Goal: Task Accomplishment & Management: Manage account settings

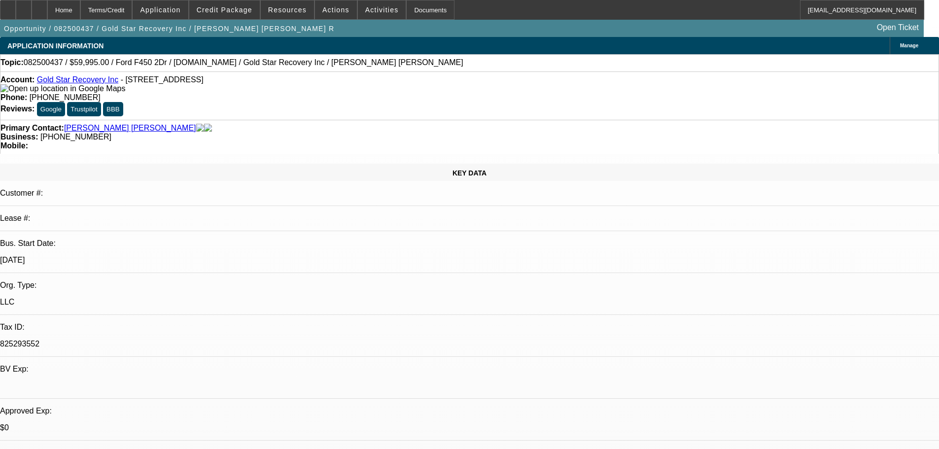
select select "0"
select select "3"
select select "0"
select select "6"
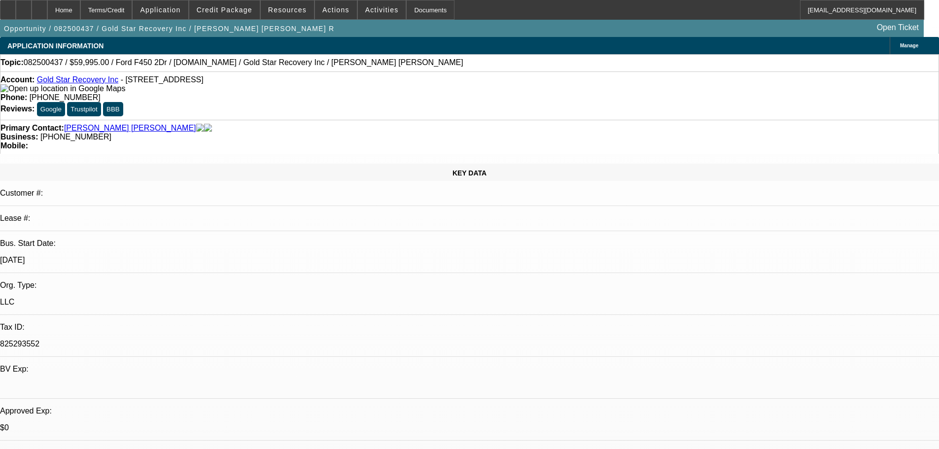
select select "0"
select select "3"
select select "0"
select select "6"
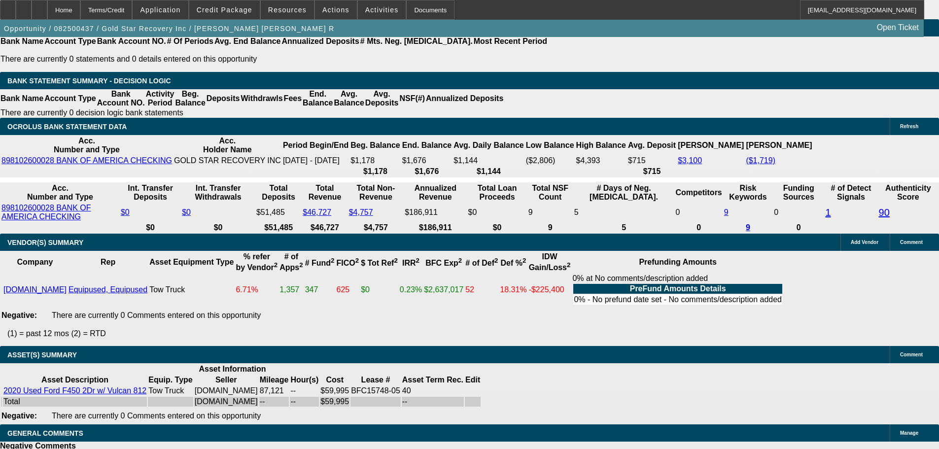
scroll to position [1823, 0]
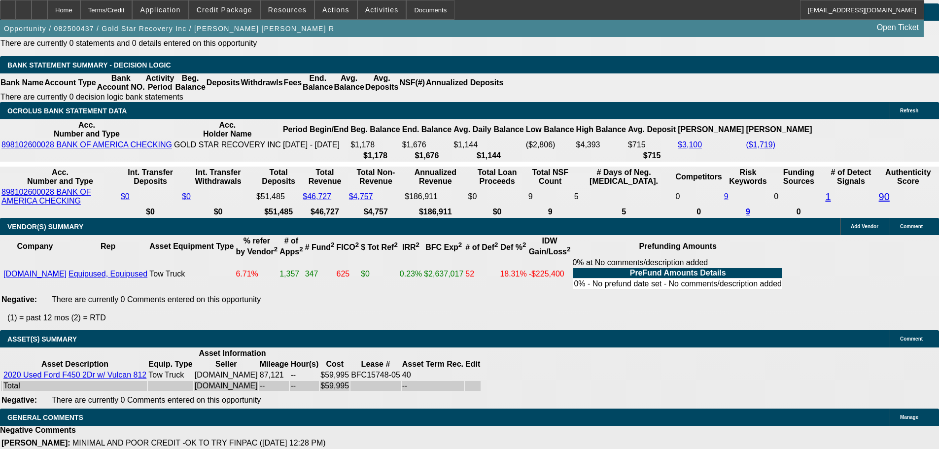
drag, startPoint x: 574, startPoint y: 199, endPoint x: 563, endPoint y: 130, distance: 69.3
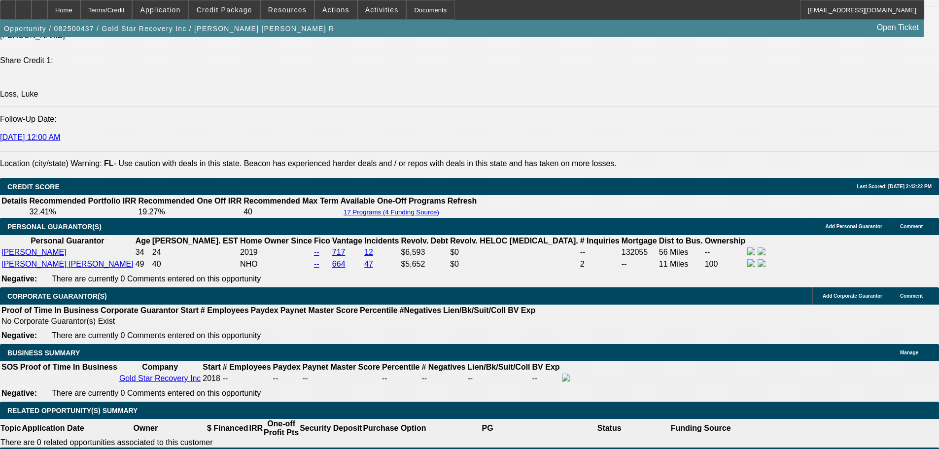
drag, startPoint x: 570, startPoint y: 214, endPoint x: 570, endPoint y: 25, distance: 189.7
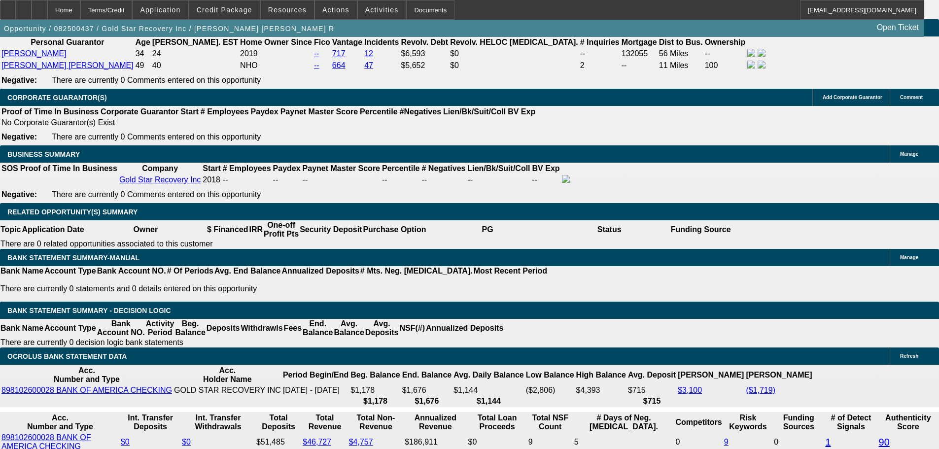
scroll to position [0, 0]
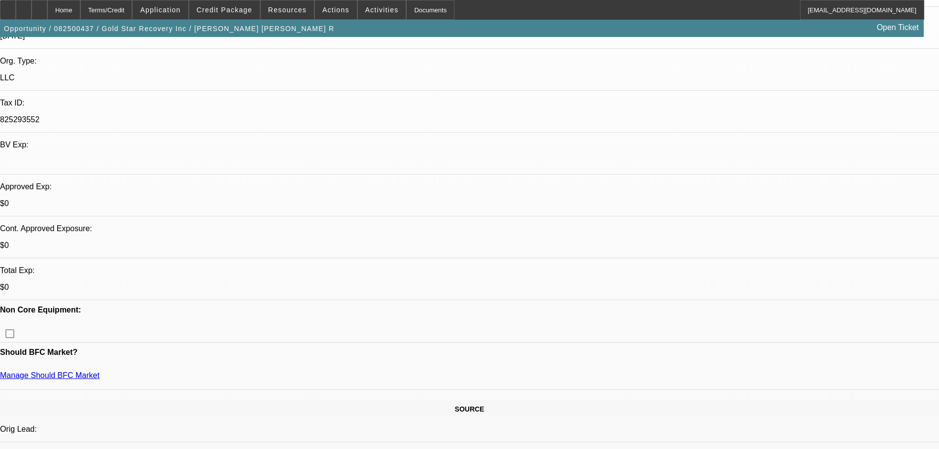
drag, startPoint x: 529, startPoint y: 271, endPoint x: 430, endPoint y: 58, distance: 234.8
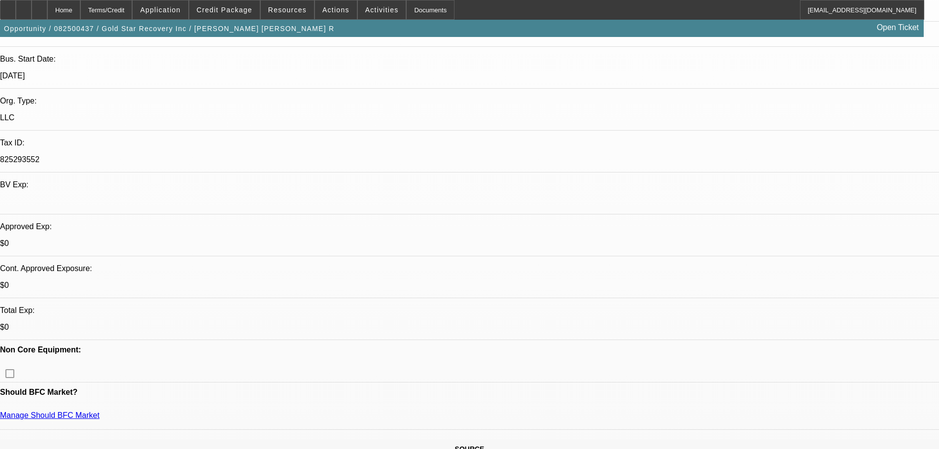
scroll to position [246, 0]
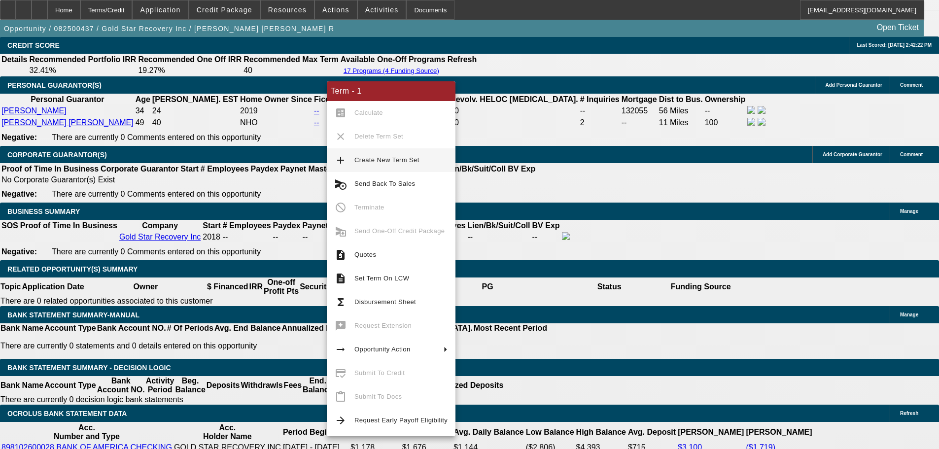
scroll to position [1429, 0]
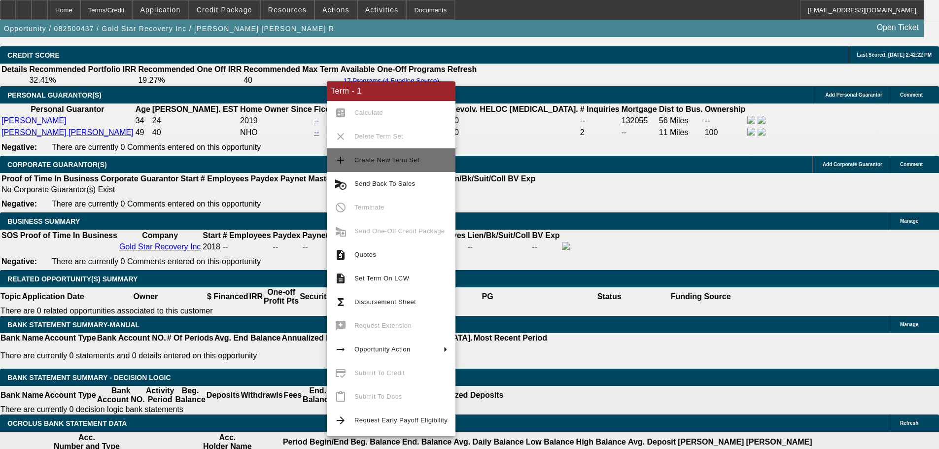
click at [435, 155] on span "Create New Term Set" at bounding box center [400, 160] width 93 height 12
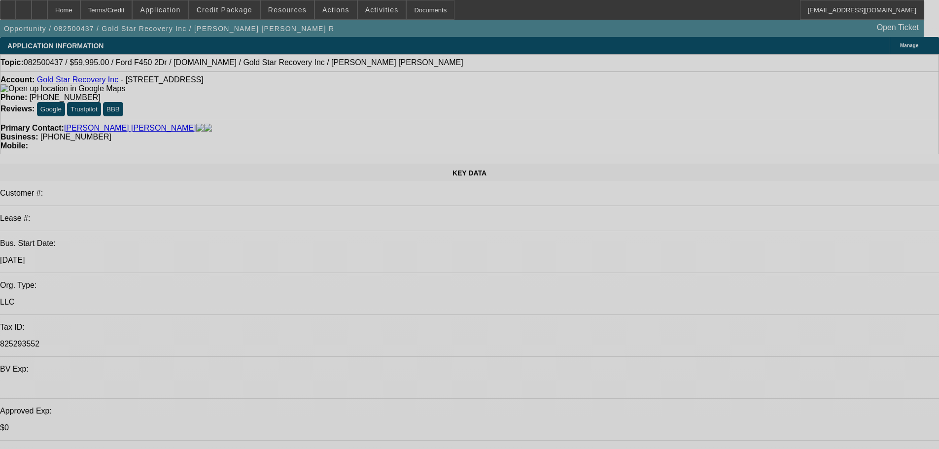
select select "0"
select select "3"
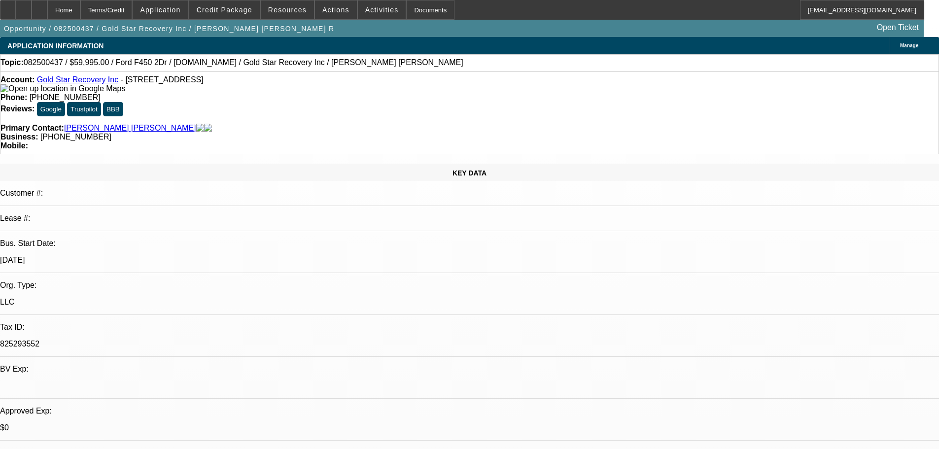
select select "0"
select select "6"
select select "0"
select select "3"
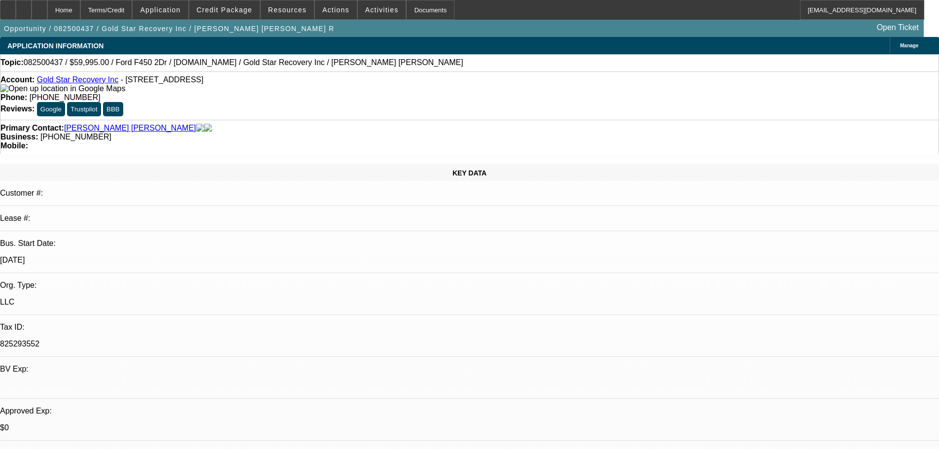
select select "0"
select select "6"
select select "0"
select select "3"
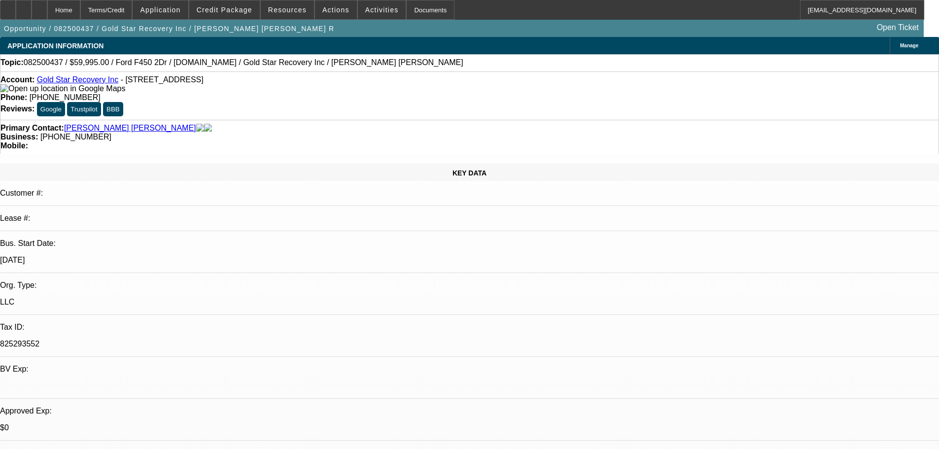
select select "0"
select select "6"
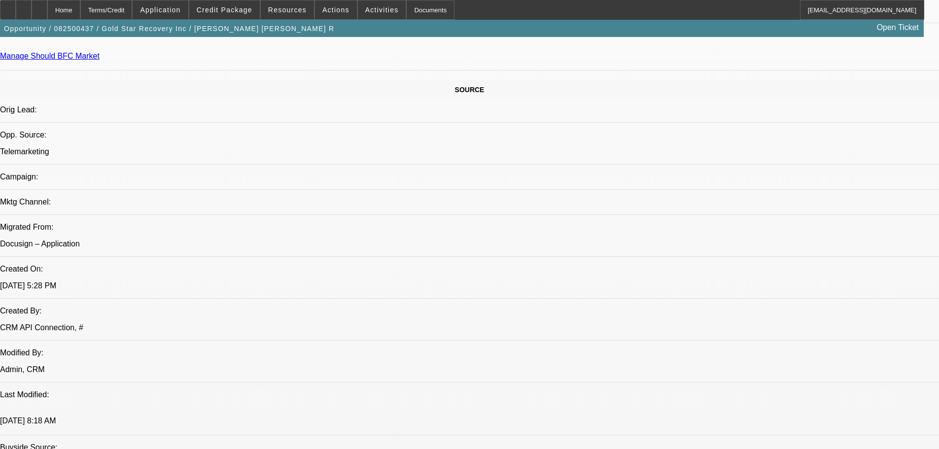
scroll to position [1463, 0]
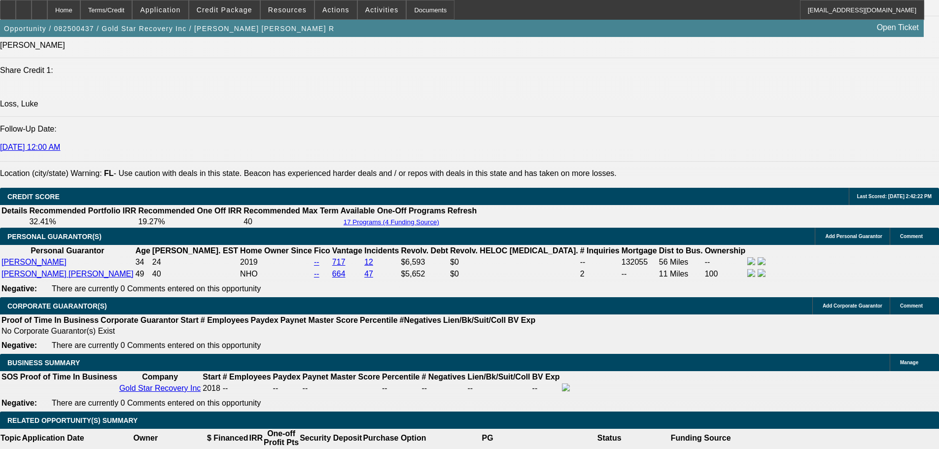
drag, startPoint x: 342, startPoint y: 159, endPoint x: 364, endPoint y: 314, distance: 156.7
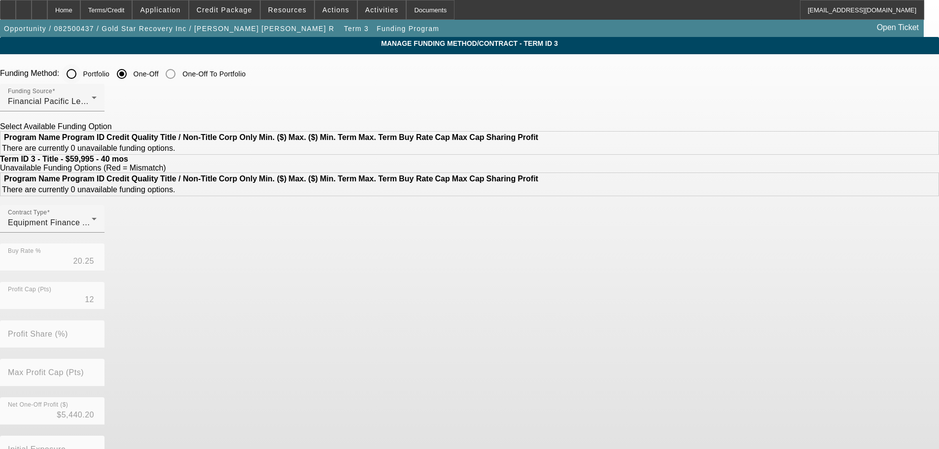
click at [81, 77] on input "Portfolio" at bounding box center [72, 74] width 20 height 20
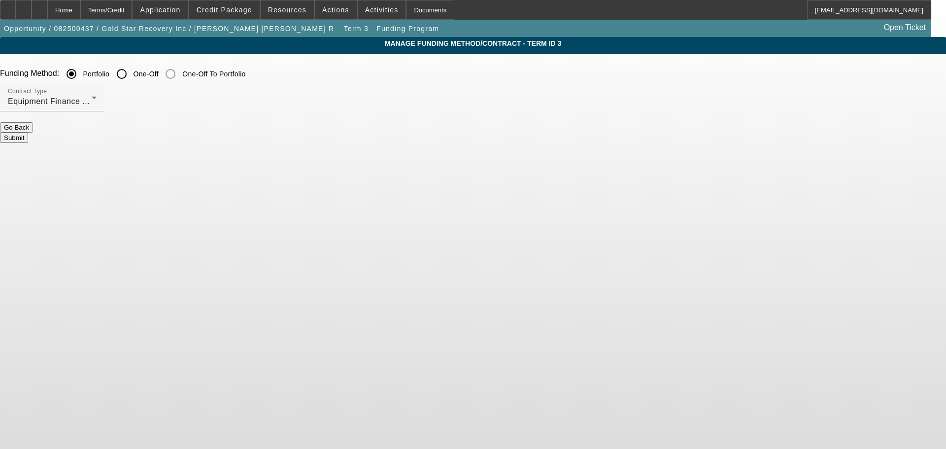
click at [28, 135] on button "Submit" at bounding box center [14, 138] width 28 height 10
click at [92, 100] on div "Equipment Finance Agreement" at bounding box center [50, 102] width 84 height 12
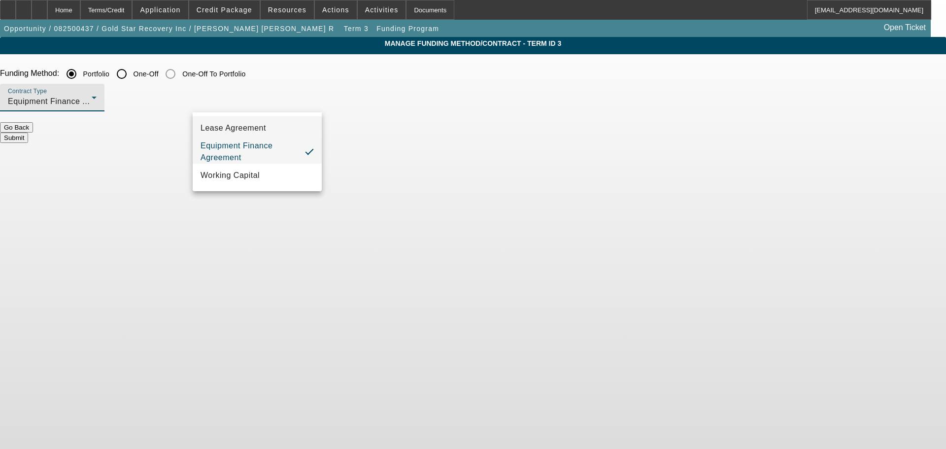
click at [263, 129] on span "Lease Agreement" at bounding box center [234, 128] width 66 height 12
radio input "false"
radio input "true"
click at [368, 142] on div "Manage Funding Method/Contract - Term ID 3 Funding Method: Portfolio One-Off On…" at bounding box center [473, 111] width 946 height 148
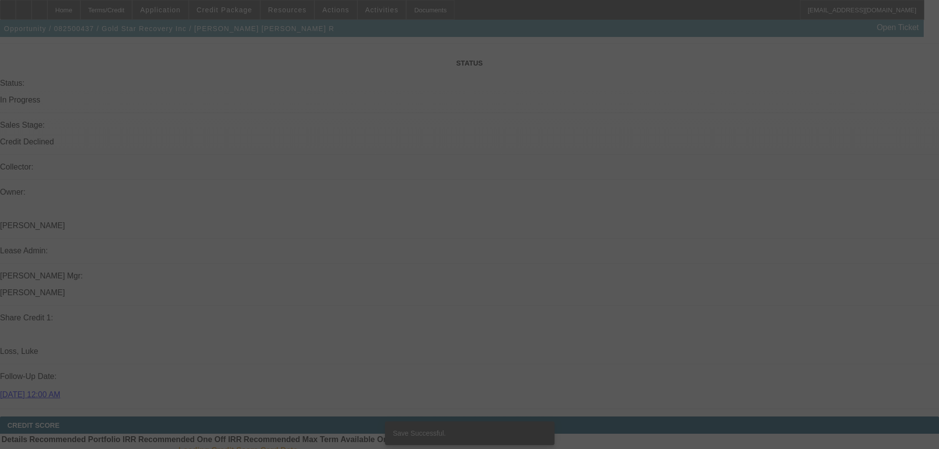
drag, startPoint x: 448, startPoint y: 318, endPoint x: 428, endPoint y: 346, distance: 35.0
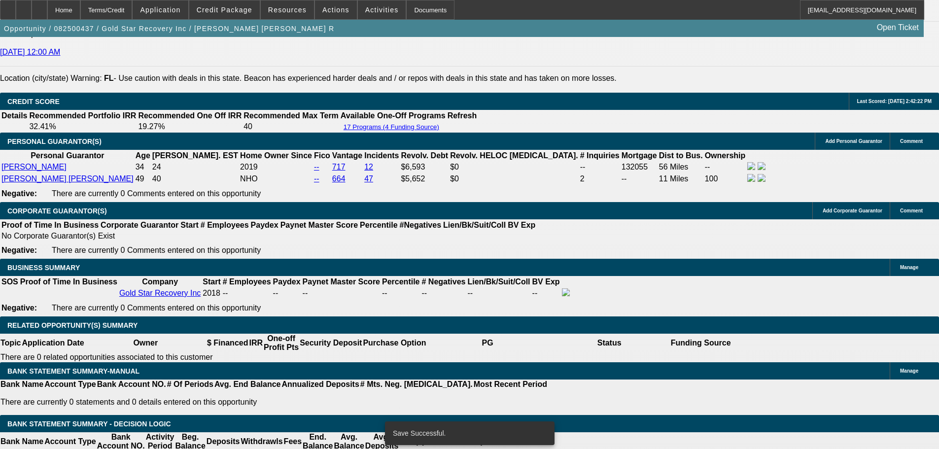
select select "0"
select select "3"
select select "0"
select select "6"
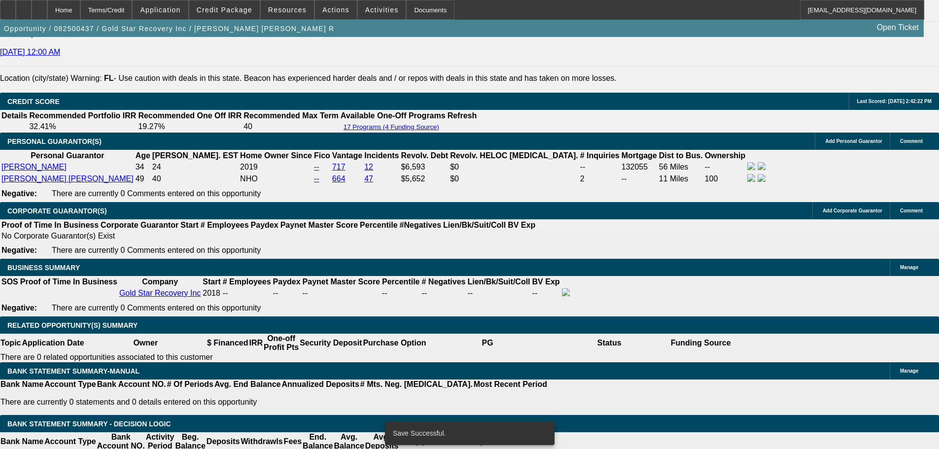
select select "0"
select select "3"
select select "0"
select select "6"
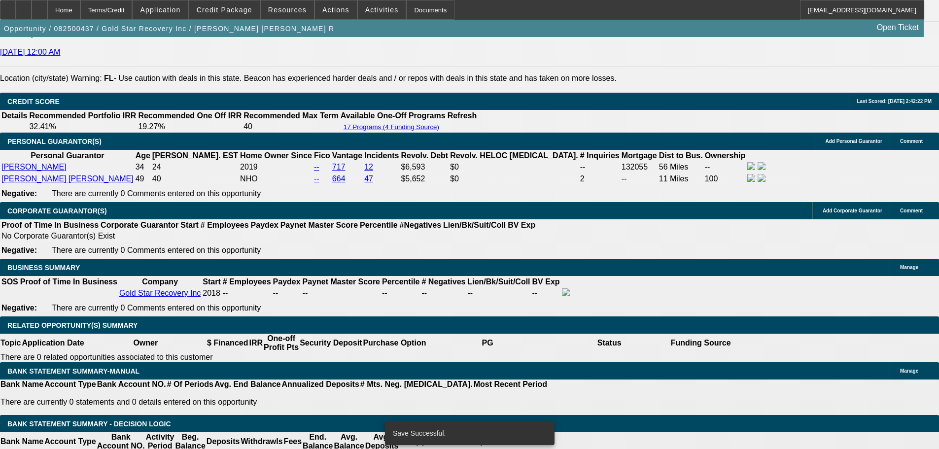
select select "0"
select select "3"
select select "0"
select select "6"
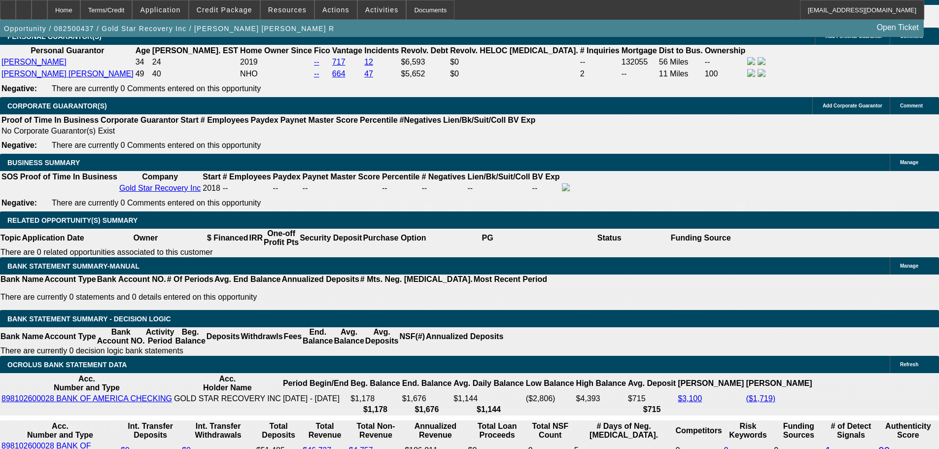
scroll to position [1523, 0]
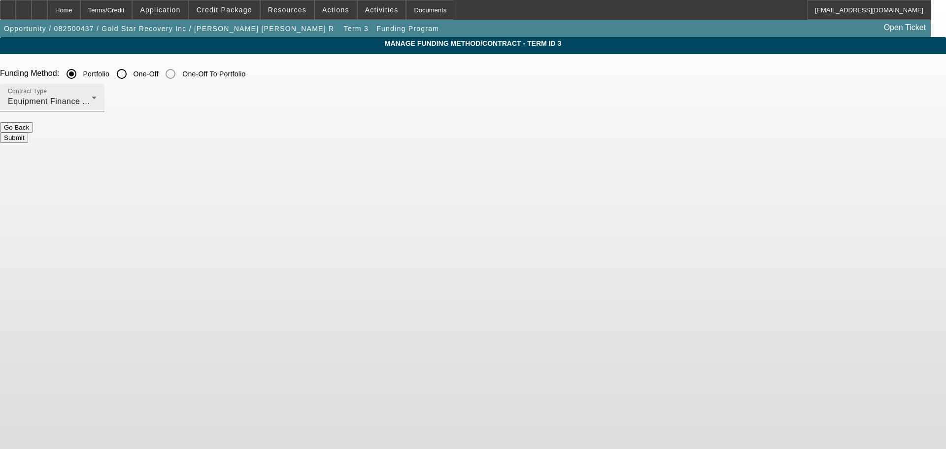
click at [92, 97] on div "Equipment Finance Agreement" at bounding box center [50, 102] width 84 height 12
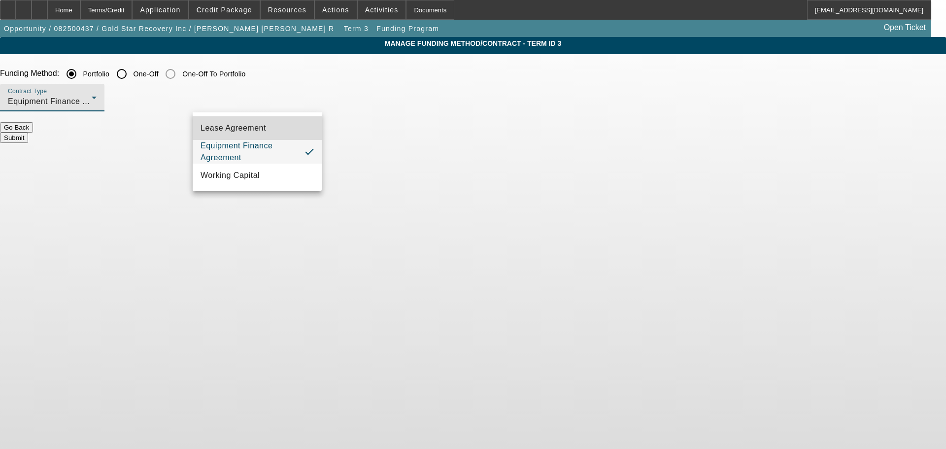
click at [286, 126] on mat-option "Lease Agreement" at bounding box center [257, 128] width 129 height 24
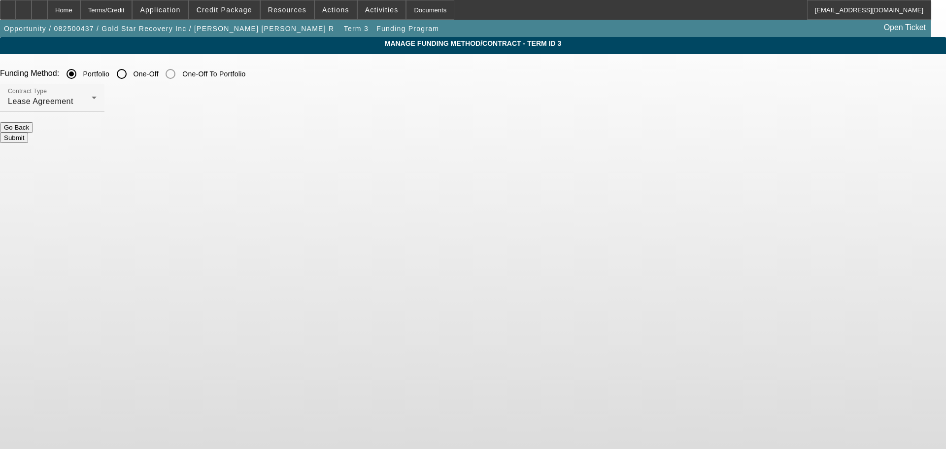
click at [28, 134] on button "Submit" at bounding box center [14, 138] width 28 height 10
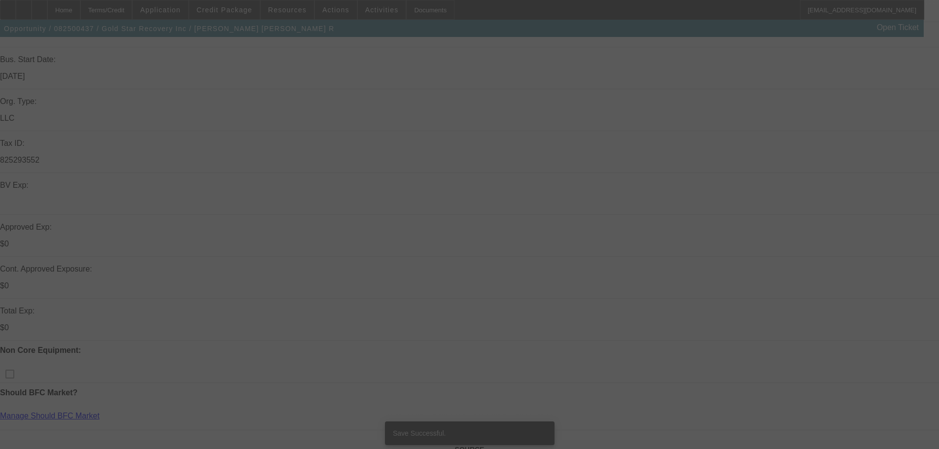
scroll to position [197, 0]
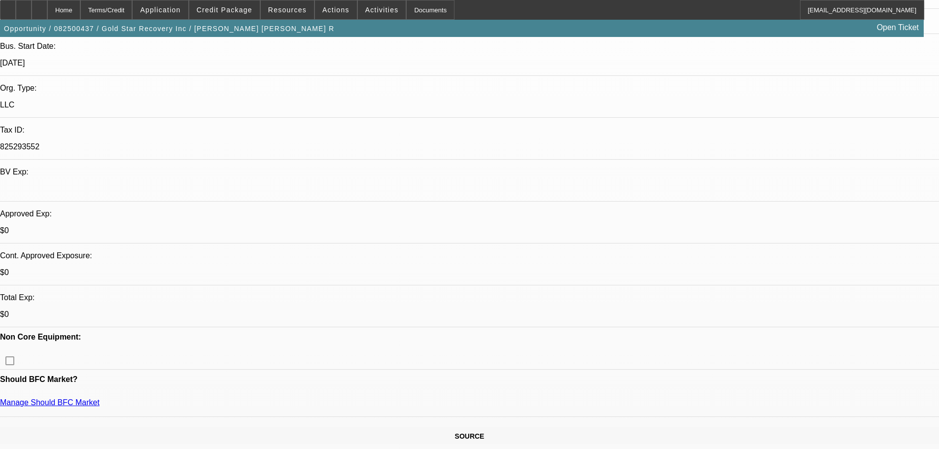
select select "0"
select select "3"
select select "0"
select select "6"
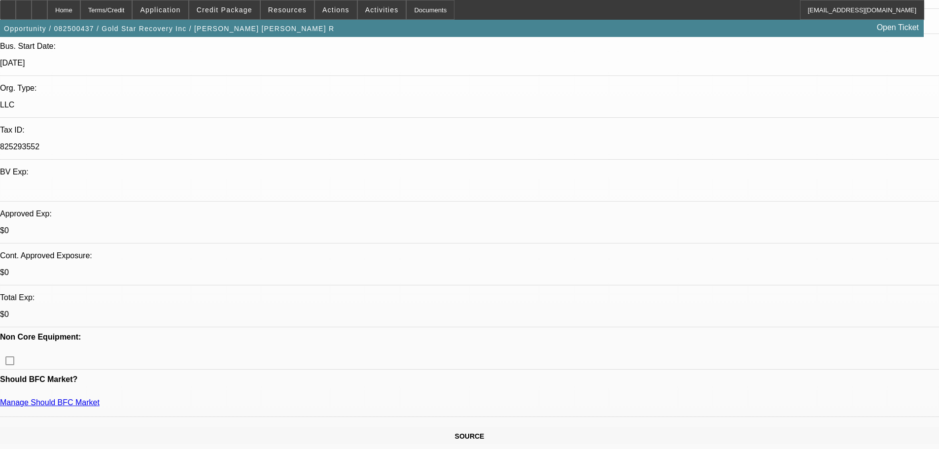
select select "0"
select select "3"
select select "0"
select select "6"
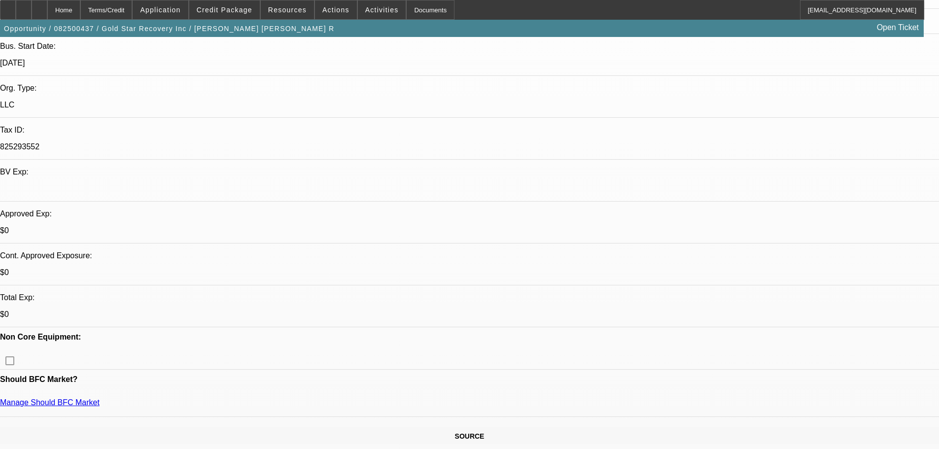
select select "0"
select select "3"
select select "0"
select select "6"
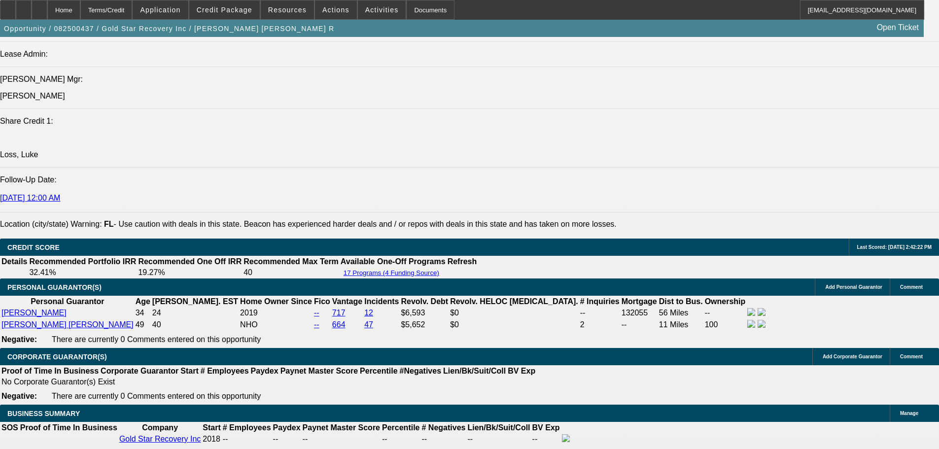
drag, startPoint x: 454, startPoint y: 103, endPoint x: 450, endPoint y: 231, distance: 127.7
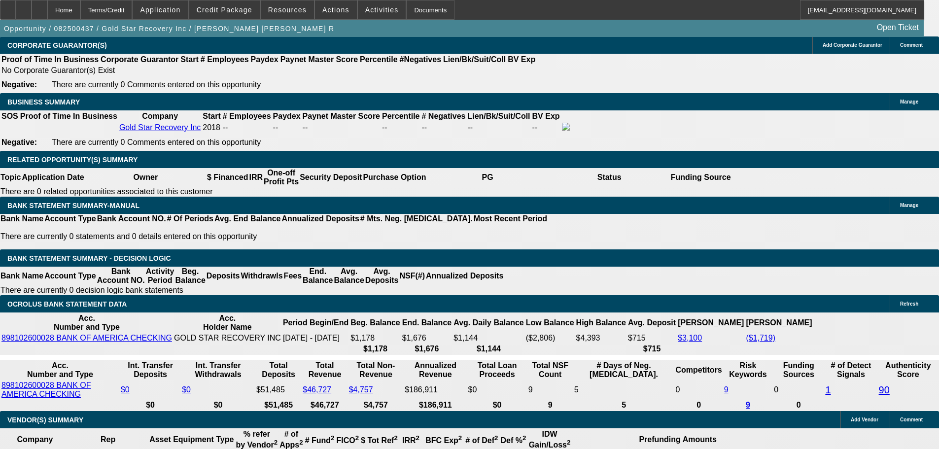
scroll to position [1549, 0]
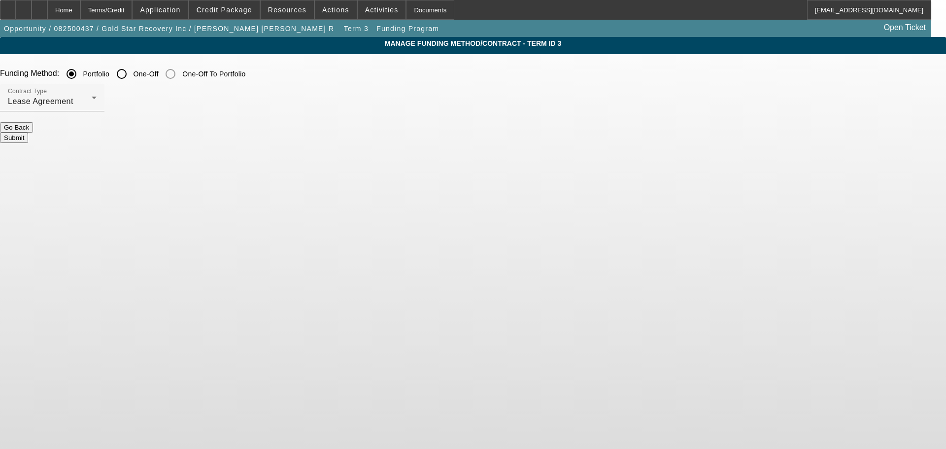
click at [28, 133] on button "Submit" at bounding box center [14, 138] width 28 height 10
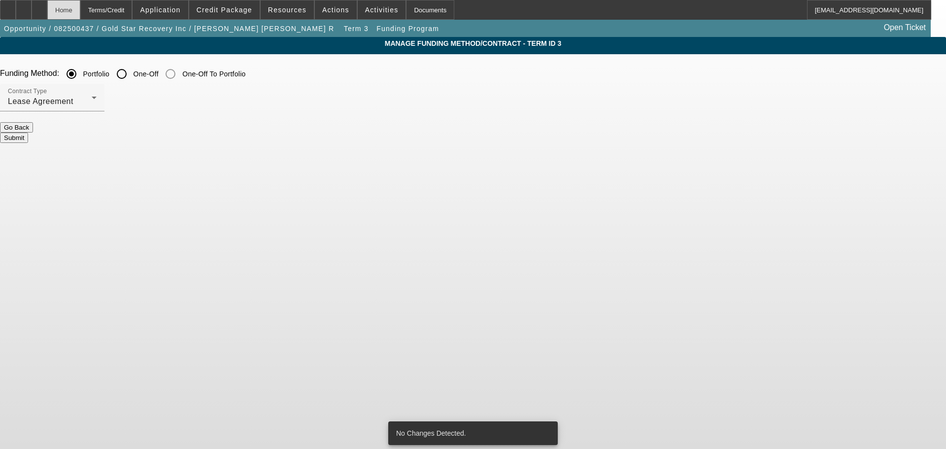
click at [80, 11] on div "Home" at bounding box center [63, 10] width 33 height 20
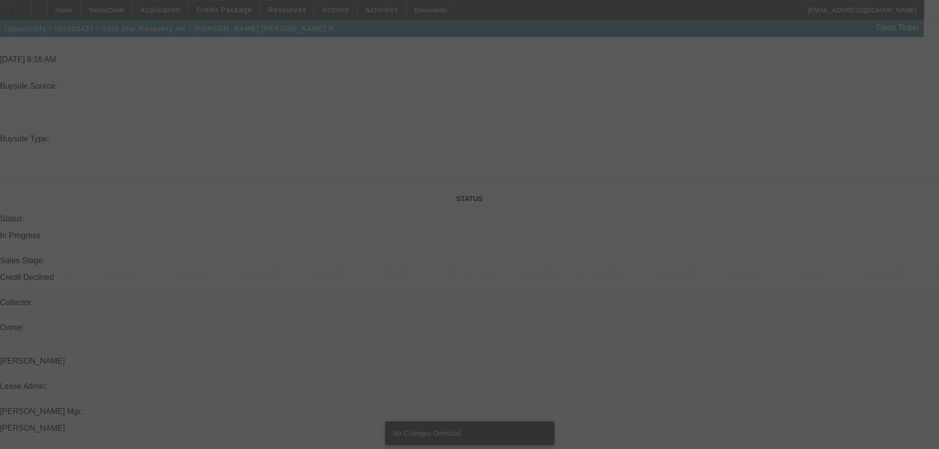
drag, startPoint x: 472, startPoint y: 262, endPoint x: 472, endPoint y: 271, distance: 8.4
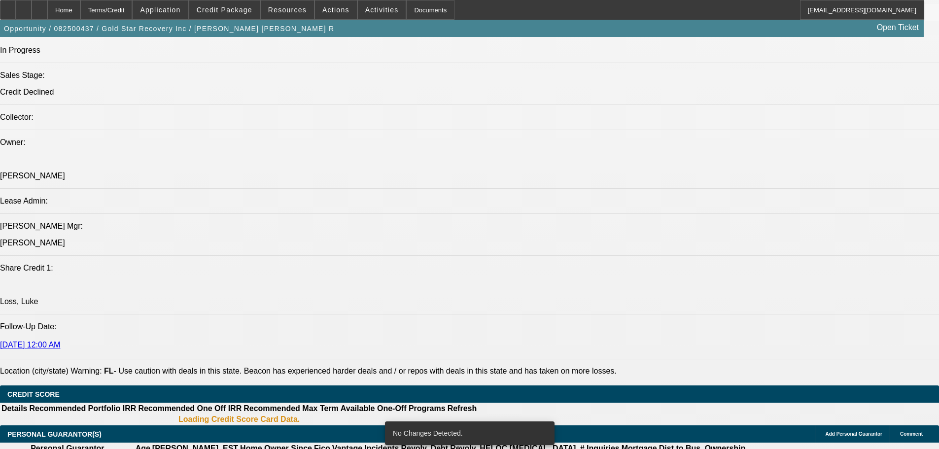
select select "0"
select select "3"
select select "0"
select select "6"
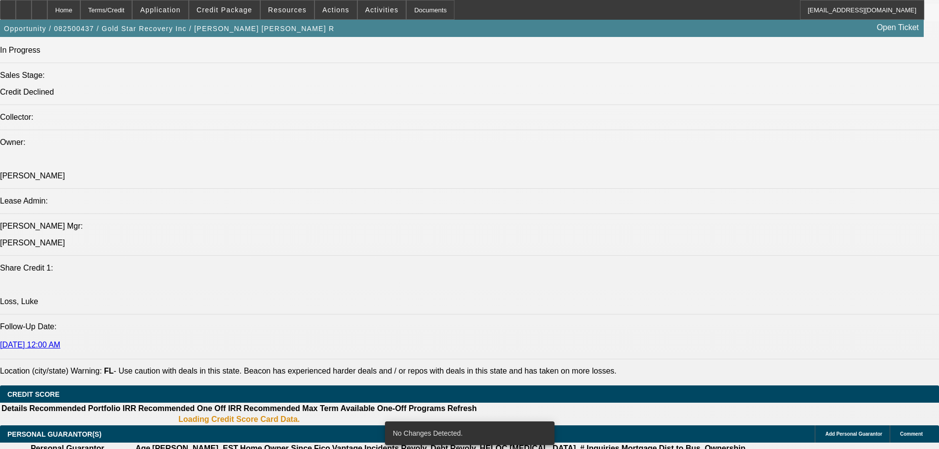
select select "0"
select select "3"
select select "0"
select select "6"
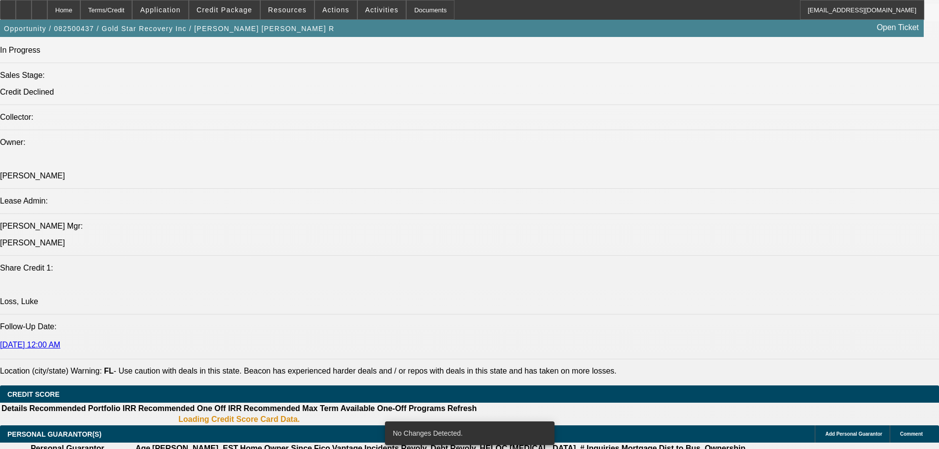
select select "0"
select select "3"
select select "0"
select select "6"
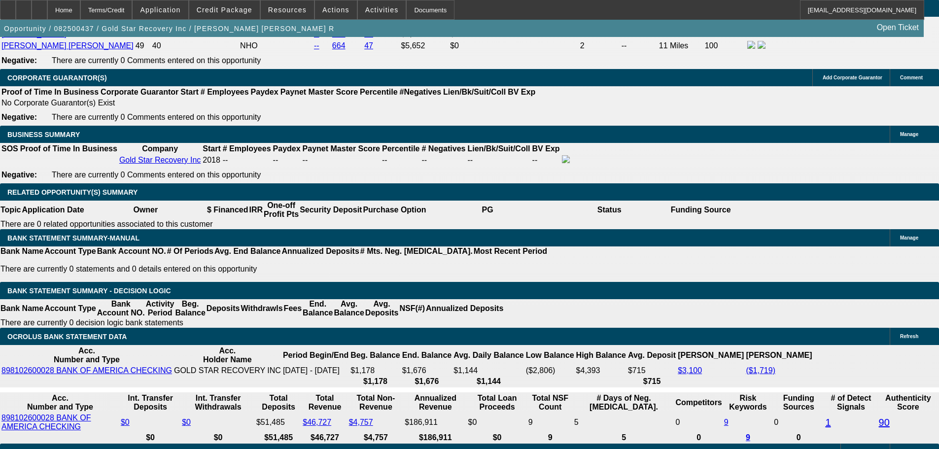
scroll to position [1579, 0]
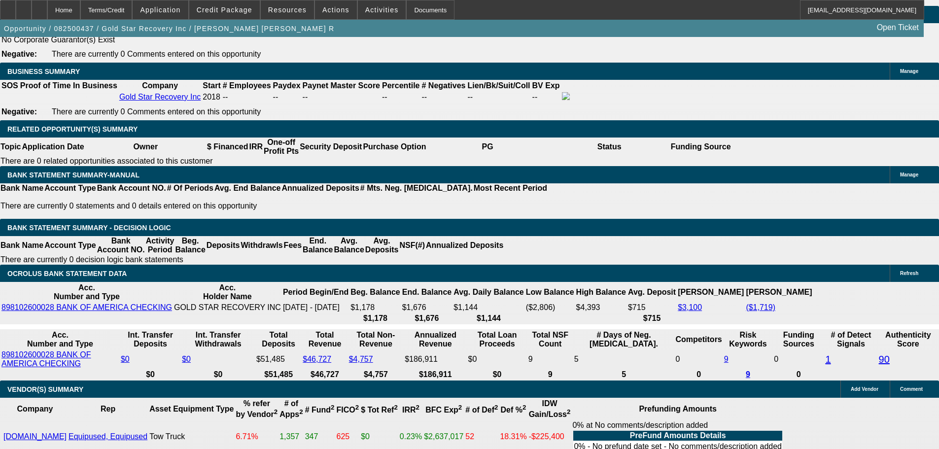
select select "0.1"
type input "$5,999.50"
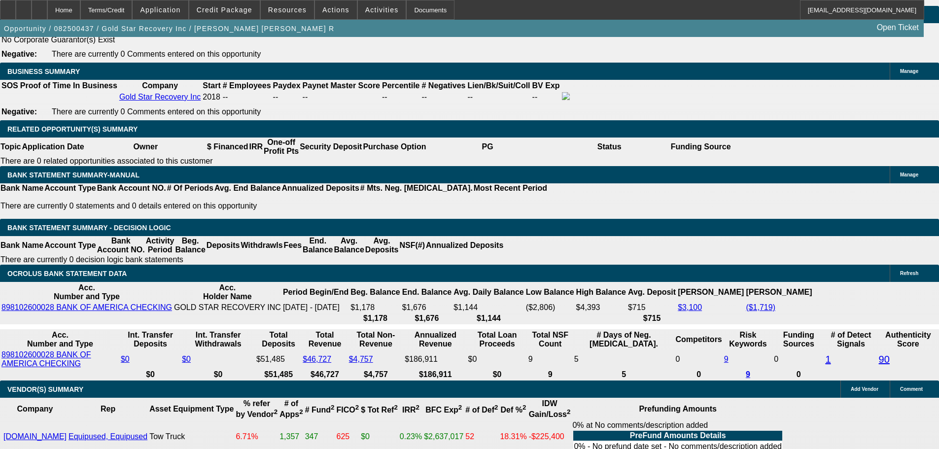
type input "UNKNOWN"
type input "$2,002.81"
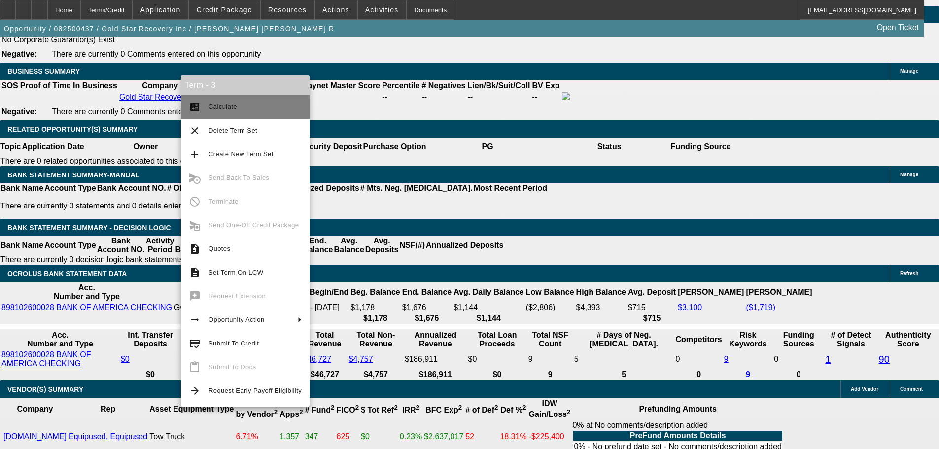
click at [260, 110] on span "Calculate" at bounding box center [254, 107] width 93 height 12
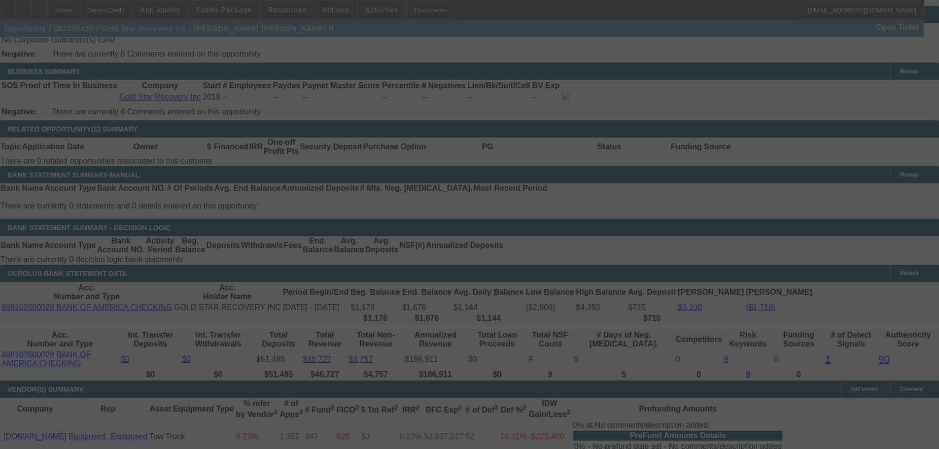
select select "0.1"
select select "0"
select select "3"
select select "0"
select select "6"
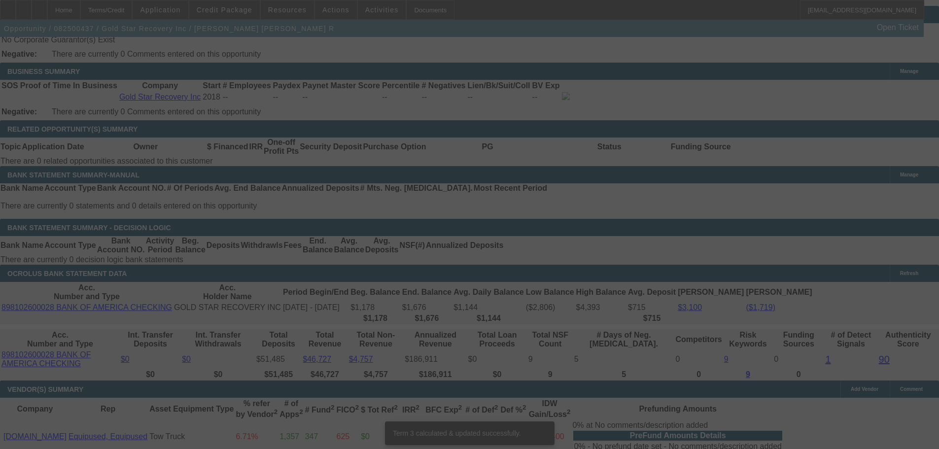
scroll to position [1564, 0]
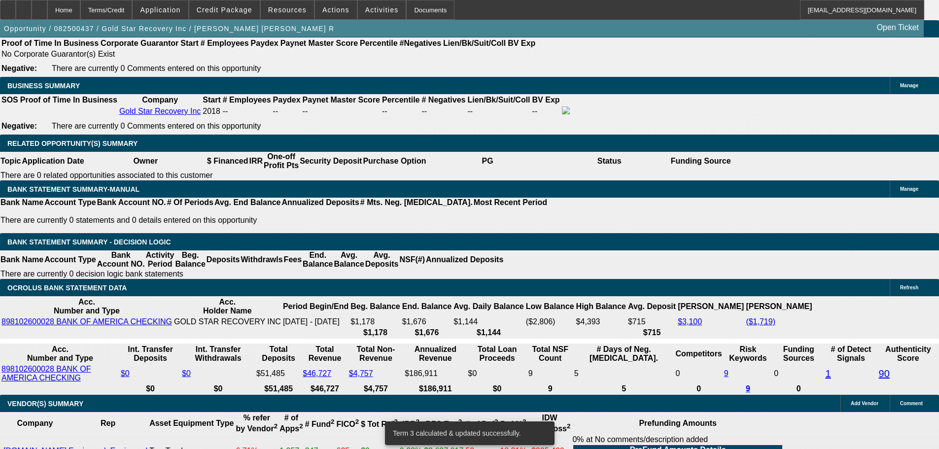
select select "2"
type input "$4,005.62"
type input "UNKNOWN"
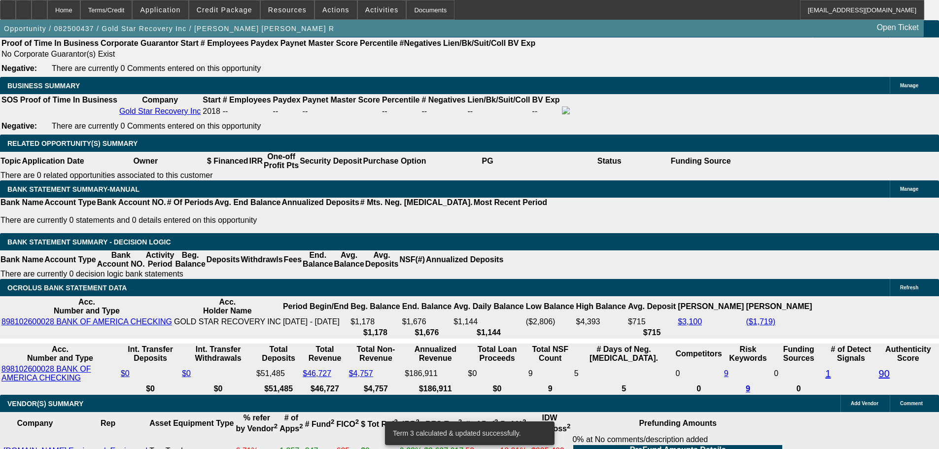
select select "2"
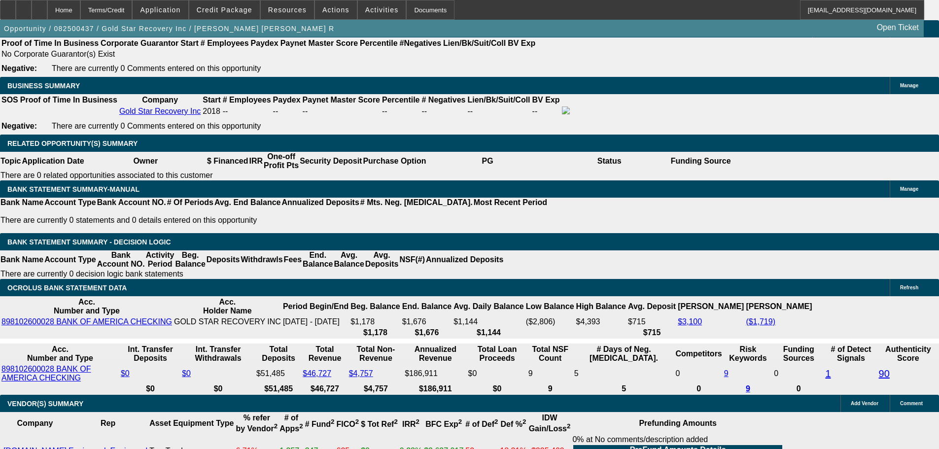
type input "2"
type input "$2,793.02"
type input "$1,396.51"
type input "22"
type input "$3,833.22"
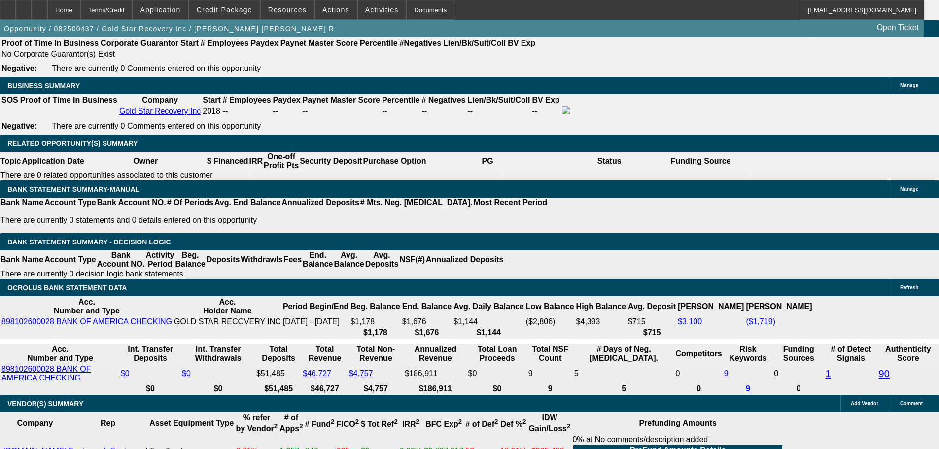
type input "$1,916.61"
type input "22"
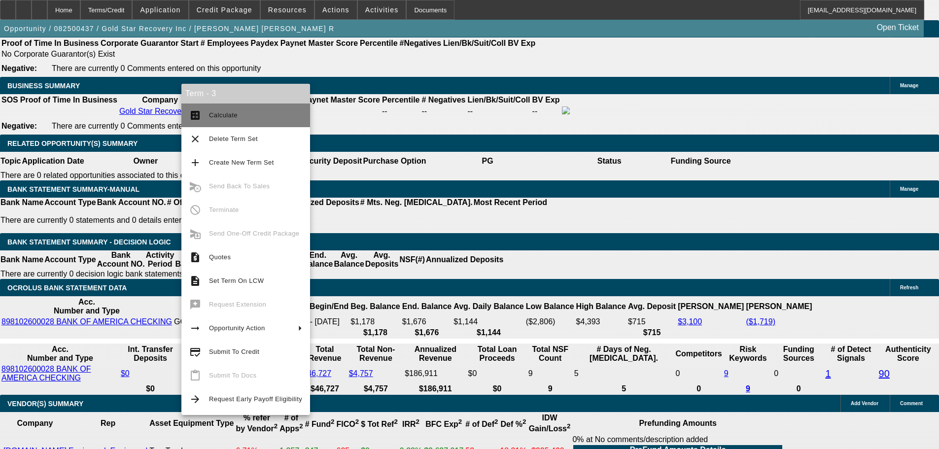
click at [244, 109] on span "Calculate" at bounding box center [255, 115] width 93 height 12
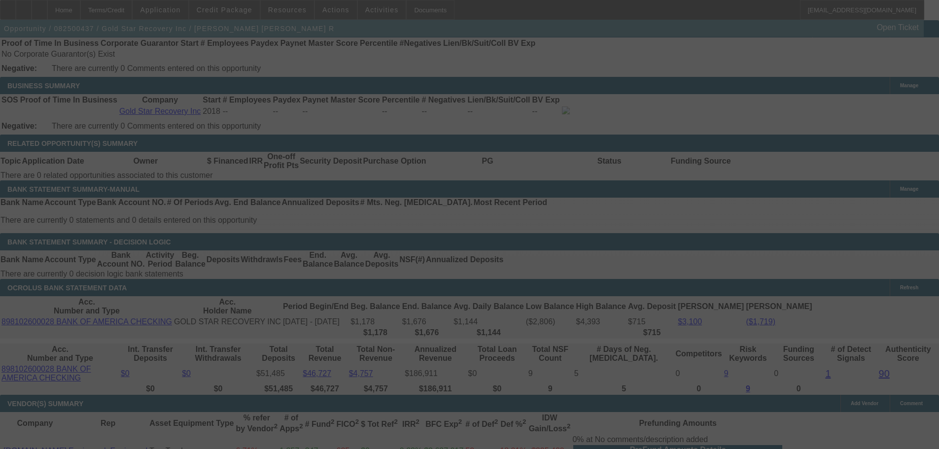
select select "0.1"
select select "2"
select select "0"
select select "6"
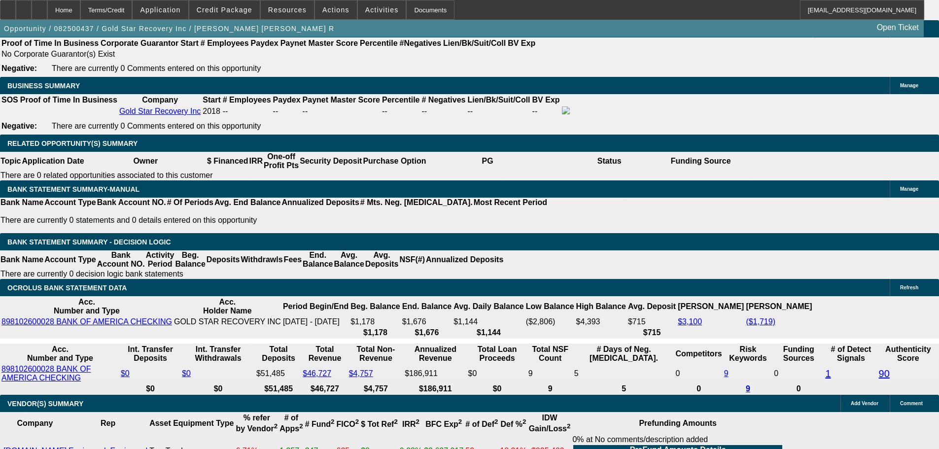
type input "UNKNOWN"
type input "2"
type input "$2,793.02"
type input "$1,396.51"
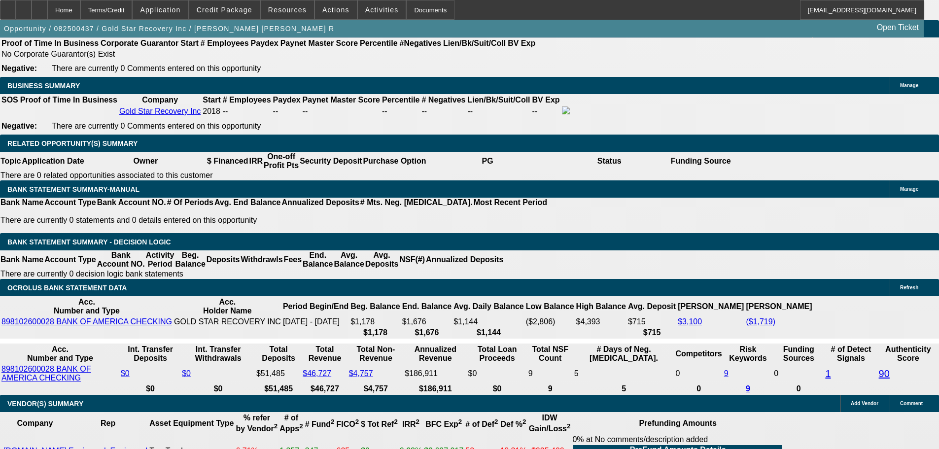
type input "23"
type input "$3,890.22"
type input "$1,945.11"
type input "23"
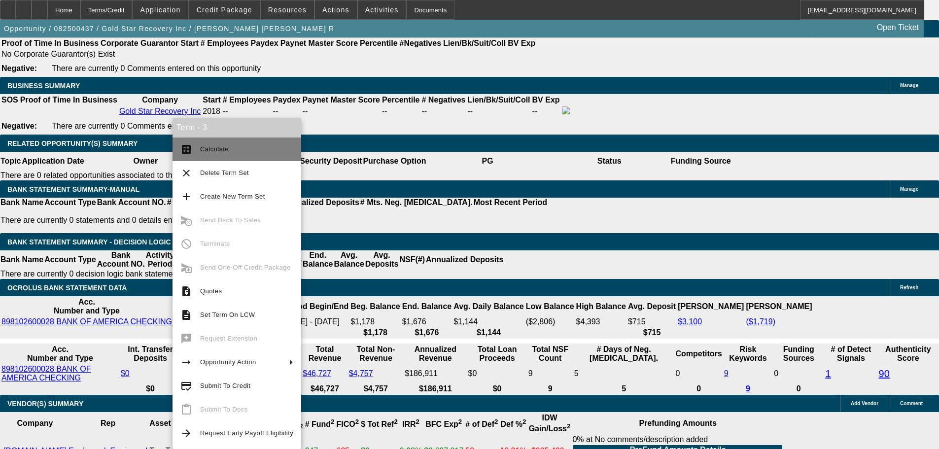
click at [240, 148] on span "Calculate" at bounding box center [246, 149] width 93 height 12
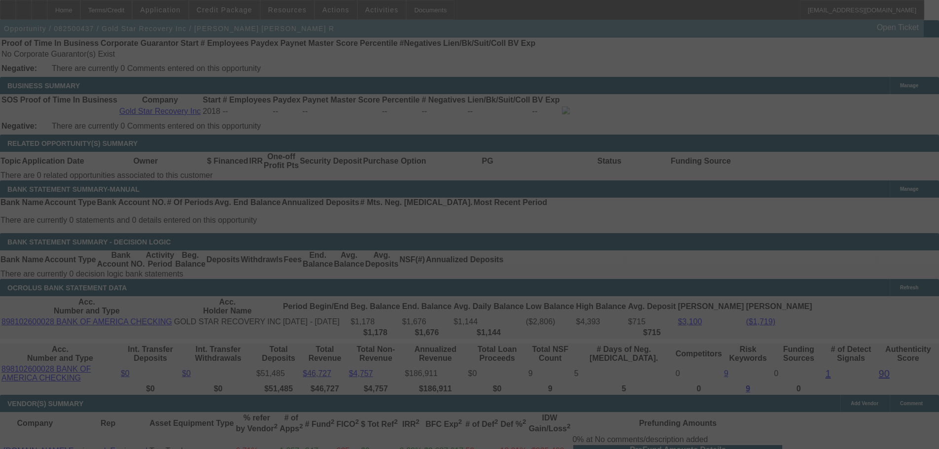
select select "0.1"
select select "2"
select select "0"
select select "6"
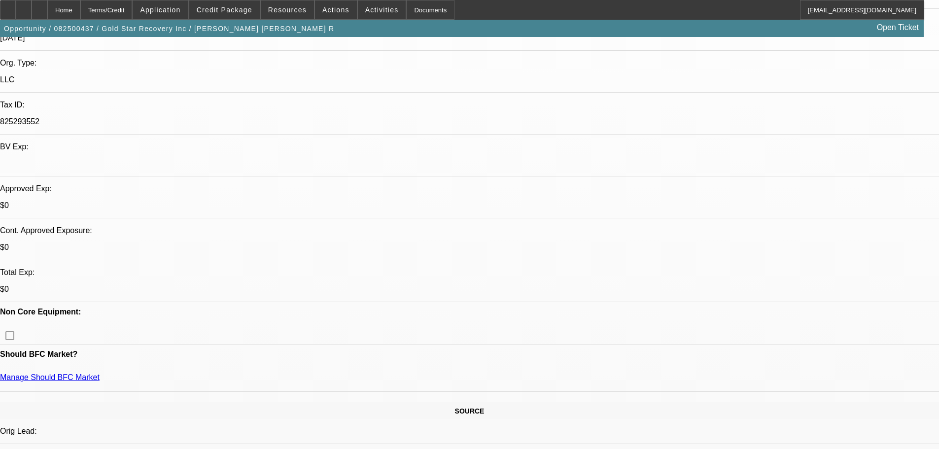
scroll to position [0, 0]
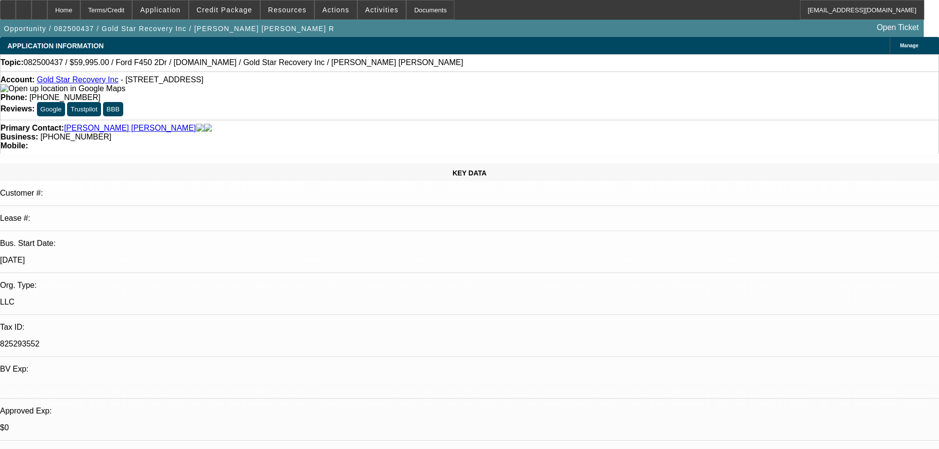
drag, startPoint x: 577, startPoint y: 285, endPoint x: 579, endPoint y: 201, distance: 84.8
drag, startPoint x: 249, startPoint y: 81, endPoint x: 117, endPoint y: 77, distance: 131.6
click at [117, 77] on div "Account: Gold Star Recovery Inc - 7968 Grand Pines Blvd, Lakeland, FL 33810 Pho…" at bounding box center [469, 95] width 939 height 48
copy span "7968 Grand Pines Blvd, Lakeland, FL 33810"
click at [221, 97] on div "Account: Gold Star Recovery Inc - 7968 Grand Pines Blvd, Lakeland, FL 33810 Pho…" at bounding box center [469, 95] width 939 height 48
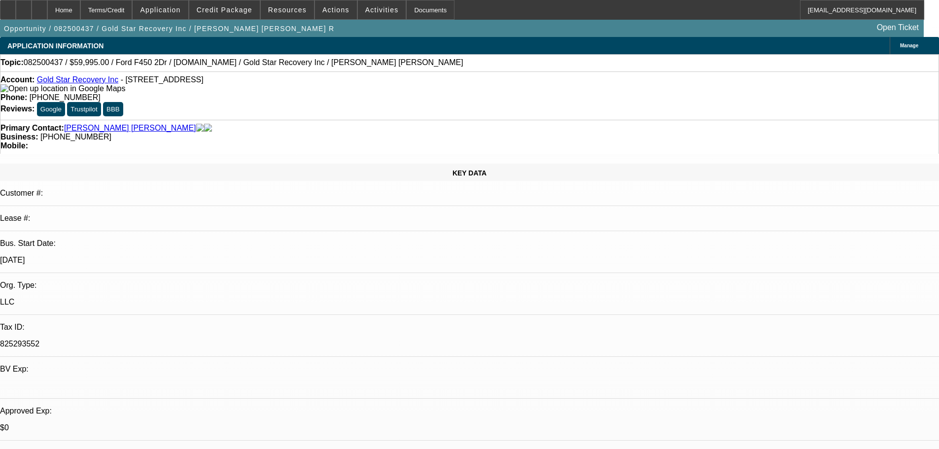
drag, startPoint x: 398, startPoint y: 108, endPoint x: 368, endPoint y: 112, distance: 30.4
click at [353, 133] on div "Business: (813) 735-9808" at bounding box center [469, 137] width 938 height 9
copy span "(813) 735-9808"
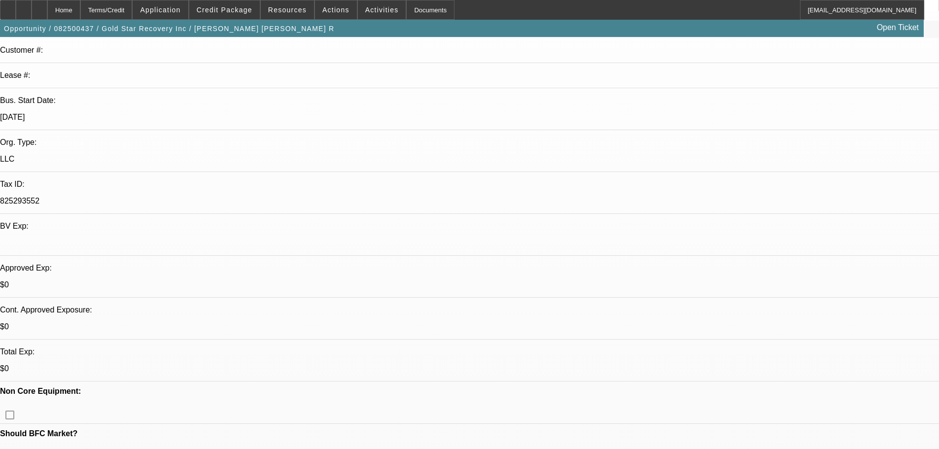
drag, startPoint x: 408, startPoint y: 167, endPoint x: 382, endPoint y: 271, distance: 107.1
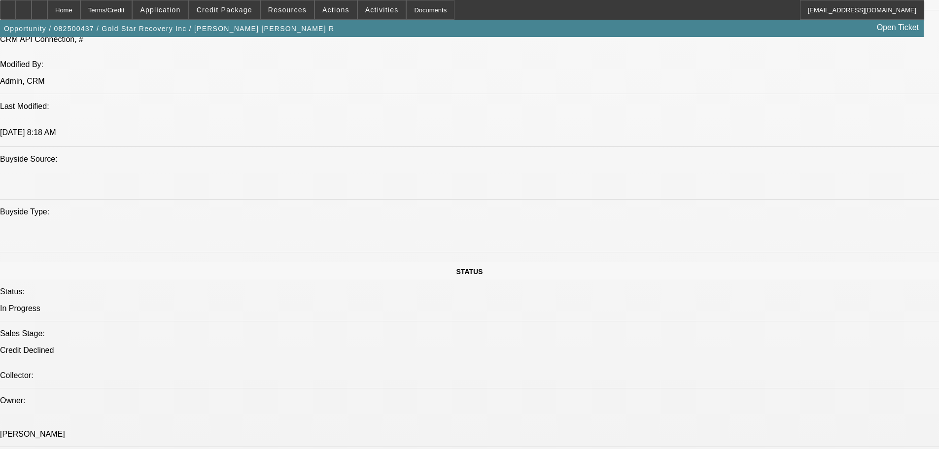
scroll to position [898, 0]
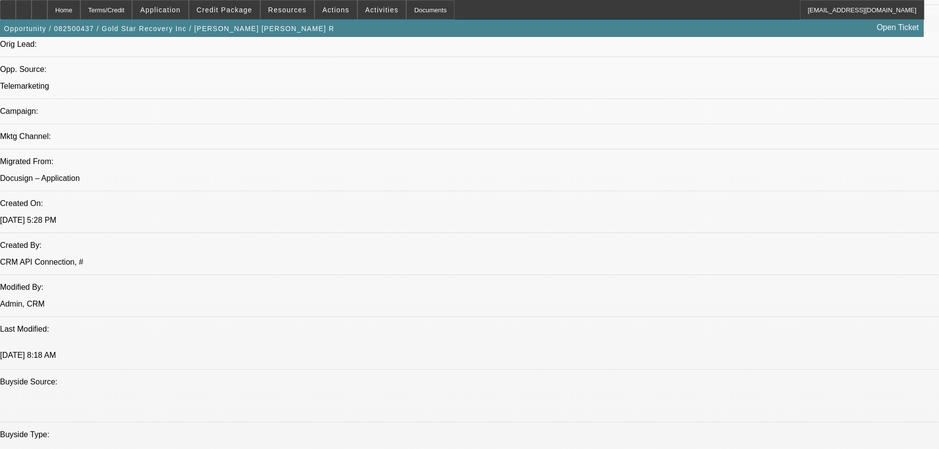
drag, startPoint x: 335, startPoint y: 268, endPoint x: 324, endPoint y: 170, distance: 98.1
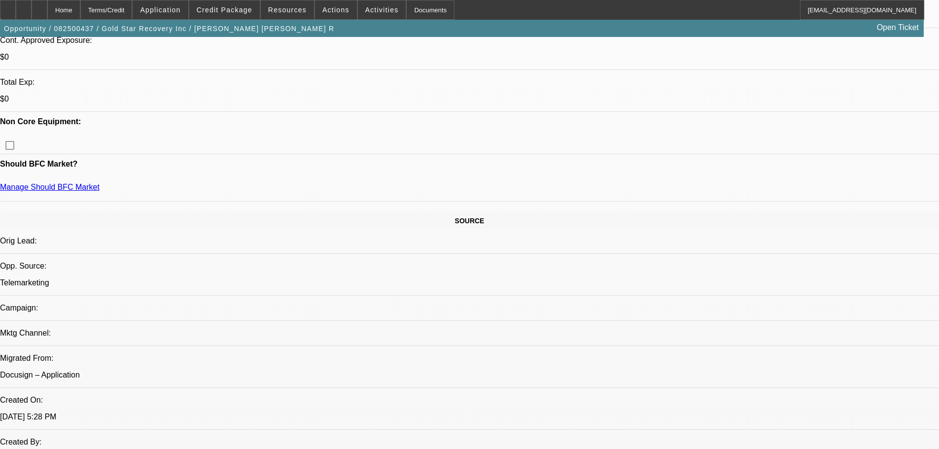
scroll to position [313, 0]
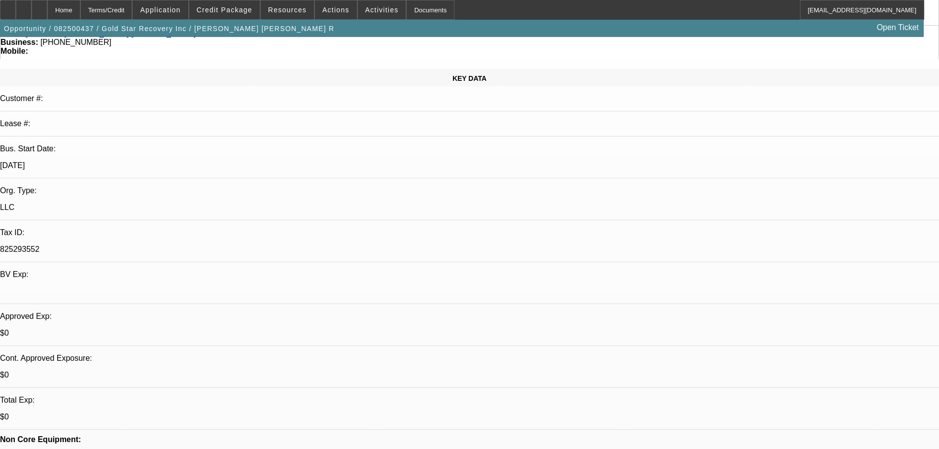
scroll to position [0, 0]
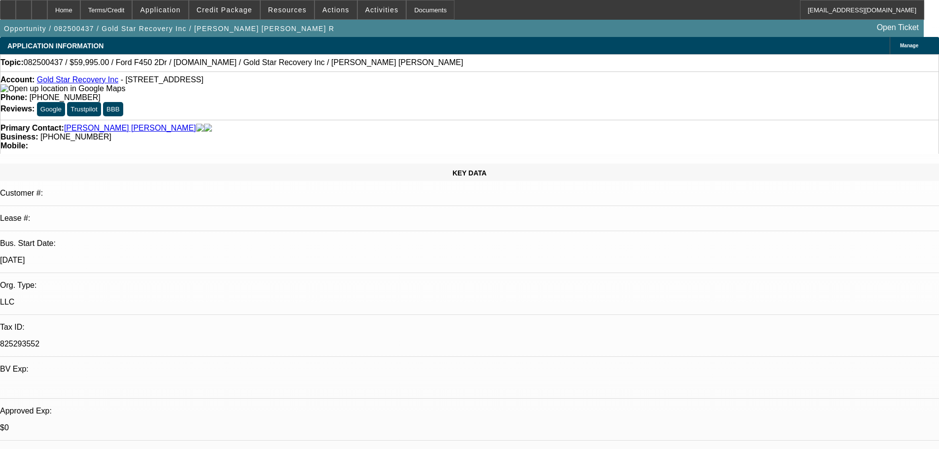
drag, startPoint x: 346, startPoint y: 227, endPoint x: 336, endPoint y: 149, distance: 78.5
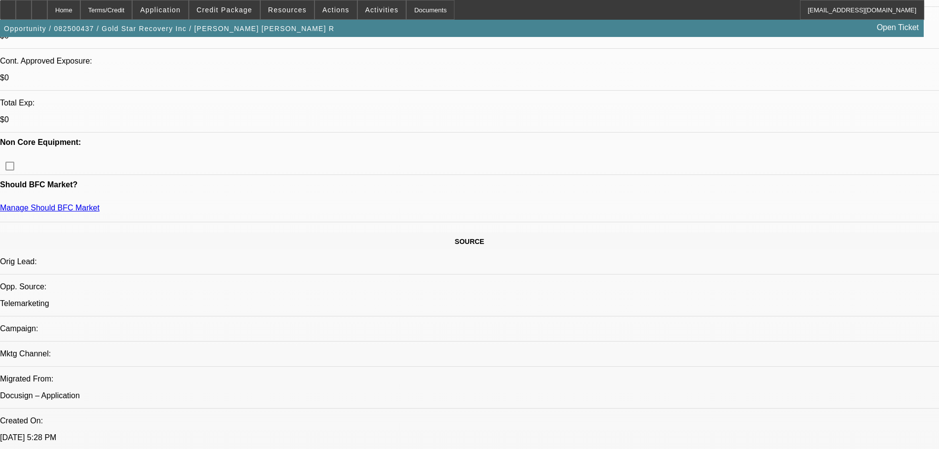
scroll to position [394, 0]
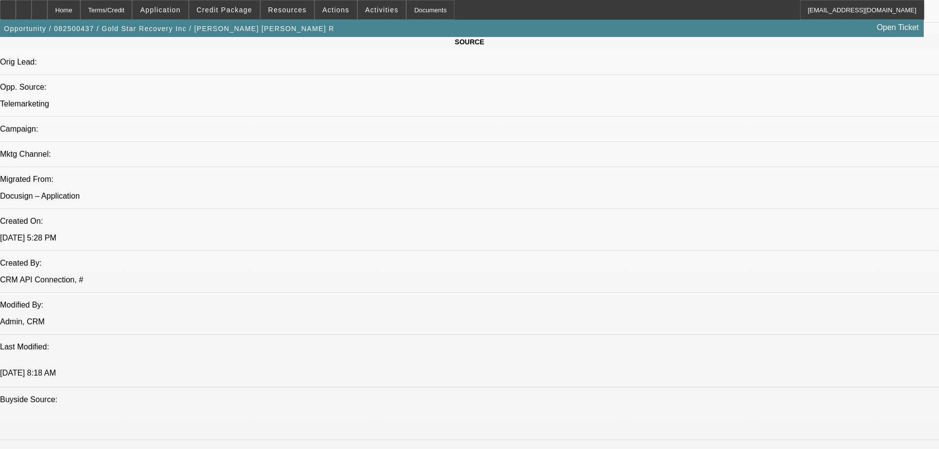
scroll to position [788, 0]
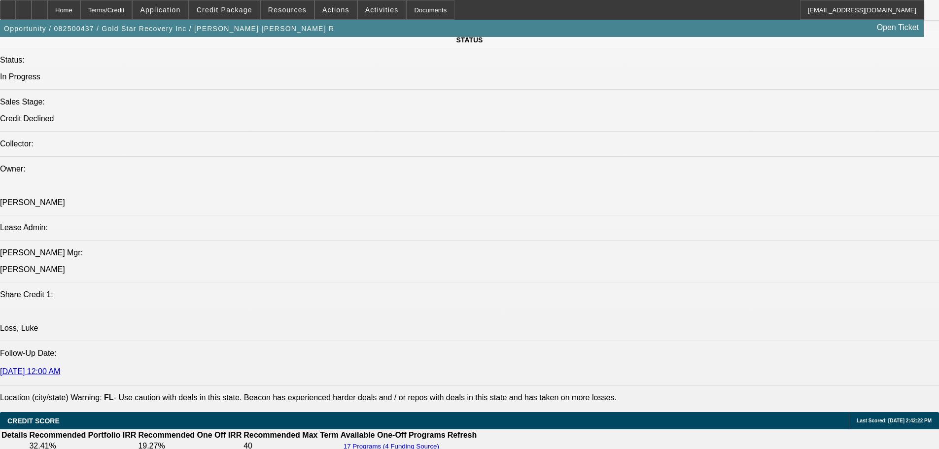
drag, startPoint x: 432, startPoint y: 279, endPoint x: 416, endPoint y: 383, distance: 105.7
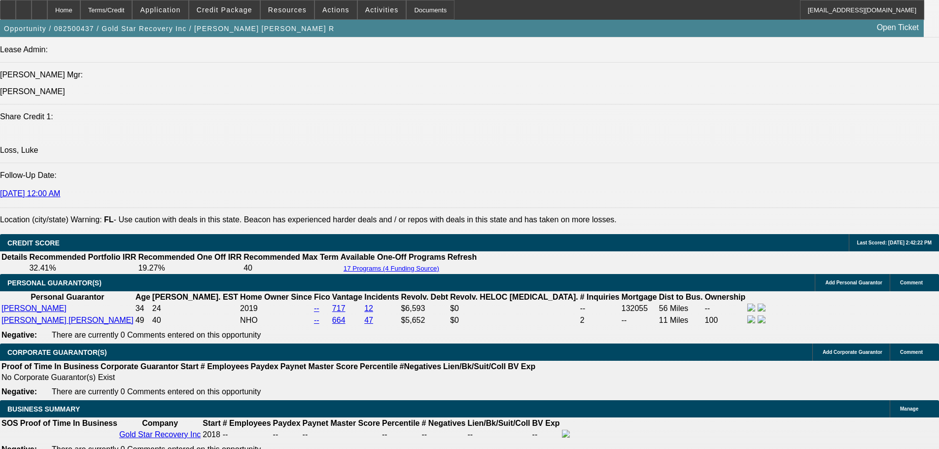
drag, startPoint x: 531, startPoint y: 382, endPoint x: 522, endPoint y: 381, distance: 9.4
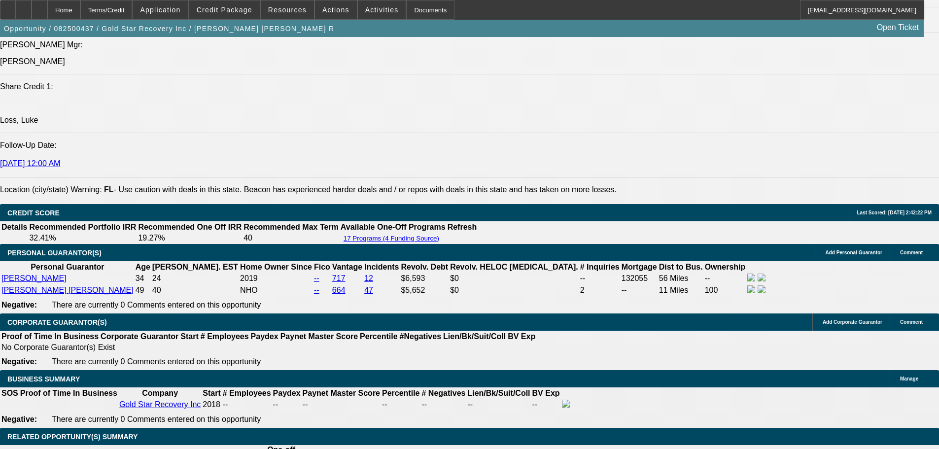
drag, startPoint x: 471, startPoint y: 384, endPoint x: 470, endPoint y: 367, distance: 17.8
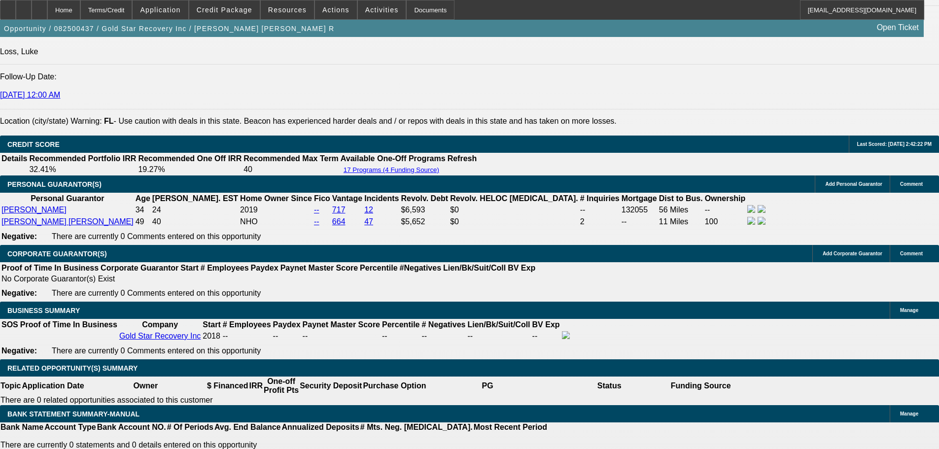
drag, startPoint x: 360, startPoint y: 184, endPoint x: 361, endPoint y: 202, distance: 17.8
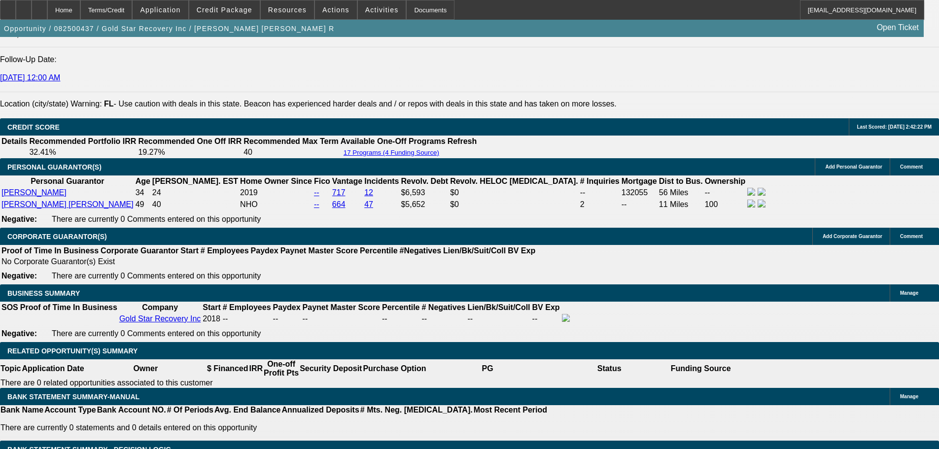
scroll to position [720, 0]
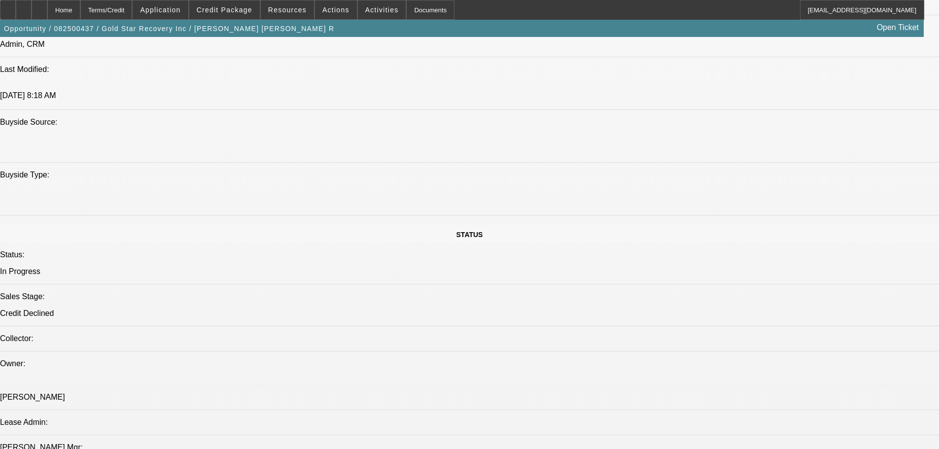
drag, startPoint x: 567, startPoint y: 279, endPoint x: 556, endPoint y: 148, distance: 132.0
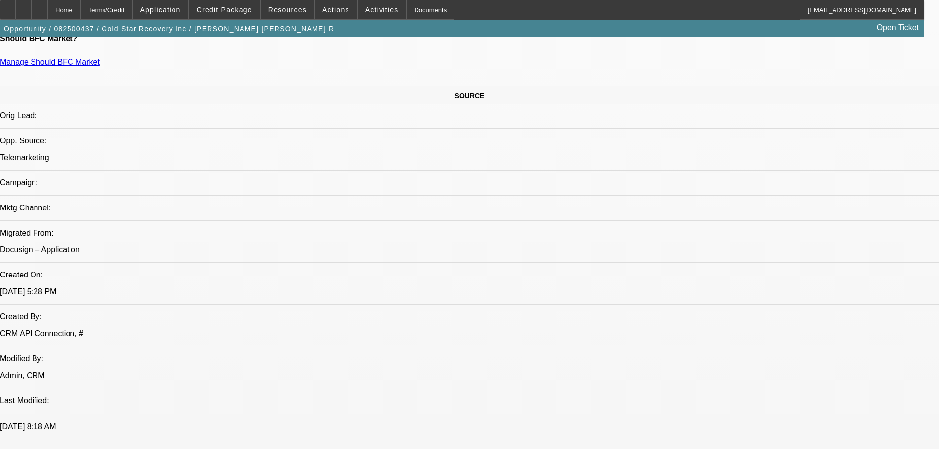
scroll to position [0, 0]
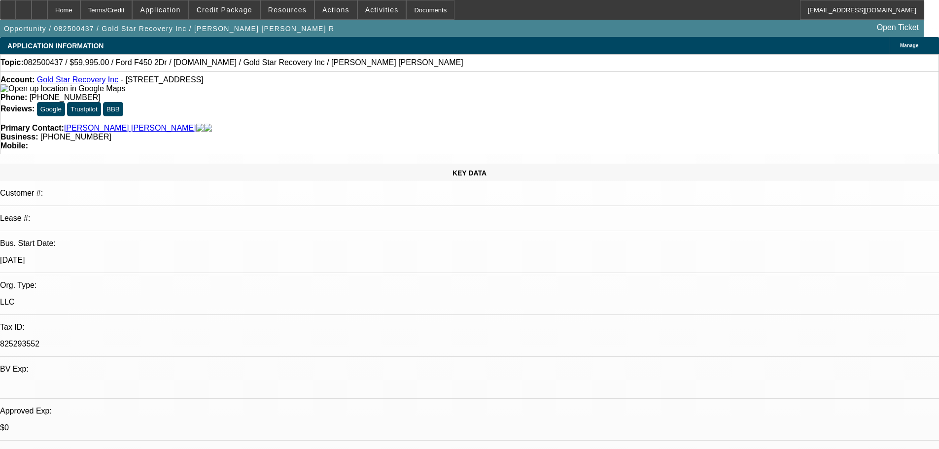
drag, startPoint x: 481, startPoint y: 190, endPoint x: 415, endPoint y: 21, distance: 181.9
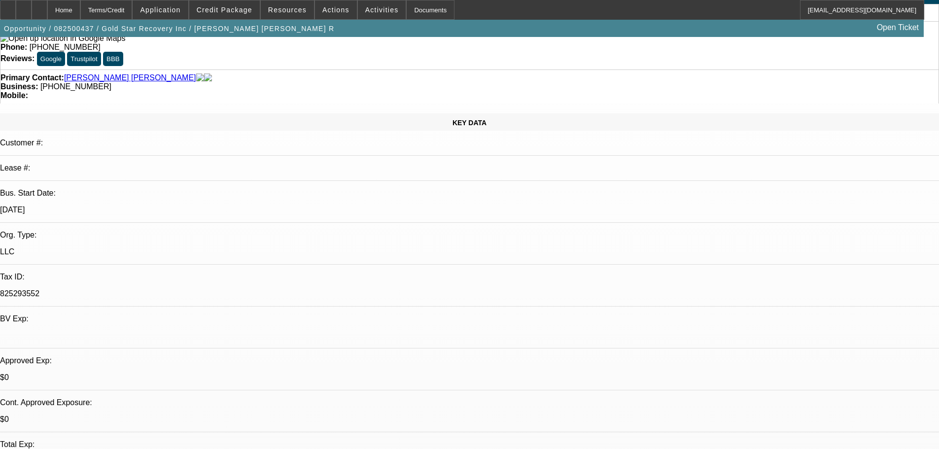
scroll to position [148, 0]
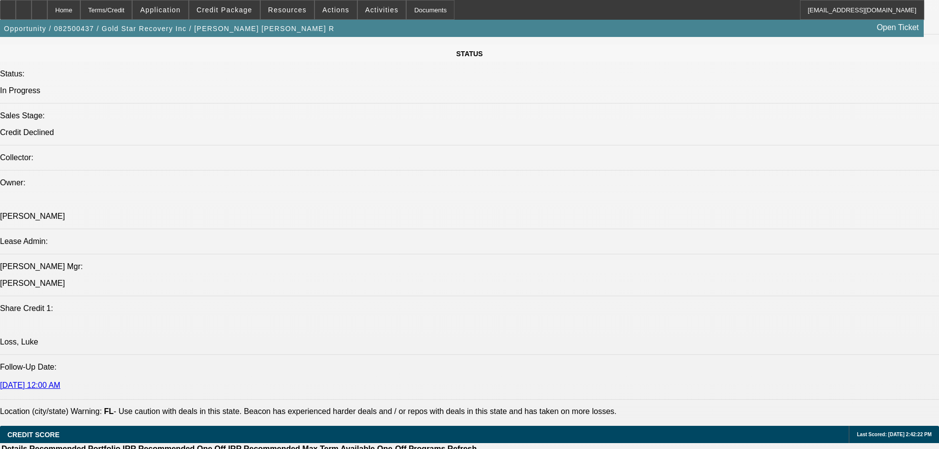
drag, startPoint x: 343, startPoint y: 234, endPoint x: 345, endPoint y: 144, distance: 90.2
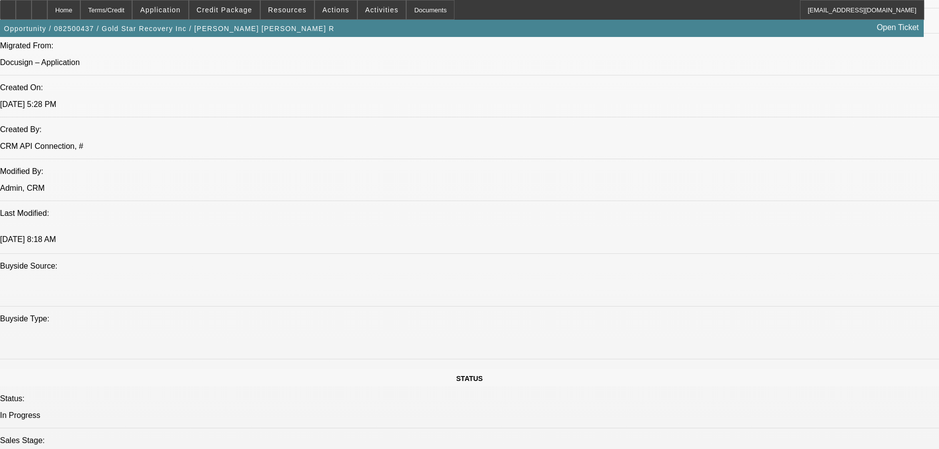
scroll to position [224, 0]
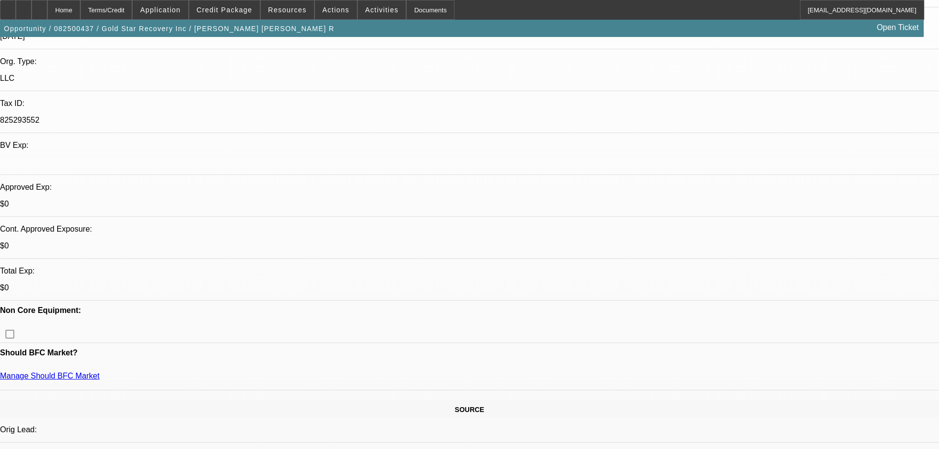
drag, startPoint x: 338, startPoint y: 237, endPoint x: 319, endPoint y: 104, distance: 134.3
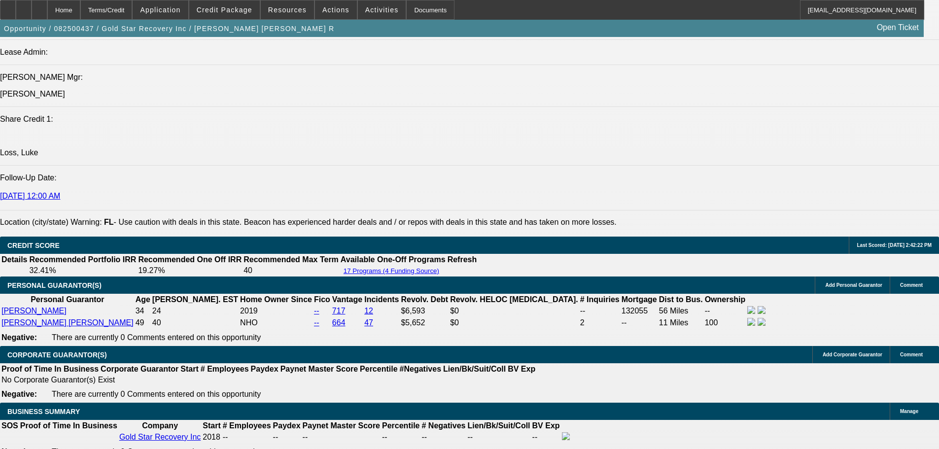
drag, startPoint x: 341, startPoint y: 262, endPoint x: 330, endPoint y: 237, distance: 27.8
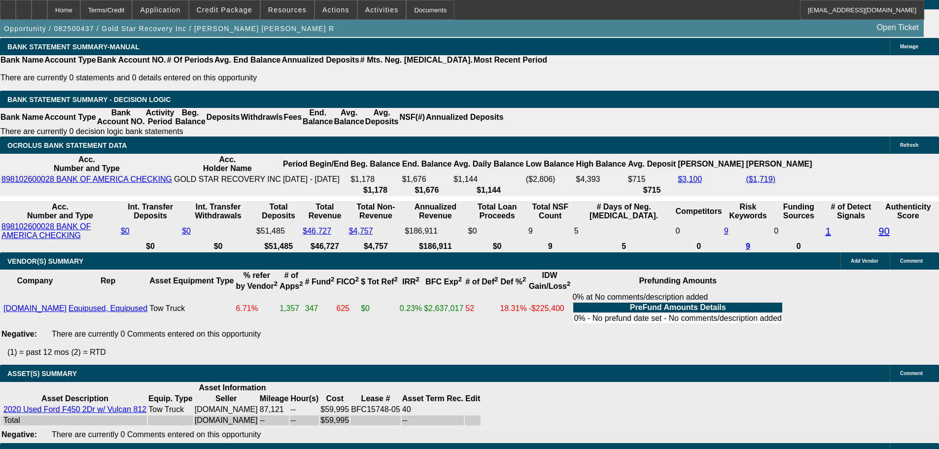
drag, startPoint x: 355, startPoint y: 368, endPoint x: 346, endPoint y: 319, distance: 49.5
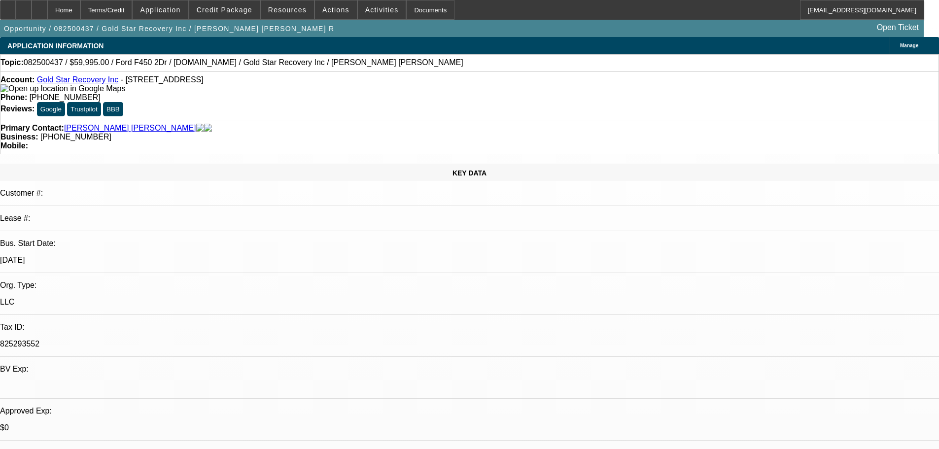
drag, startPoint x: 381, startPoint y: 362, endPoint x: 333, endPoint y: 140, distance: 226.8
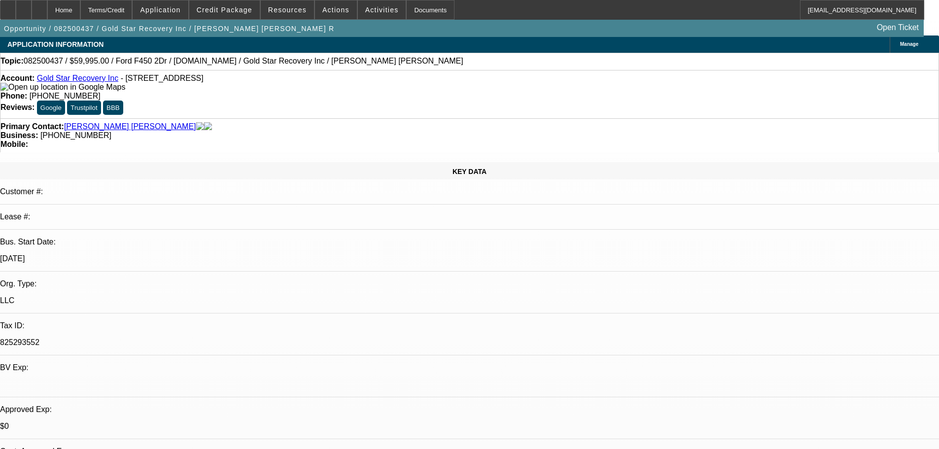
scroll to position [59, 0]
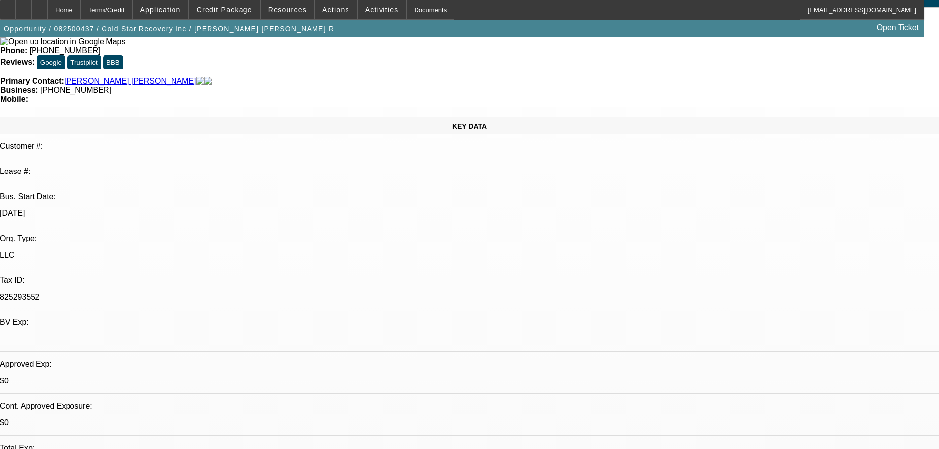
drag, startPoint x: 338, startPoint y: 314, endPoint x: 345, endPoint y: 366, distance: 52.3
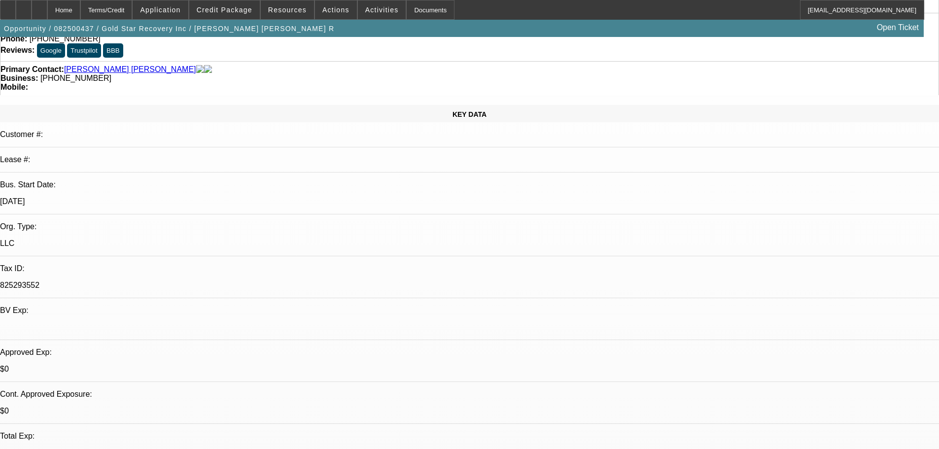
scroll to position [0, 0]
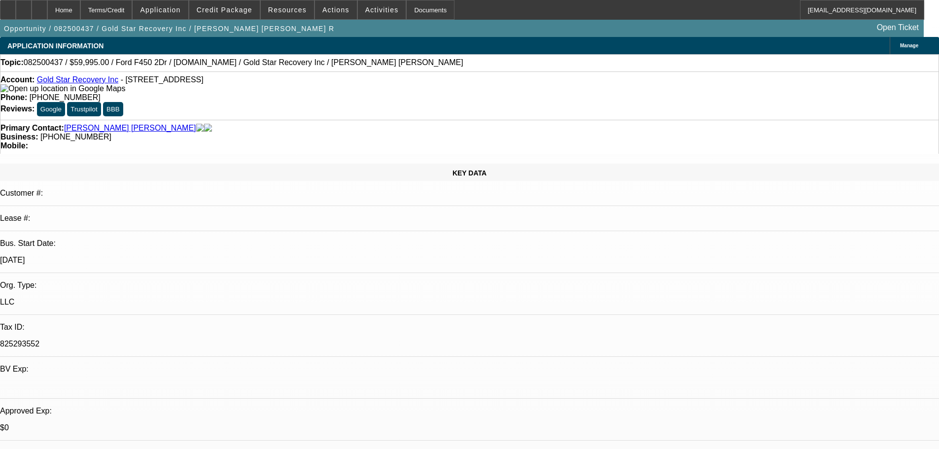
drag, startPoint x: 338, startPoint y: 234, endPoint x: 334, endPoint y: 138, distance: 95.2
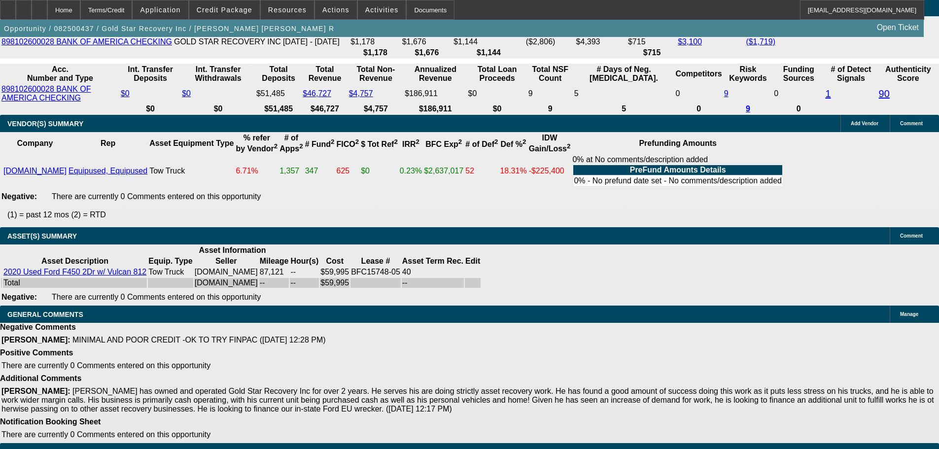
drag, startPoint x: 379, startPoint y: 229, endPoint x: 390, endPoint y: 422, distance: 193.0
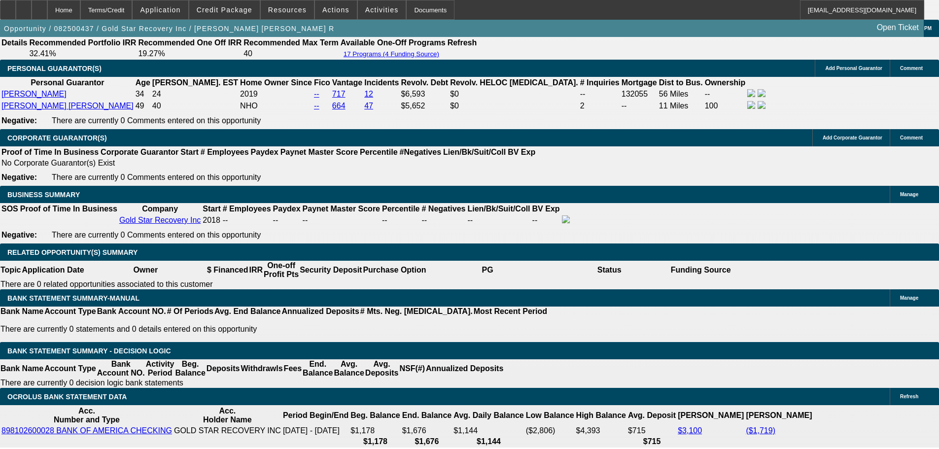
scroll to position [1549, 0]
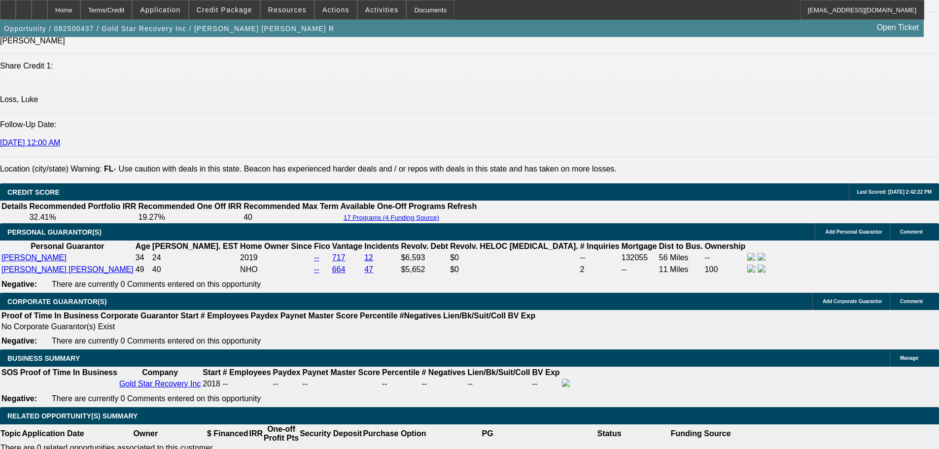
drag, startPoint x: 521, startPoint y: 278, endPoint x: 471, endPoint y: 111, distance: 174.4
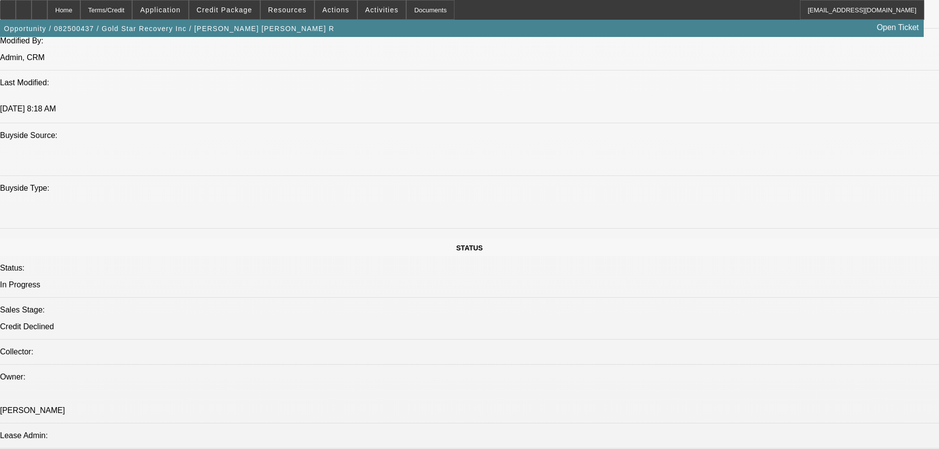
drag, startPoint x: 369, startPoint y: 169, endPoint x: 388, endPoint y: 128, distance: 45.6
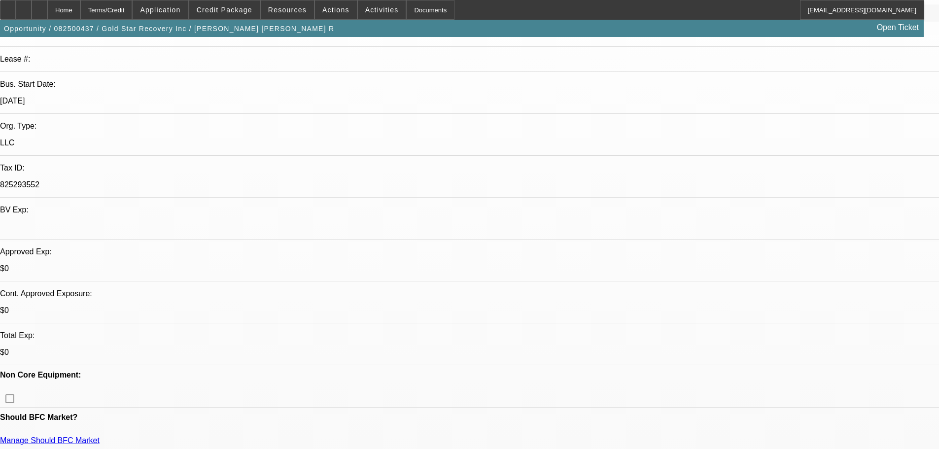
drag, startPoint x: 364, startPoint y: 233, endPoint x: 360, endPoint y: 171, distance: 61.7
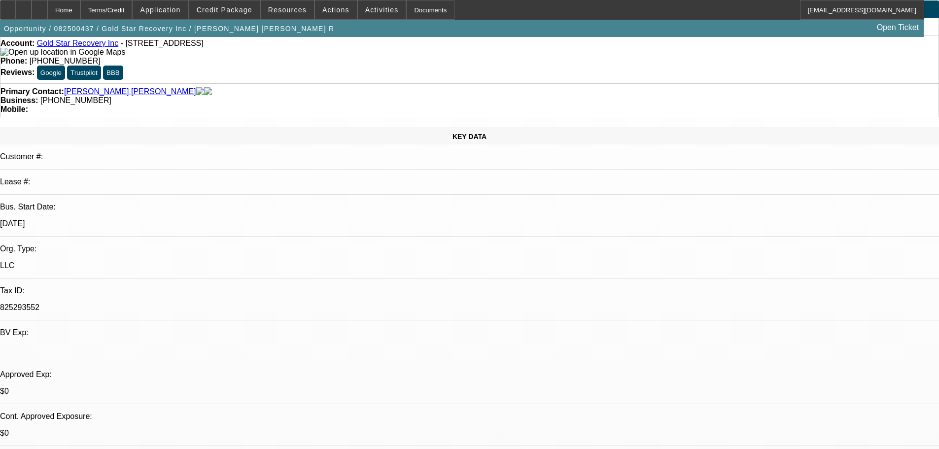
drag, startPoint x: 372, startPoint y: 219, endPoint x: 370, endPoint y: 137, distance: 81.8
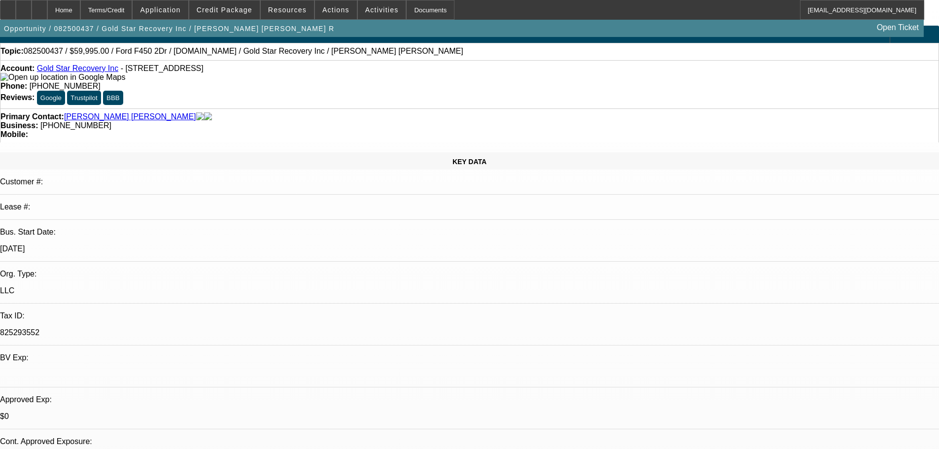
scroll to position [0, 0]
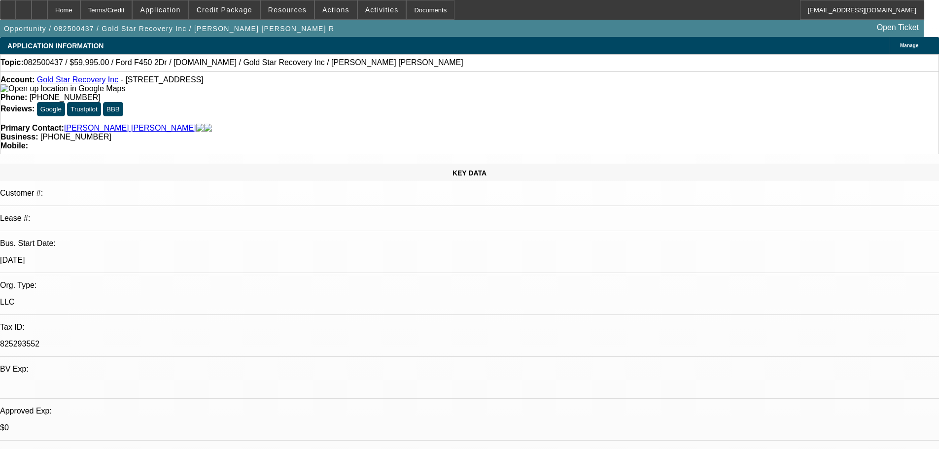
drag, startPoint x: 423, startPoint y: 213, endPoint x: 421, endPoint y: 198, distance: 16.0
drag, startPoint x: 434, startPoint y: 237, endPoint x: 429, endPoint y: 360, distance: 122.8
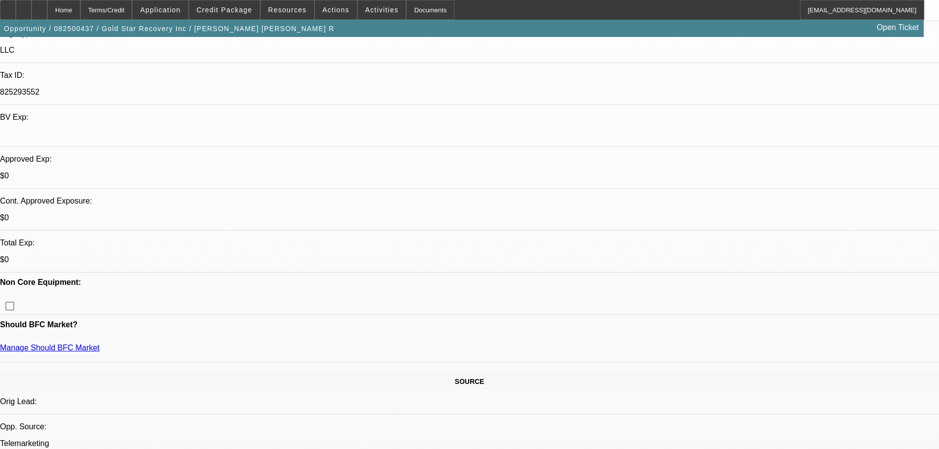
drag, startPoint x: 439, startPoint y: 279, endPoint x: 434, endPoint y: 263, distance: 17.0
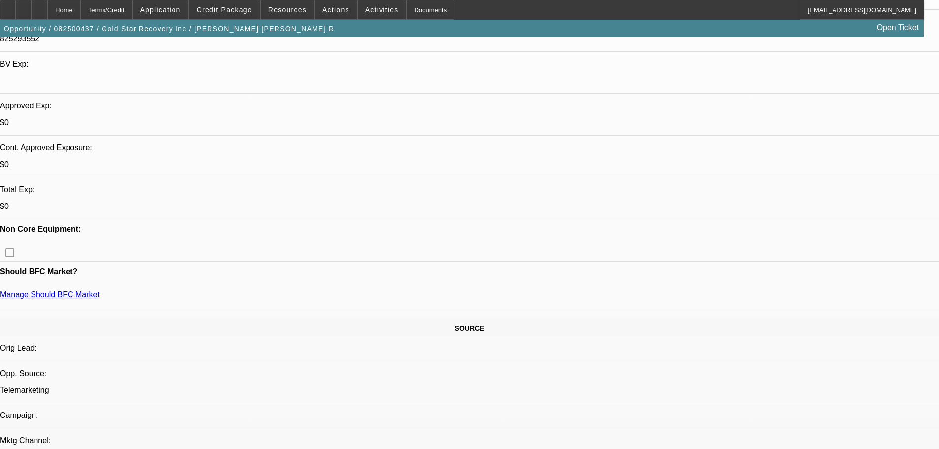
scroll to position [91, 0]
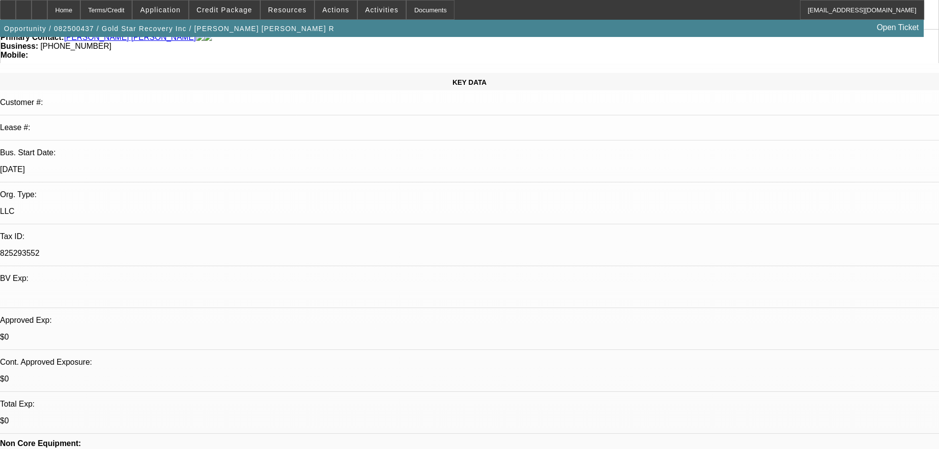
drag, startPoint x: 450, startPoint y: 221, endPoint x: 431, endPoint y: 102, distance: 120.8
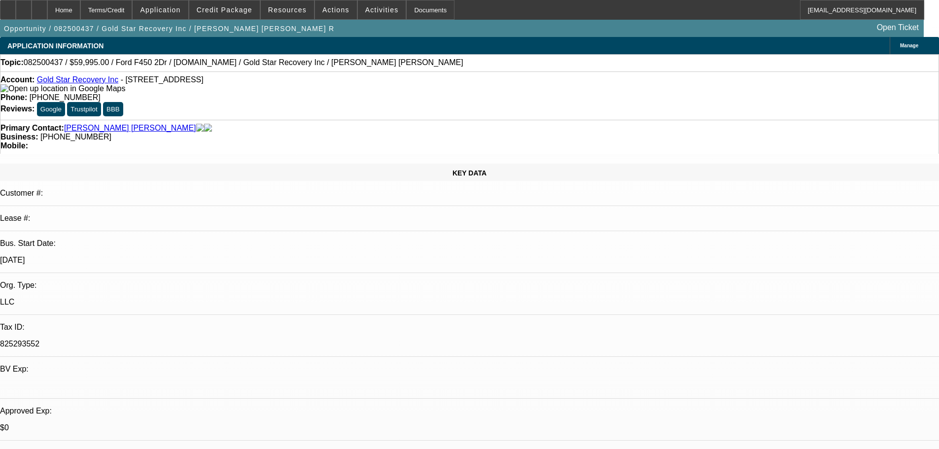
drag, startPoint x: 461, startPoint y: 219, endPoint x: 481, endPoint y: 308, distance: 91.6
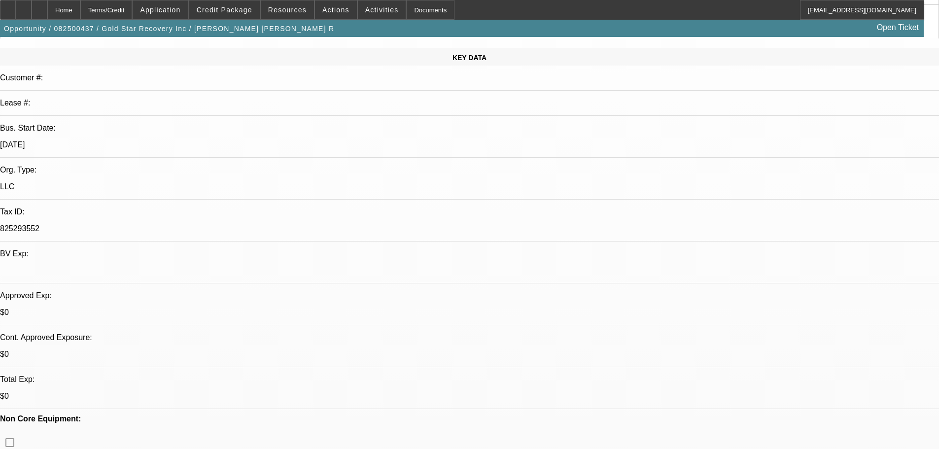
drag, startPoint x: 480, startPoint y: 295, endPoint x: 473, endPoint y: 237, distance: 58.1
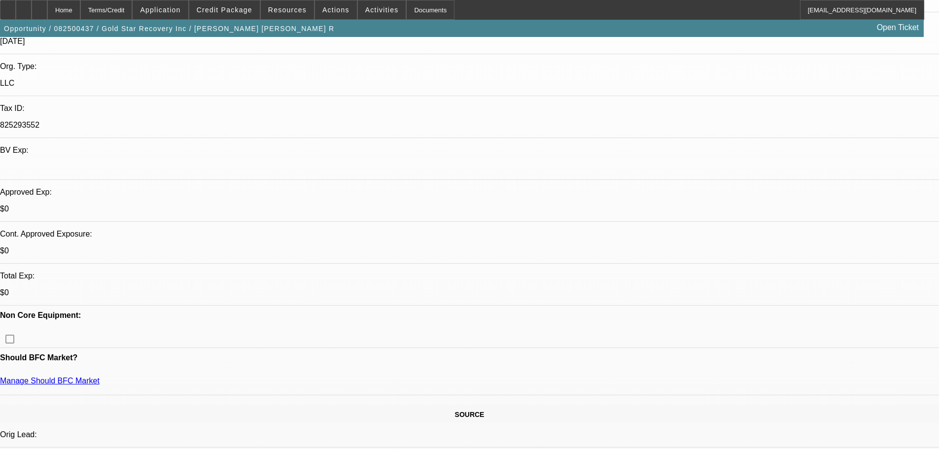
scroll to position [307, 0]
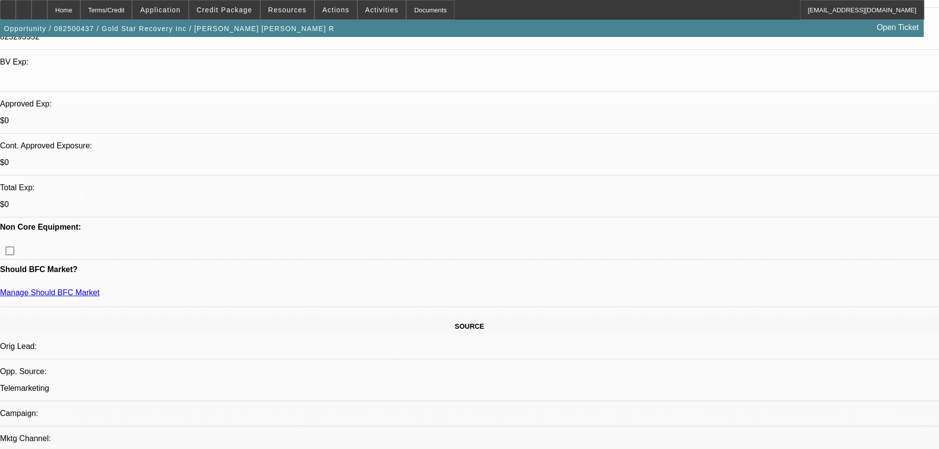
drag, startPoint x: 437, startPoint y: 195, endPoint x: 437, endPoint y: 264, distance: 69.0
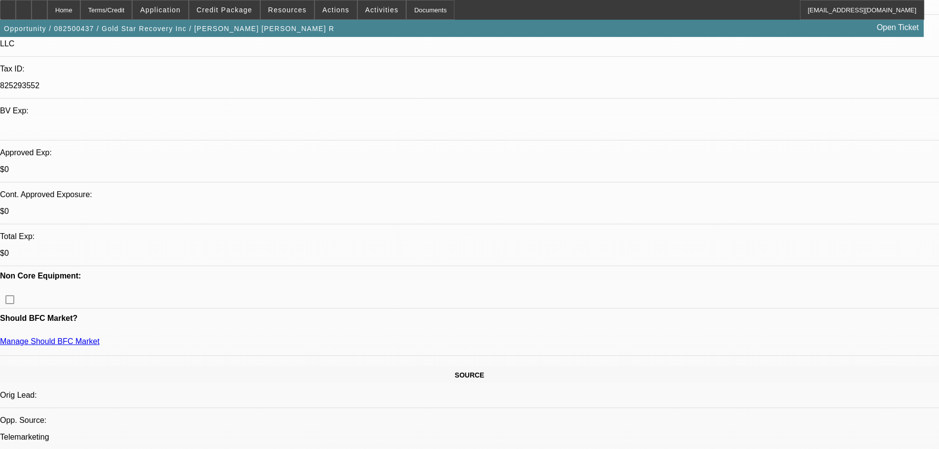
drag, startPoint x: 446, startPoint y: 230, endPoint x: 445, endPoint y: 173, distance: 56.2
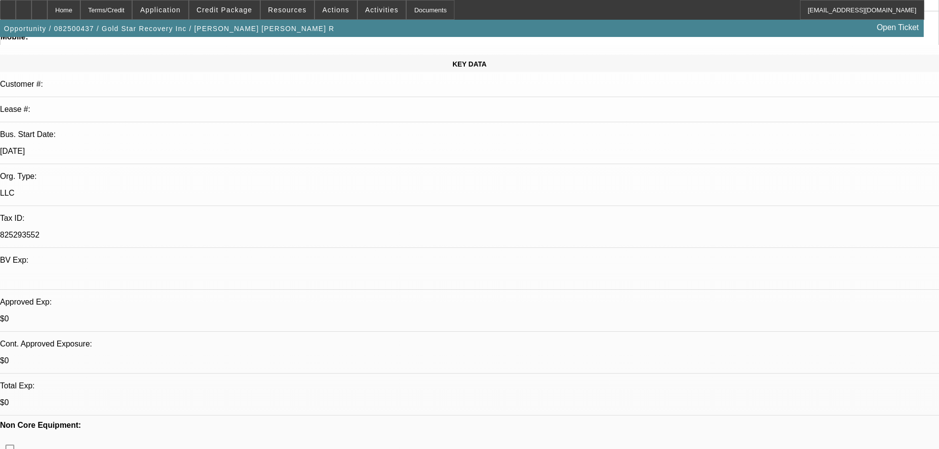
drag, startPoint x: 444, startPoint y: 239, endPoint x: 444, endPoint y: 150, distance: 88.7
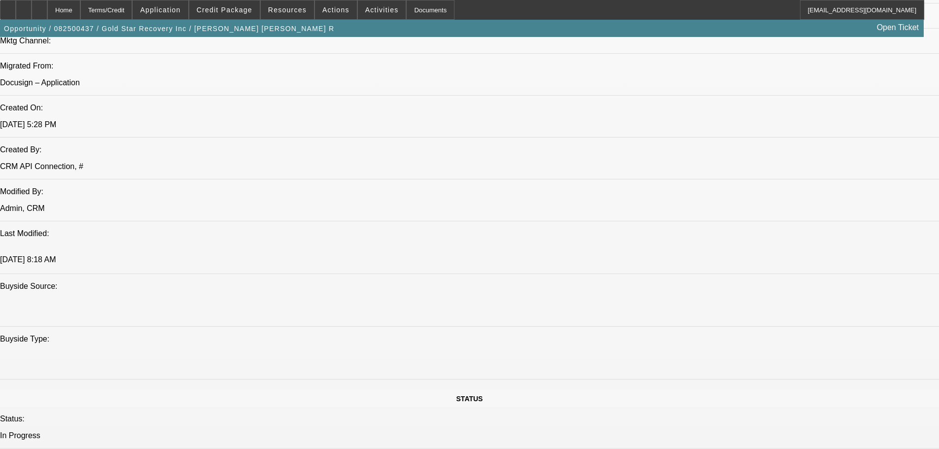
drag, startPoint x: 382, startPoint y: 248, endPoint x: 387, endPoint y: 386, distance: 138.6
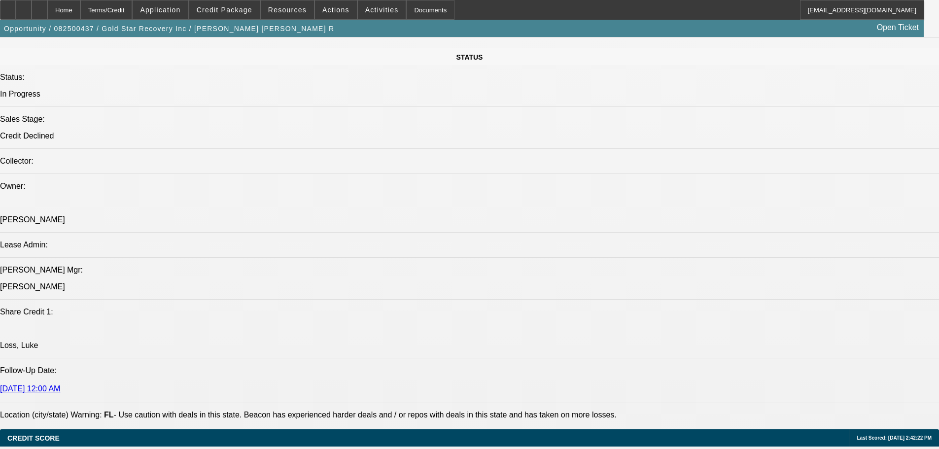
drag, startPoint x: 407, startPoint y: 268, endPoint x: 426, endPoint y: 125, distance: 144.1
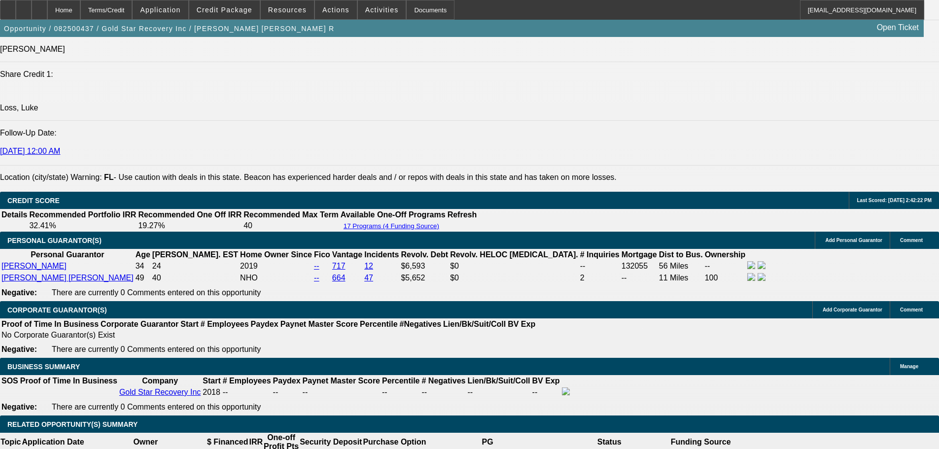
drag, startPoint x: 401, startPoint y: 258, endPoint x: 379, endPoint y: 244, distance: 25.7
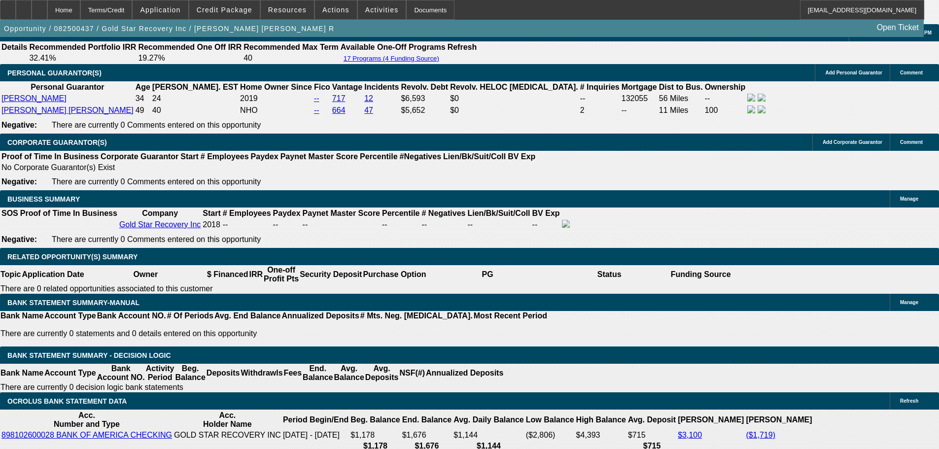
scroll to position [1476, 0]
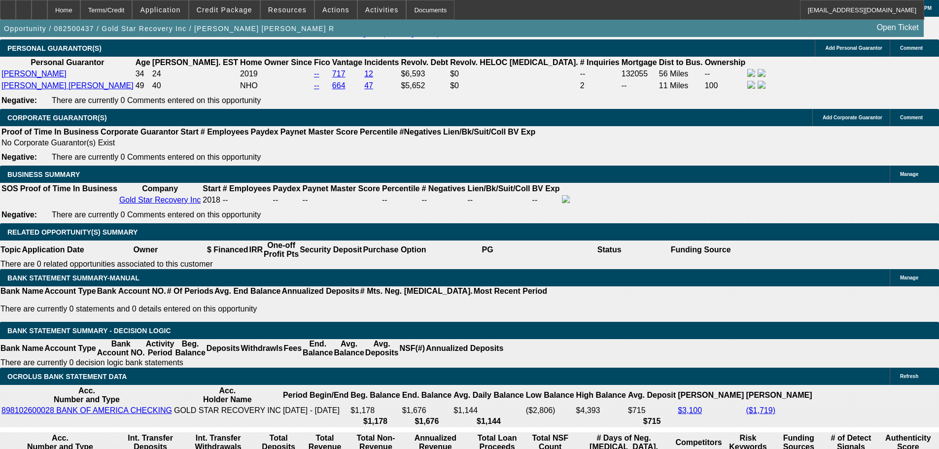
drag, startPoint x: 231, startPoint y: 225, endPoint x: 231, endPoint y: 231, distance: 5.9
select select "0.15"
type input "$8,999.25"
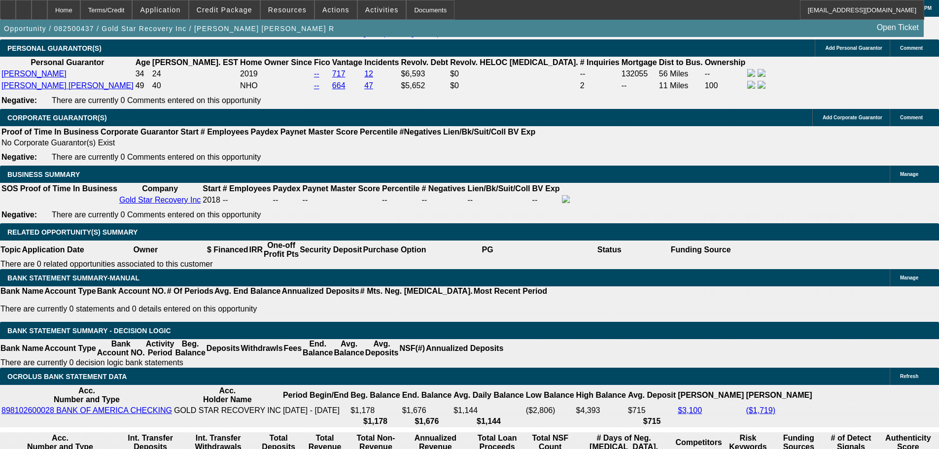
type input "UNKNOWN"
type input "$3,674.10"
type input "$1,837.05"
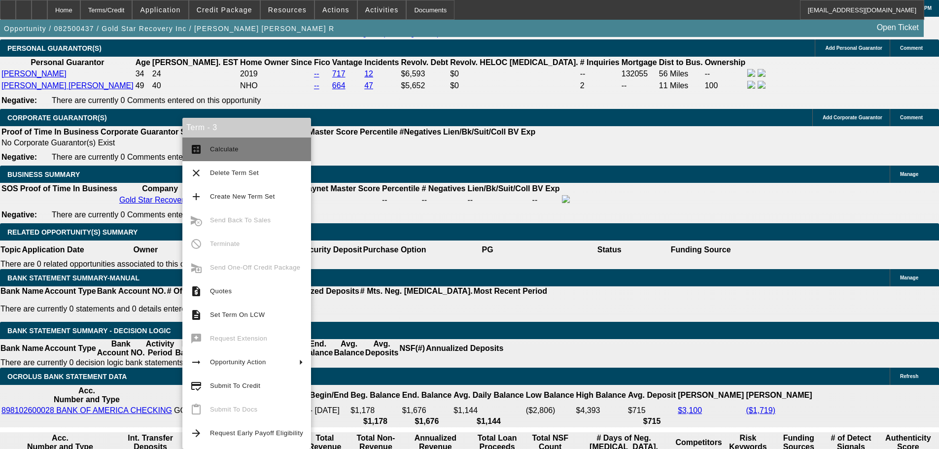
click at [261, 152] on span "Calculate" at bounding box center [256, 149] width 93 height 12
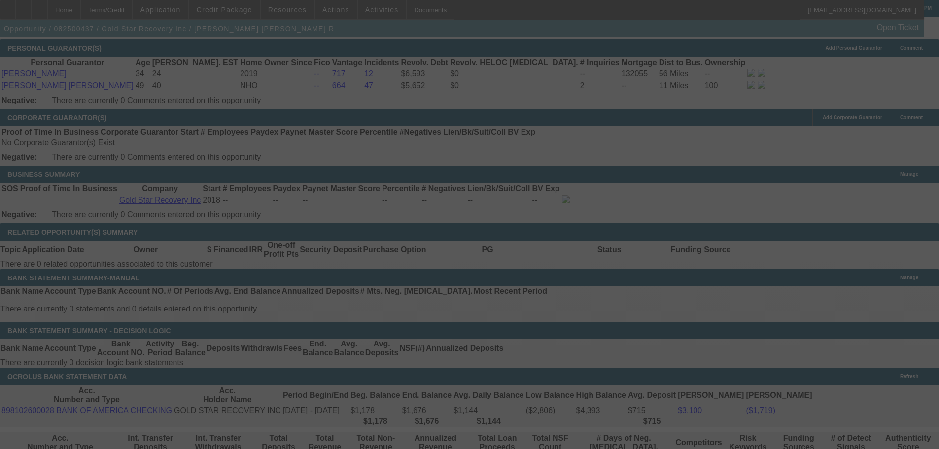
select select "0.15"
select select "2"
select select "0"
select select "6"
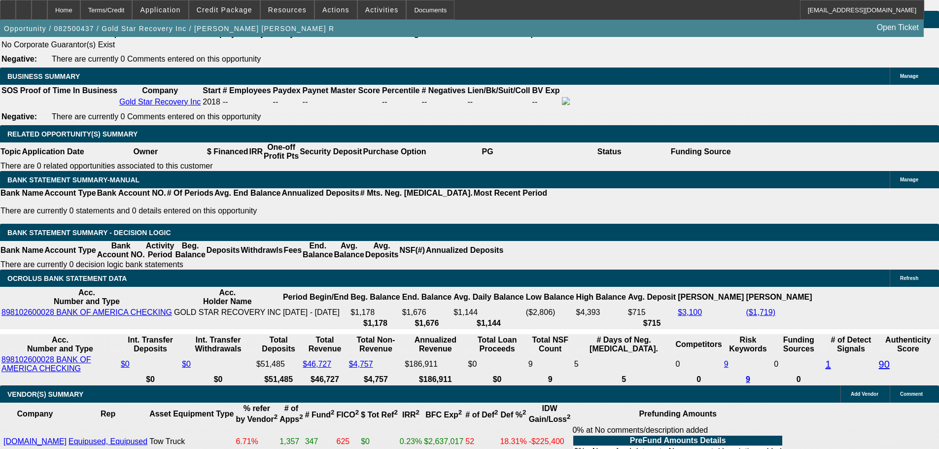
scroll to position [1574, 0]
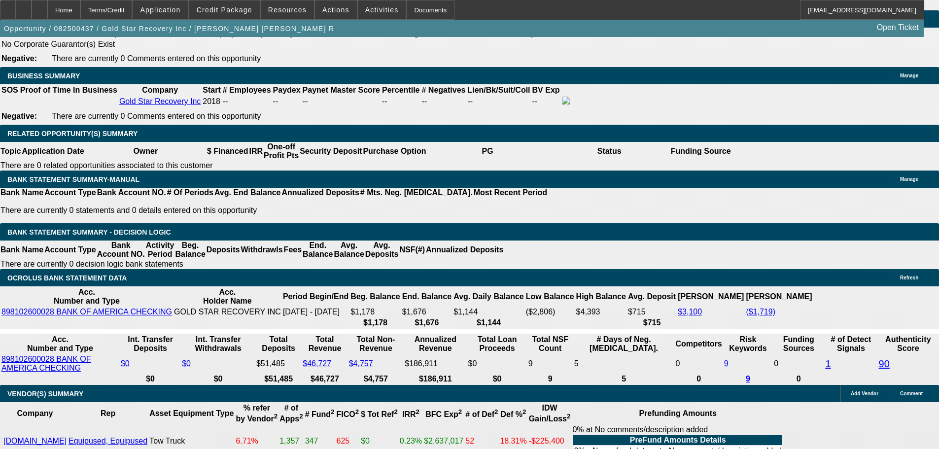
type input "UNKNOWN"
type input "4"
type input "$26,731.24"
type input "$13,365.62"
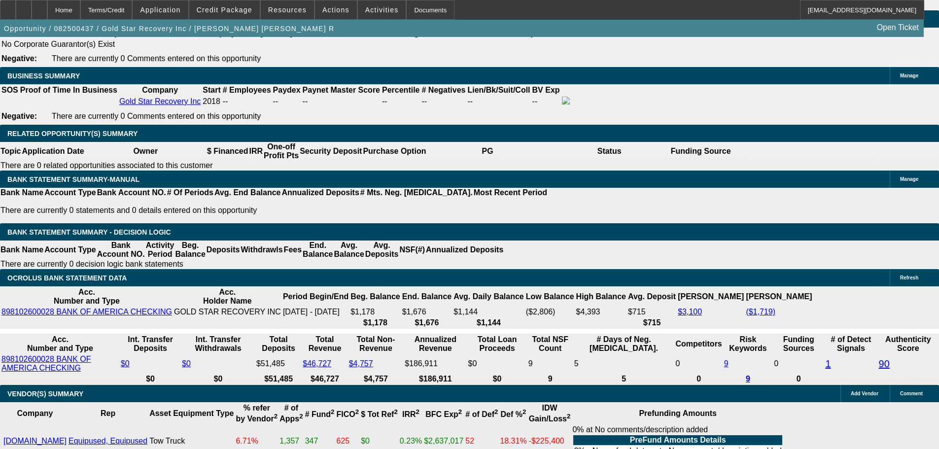
type input "34"
type input "$4,110.26"
type input "$2,055.13"
type input "3"
type input "$35,308.64"
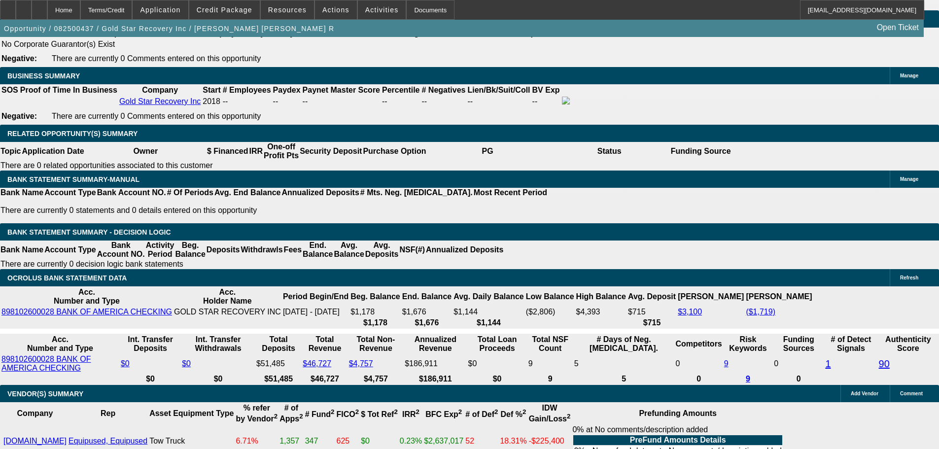
type input "$17,654.32"
type input "36"
type input "$3,948.06"
type input "$1,974.03"
type input "36"
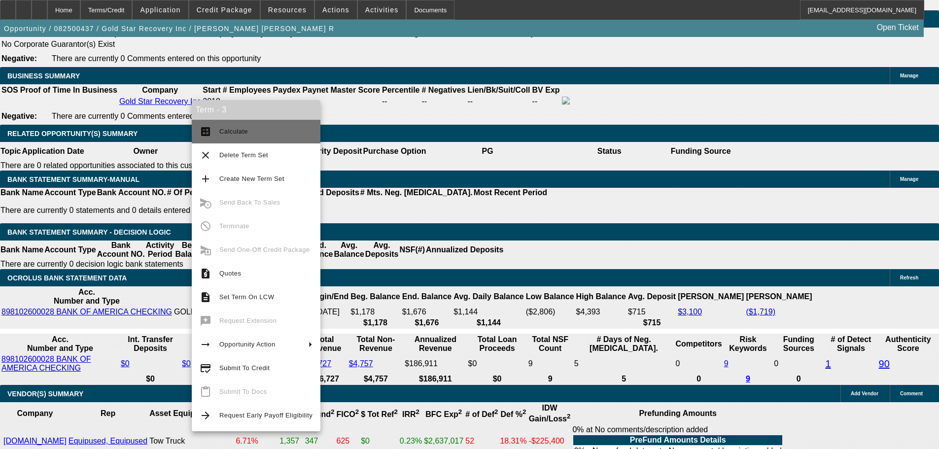
click at [258, 126] on span "Calculate" at bounding box center [265, 132] width 93 height 12
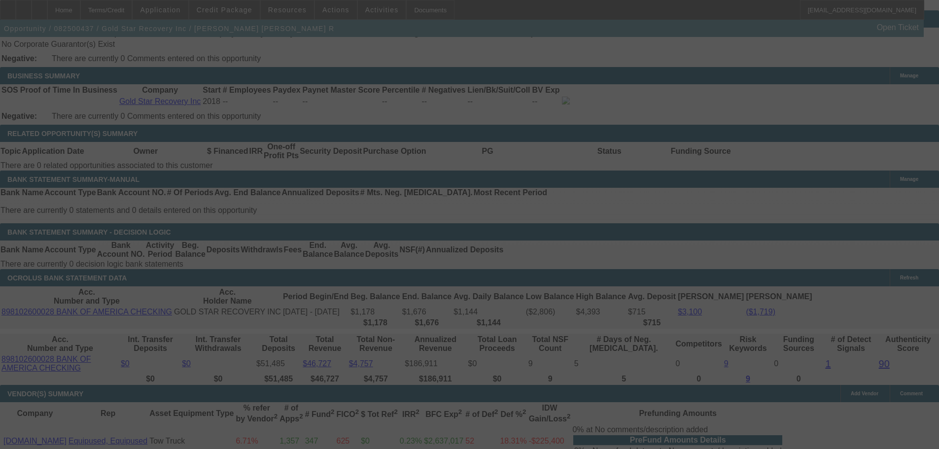
scroll to position [1560, 0]
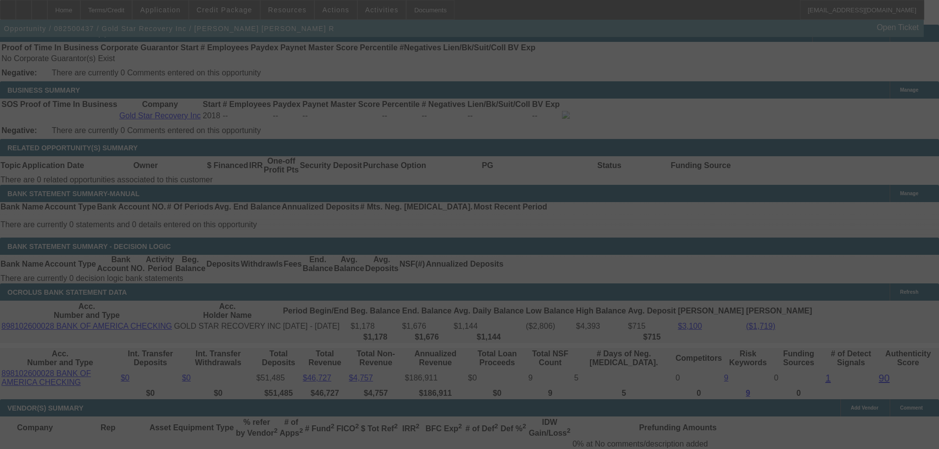
select select "0.15"
select select "2"
select select "0"
select select "6"
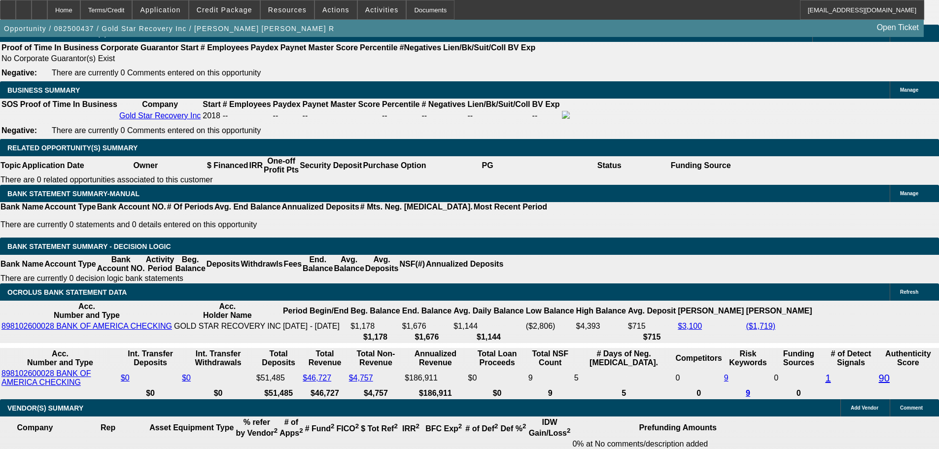
scroll to position [596, 0]
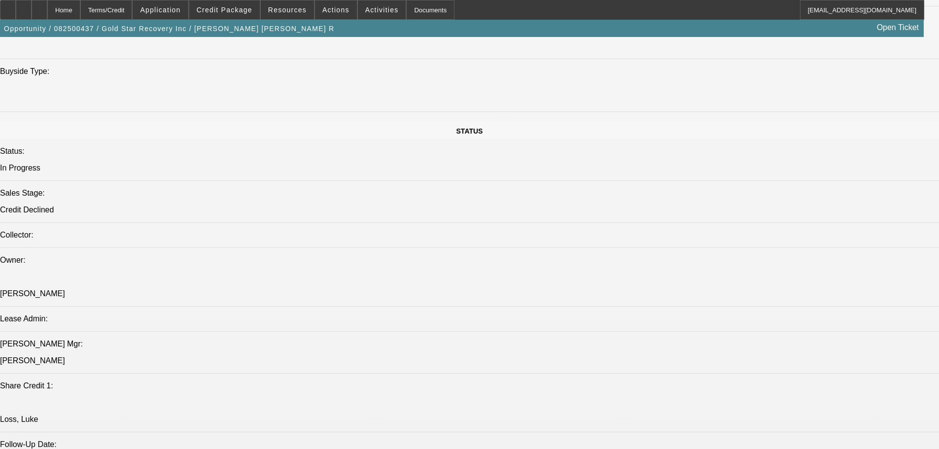
drag, startPoint x: 500, startPoint y: 6, endPoint x: 489, endPoint y: 44, distance: 39.5
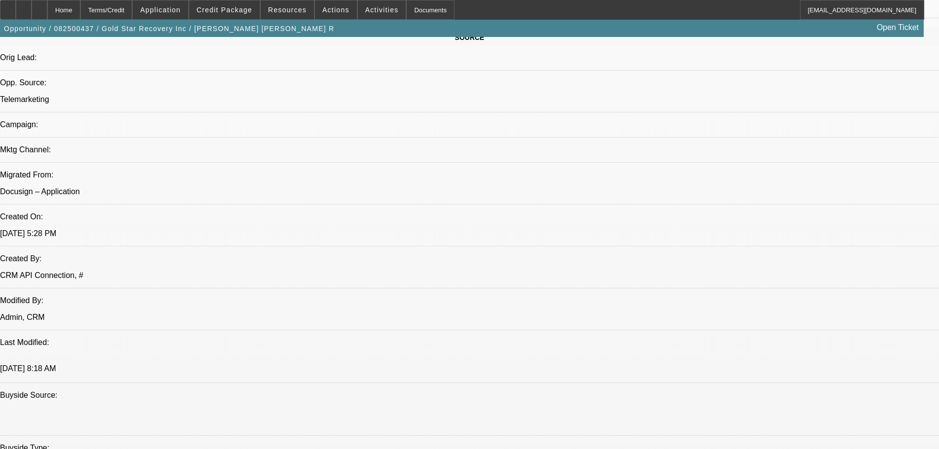
drag, startPoint x: 391, startPoint y: 221, endPoint x: 385, endPoint y: 143, distance: 78.1
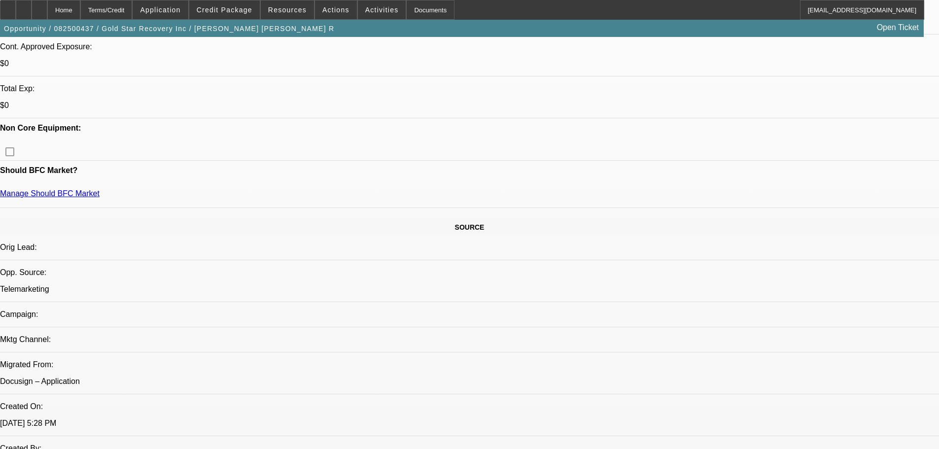
drag, startPoint x: 373, startPoint y: 252, endPoint x: 385, endPoint y: 164, distance: 89.1
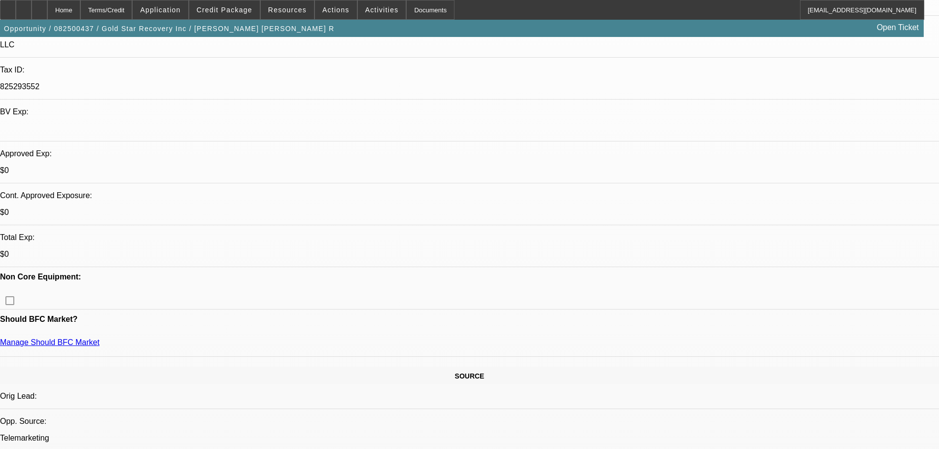
drag, startPoint x: 394, startPoint y: 199, endPoint x: 393, endPoint y: 184, distance: 14.8
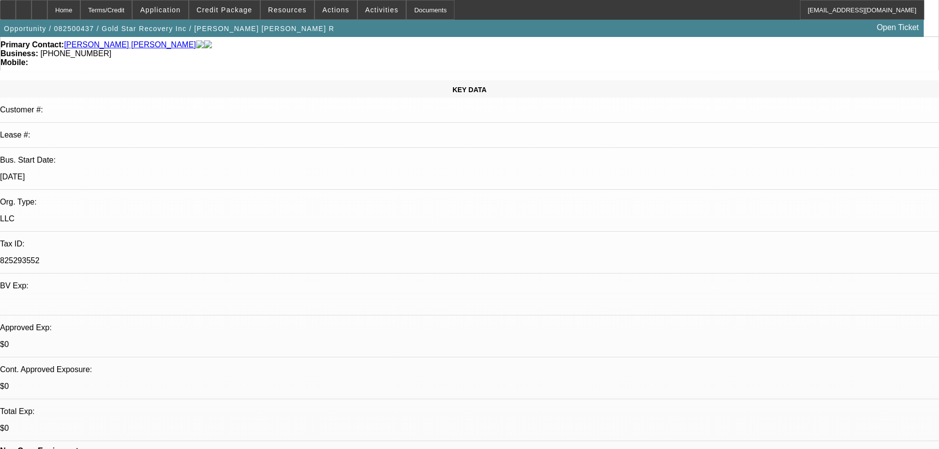
drag, startPoint x: 399, startPoint y: 306, endPoint x: 396, endPoint y: 208, distance: 98.1
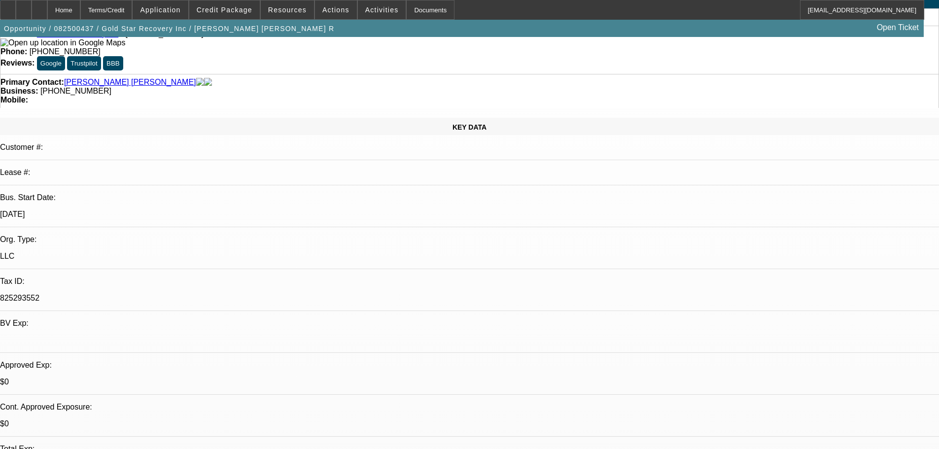
scroll to position [0, 0]
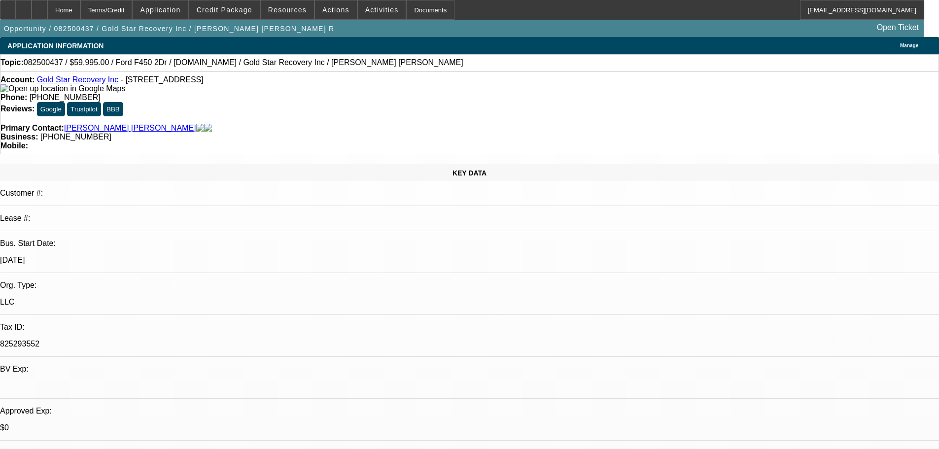
drag, startPoint x: 386, startPoint y: 271, endPoint x: 386, endPoint y: 173, distance: 98.1
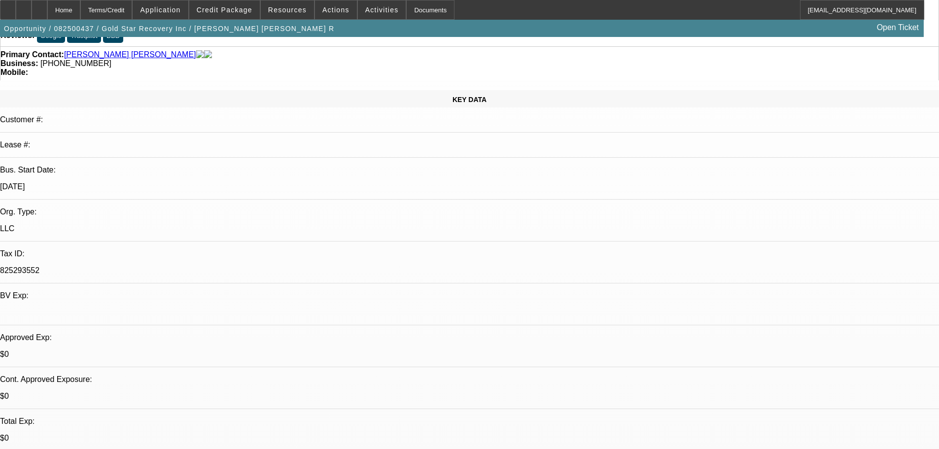
drag, startPoint x: 440, startPoint y: 214, endPoint x: 436, endPoint y: 174, distance: 40.2
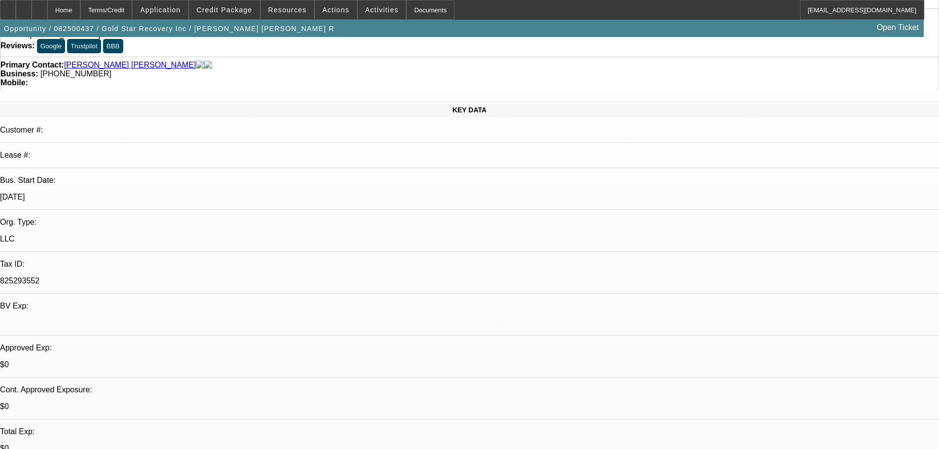
scroll to position [24, 0]
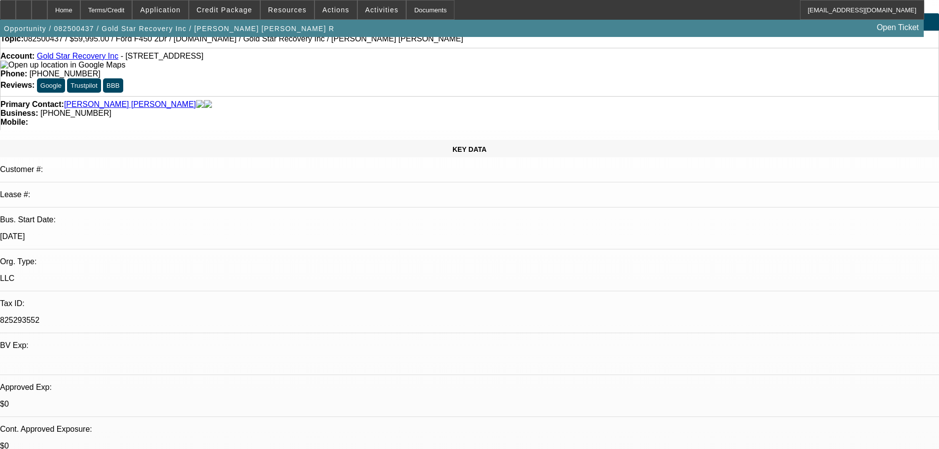
drag, startPoint x: 476, startPoint y: 252, endPoint x: 469, endPoint y: 205, distance: 46.9
drag, startPoint x: 482, startPoint y: 290, endPoint x: 472, endPoint y: 242, distance: 48.8
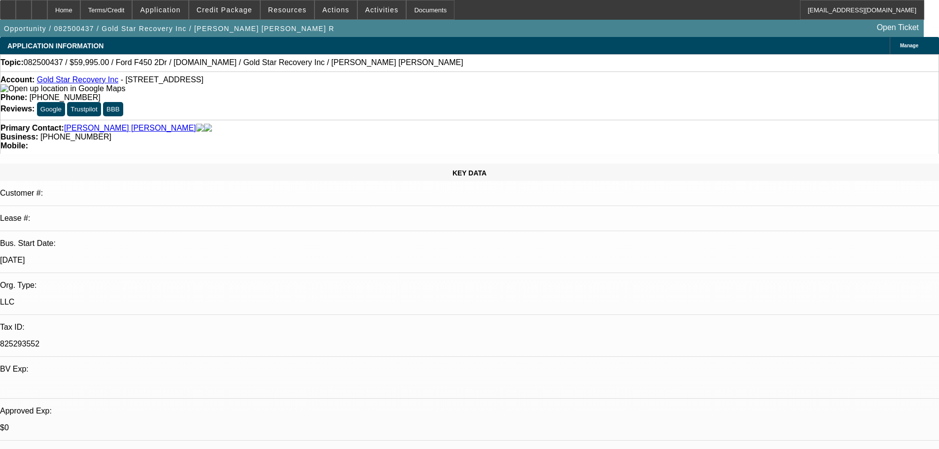
drag, startPoint x: 474, startPoint y: 259, endPoint x: 474, endPoint y: 173, distance: 85.7
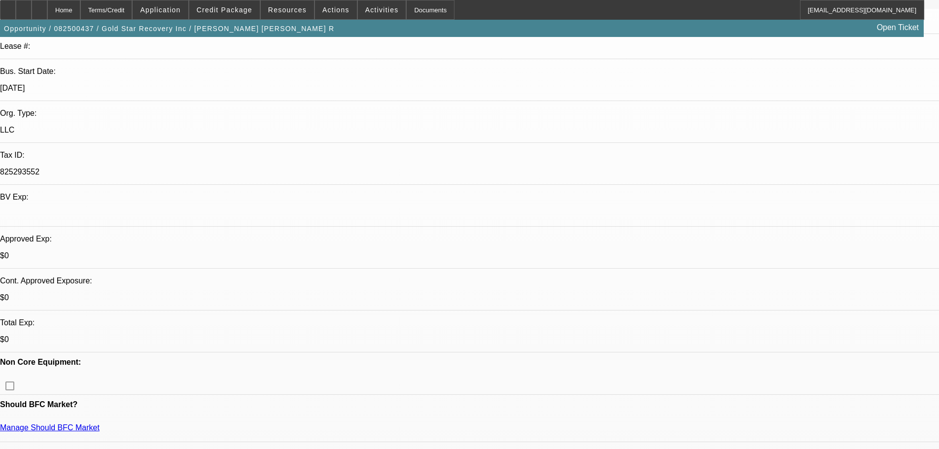
scroll to position [246, 0]
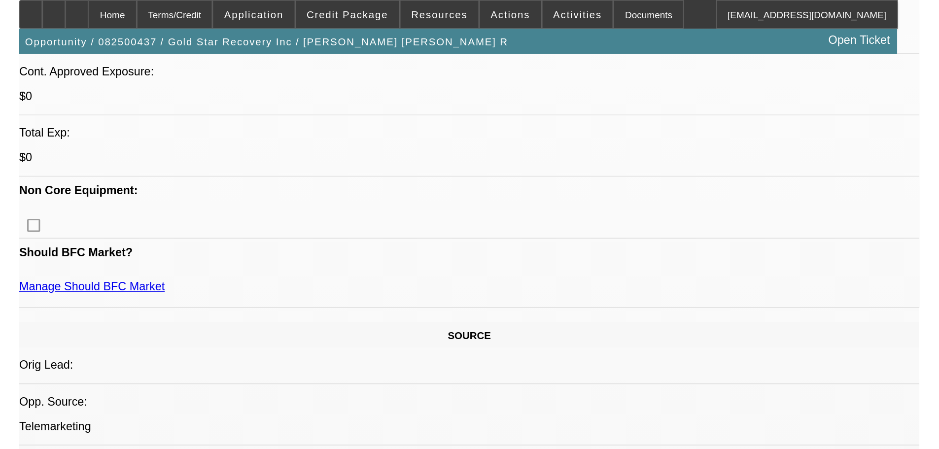
scroll to position [371, 0]
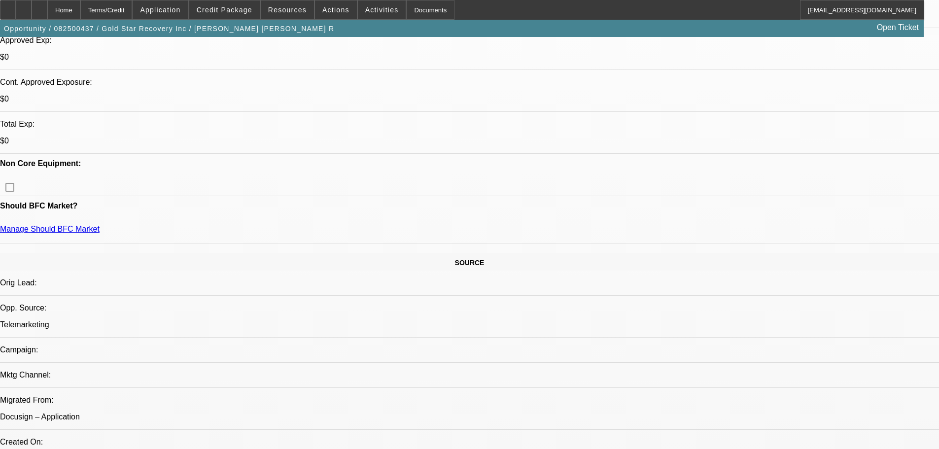
drag, startPoint x: 350, startPoint y: 305, endPoint x: 353, endPoint y: 404, distance: 99.6
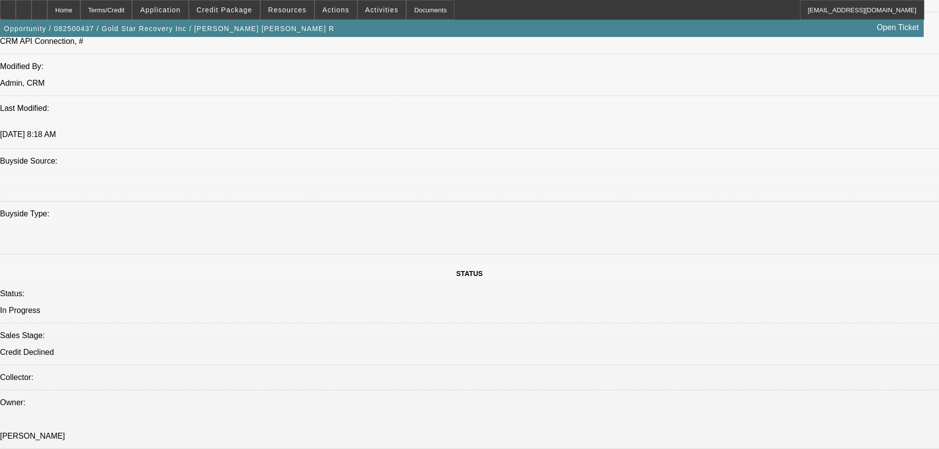
drag, startPoint x: 359, startPoint y: 290, endPoint x: 364, endPoint y: 336, distance: 45.7
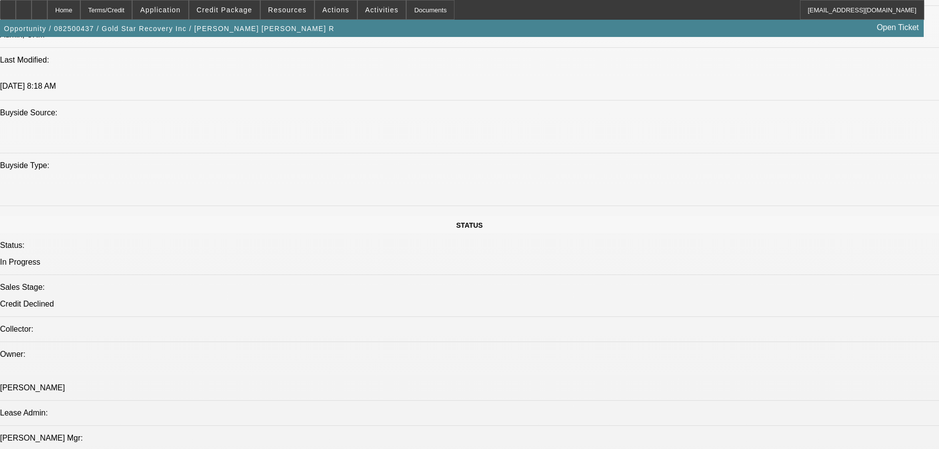
drag, startPoint x: 374, startPoint y: 267, endPoint x: 370, endPoint y: 247, distance: 20.7
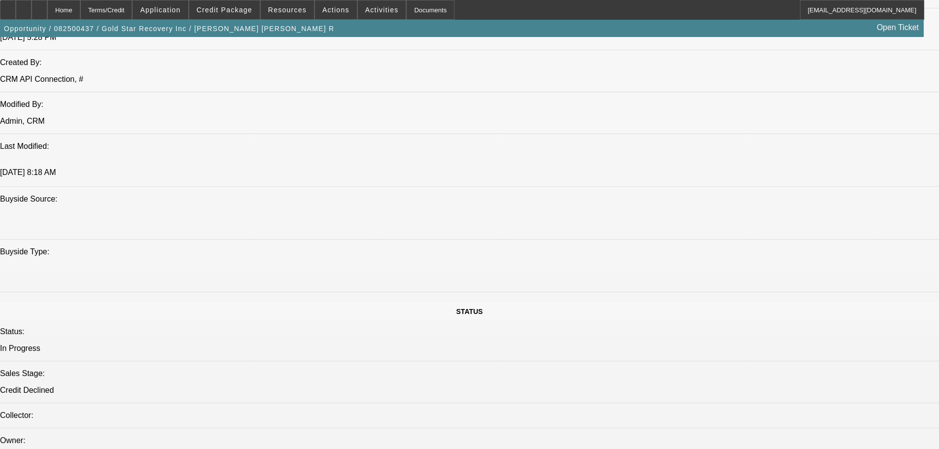
drag, startPoint x: 363, startPoint y: 204, endPoint x: 358, endPoint y: 127, distance: 77.5
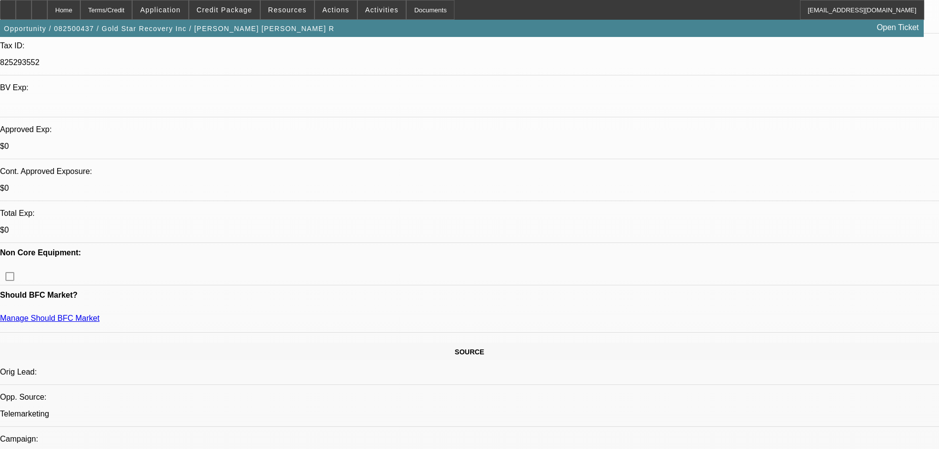
drag, startPoint x: 395, startPoint y: 235, endPoint x: 388, endPoint y: 191, distance: 44.4
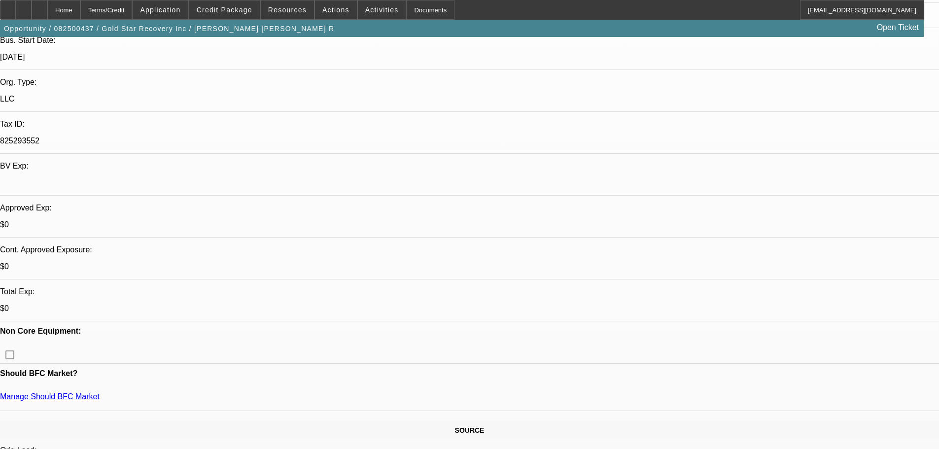
drag, startPoint x: 366, startPoint y: 187, endPoint x: 389, endPoint y: 266, distance: 82.2
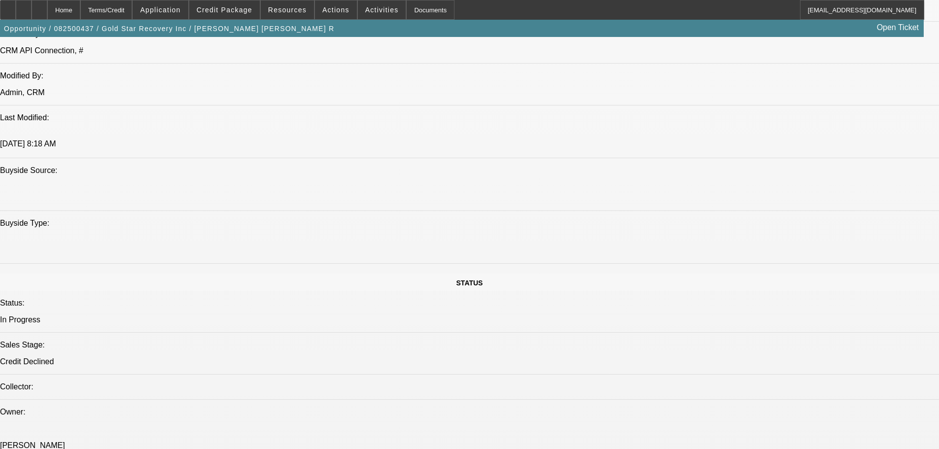
drag, startPoint x: 518, startPoint y: 358, endPoint x: 520, endPoint y: 221, distance: 137.0
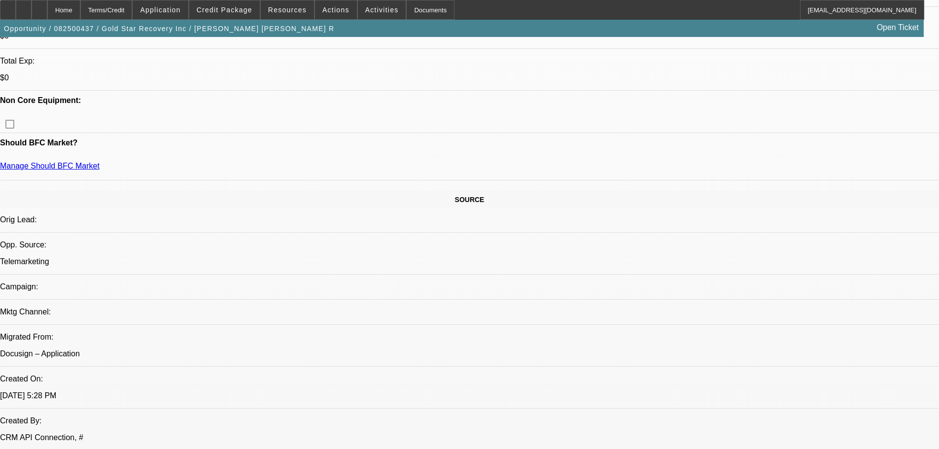
drag, startPoint x: 384, startPoint y: 301, endPoint x: 384, endPoint y: 202, distance: 99.0
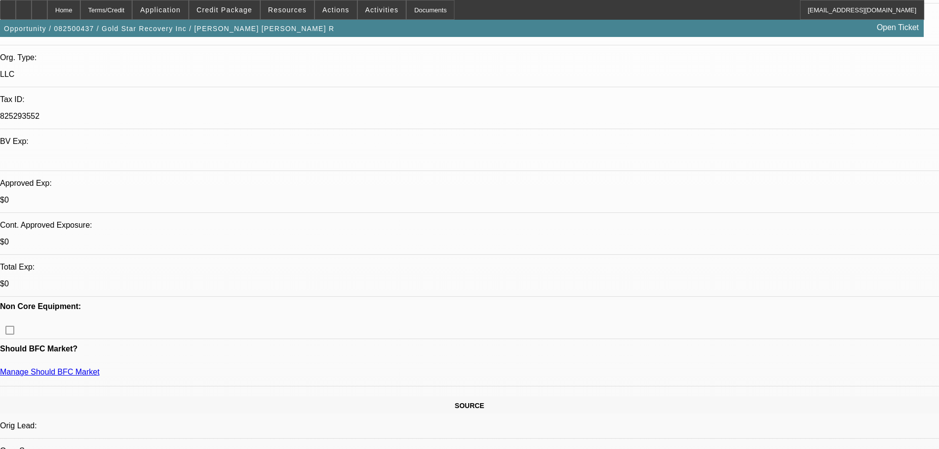
drag, startPoint x: 392, startPoint y: 286, endPoint x: 391, endPoint y: 214, distance: 71.5
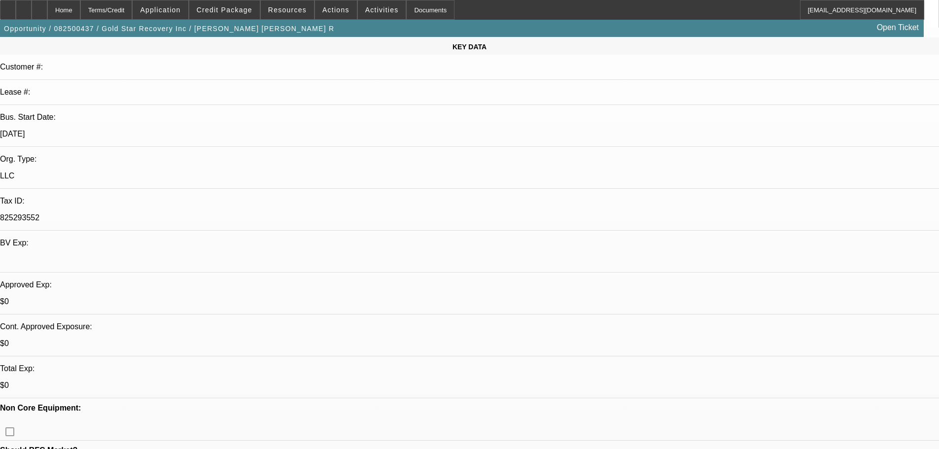
drag, startPoint x: 403, startPoint y: 315, endPoint x: 401, endPoint y: 249, distance: 65.5
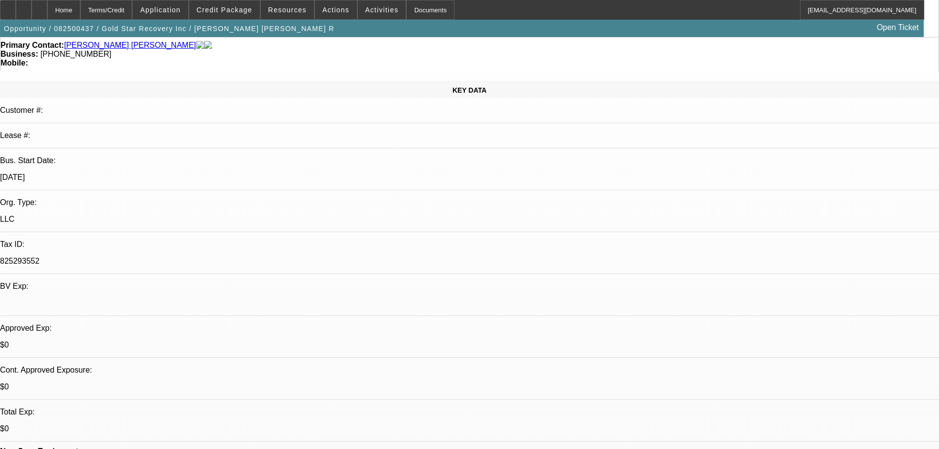
drag, startPoint x: 407, startPoint y: 289, endPoint x: 409, endPoint y: 226, distance: 63.6
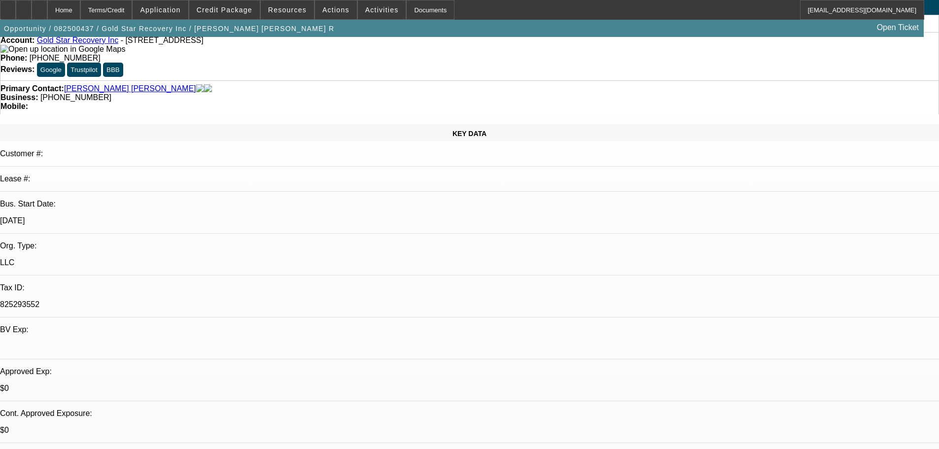
scroll to position [0, 0]
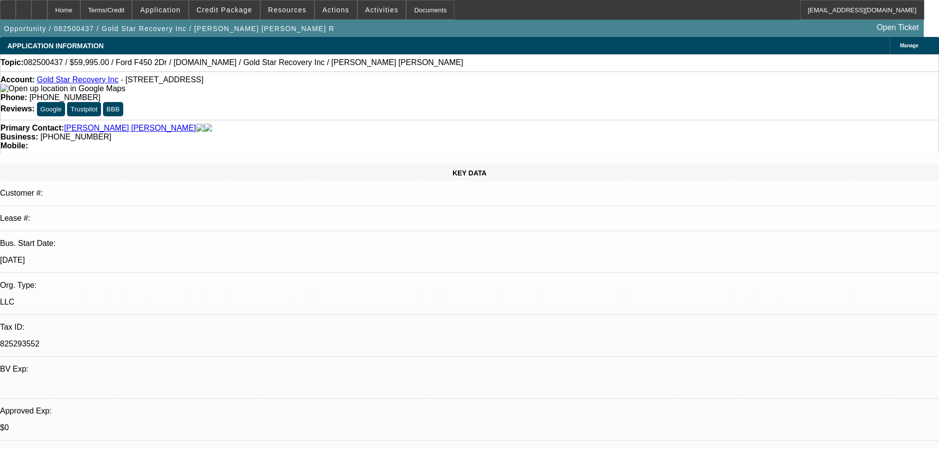
drag, startPoint x: 418, startPoint y: 284, endPoint x: 428, endPoint y: 224, distance: 60.9
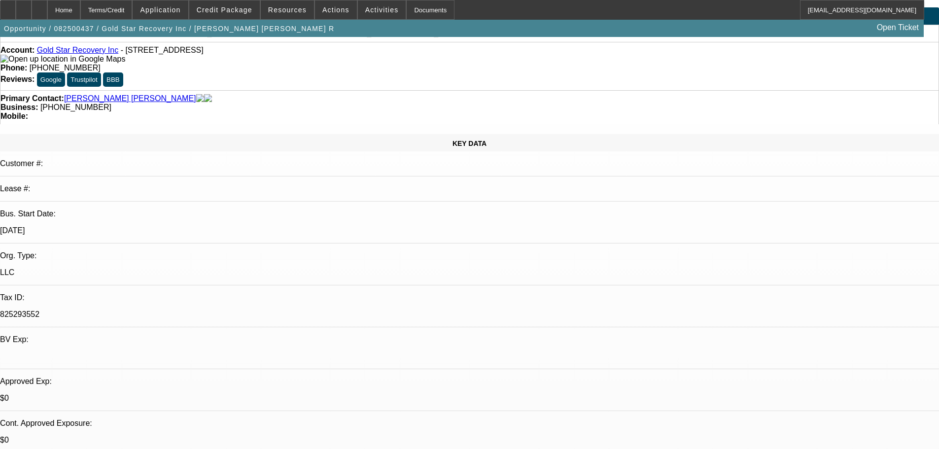
drag, startPoint x: 428, startPoint y: 236, endPoint x: 427, endPoint y: 167, distance: 69.0
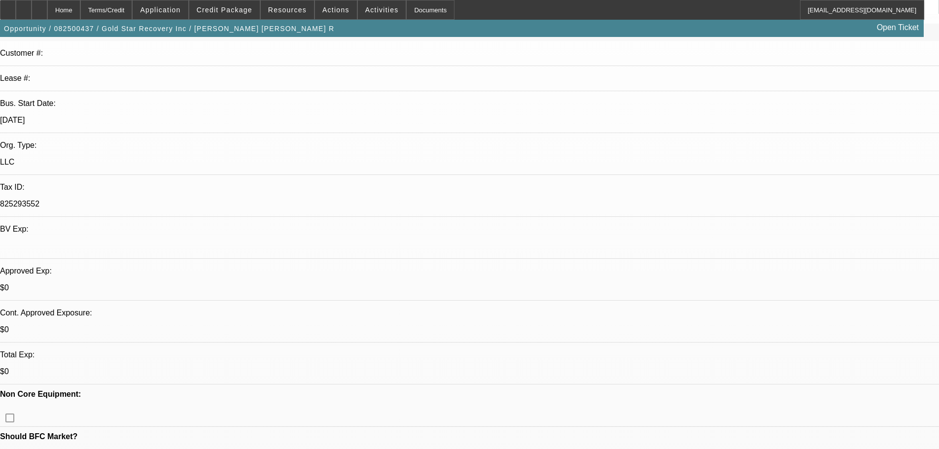
scroll to position [210, 0]
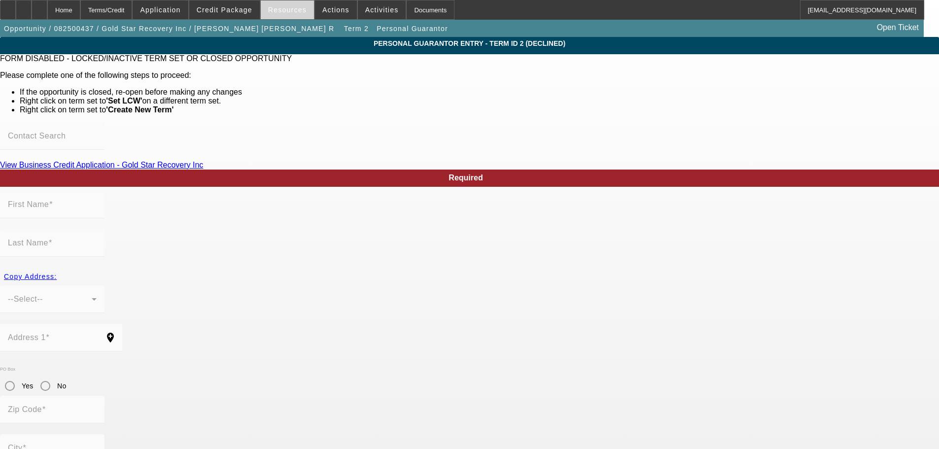
type input "Josue"
type input "Concepcion-Gonzalez"
type input "4424 Ferrari Drive"
radio input "true"
type input "33872"
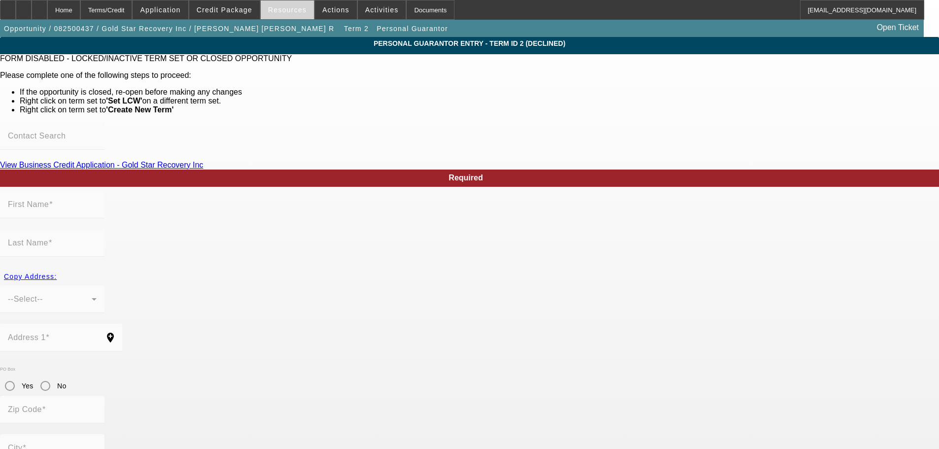
type input "Sebring"
type input "(863) 273-0032"
type input "0"
type input "597-30-9883"
type input "toltu23@gmail.com"
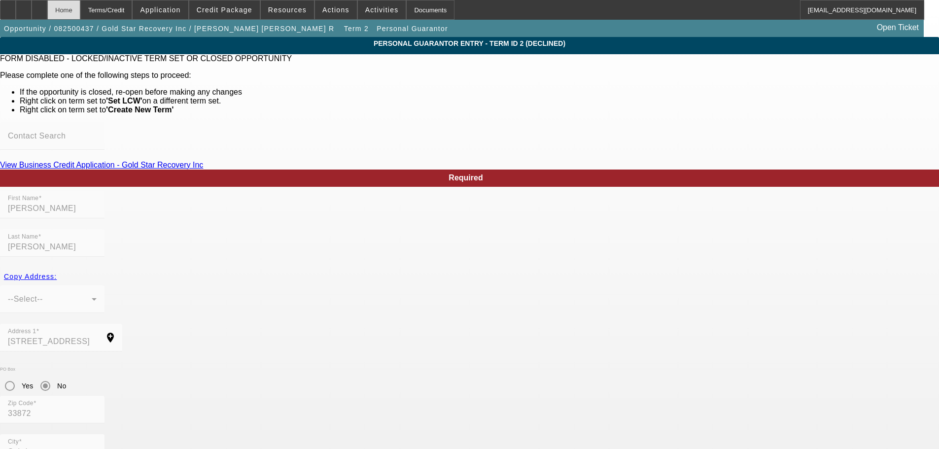
click at [80, 18] on div "Home" at bounding box center [63, 10] width 33 height 20
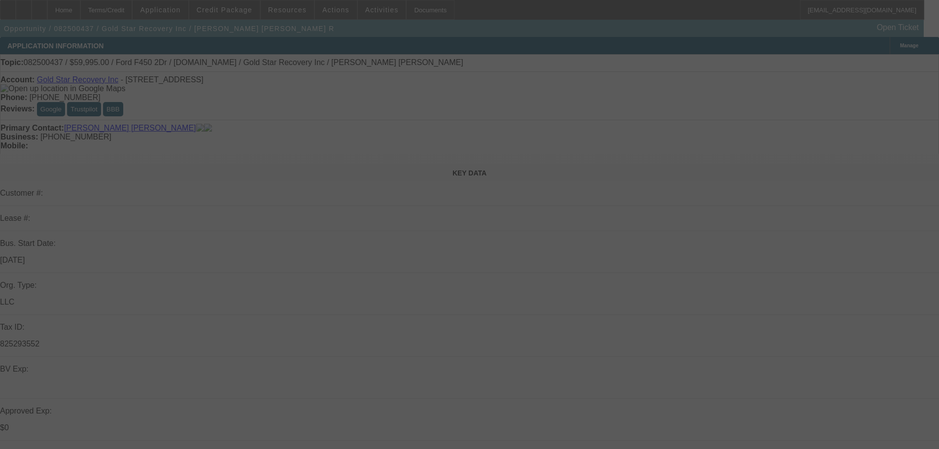
select select "0.15"
select select "2"
select select "0"
select select "6"
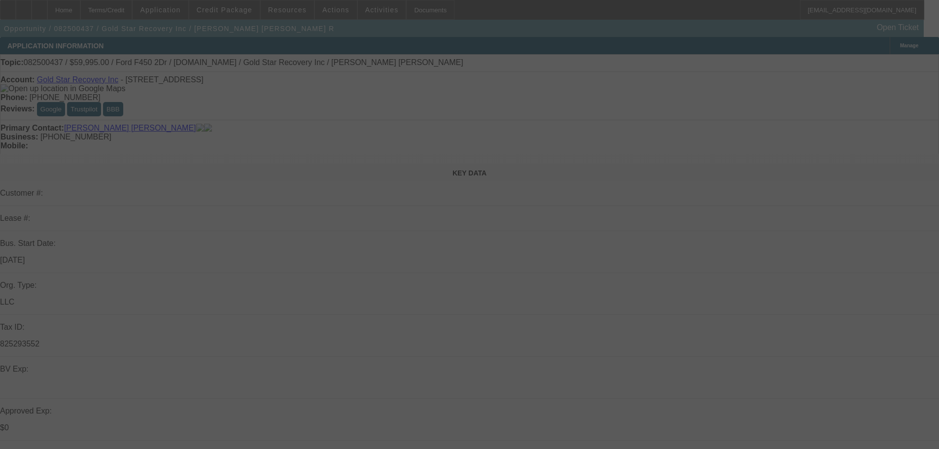
select select "0"
select select "3"
select select "0"
select select "6"
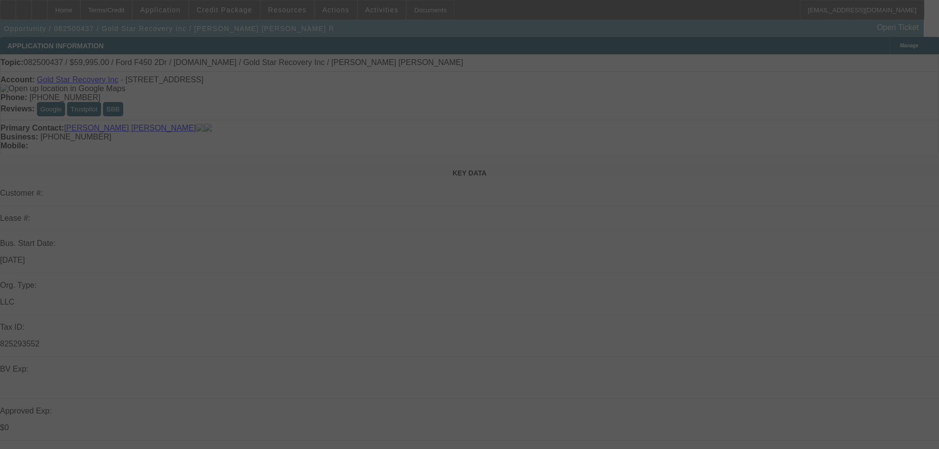
select select "0"
select select "3"
select select "0"
select select "6"
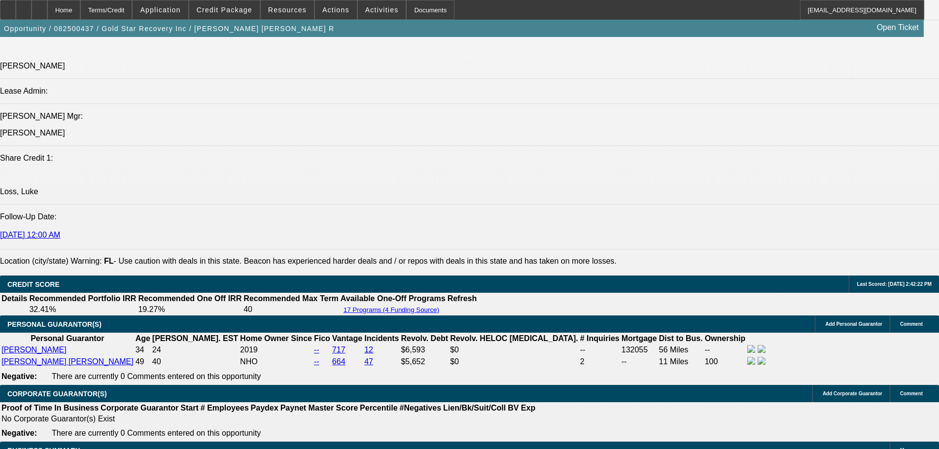
drag, startPoint x: 410, startPoint y: 216, endPoint x: 408, endPoint y: 343, distance: 127.1
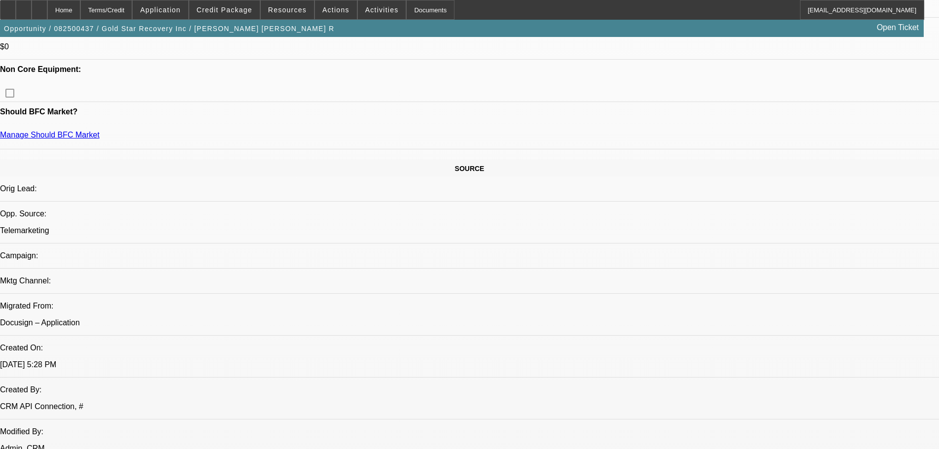
scroll to position [60, 0]
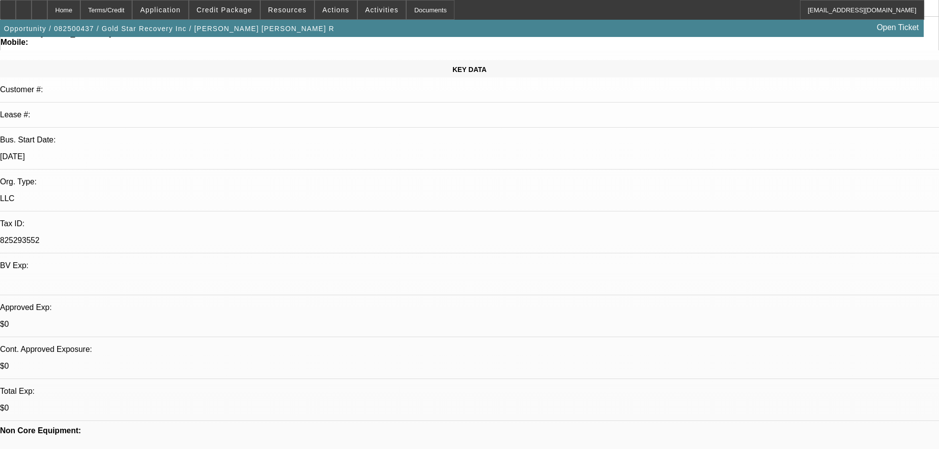
drag, startPoint x: 560, startPoint y: 299, endPoint x: 560, endPoint y: 186, distance: 112.3
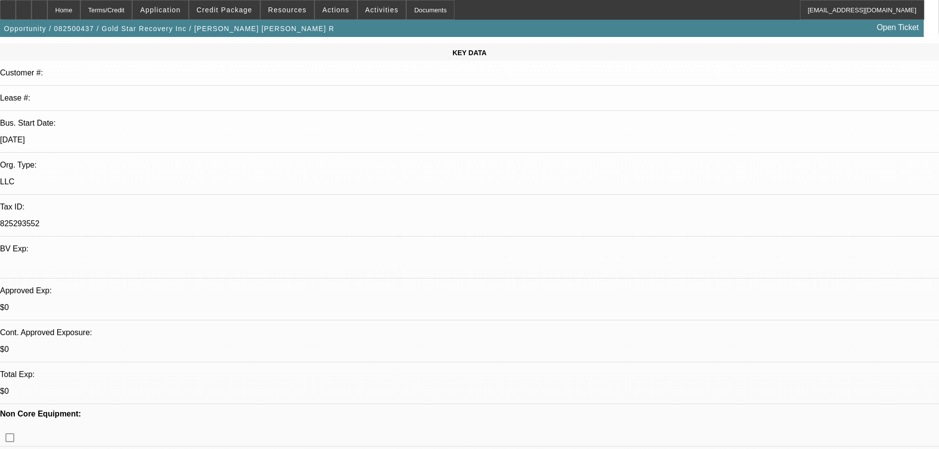
scroll to position [159, 0]
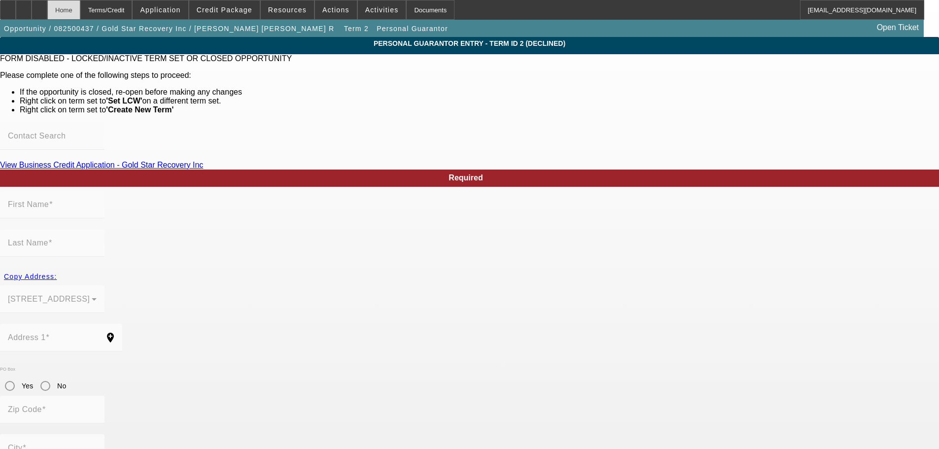
click at [80, 6] on div "Home" at bounding box center [63, 10] width 33 height 20
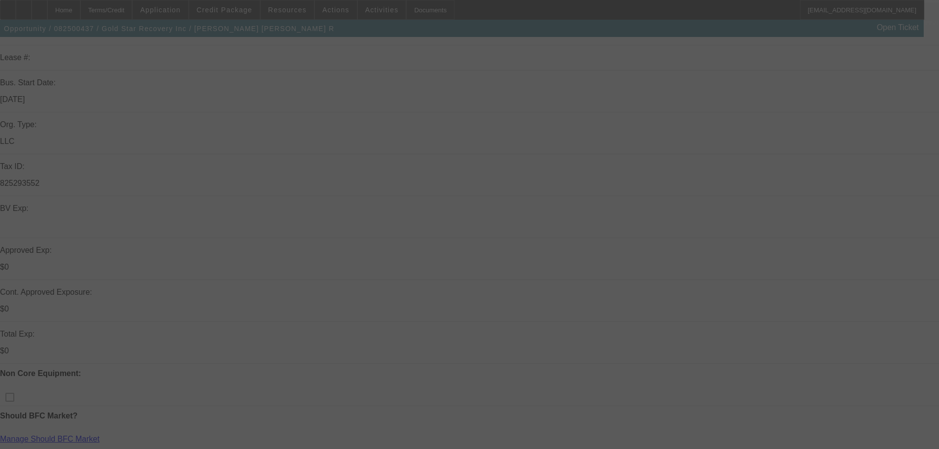
scroll to position [197, 0]
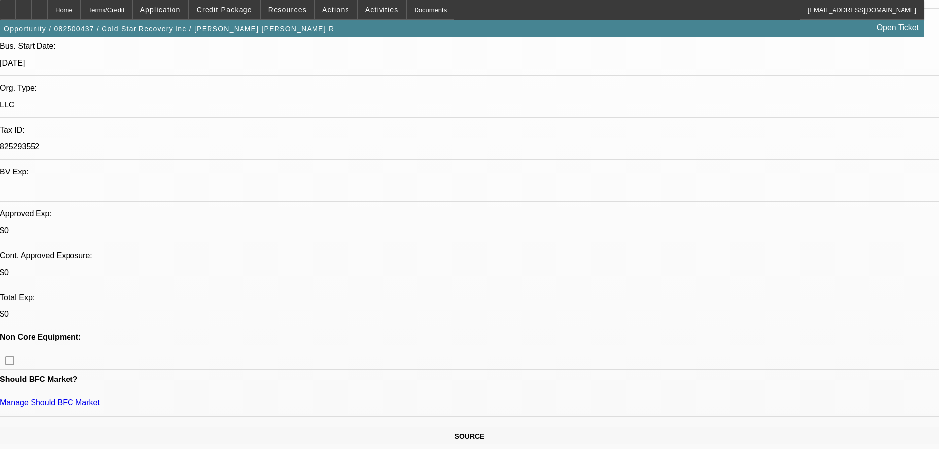
select select "0.15"
select select "2"
select select "0"
select select "6"
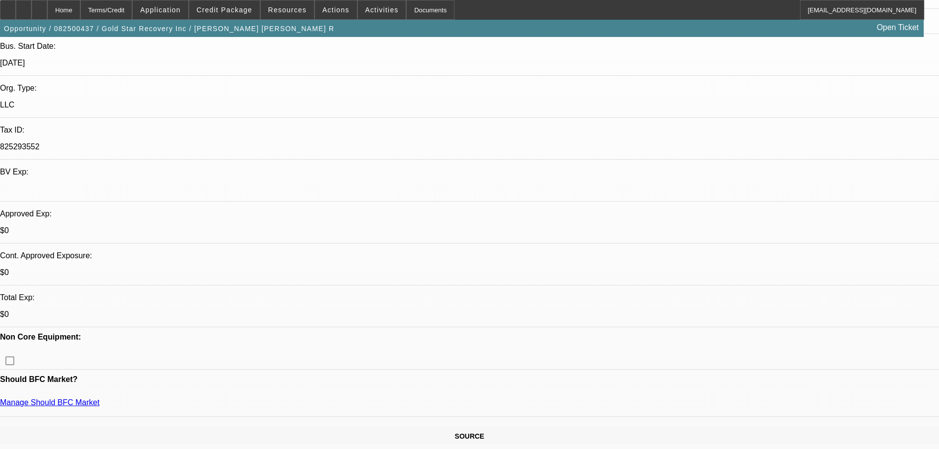
select select "0"
select select "3"
select select "0"
select select "6"
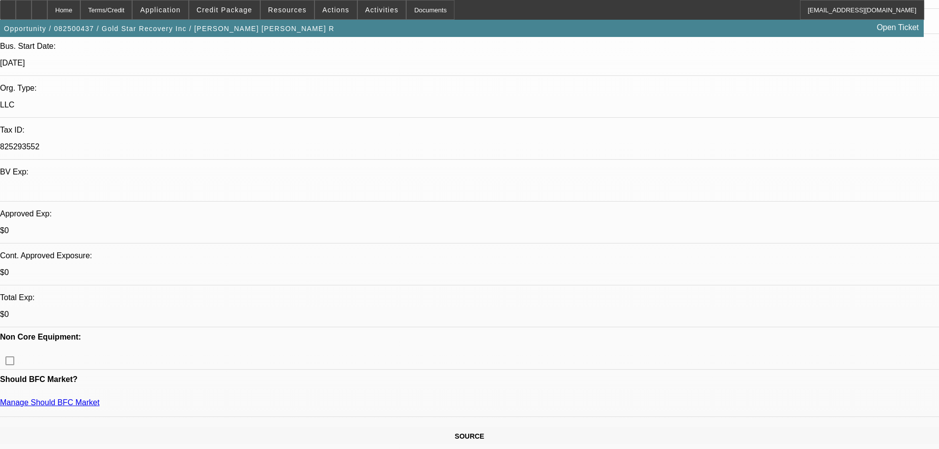
select select "0"
select select "3"
select select "0"
select select "6"
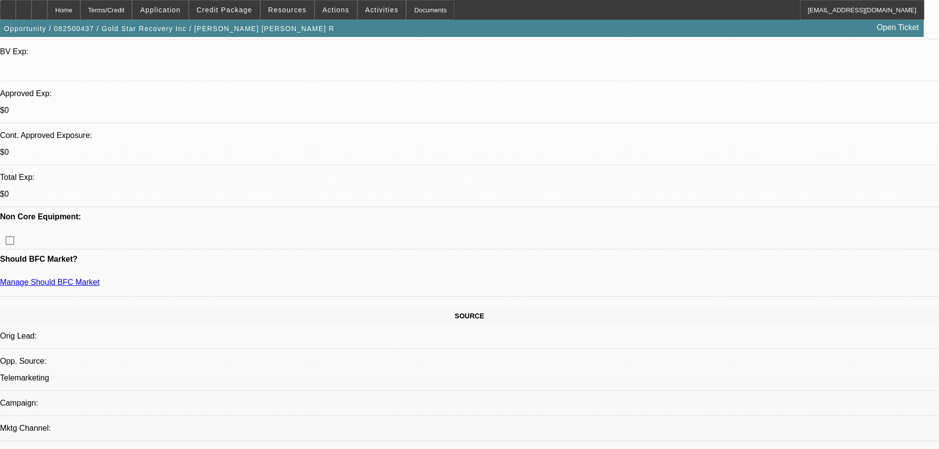
scroll to position [394, 0]
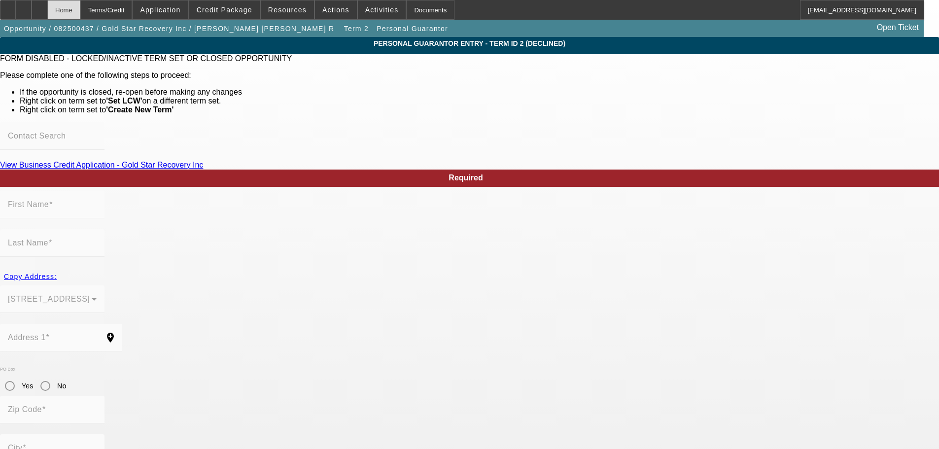
type input "Jose R"
type input "Reyes Martinez"
type input "7968 Grand Pines Blvd"
radio input "true"
type input "33801"
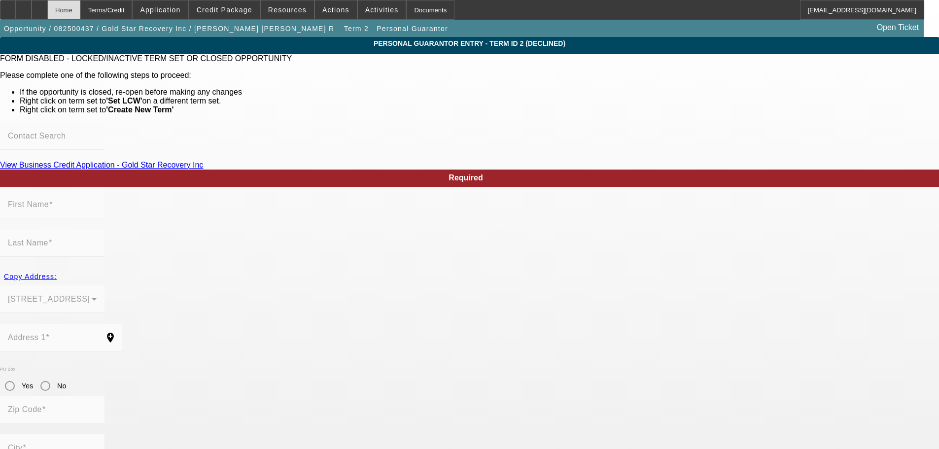
type input "Lakeland"
type input "(813) 735-9808"
type input "100"
type input "361-54-1798"
type input "reyesrecovery863@gmail.com"
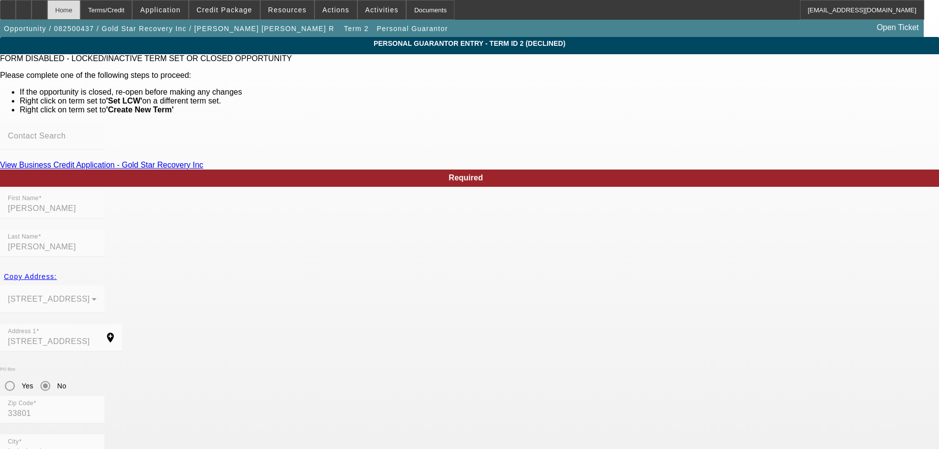
click at [80, 9] on div "Home" at bounding box center [63, 10] width 33 height 20
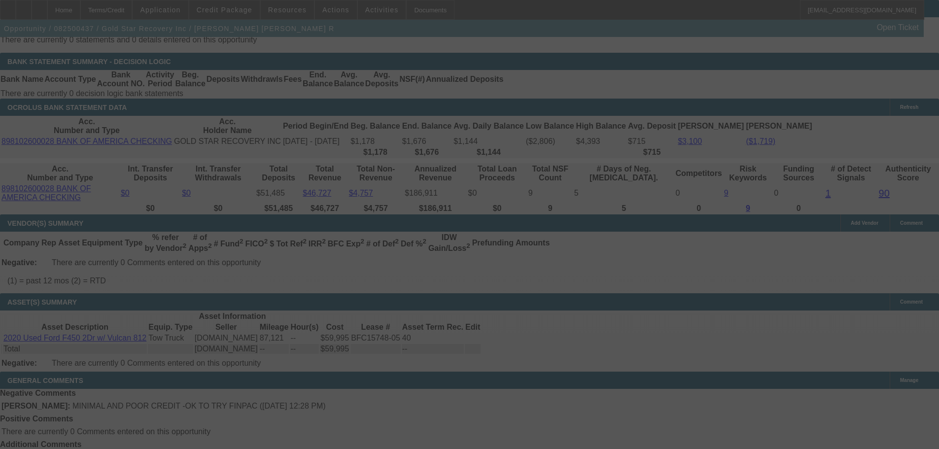
drag, startPoint x: 395, startPoint y: 202, endPoint x: 394, endPoint y: 293, distance: 91.2
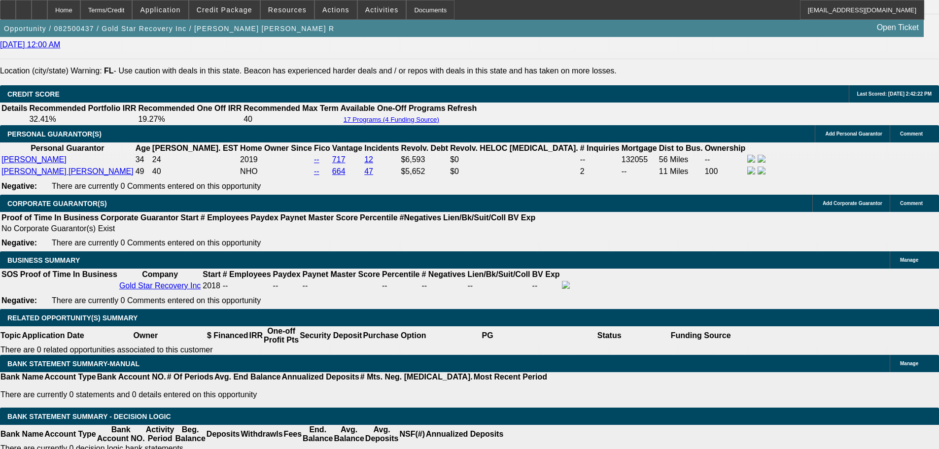
select select "0.15"
select select "2"
select select "0"
select select "6"
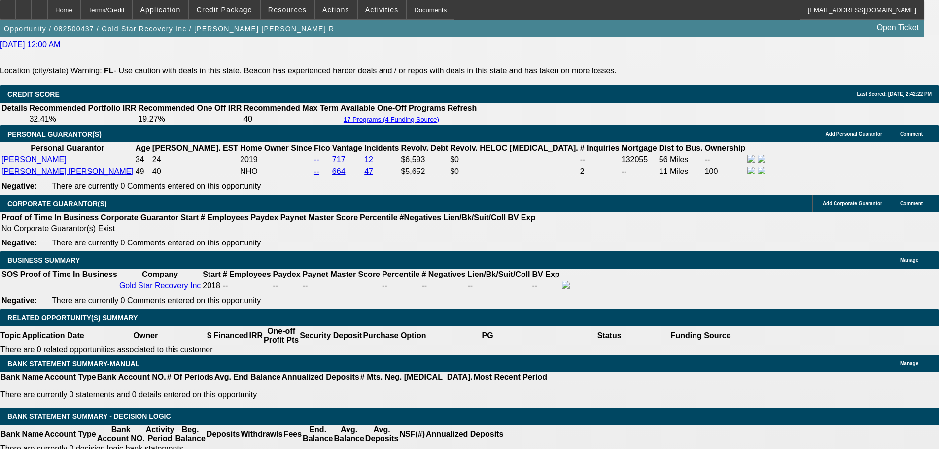
select select "0"
select select "3"
select select "0"
select select "6"
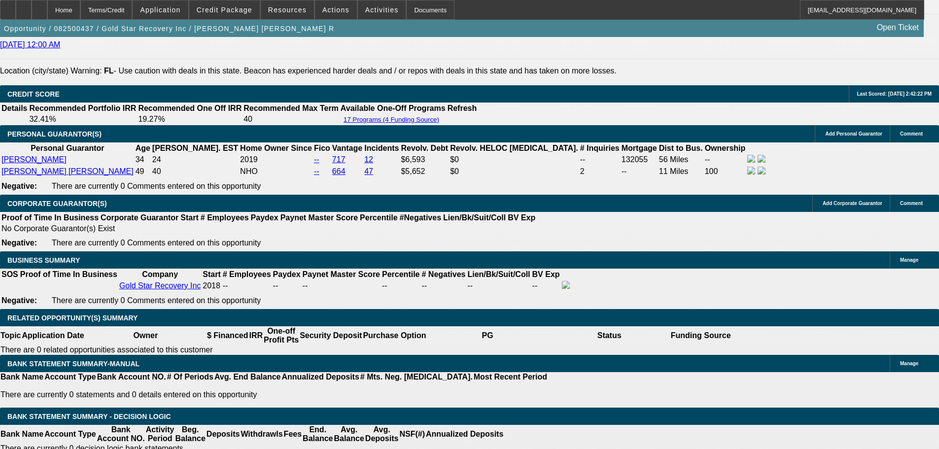
select select "0"
select select "3"
select select "0"
select select "6"
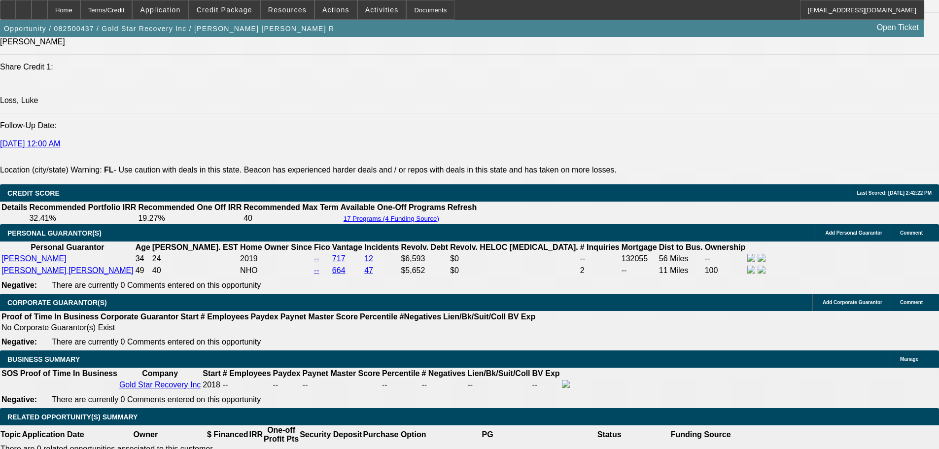
scroll to position [1524, 0]
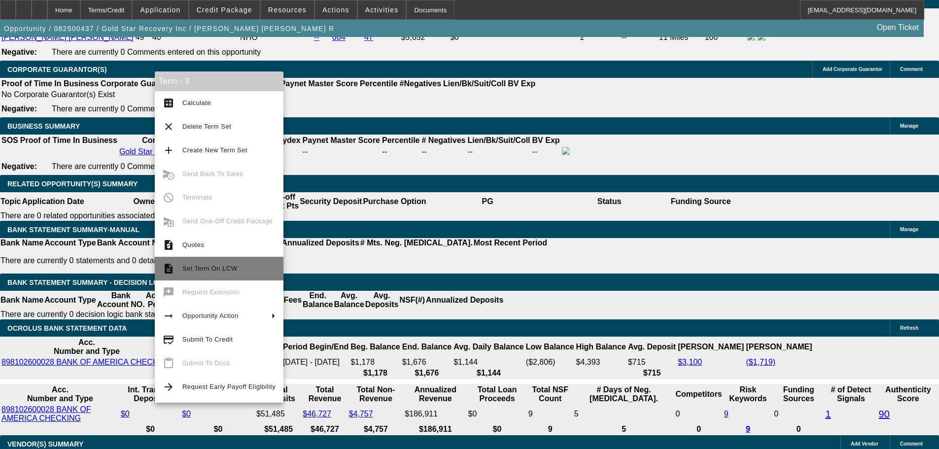
click at [249, 270] on span "Set Term On LCW" at bounding box center [228, 269] width 93 height 12
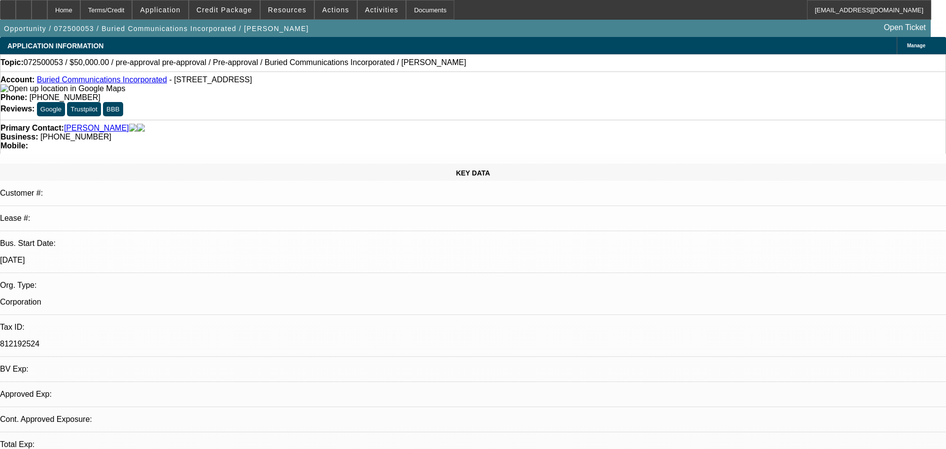
select select "0"
select select "3"
select select "0"
select select "6"
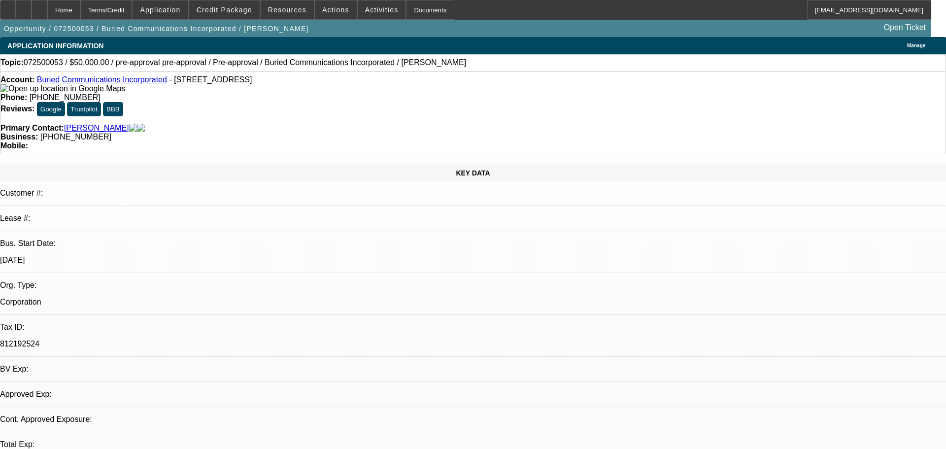
select select "0"
select select "3"
select select "0"
select select "6"
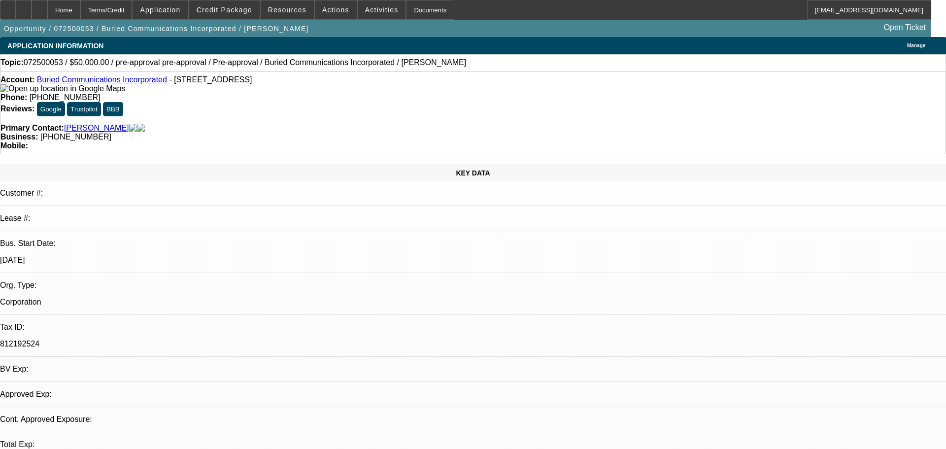
select select "0"
select select "3"
select select "0"
select select "6"
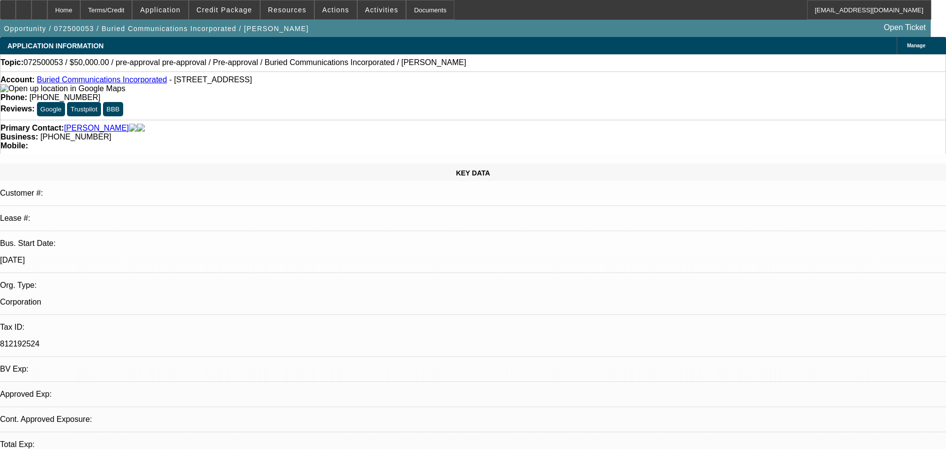
select select "0"
select select "3"
select select "0"
select select "6"
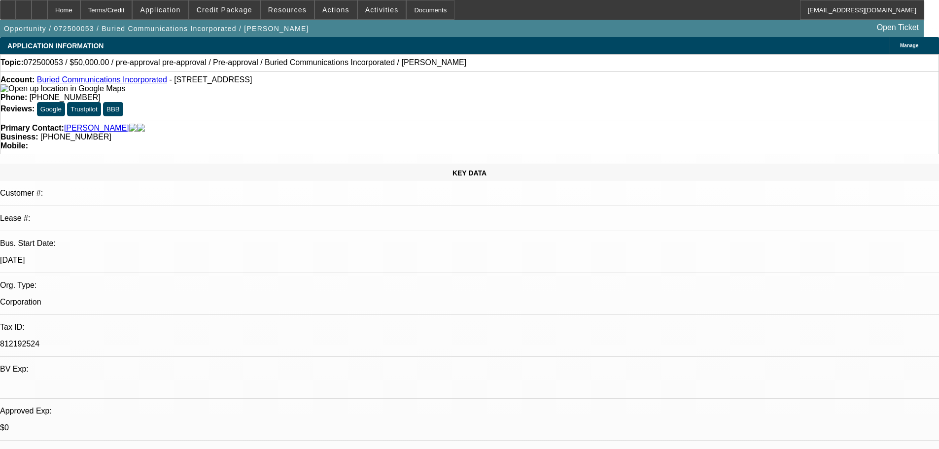
drag, startPoint x: 736, startPoint y: 124, endPoint x: 744, endPoint y: 85, distance: 39.2
drag, startPoint x: 764, startPoint y: 360, endPoint x: 742, endPoint y: 353, distance: 23.2
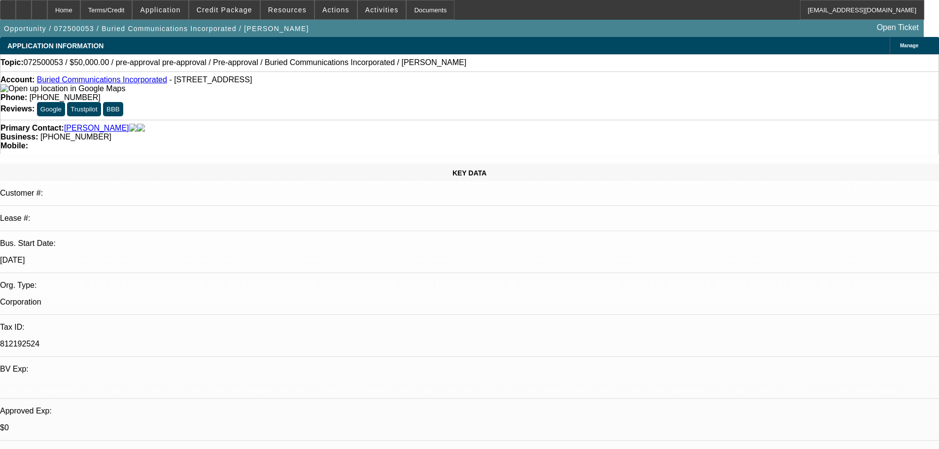
drag, startPoint x: 882, startPoint y: 338, endPoint x: 905, endPoint y: 363, distance: 33.8
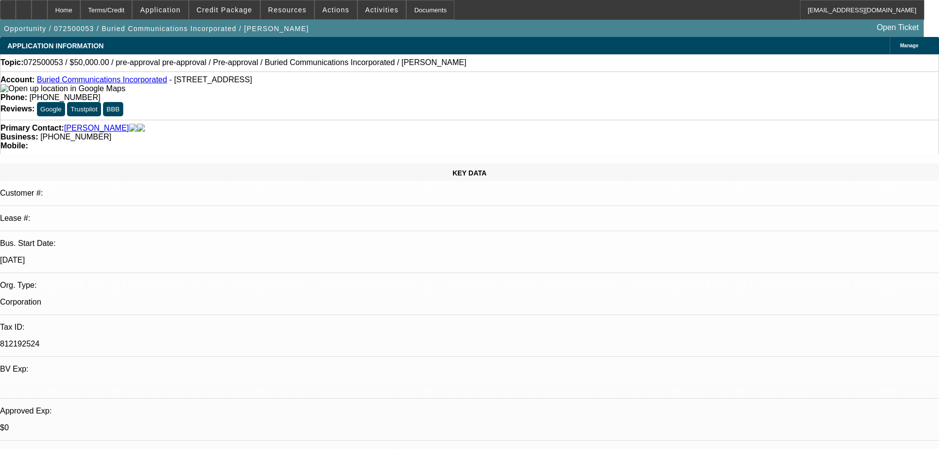
drag, startPoint x: 790, startPoint y: 362, endPoint x: 683, endPoint y: 338, distance: 109.7
drag, startPoint x: 701, startPoint y: 336, endPoint x: 771, endPoint y: 361, distance: 74.3
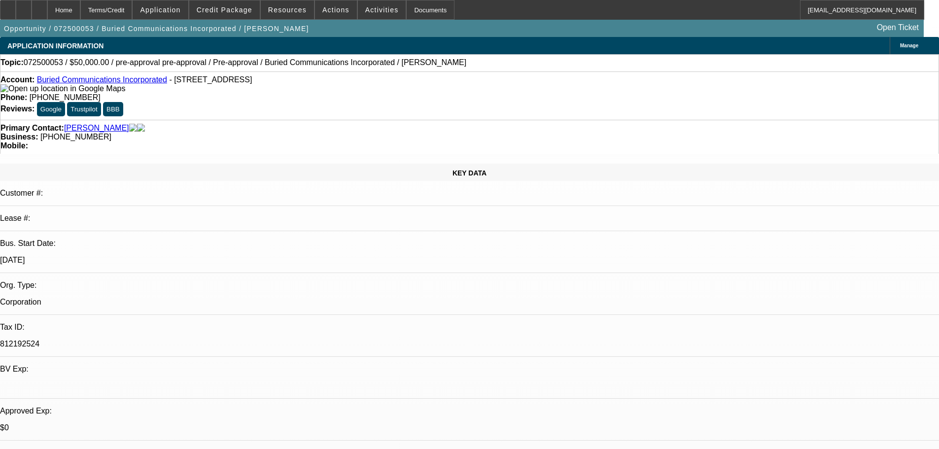
drag, startPoint x: 734, startPoint y: 341, endPoint x: 760, endPoint y: 350, distance: 27.6
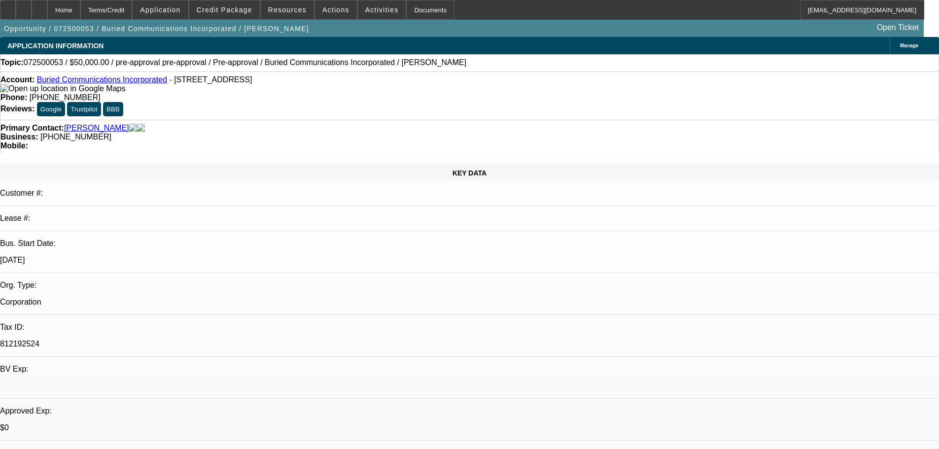
drag, startPoint x: 793, startPoint y: 355, endPoint x: 687, endPoint y: 339, distance: 107.1
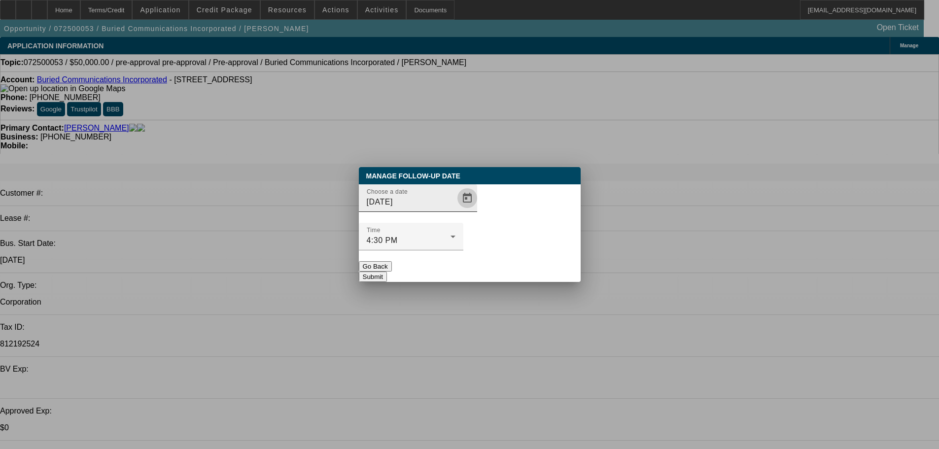
click at [455, 210] on span "Open calendar" at bounding box center [467, 198] width 24 height 24
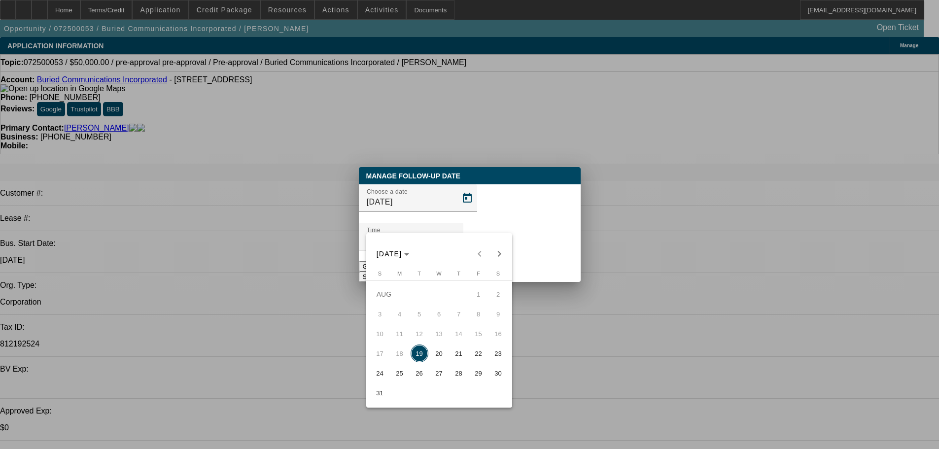
click at [459, 359] on span "21" at bounding box center [459, 353] width 18 height 18
type input "8/21/2025"
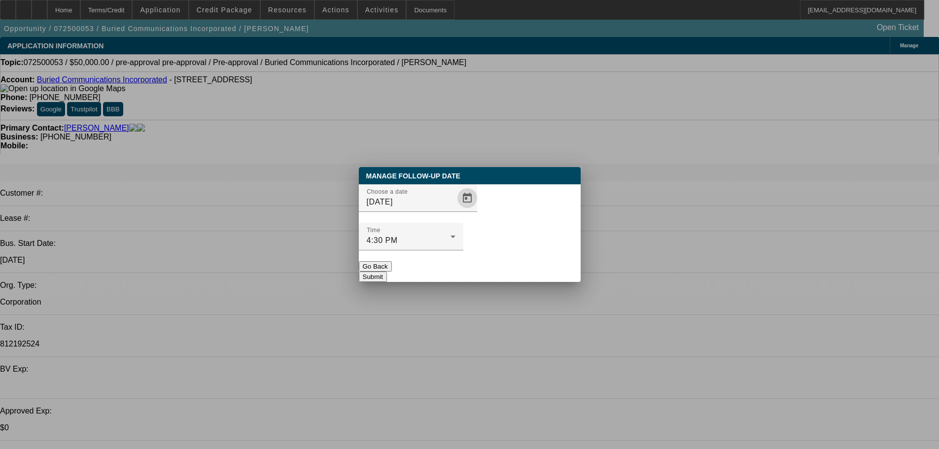
click at [387, 271] on button "Submit" at bounding box center [373, 276] width 28 height 10
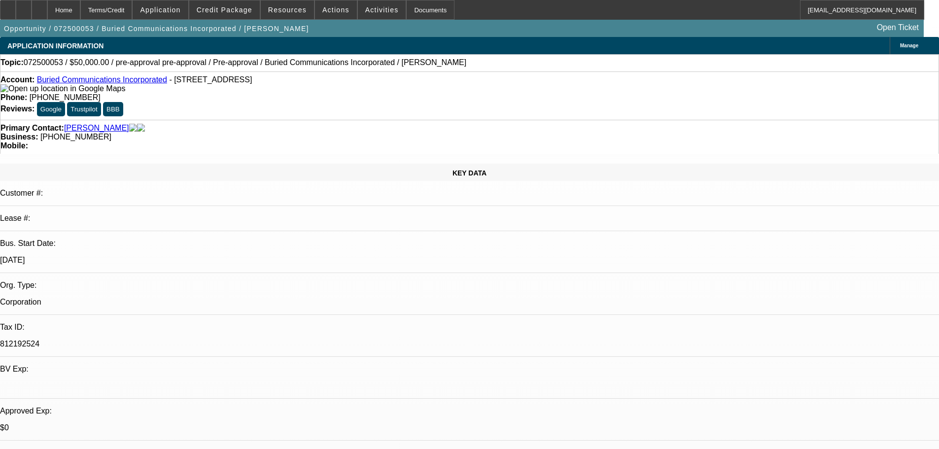
drag, startPoint x: 803, startPoint y: 363, endPoint x: 632, endPoint y: 329, distance: 173.9
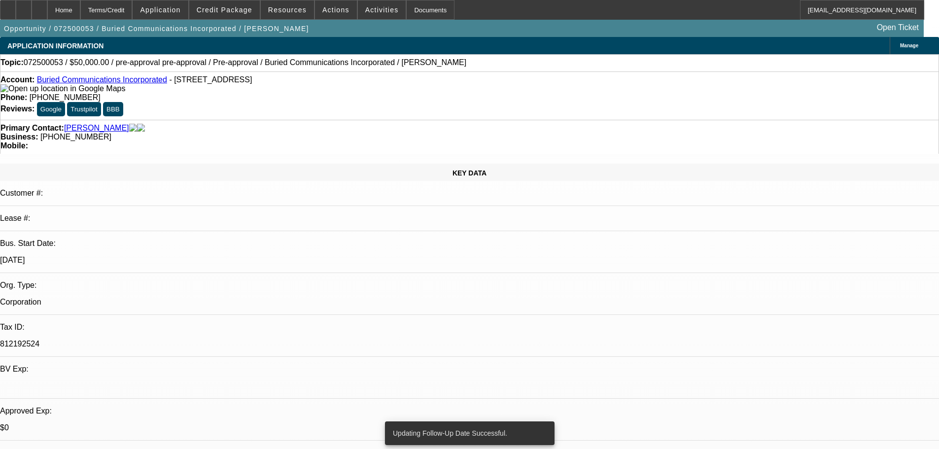
copy div "7/29 pending inv w/ seller info, BOS/PoOwnership-sent to aaron----8/7 vm---8/8 …"
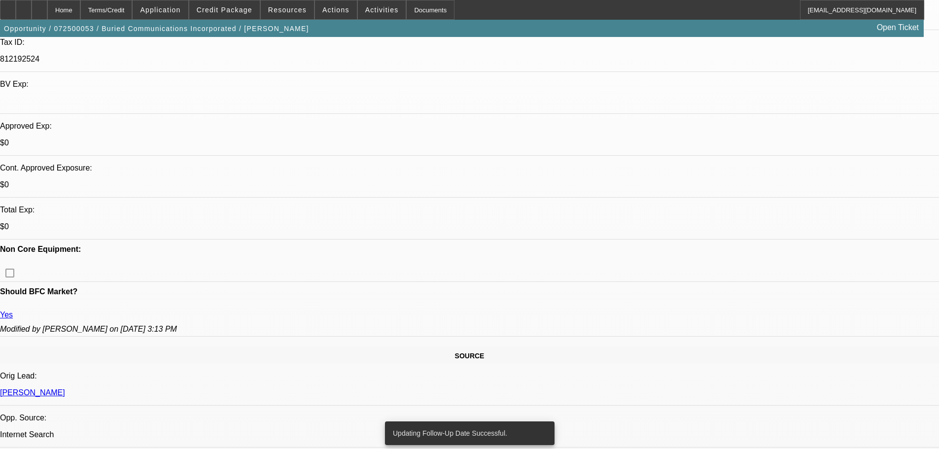
drag, startPoint x: 532, startPoint y: 347, endPoint x: 542, endPoint y: 426, distance: 79.0
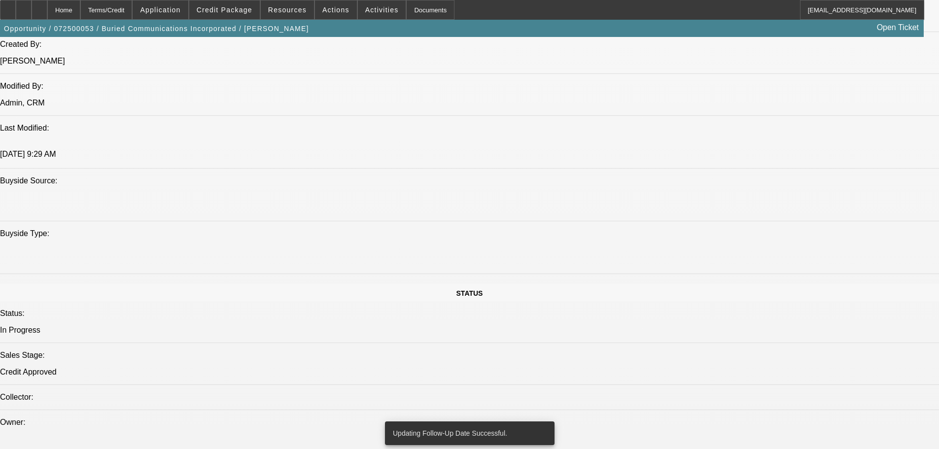
scroll to position [921, 0]
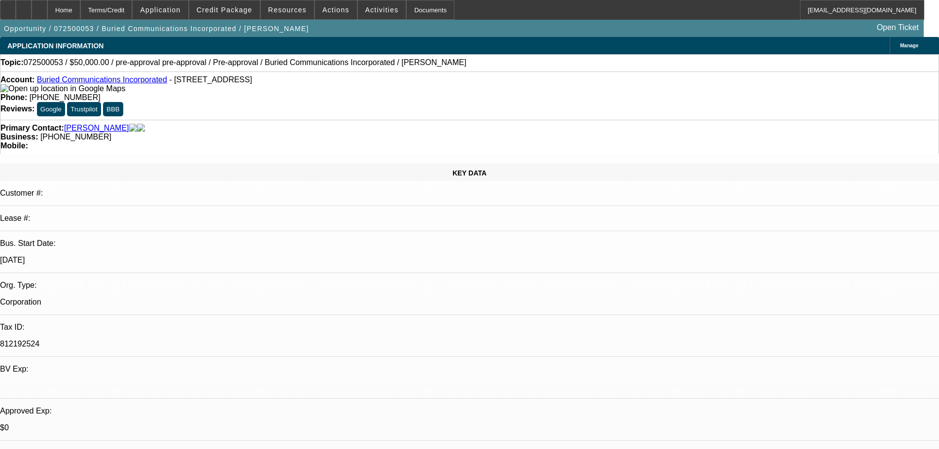
drag, startPoint x: 491, startPoint y: 326, endPoint x: 455, endPoint y: 0, distance: 328.7
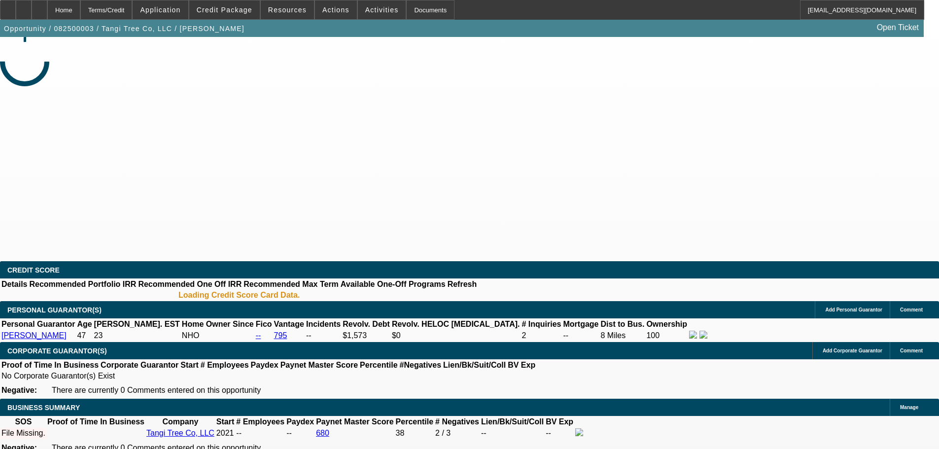
select select "0.1"
select select "2"
select select "0"
select select "6"
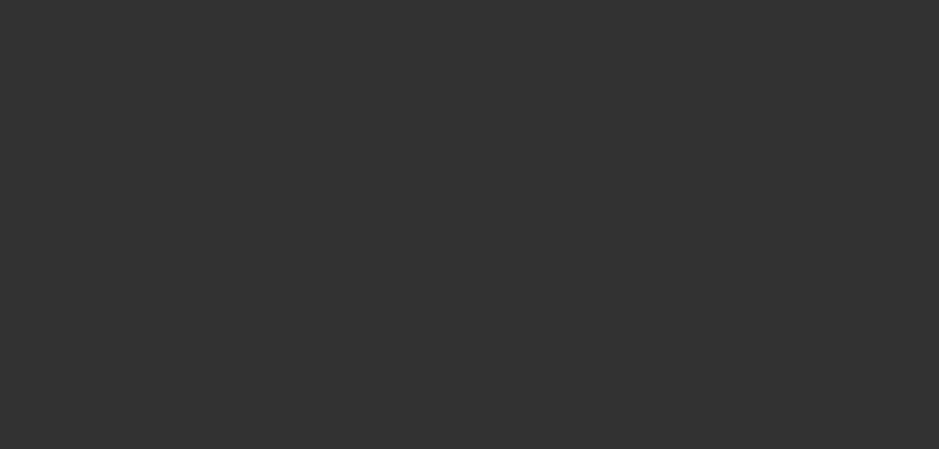
click at [455, 210] on span "Open calendar" at bounding box center [467, 198] width 24 height 24
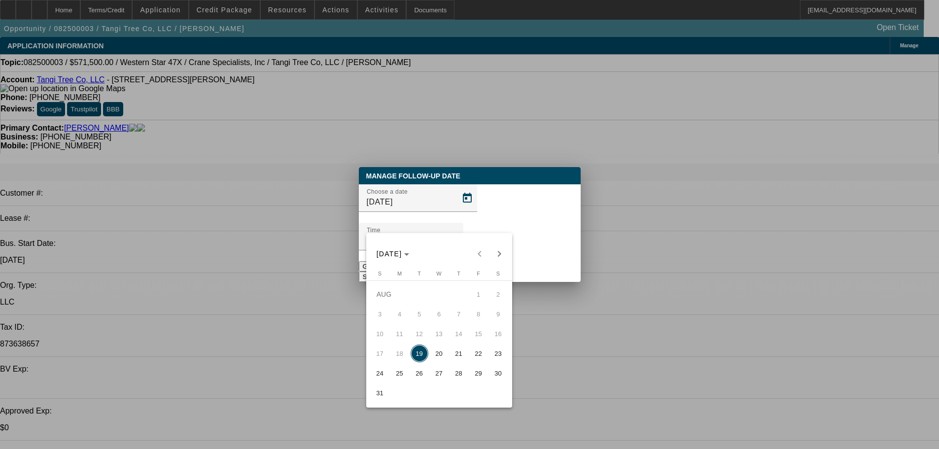
click at [441, 355] on span "20" at bounding box center [439, 353] width 18 height 18
type input "8/20/2025"
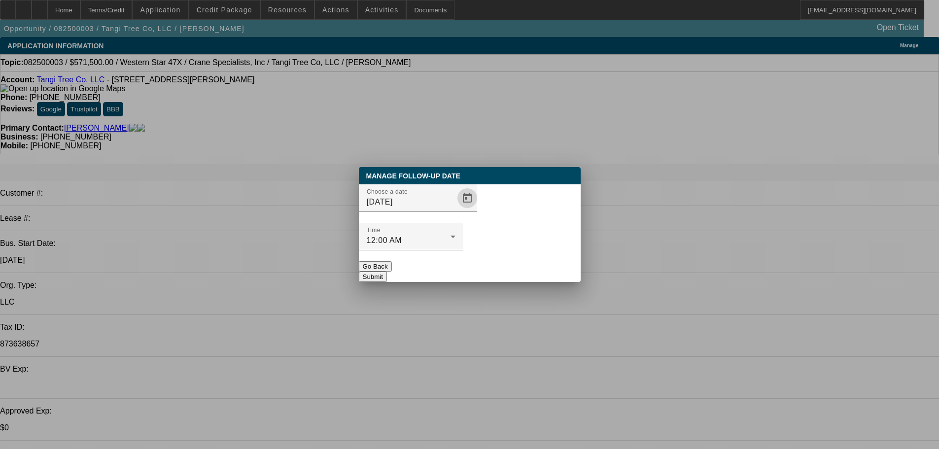
click at [387, 271] on button "Submit" at bounding box center [373, 276] width 28 height 10
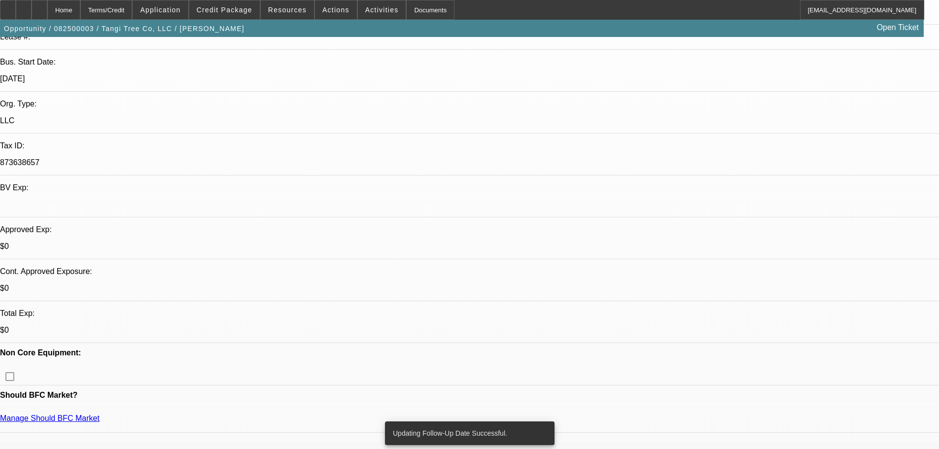
drag, startPoint x: 344, startPoint y: 226, endPoint x: 347, endPoint y: 346, distance: 119.8
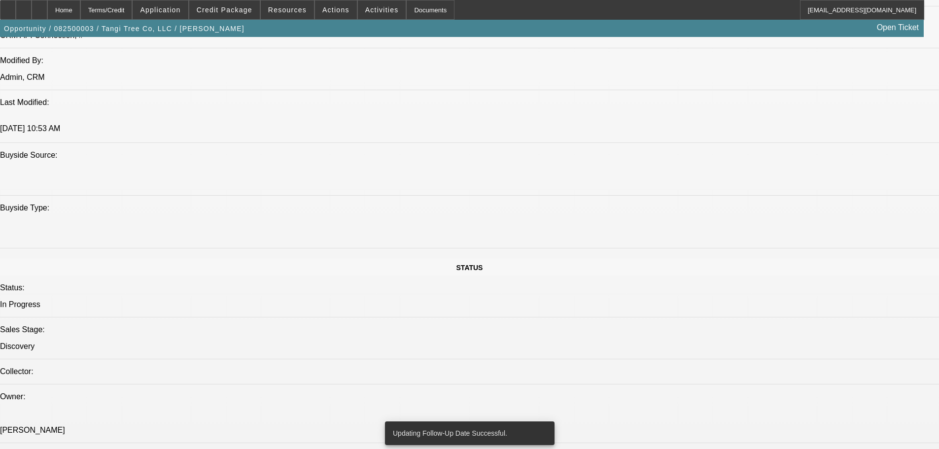
drag, startPoint x: 408, startPoint y: 344, endPoint x: 418, endPoint y: 388, distance: 44.8
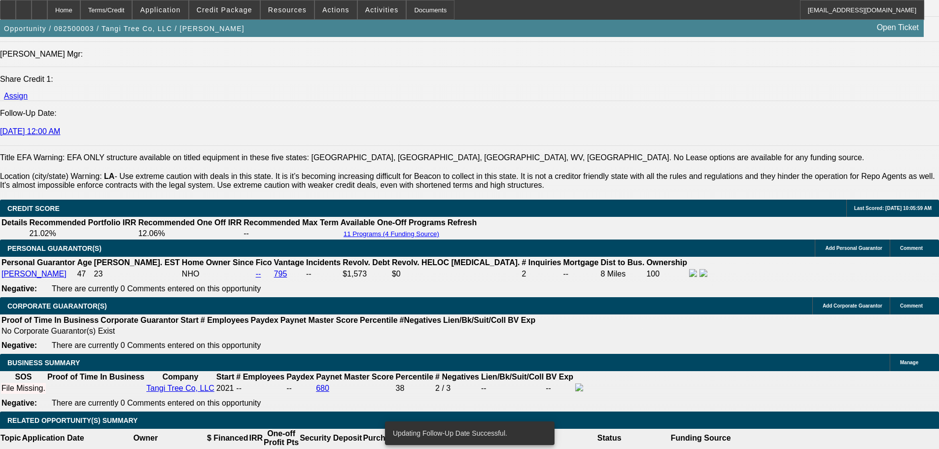
scroll to position [1370, 0]
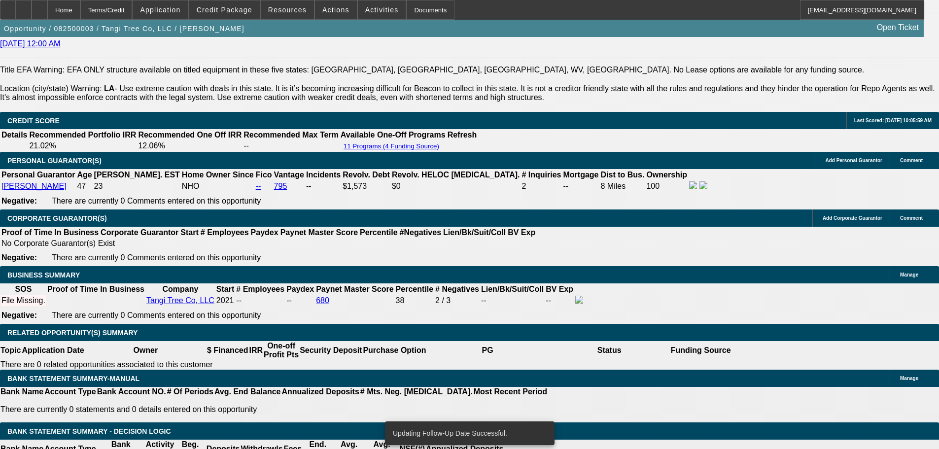
drag, startPoint x: 428, startPoint y: 388, endPoint x: 420, endPoint y: 368, distance: 21.9
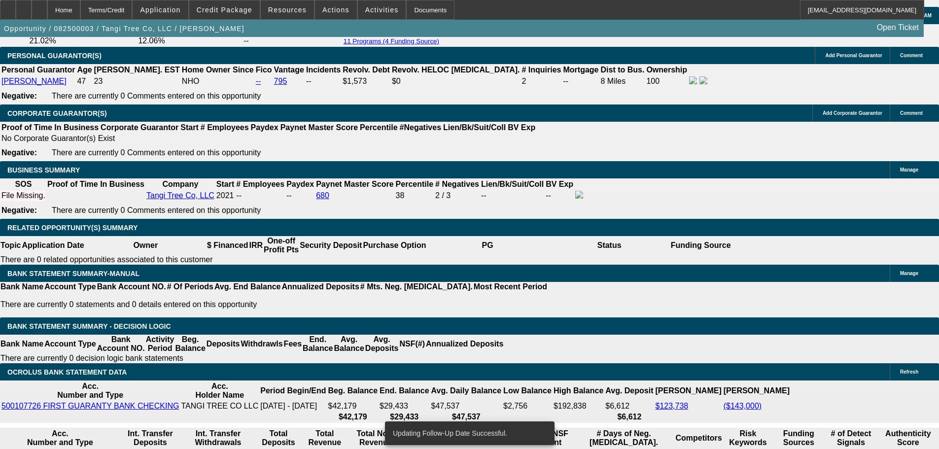
scroll to position [1567, 0]
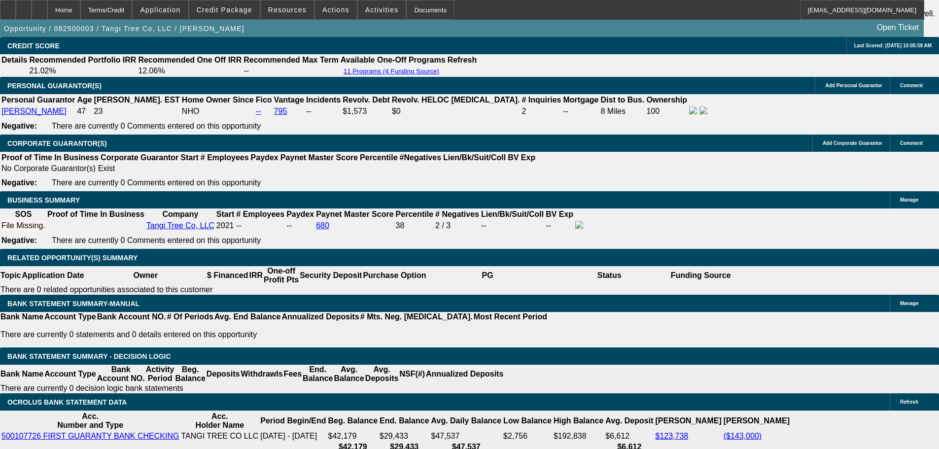
scroll to position [1419, 0]
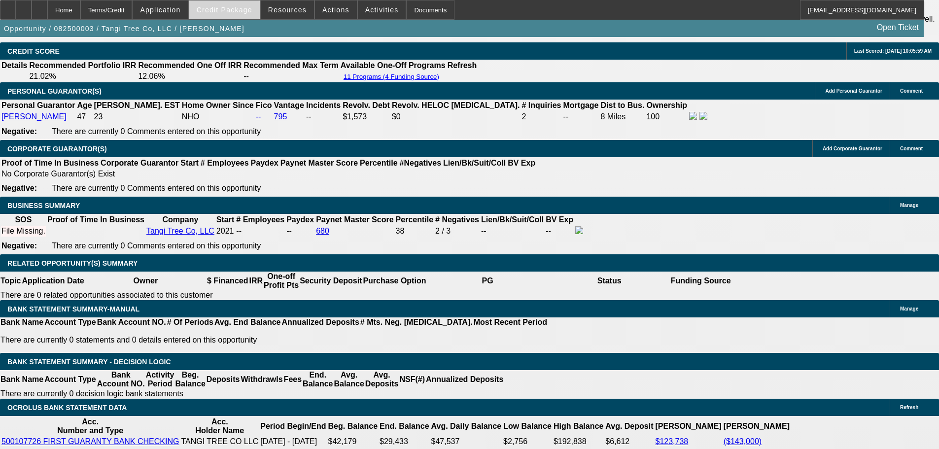
click at [240, 17] on span at bounding box center [224, 10] width 70 height 24
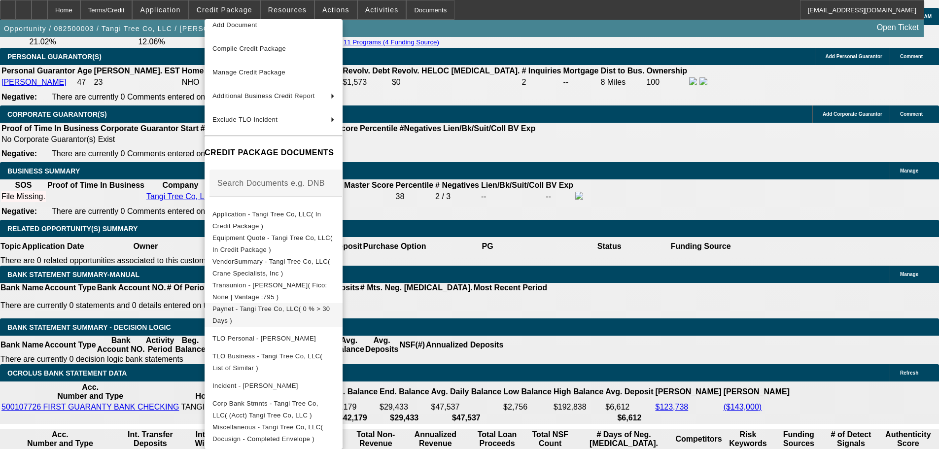
scroll to position [1518, 0]
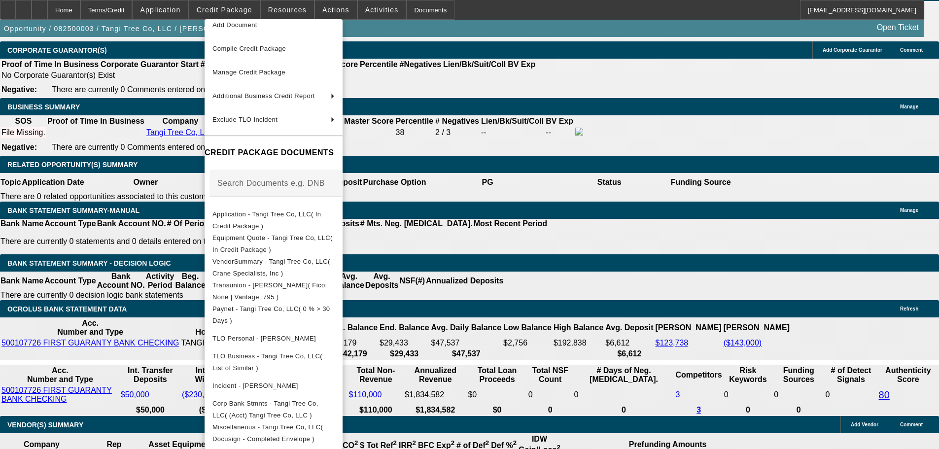
click at [553, 288] on div at bounding box center [469, 224] width 939 height 449
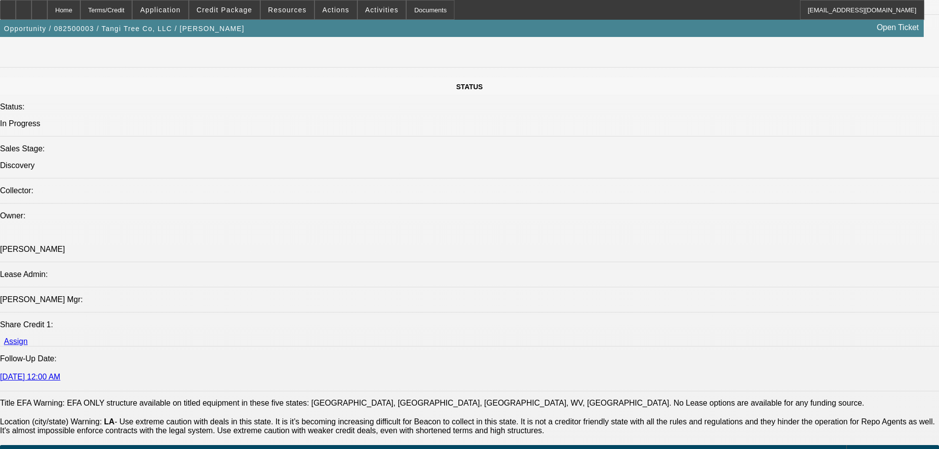
scroll to position [0, 0]
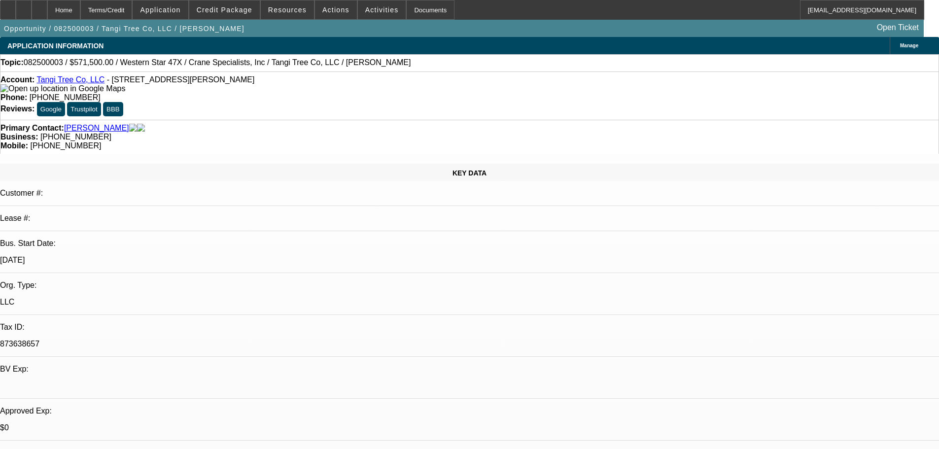
drag, startPoint x: 482, startPoint y: 299, endPoint x: 440, endPoint y: 71, distance: 232.0
click at [216, 10] on span "Credit Package" at bounding box center [225, 10] width 56 height 8
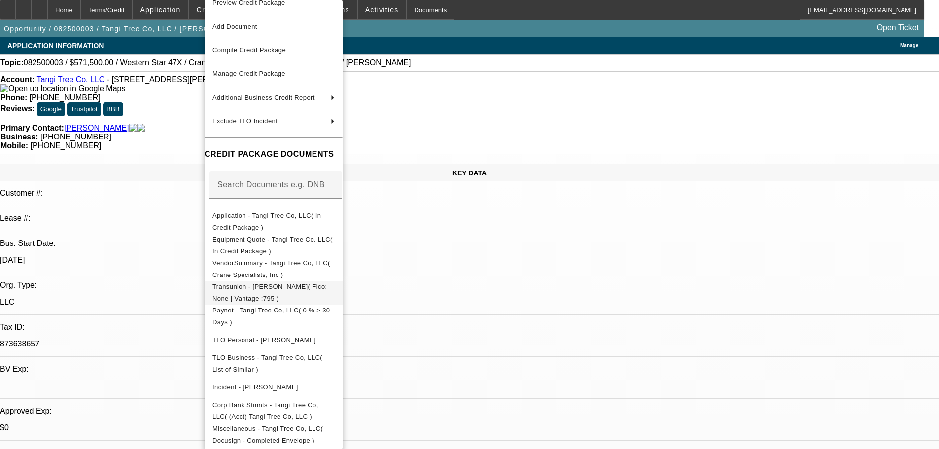
scroll to position [18, 0]
click at [540, 304] on div at bounding box center [469, 224] width 939 height 449
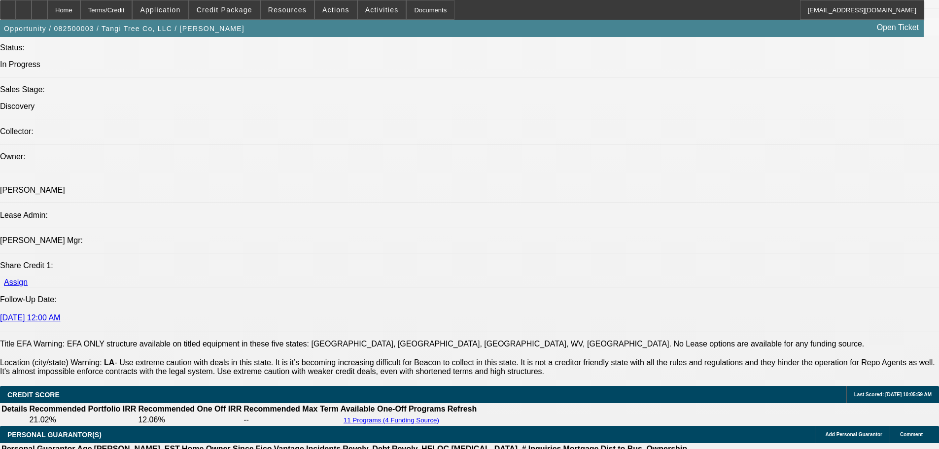
drag, startPoint x: 284, startPoint y: 342, endPoint x: 284, endPoint y: 402, distance: 59.1
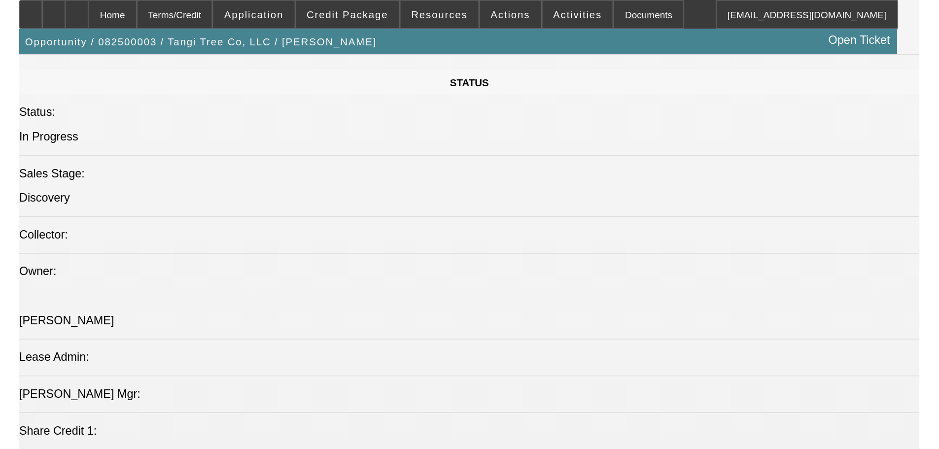
scroll to position [879, 0]
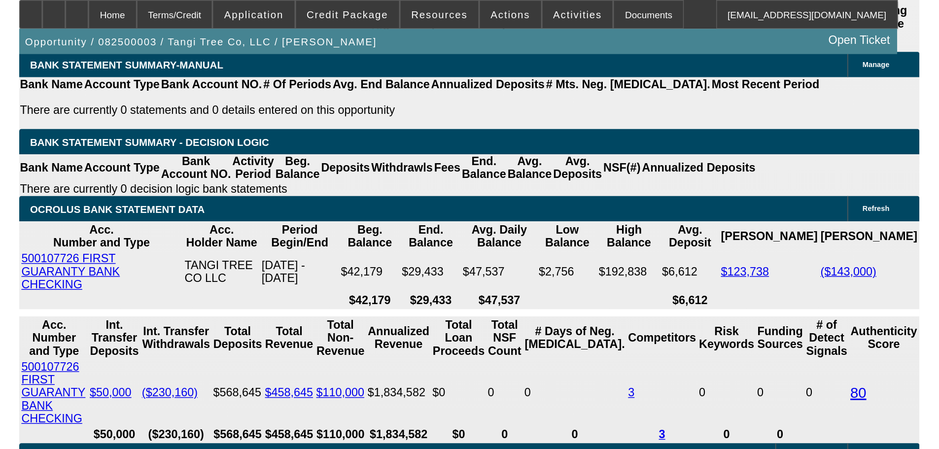
scroll to position [1470, 0]
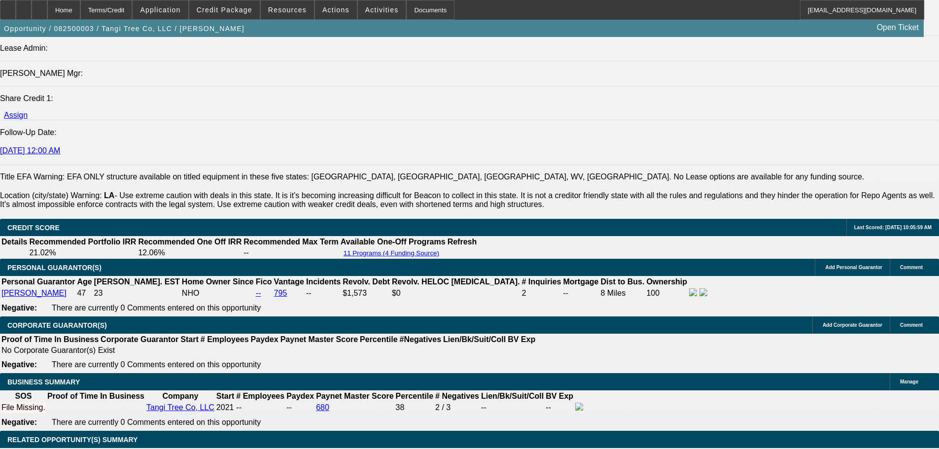
drag, startPoint x: 423, startPoint y: 285, endPoint x: 404, endPoint y: 226, distance: 62.0
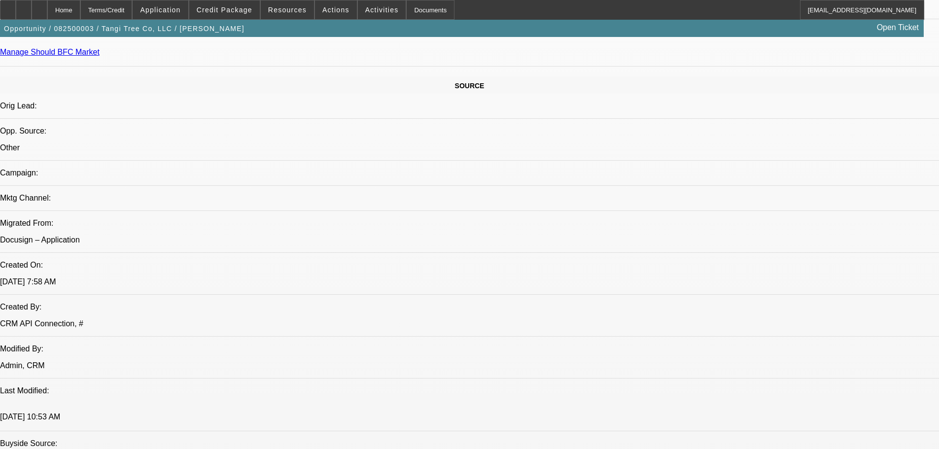
scroll to position [409, 0]
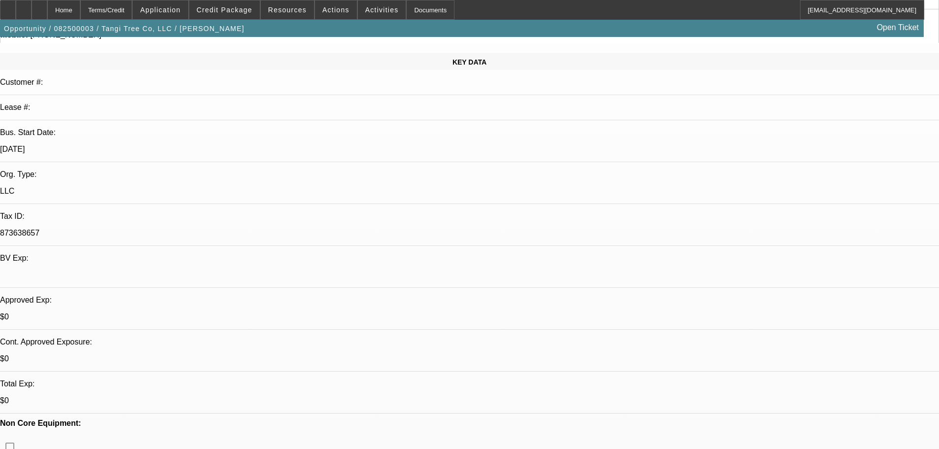
scroll to position [0, 0]
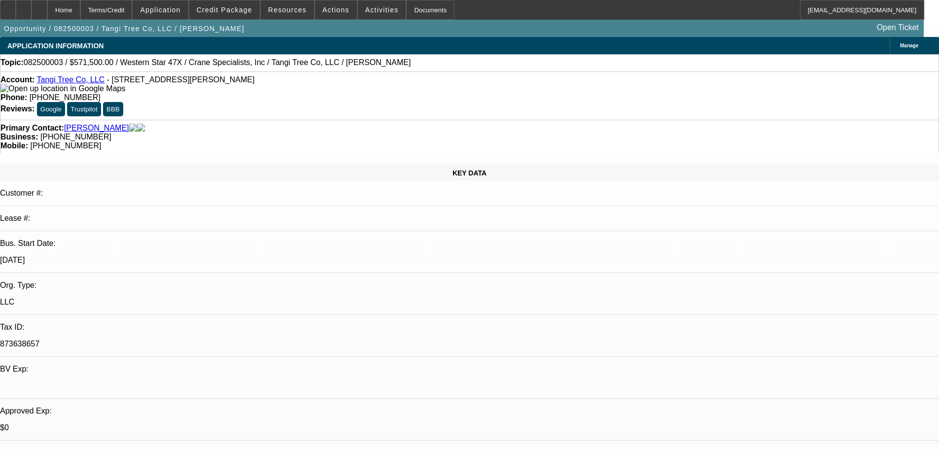
click at [244, 23] on div "Opportunity / 082500003 / Tangi Tree Co, LLC / Benson, Chris Open Ticket" at bounding box center [461, 28] width 923 height 17
click at [243, 15] on span at bounding box center [224, 10] width 70 height 24
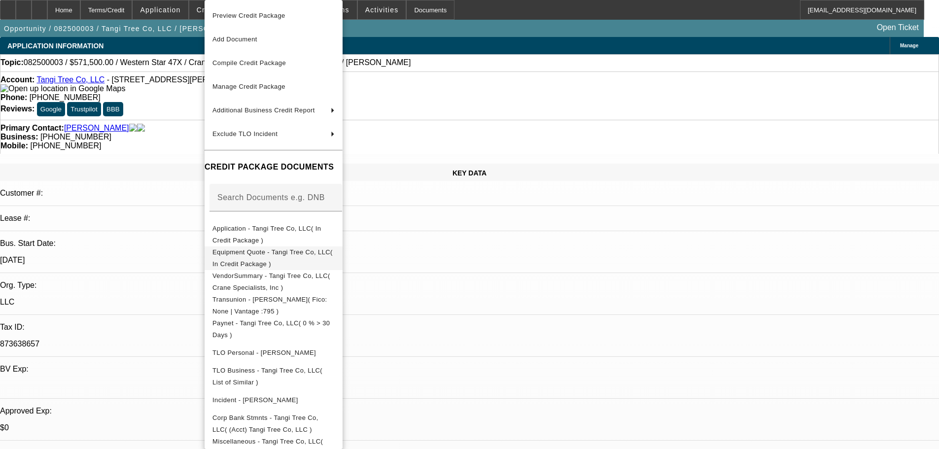
click at [342, 261] on button "Equipment Quote - Tangi Tree Co, LLC( In Credit Package )" at bounding box center [273, 258] width 138 height 24
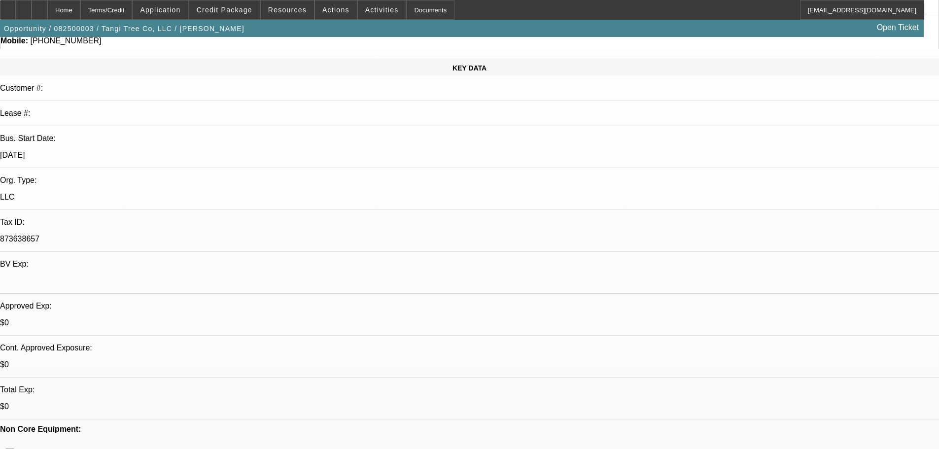
scroll to position [197, 0]
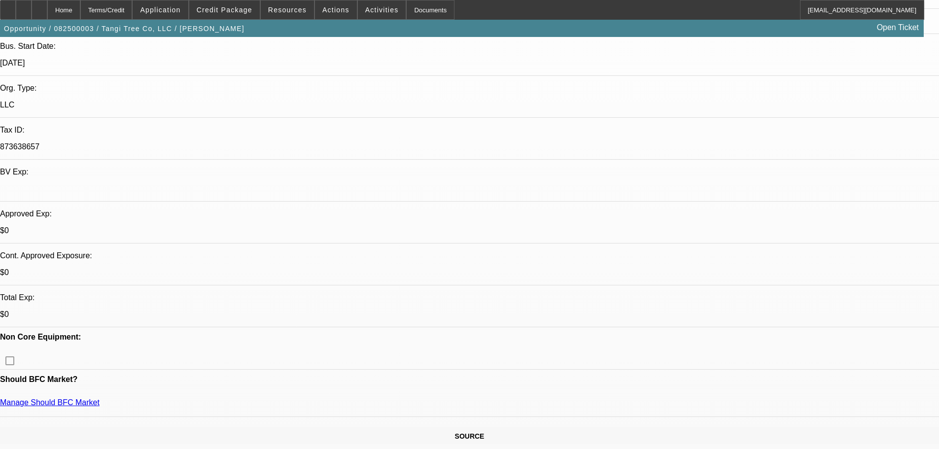
drag, startPoint x: 172, startPoint y: 169, endPoint x: 203, endPoint y: 173, distance: 31.4
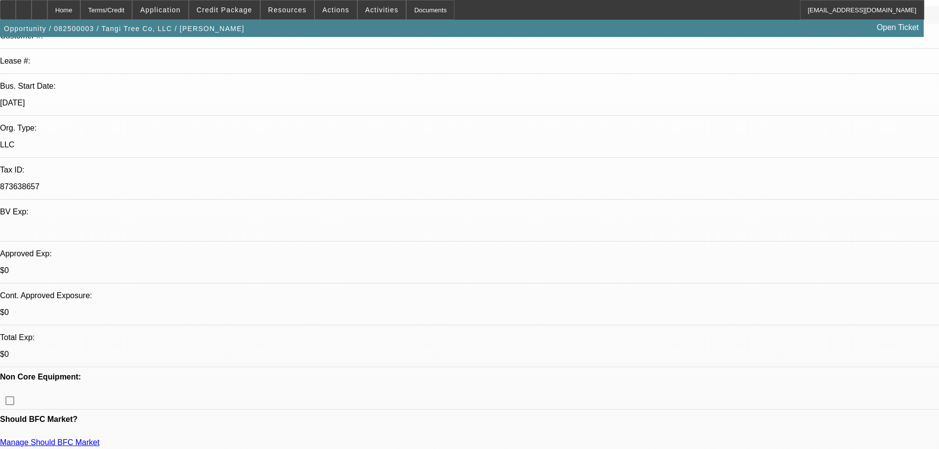
drag, startPoint x: 391, startPoint y: 215, endPoint x: 383, endPoint y: 160, distance: 55.2
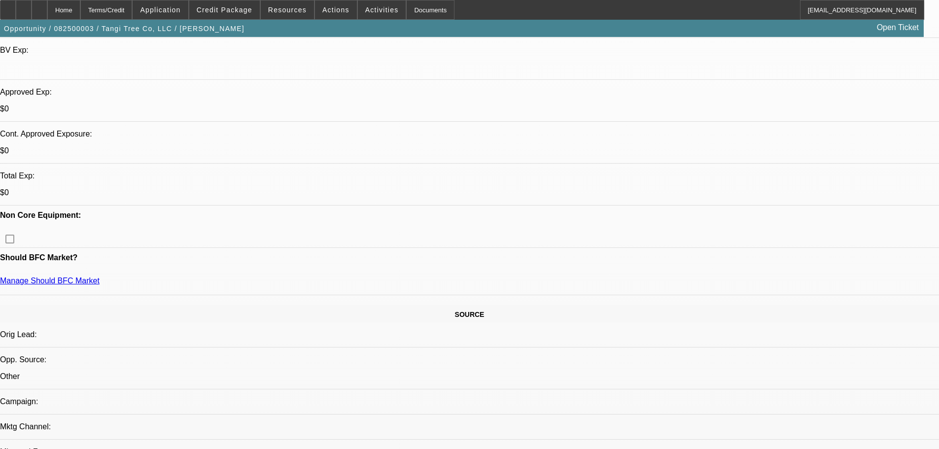
drag, startPoint x: 389, startPoint y: 167, endPoint x: 386, endPoint y: 298, distance: 131.1
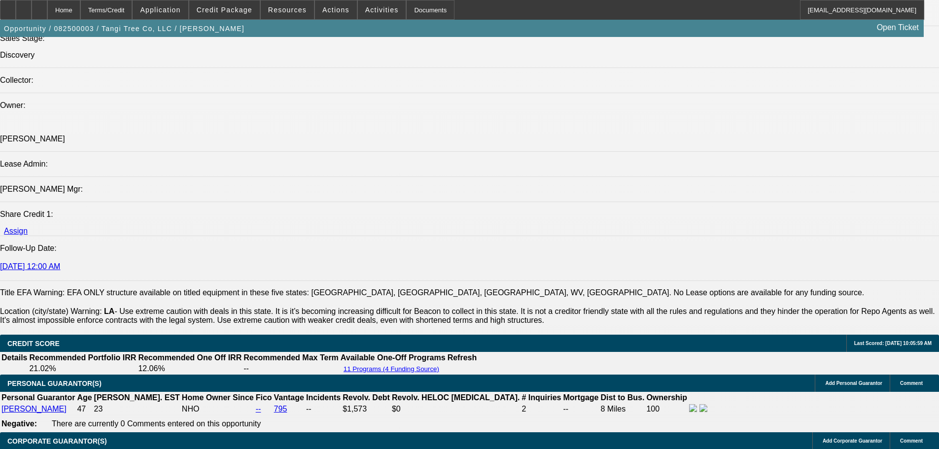
drag, startPoint x: 391, startPoint y: 135, endPoint x: 389, endPoint y: 123, distance: 12.9
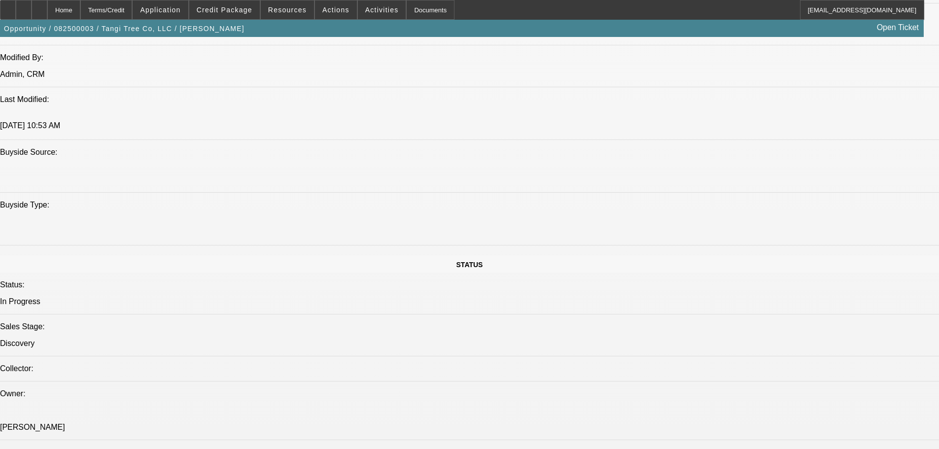
drag, startPoint x: 433, startPoint y: 280, endPoint x: 420, endPoint y: 178, distance: 102.8
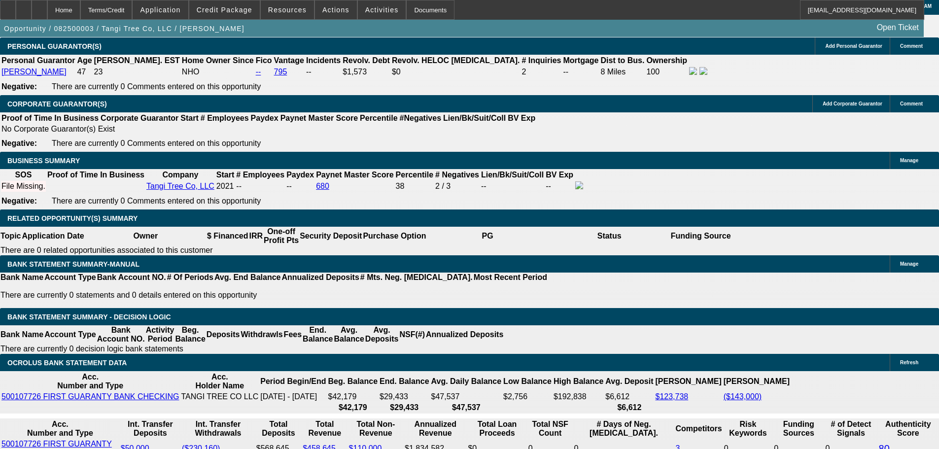
scroll to position [1487, 0]
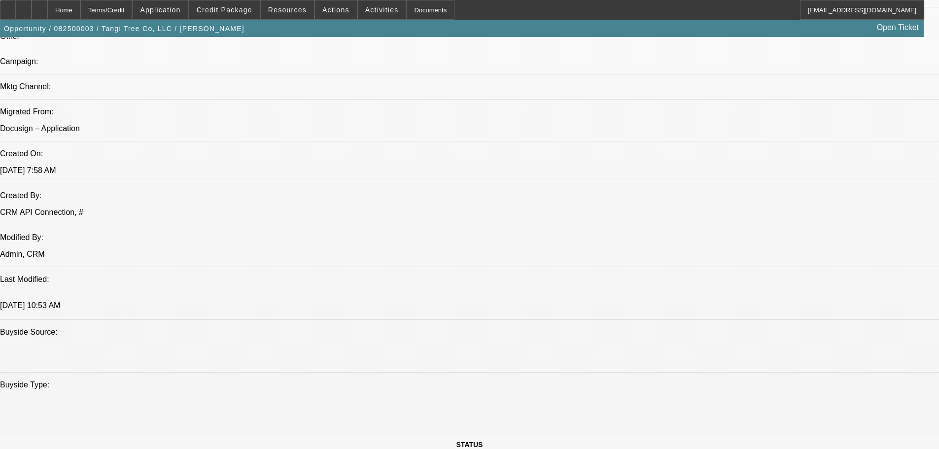
drag, startPoint x: 457, startPoint y: 130, endPoint x: 454, endPoint y: 109, distance: 21.4
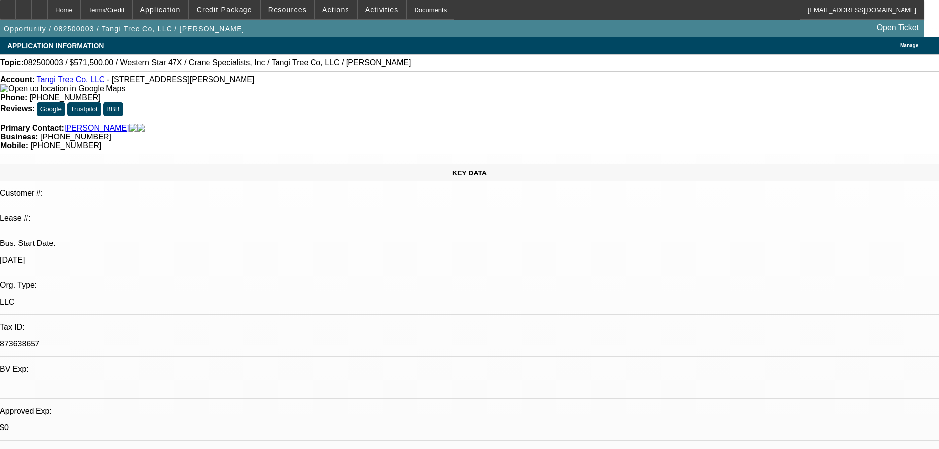
drag, startPoint x: 395, startPoint y: 209, endPoint x: 398, endPoint y: 255, distance: 45.9
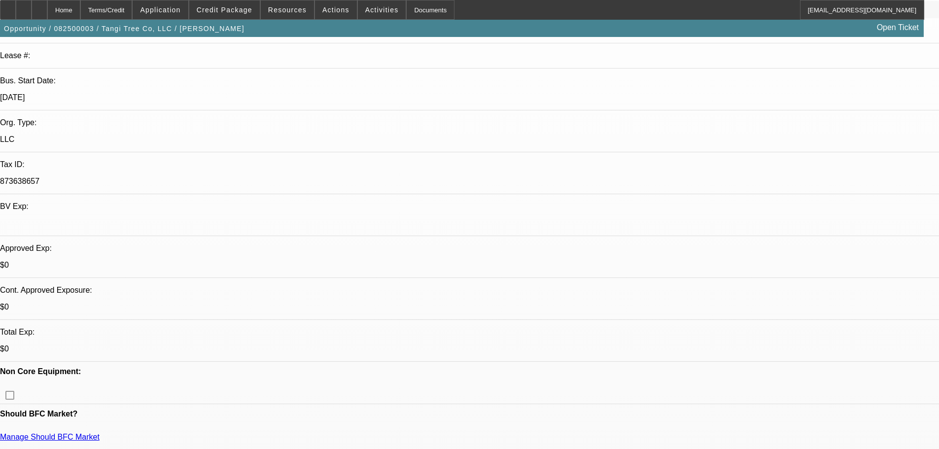
drag, startPoint x: 404, startPoint y: 274, endPoint x: 404, endPoint y: 134, distance: 140.9
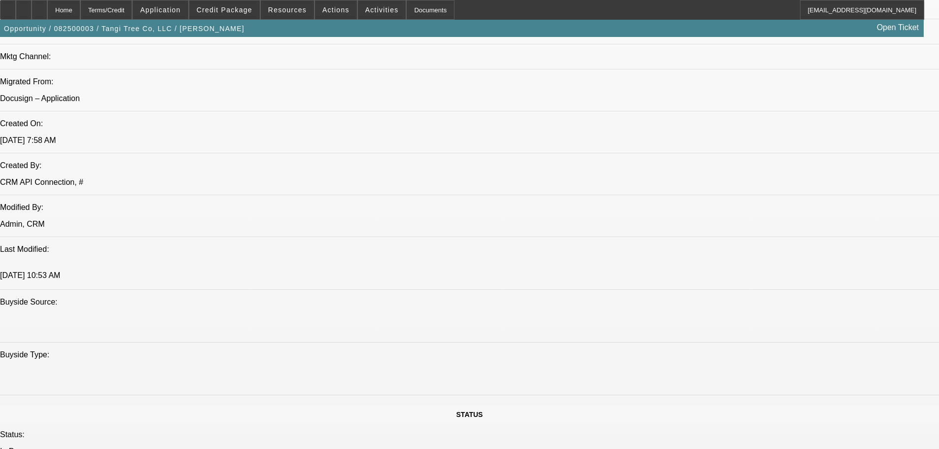
drag, startPoint x: 404, startPoint y: 133, endPoint x: 403, endPoint y: 207, distance: 73.9
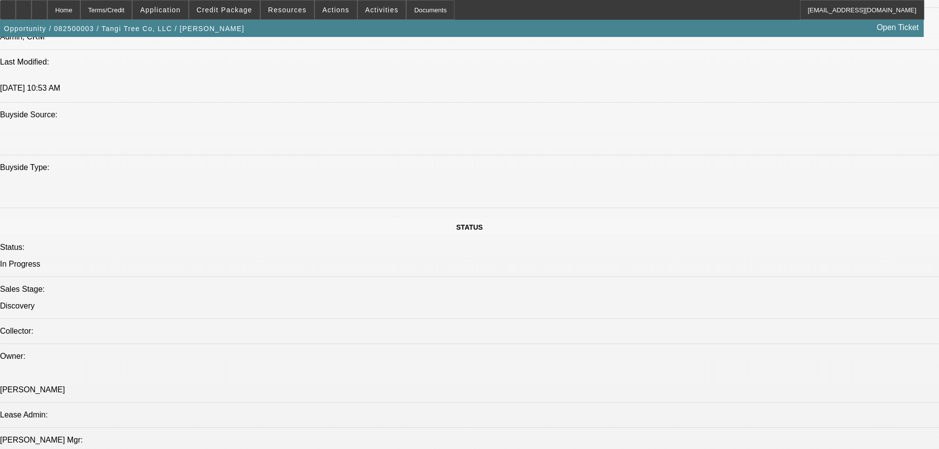
drag, startPoint x: 402, startPoint y: 268, endPoint x: 402, endPoint y: 185, distance: 83.3
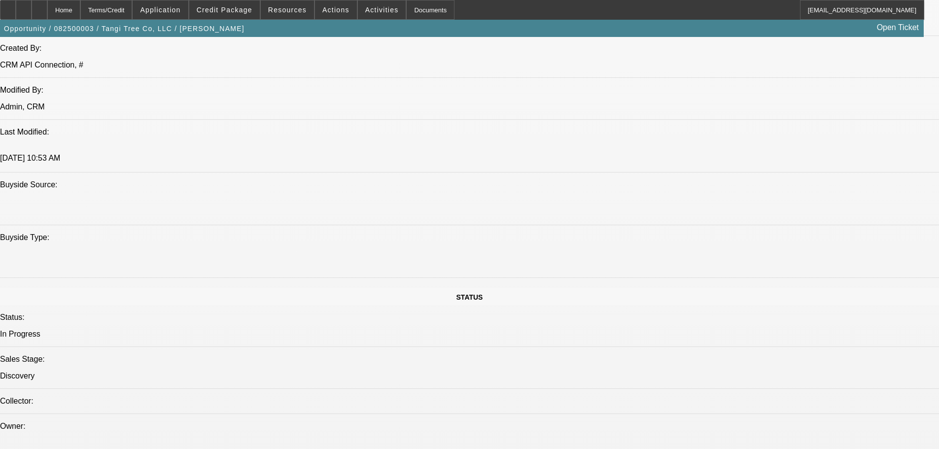
scroll to position [897, 0]
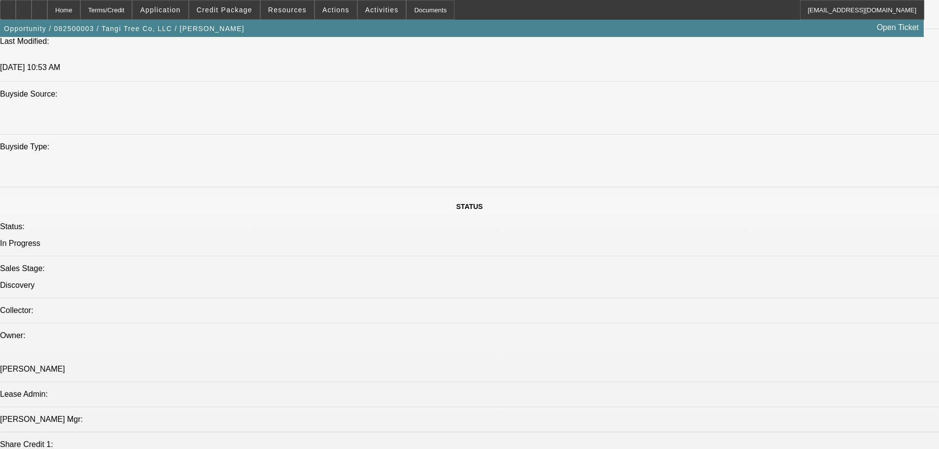
drag, startPoint x: 799, startPoint y: 110, endPoint x: 799, endPoint y: 97, distance: 13.3
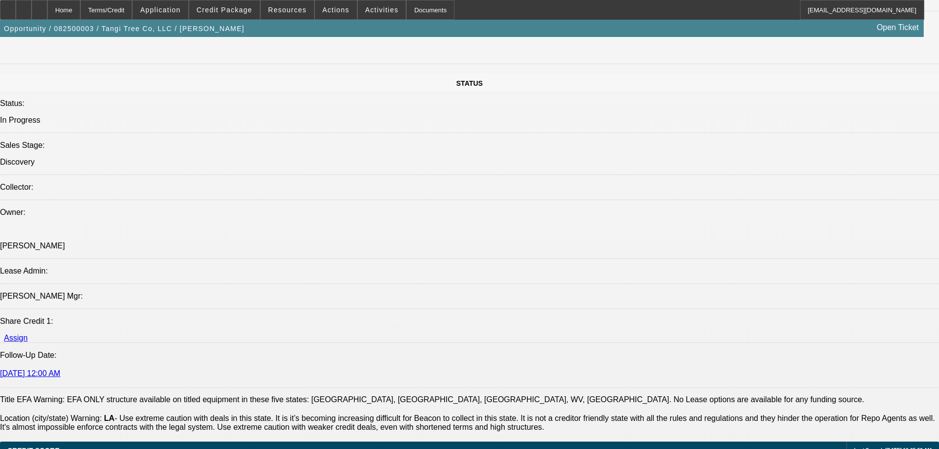
scroll to position [1094, 0]
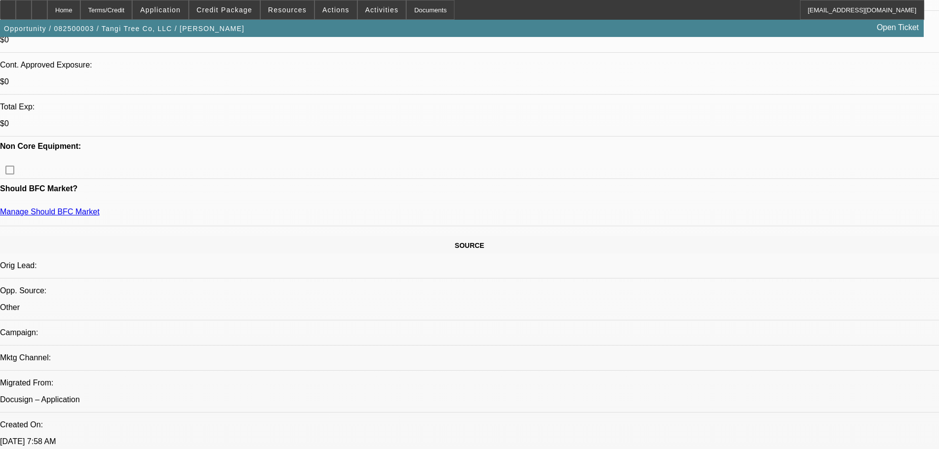
scroll to position [0, 0]
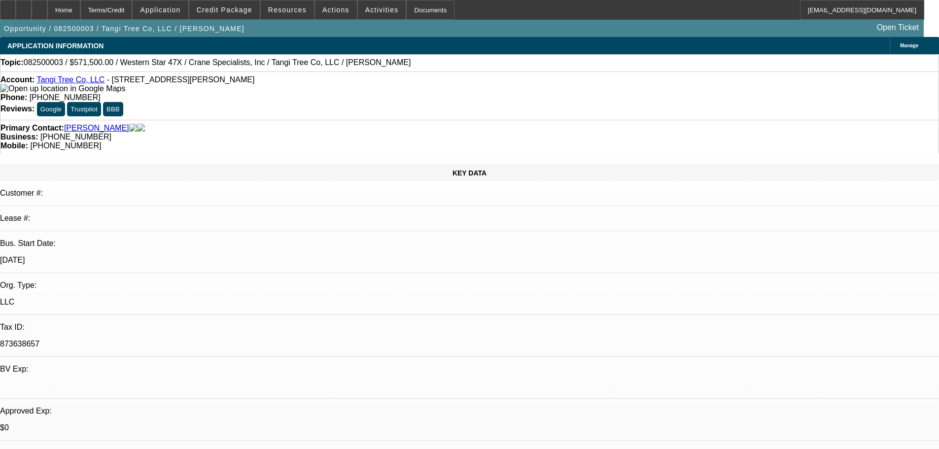
drag, startPoint x: 577, startPoint y: 221, endPoint x: 557, endPoint y: 113, distance: 109.3
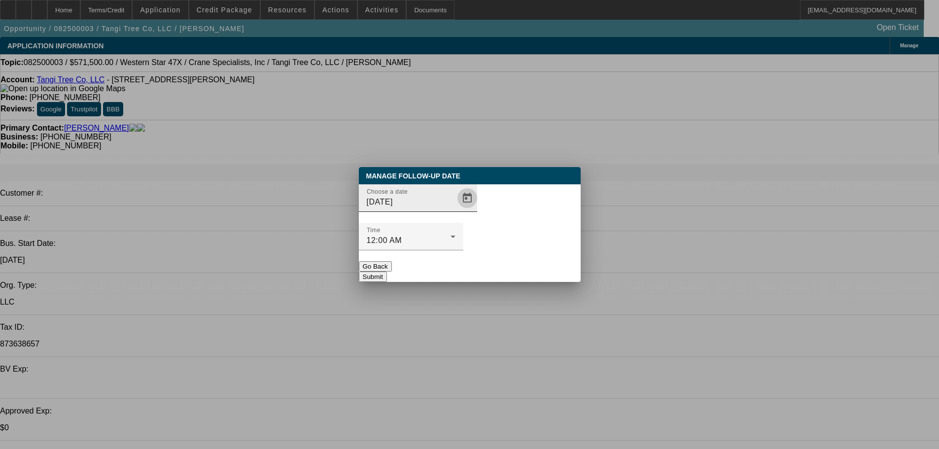
click at [455, 210] on span "Open calendar" at bounding box center [467, 198] width 24 height 24
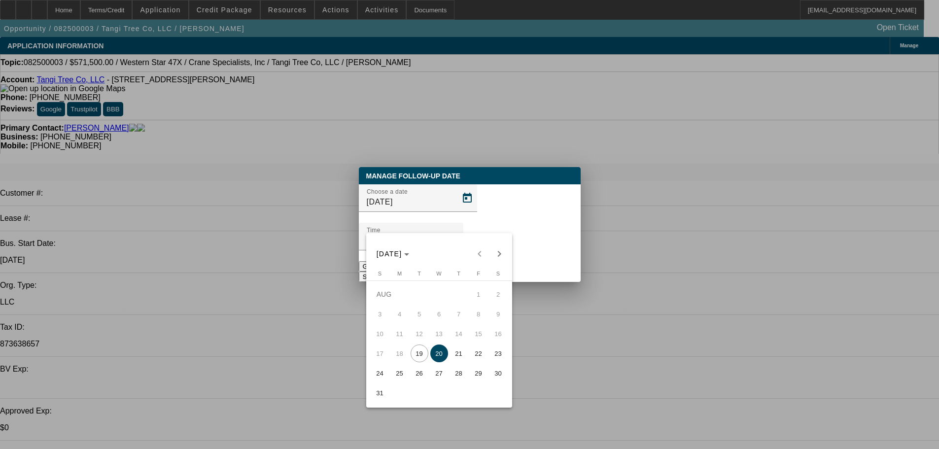
click at [404, 382] on span "25" at bounding box center [400, 373] width 18 height 18
type input "8/25/2025"
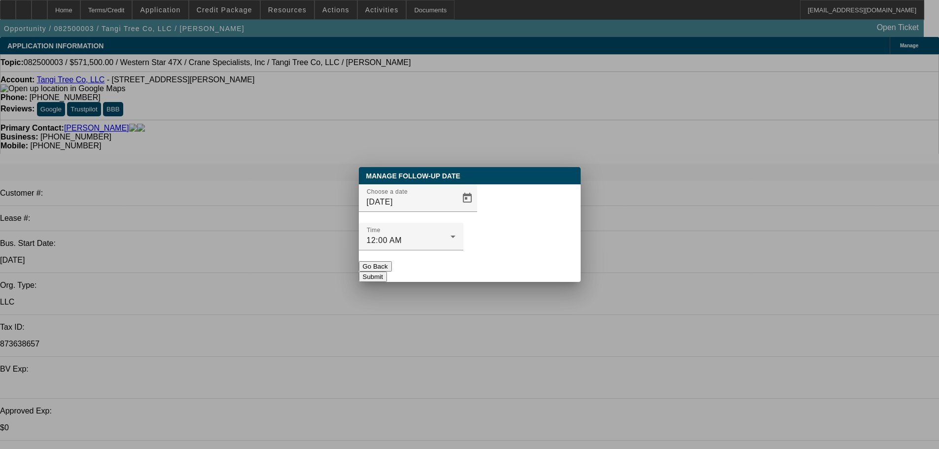
click at [387, 271] on button "Submit" at bounding box center [373, 276] width 28 height 10
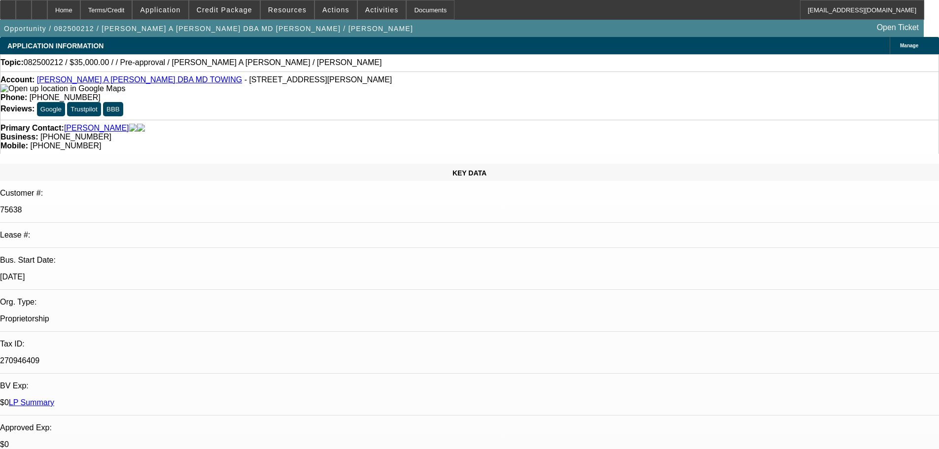
select select "0"
select select "2"
select select "0.1"
select select "4"
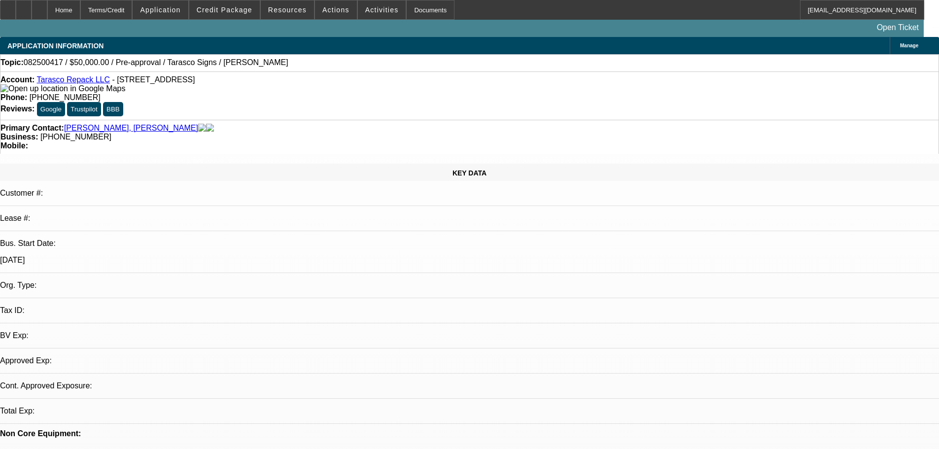
select select "0"
select select "2"
select select "0.1"
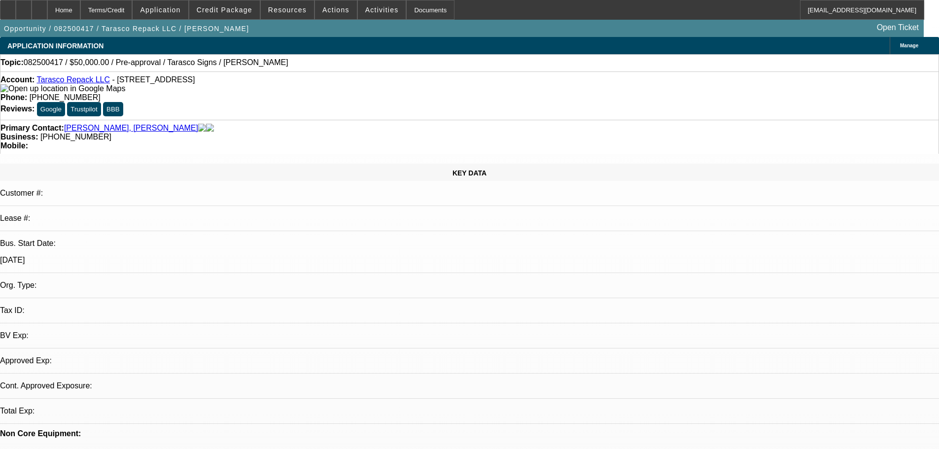
select select "1"
select select "2"
select select "4"
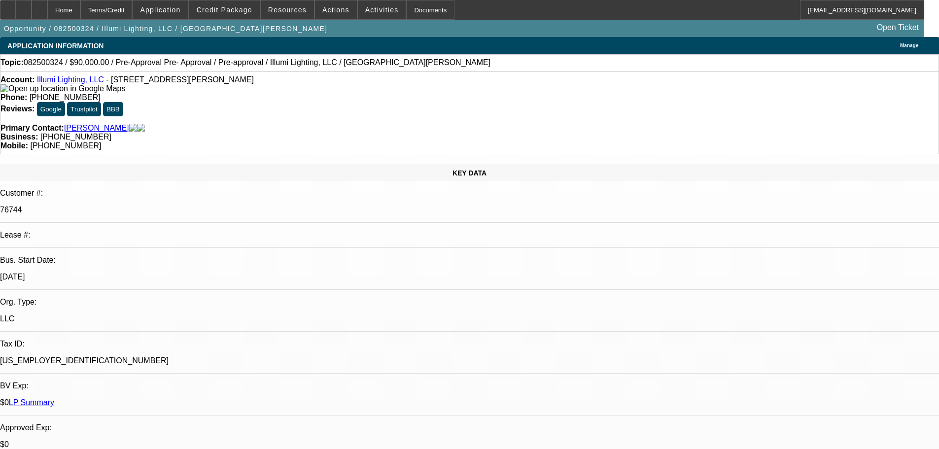
select select "0"
select select "3"
select select "0"
select select "6"
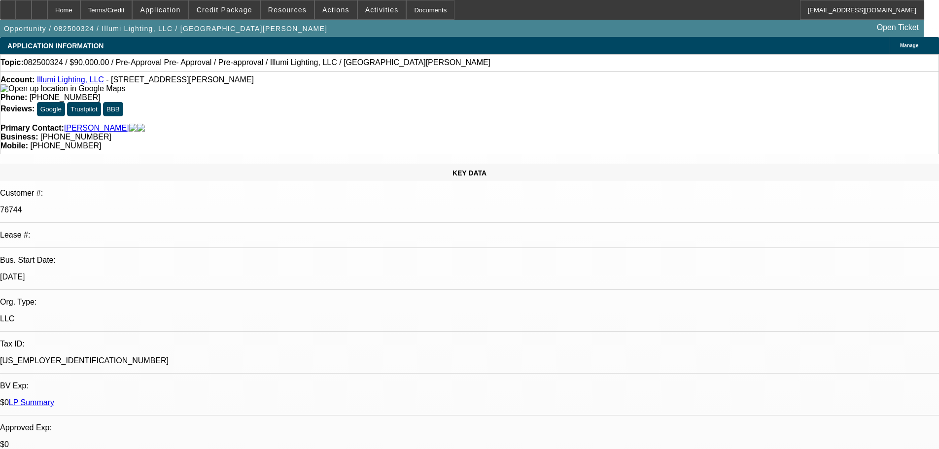
select select "0"
select select "3"
select select "0"
select select "6"
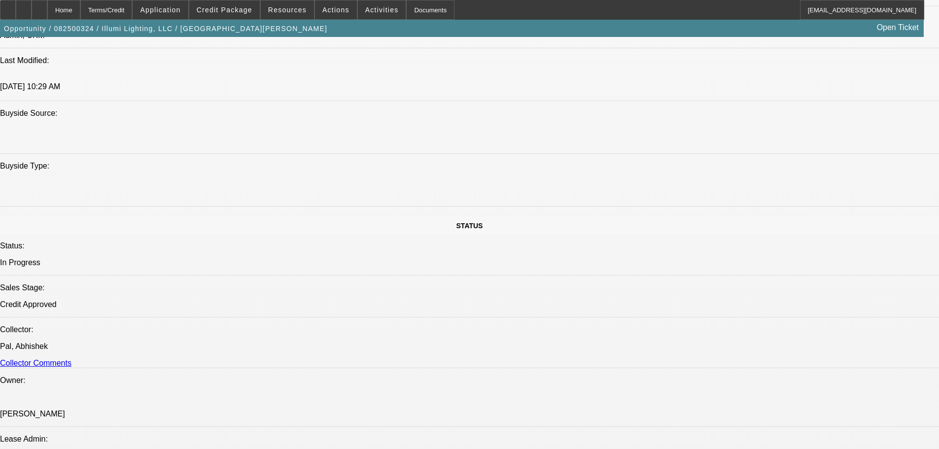
scroll to position [1084, 0]
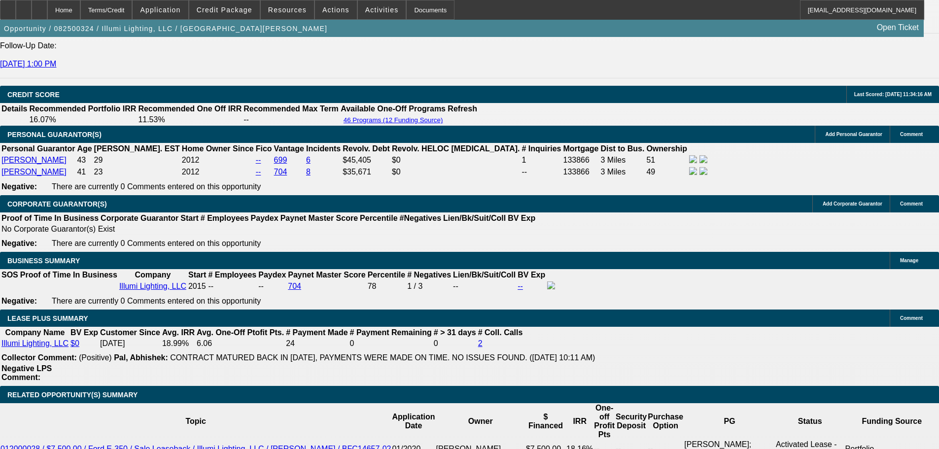
drag, startPoint x: 414, startPoint y: 262, endPoint x: 415, endPoint y: 284, distance: 22.2
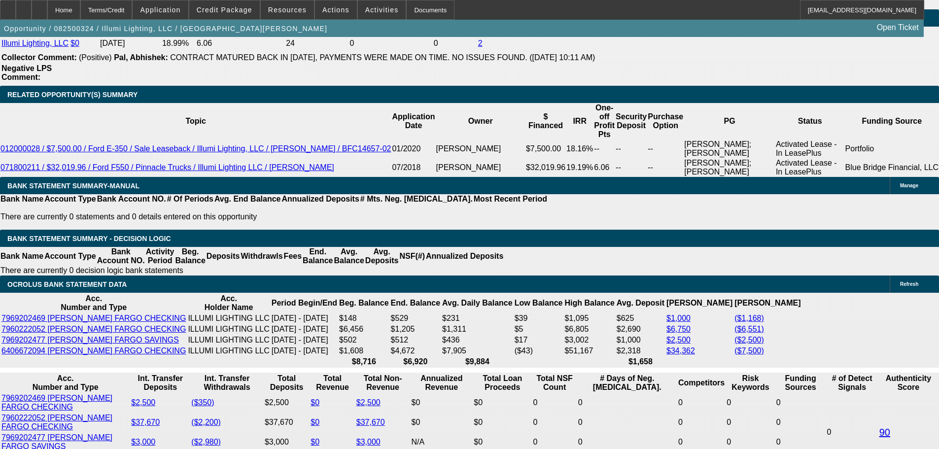
drag, startPoint x: 451, startPoint y: 282, endPoint x: 451, endPoint y: 207, distance: 75.4
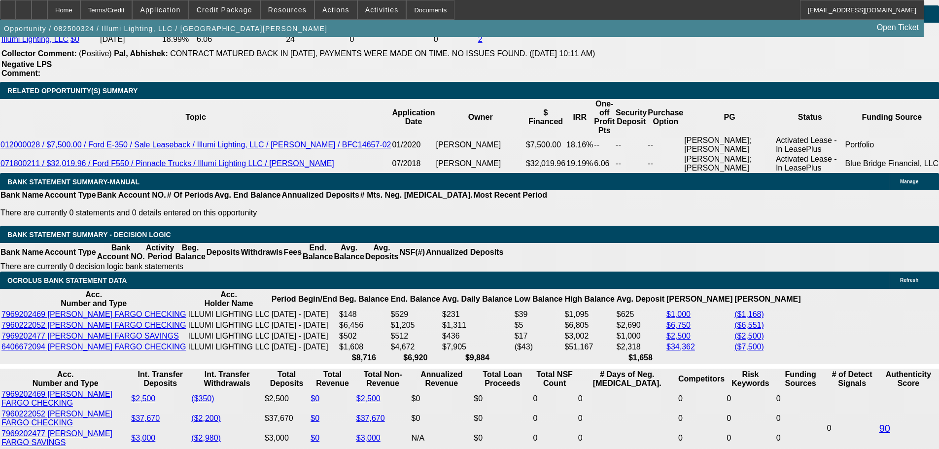
scroll to position [1724, 0]
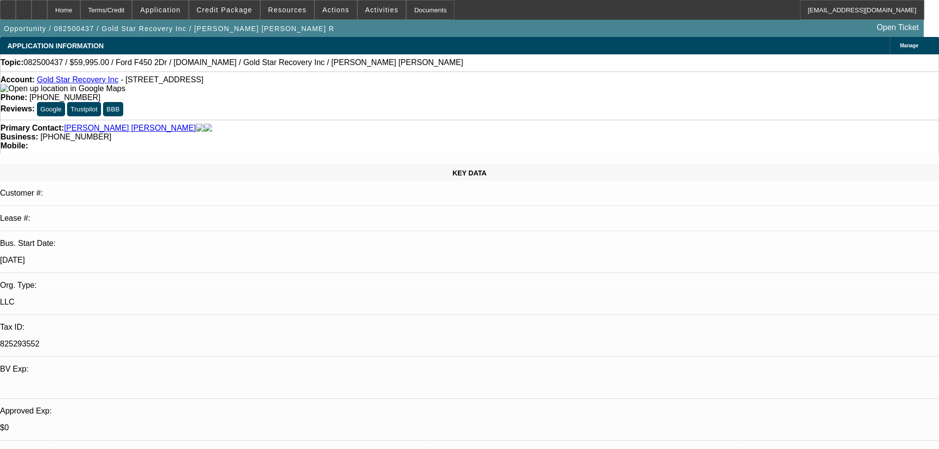
select select "0.15"
select select "2"
select select "0"
select select "6"
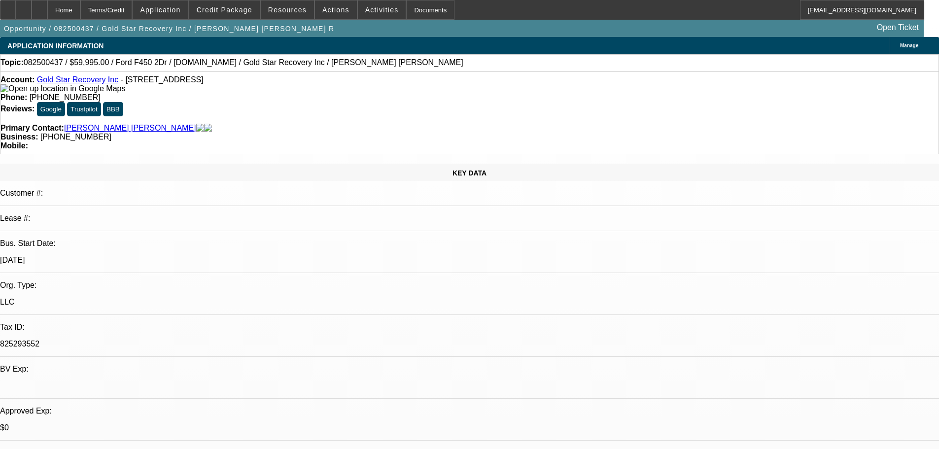
select select "0"
select select "3"
select select "0"
select select "6"
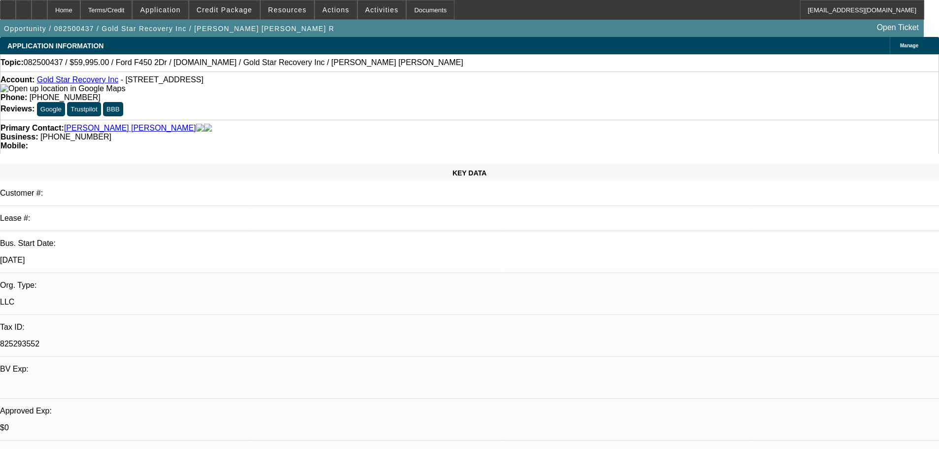
select select "0"
select select "3"
select select "0"
select select "6"
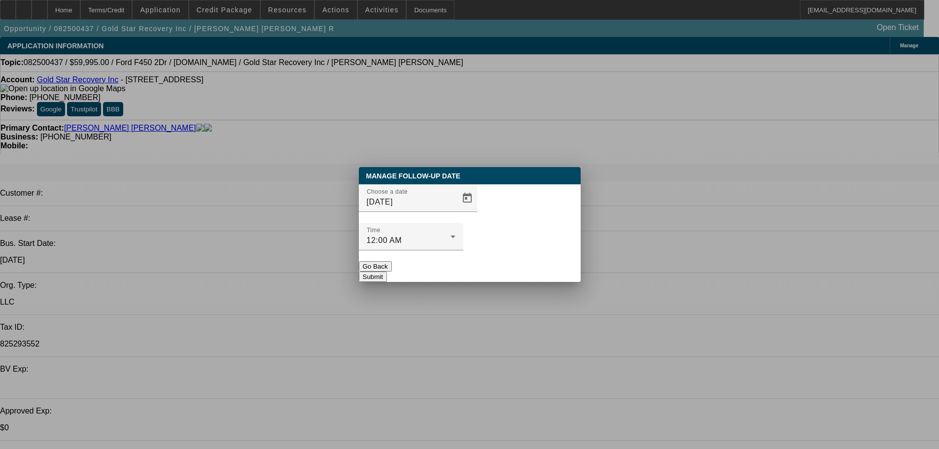
click at [387, 271] on button "Submit" at bounding box center [373, 276] width 28 height 10
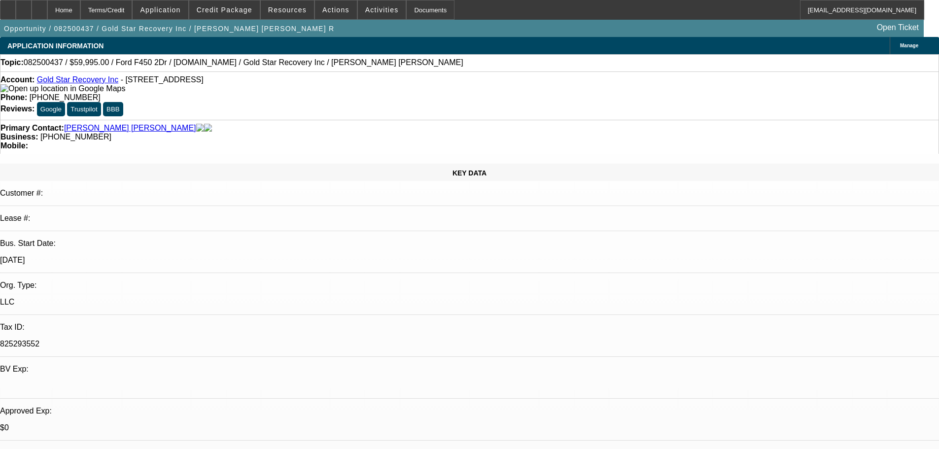
radio input "true"
type textarea "8/19 tt [PERSON_NAME], really needs the truck due to demand increases, going to…"
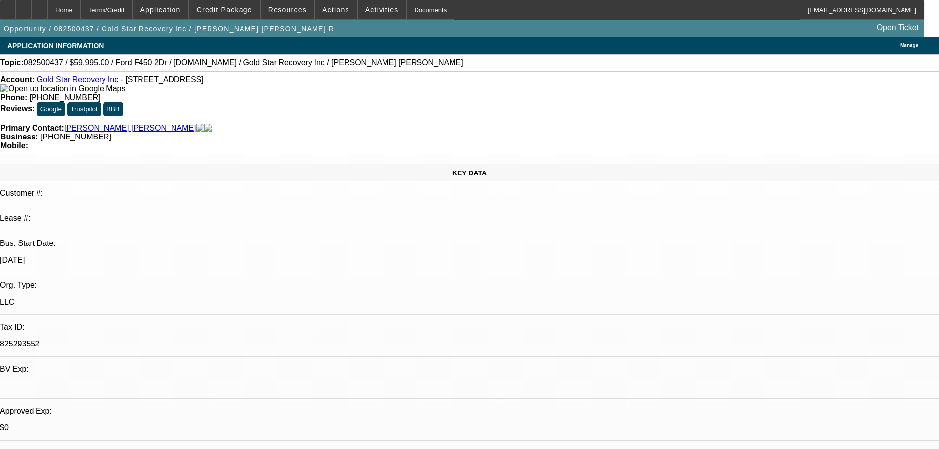
radio input "true"
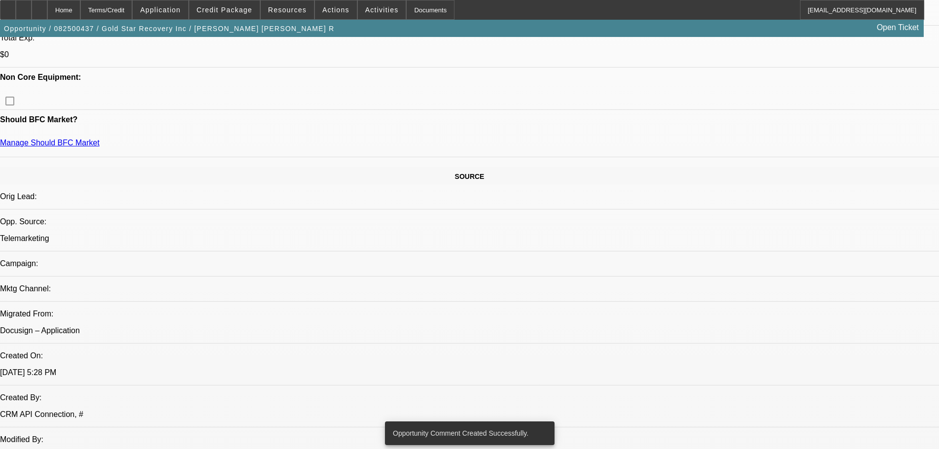
drag, startPoint x: 496, startPoint y: 325, endPoint x: 484, endPoint y: 343, distance: 21.7
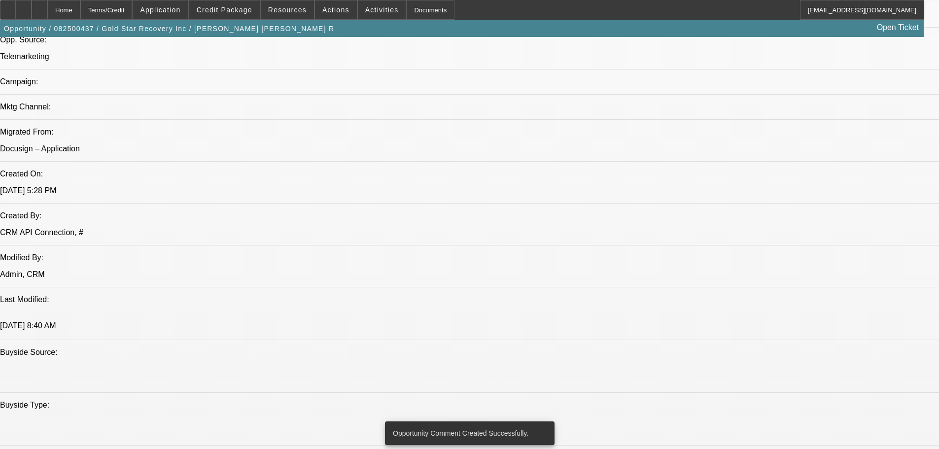
scroll to position [770, 0]
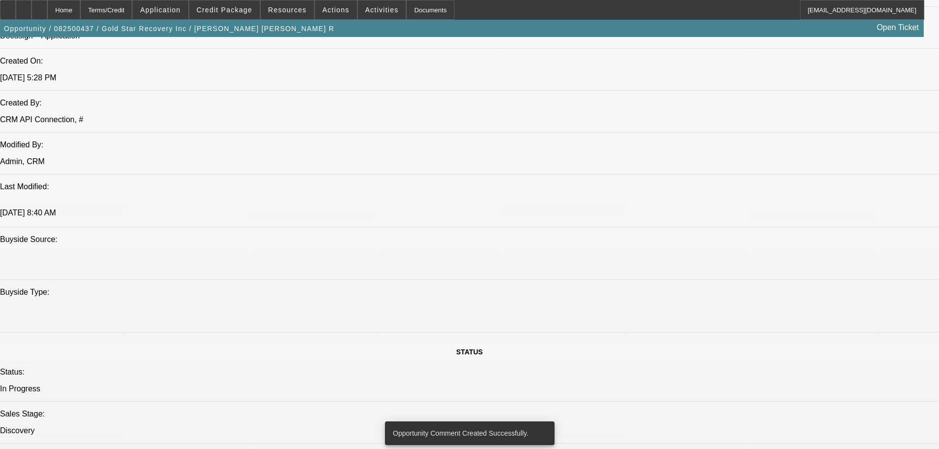
drag, startPoint x: 499, startPoint y: 288, endPoint x: 513, endPoint y: 372, distance: 84.5
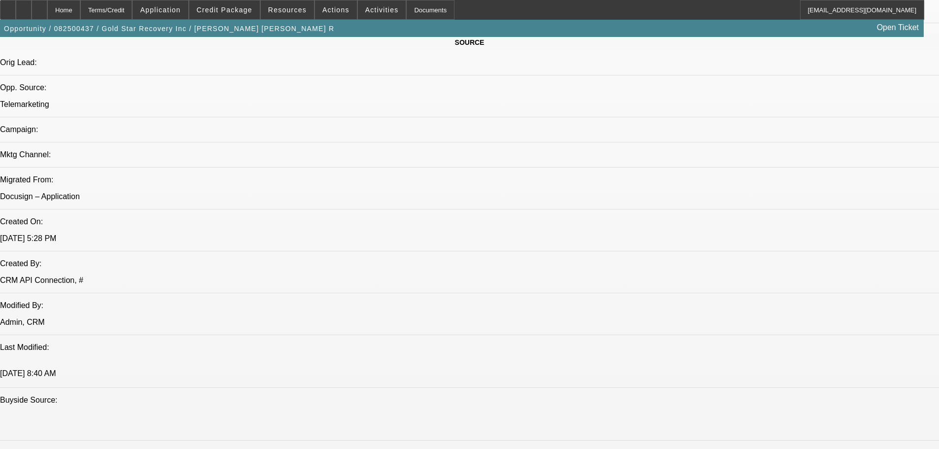
scroll to position [0, 0]
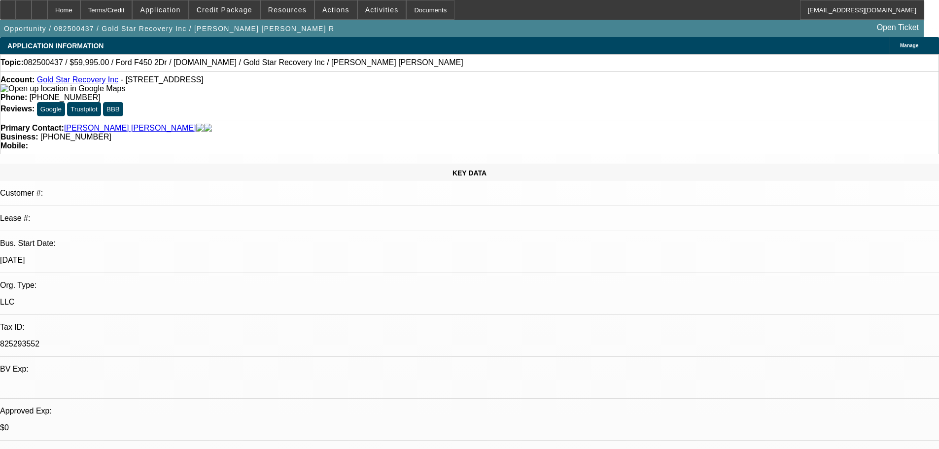
drag, startPoint x: 485, startPoint y: 372, endPoint x: 484, endPoint y: 224, distance: 148.3
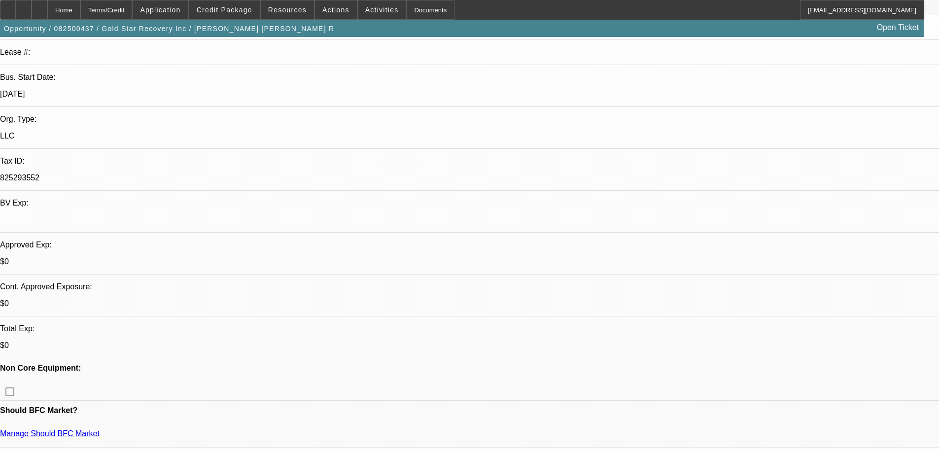
scroll to position [246, 0]
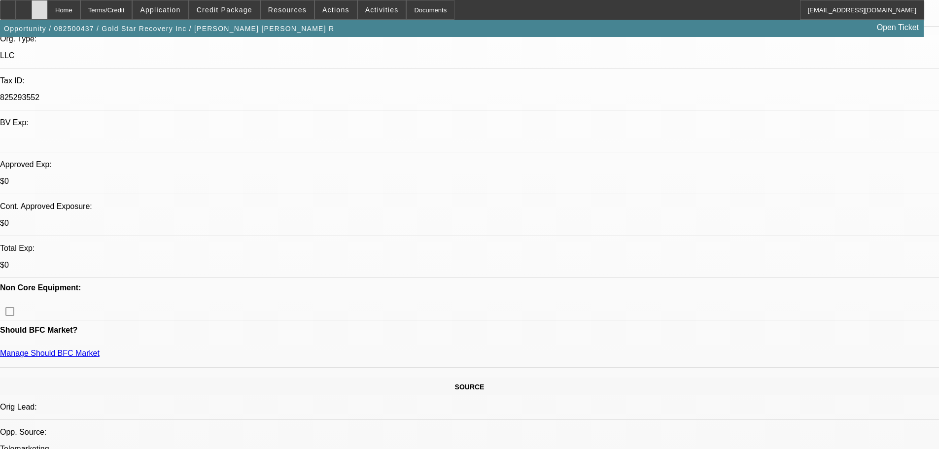
click at [47, 6] on div at bounding box center [40, 10] width 16 height 20
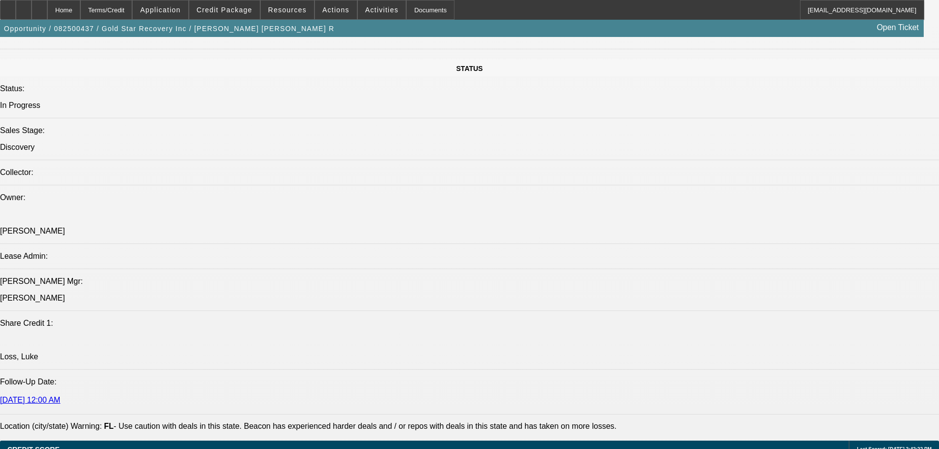
select select "0.15"
select select "2"
select select "0"
select select "6"
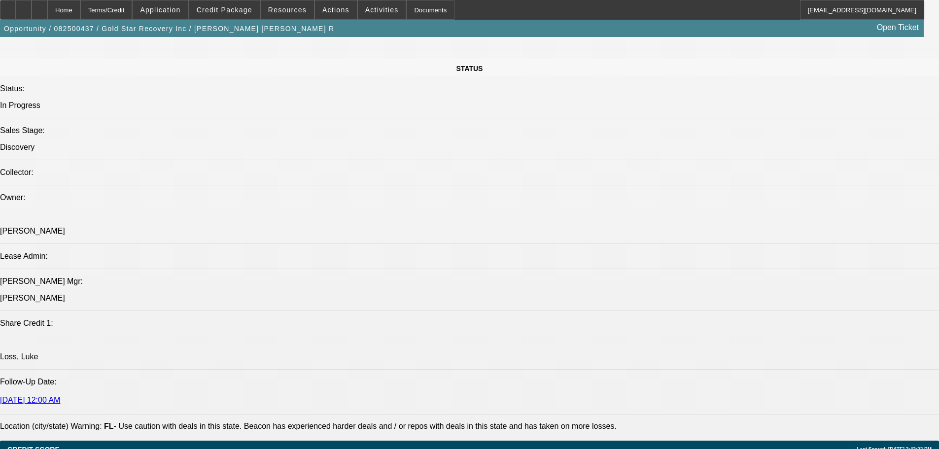
select select "0"
select select "3"
select select "0"
select select "6"
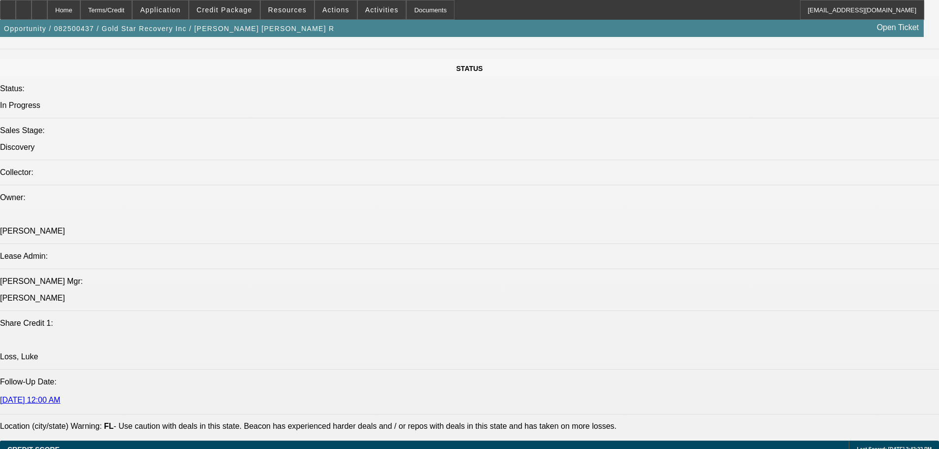
select select "0"
select select "3"
select select "0"
select select "6"
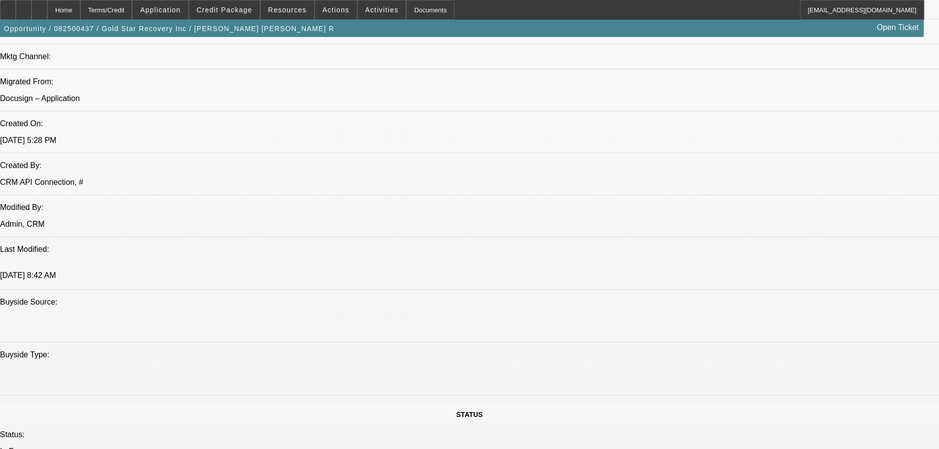
scroll to position [341, 0]
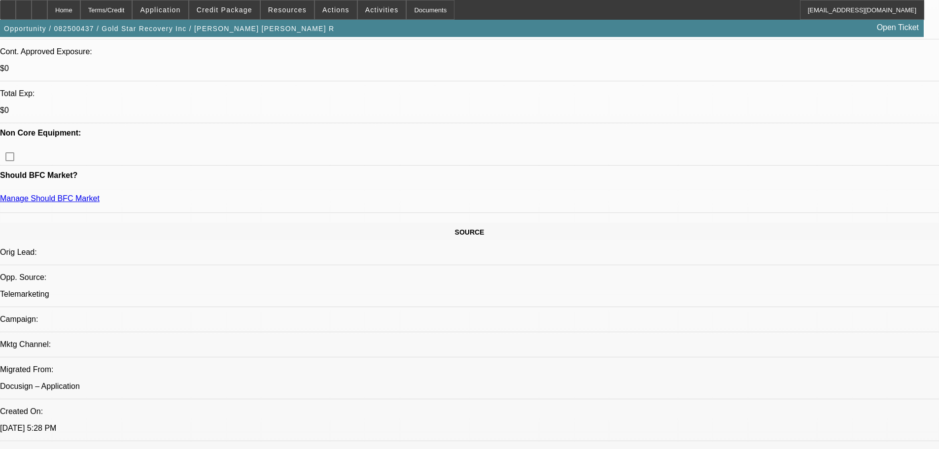
drag, startPoint x: 586, startPoint y: 297, endPoint x: 581, endPoint y: 206, distance: 90.8
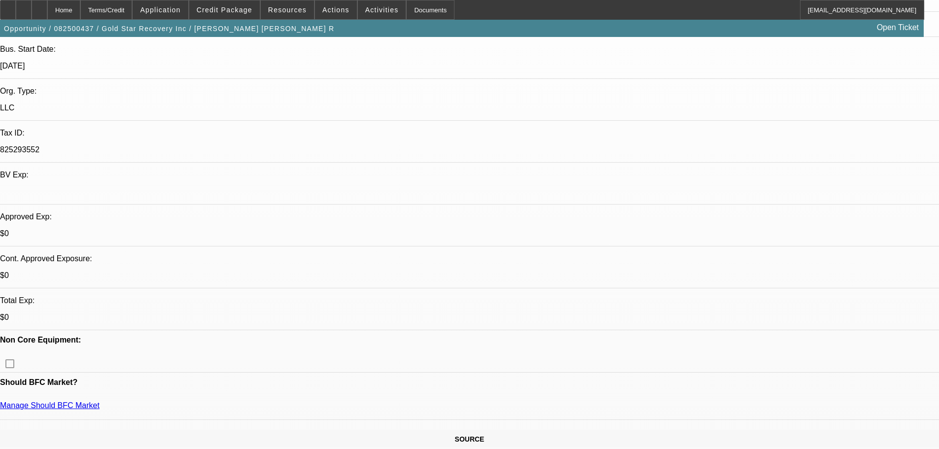
scroll to position [194, 0]
click at [364, 2] on span at bounding box center [382, 10] width 48 height 24
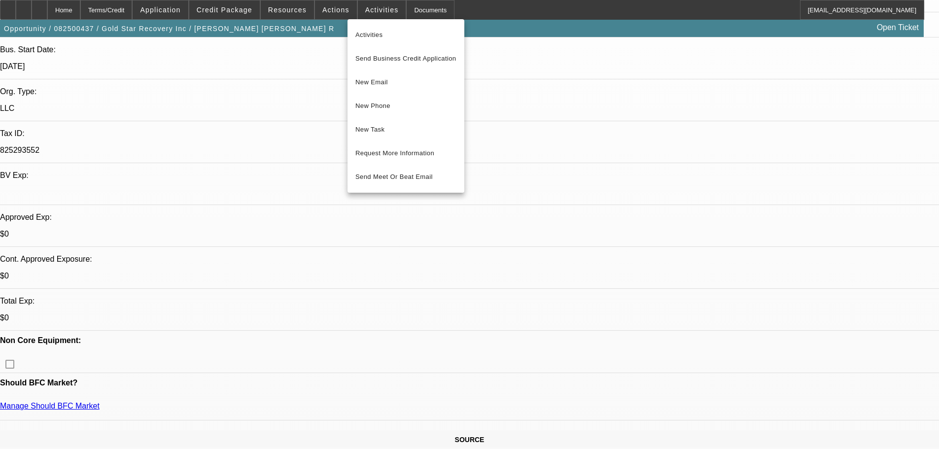
click at [576, 130] on div at bounding box center [469, 224] width 939 height 449
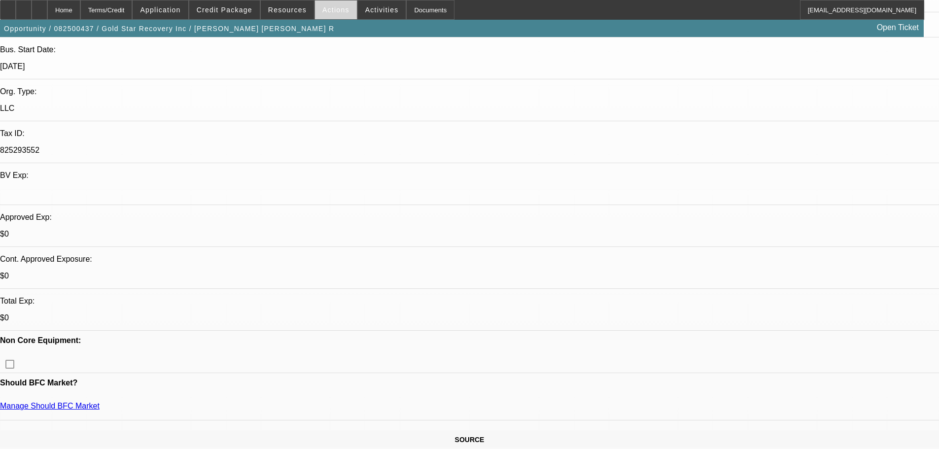
click at [326, 13] on span "Actions" at bounding box center [335, 10] width 27 height 8
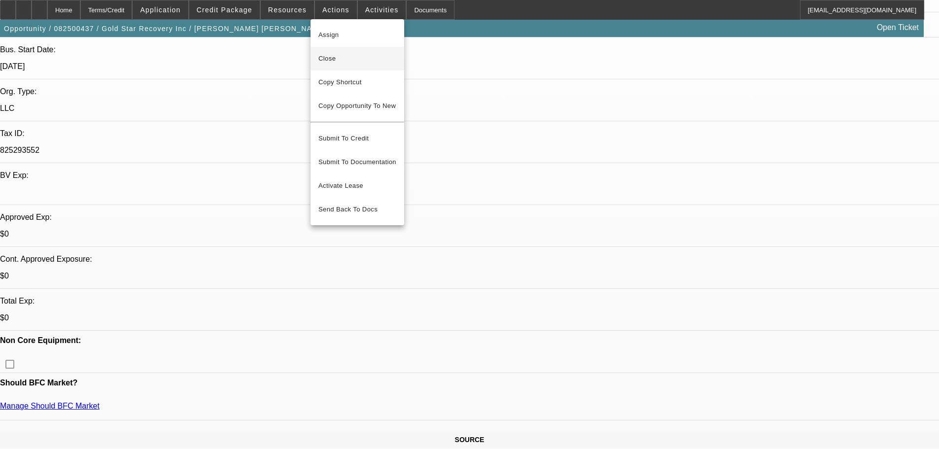
click at [377, 63] on span "Close" at bounding box center [357, 59] width 78 height 12
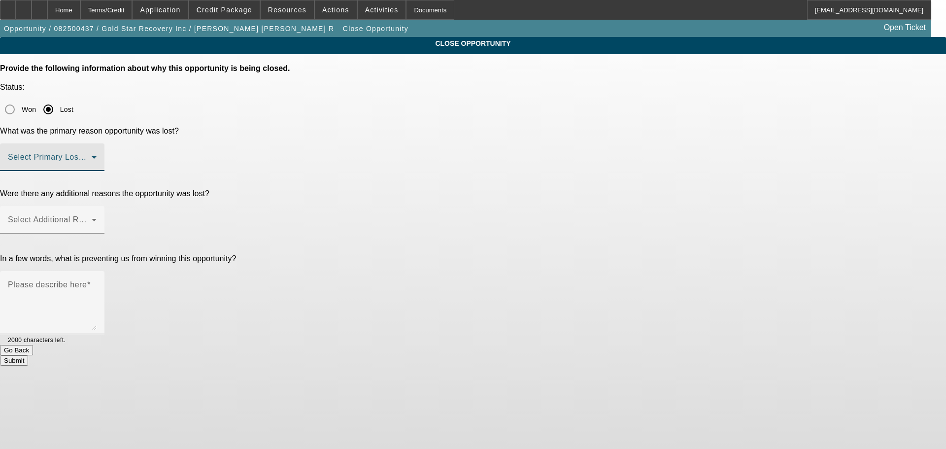
click at [92, 155] on span at bounding box center [50, 161] width 84 height 12
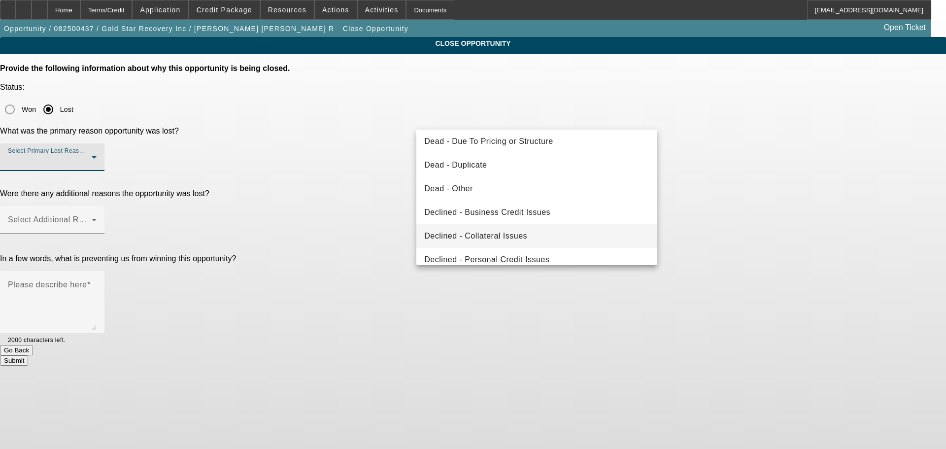
scroll to position [133, 0]
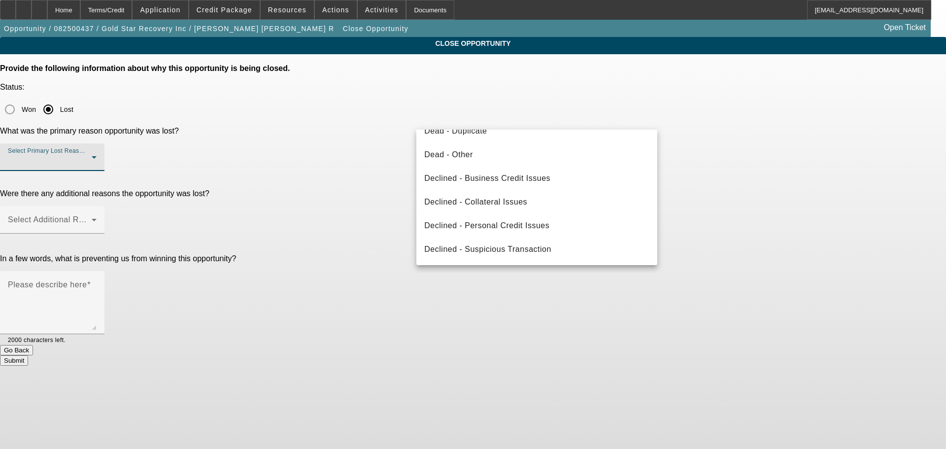
drag, startPoint x: 584, startPoint y: 230, endPoint x: 670, endPoint y: 204, distance: 89.3
click at [583, 230] on mat-option "Declined - Personal Credit Issues" at bounding box center [536, 226] width 241 height 24
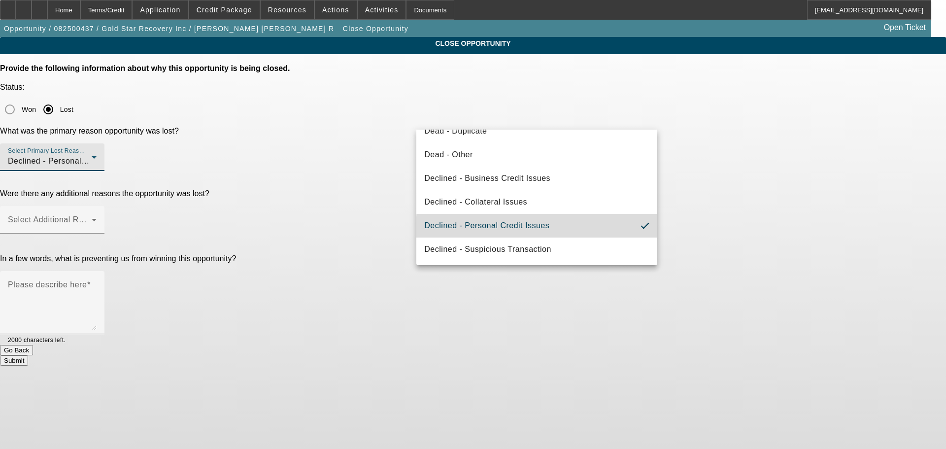
click at [745, 177] on div "CLOSE OPPORTUNITY Provide the following information about why this opportunity …" at bounding box center [473, 201] width 946 height 329
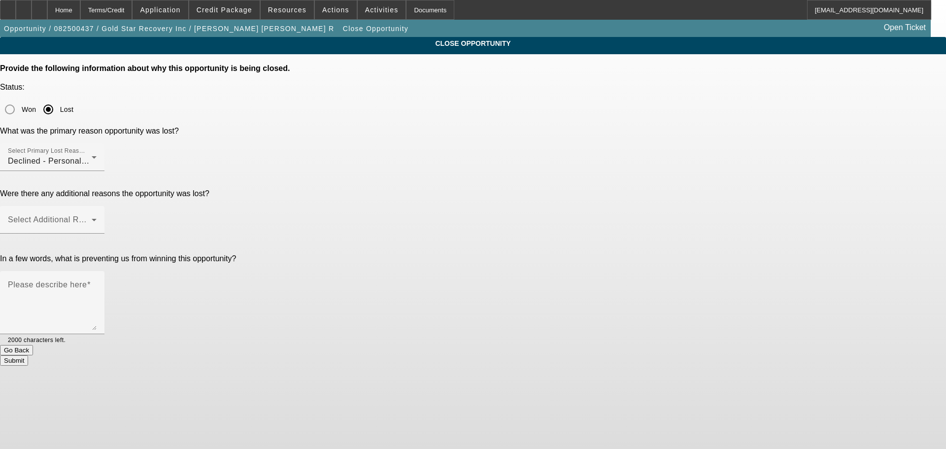
click at [104, 234] on div at bounding box center [52, 239] width 104 height 11
click at [92, 218] on span at bounding box center [50, 224] width 84 height 12
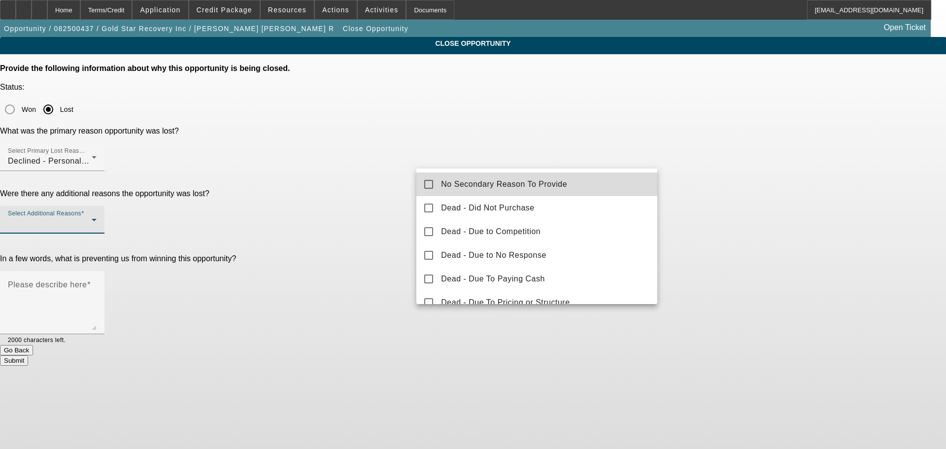
click at [570, 189] on mat-option "No Secondary Reason To Provide" at bounding box center [536, 184] width 241 height 24
click at [745, 192] on div at bounding box center [473, 224] width 946 height 449
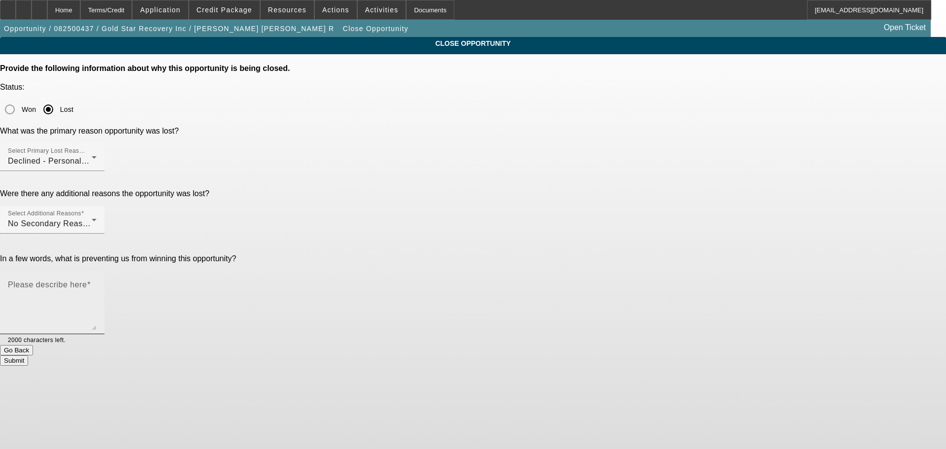
click at [97, 283] on textarea "Please describe here" at bounding box center [52, 306] width 89 height 47
type textarea "PG going to work on his credit & collections to revisit in a month"
click at [28, 355] on button "Submit" at bounding box center [14, 360] width 28 height 10
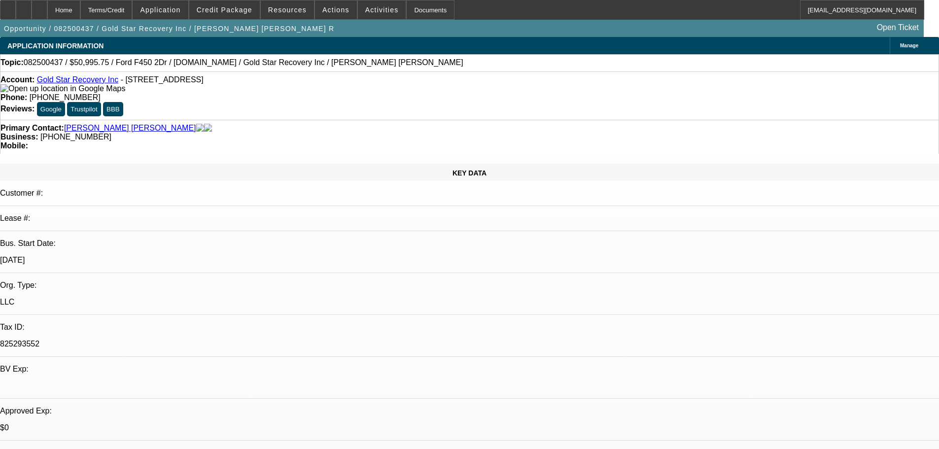
select select "0.15"
select select "2"
select select "0"
select select "6"
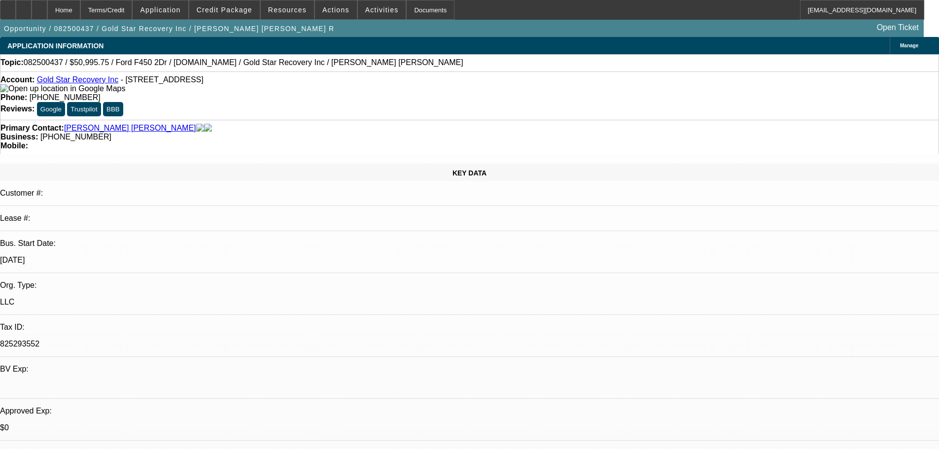
select select "0"
select select "3"
select select "0"
select select "6"
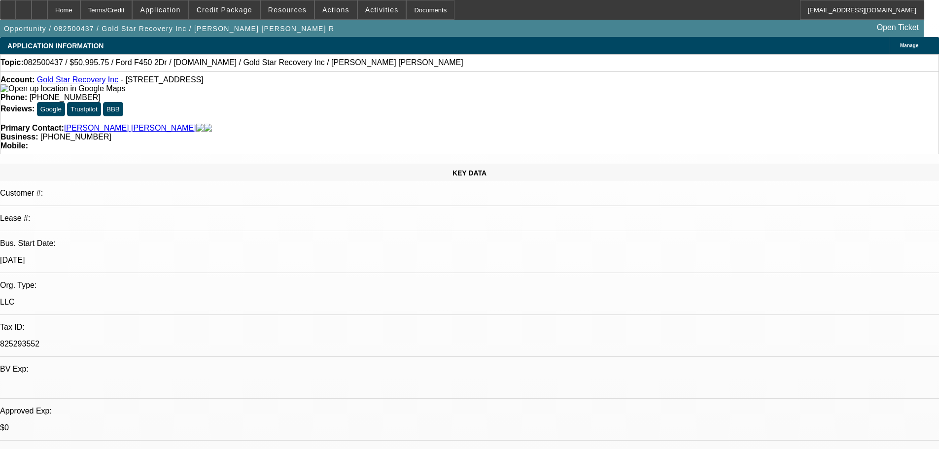
select select "0"
select select "3"
select select "0"
select select "6"
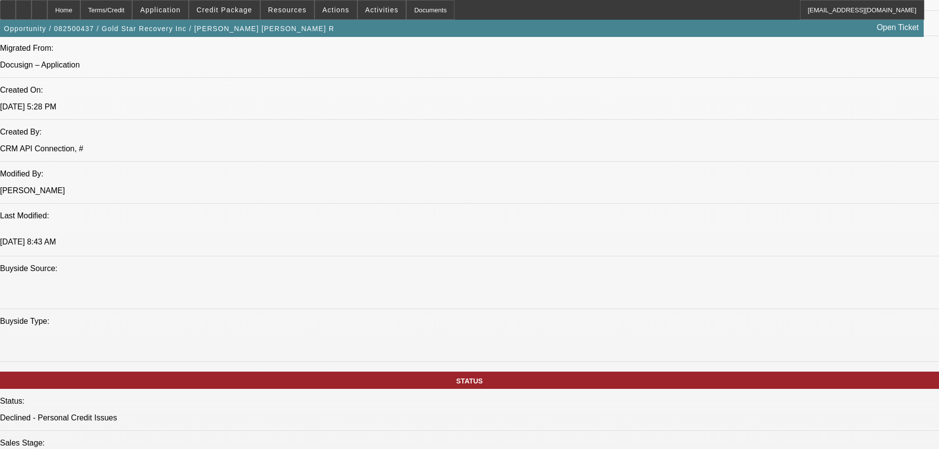
drag, startPoint x: 399, startPoint y: 292, endPoint x: 405, endPoint y: 352, distance: 59.9
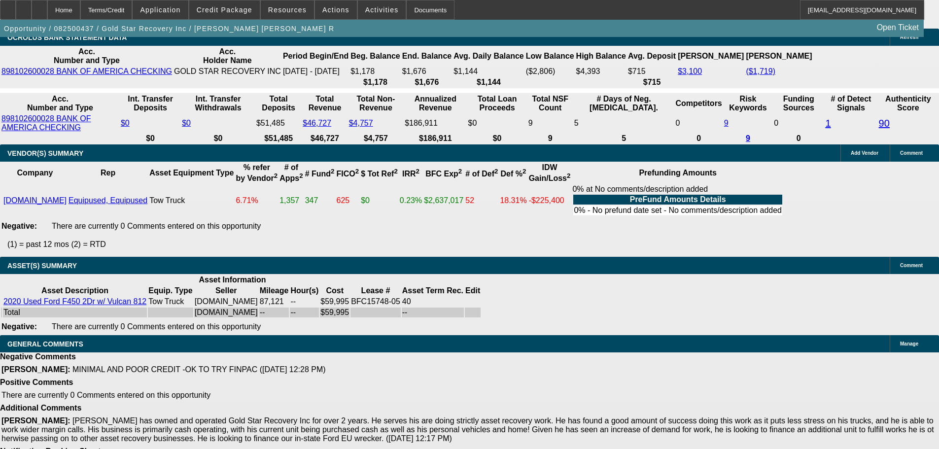
drag, startPoint x: 409, startPoint y: 186, endPoint x: 473, endPoint y: 334, distance: 160.6
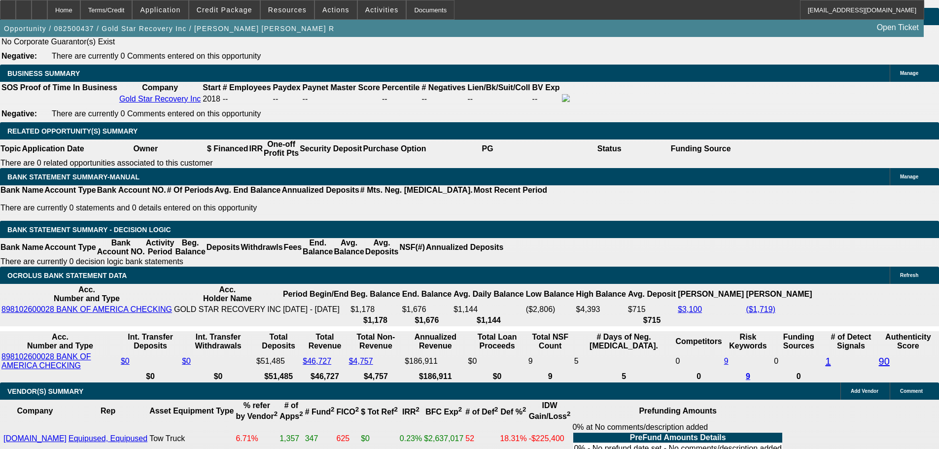
drag, startPoint x: 542, startPoint y: 304, endPoint x: 537, endPoint y: 283, distance: 20.9
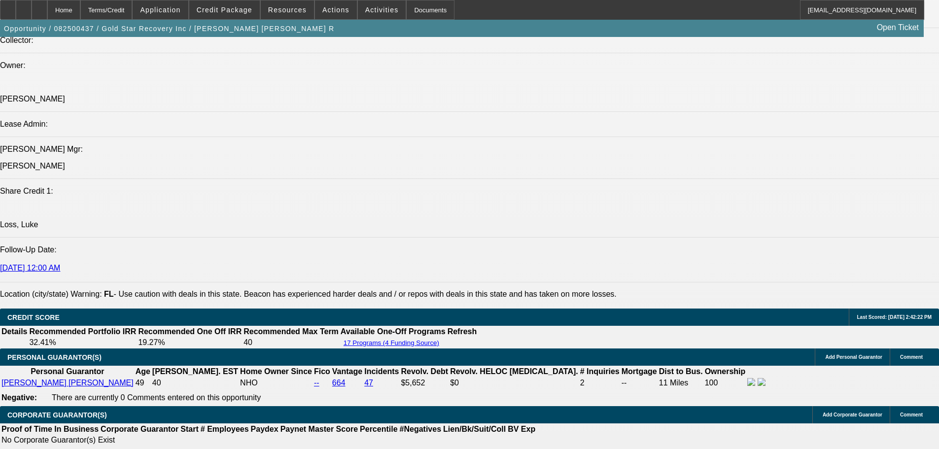
drag, startPoint x: 568, startPoint y: 344, endPoint x: 537, endPoint y: 236, distance: 113.1
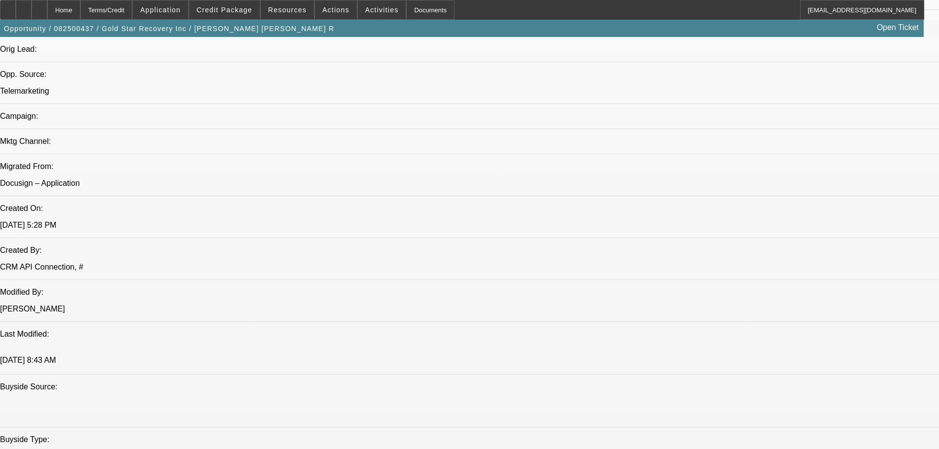
drag, startPoint x: 546, startPoint y: 317, endPoint x: 527, endPoint y: 270, distance: 51.5
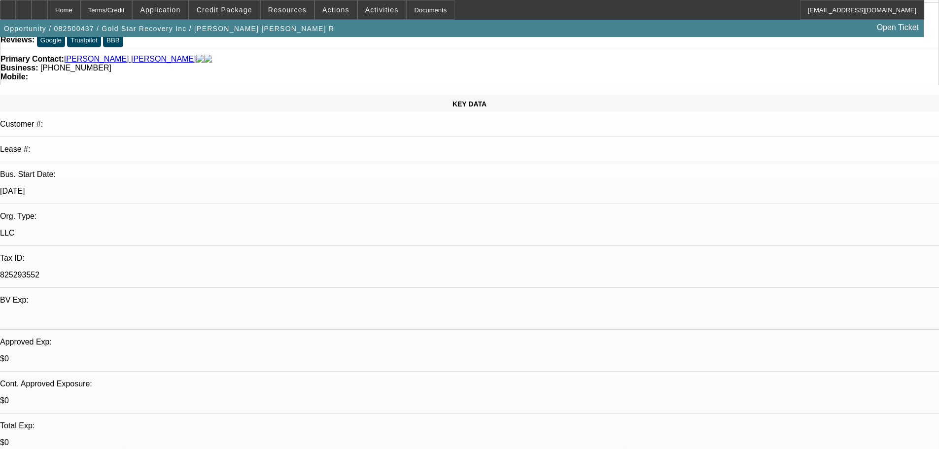
scroll to position [25, 0]
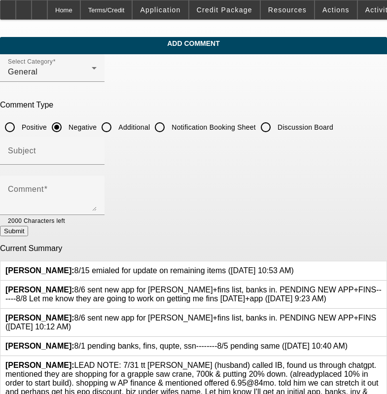
drag, startPoint x: 196, startPoint y: 265, endPoint x: 70, endPoint y: 264, distance: 126.1
click at [70, 266] on span "[PERSON_NAME]: 8/15 emialed for update on remaining items ([DATE] 10:53 AM)" at bounding box center [149, 270] width 288 height 8
click at [77, 266] on span "[PERSON_NAME]: 8/15 emialed for update on remaining items ([DATE] 10:53 AM)" at bounding box center [149, 270] width 288 height 8
drag, startPoint x: 72, startPoint y: 265, endPoint x: 195, endPoint y: 266, distance: 122.2
click at [195, 266] on span "[PERSON_NAME]: 8/15 emialed for update on remaining items ([DATE] 10:53 AM)" at bounding box center [149, 270] width 288 height 8
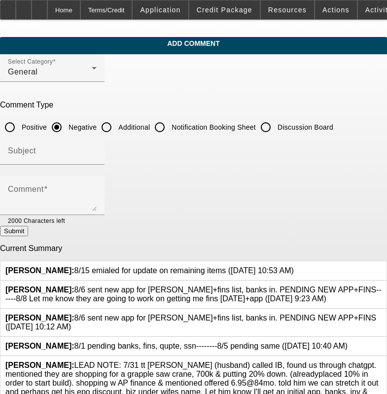
copy span "8/15 emialed for update on remaining items"
click at [302, 129] on label "Discussion Board" at bounding box center [304, 127] width 58 height 10
click at [275, 128] on input "Discussion Board" at bounding box center [266, 127] width 20 height 20
radio input "true"
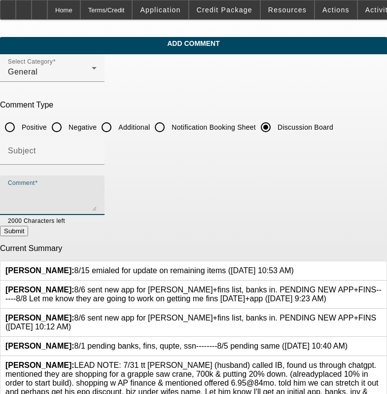
click at [97, 200] on textarea "Comment" at bounding box center [52, 199] width 89 height 24
paste textarea "8/15 emialed for update on remaining items"
type textarea "8/15 emialed for update on remaining items------8/19 tt [PERSON_NAME], missing …"
click at [28, 232] on button "Submit" at bounding box center [14, 231] width 28 height 10
radio input "true"
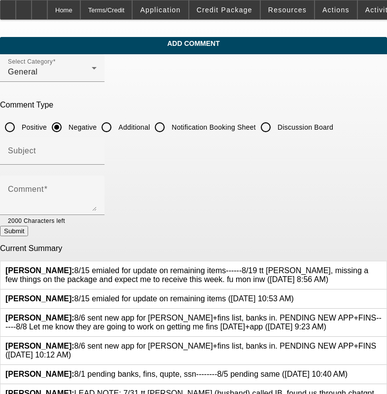
drag, startPoint x: 343, startPoint y: 286, endPoint x: 346, endPoint y: 291, distance: 6.0
click at [343, 289] on div "[PERSON_NAME]: 8/15 emialed for update on remaining items ([DATE] 10:53 AM)" at bounding box center [193, 298] width 386 height 19
click at [294, 294] on icon at bounding box center [294, 294] width 0 height 0
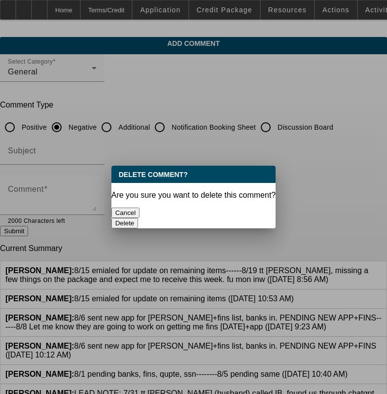
click at [138, 218] on button "Delete" at bounding box center [124, 223] width 27 height 10
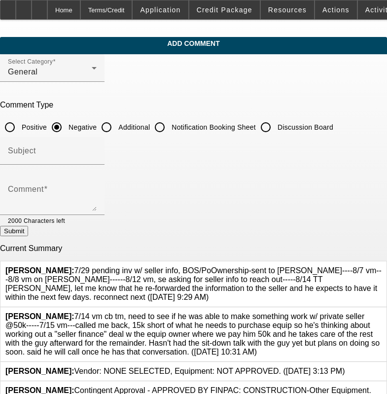
click at [284, 127] on div at bounding box center [193, 197] width 387 height 394
click at [275, 128] on input "Discussion Board" at bounding box center [266, 127] width 20 height 20
radio input "true"
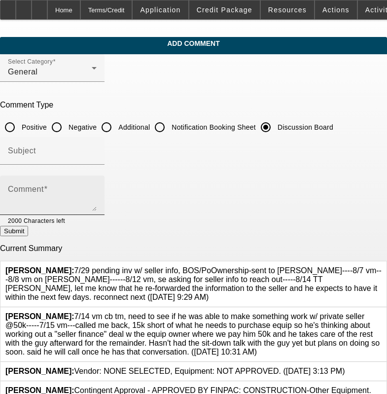
click at [97, 199] on textarea "Comment" at bounding box center [52, 199] width 89 height 24
paste textarea "7/29 pending inv w/ seller info, BOS/PoOwnership-sent to [PERSON_NAME]----8/7 v…"
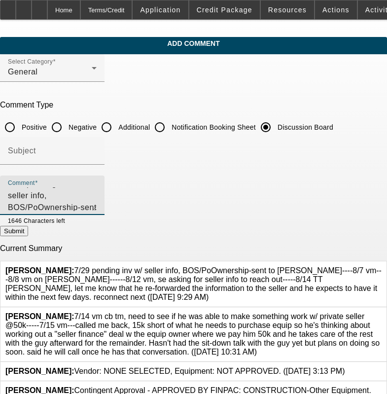
scroll to position [21, 0]
type textarea "7/29 pending inv w/ seller info, BOS/PoOwnership-sent to [PERSON_NAME]----8/7 v…"
click at [381, 266] on icon at bounding box center [381, 266] width 0 height 0
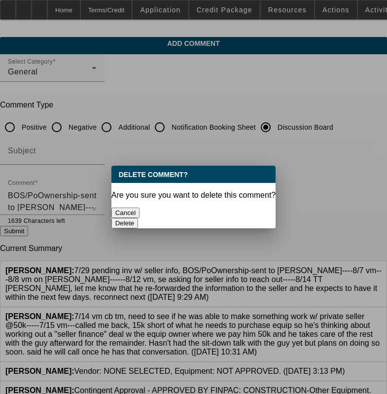
click at [138, 218] on button "Delete" at bounding box center [124, 223] width 27 height 10
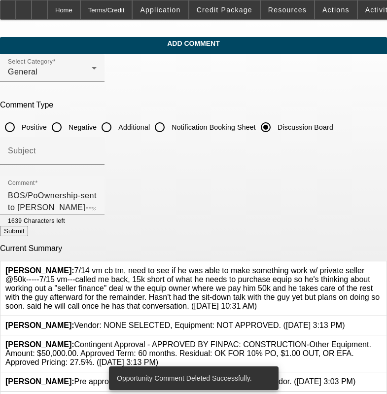
click at [28, 236] on button "Submit" at bounding box center [14, 231] width 28 height 10
radio input "true"
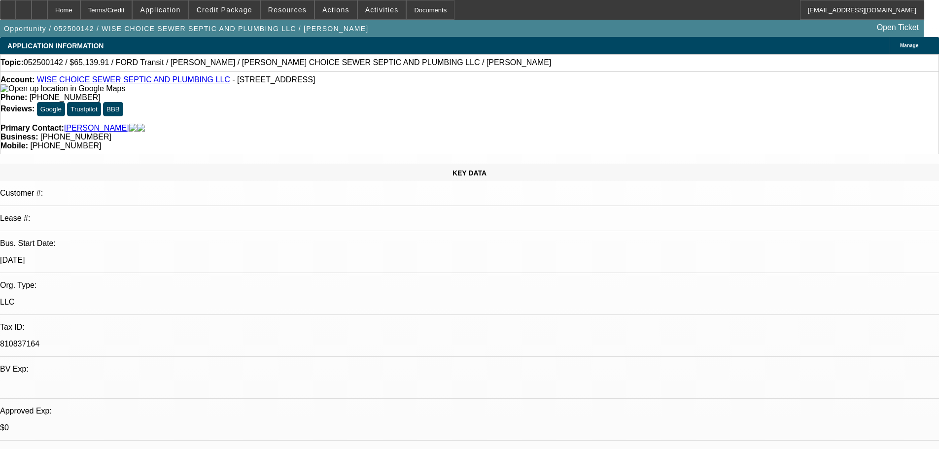
select select "0"
select select "6"
select select "0"
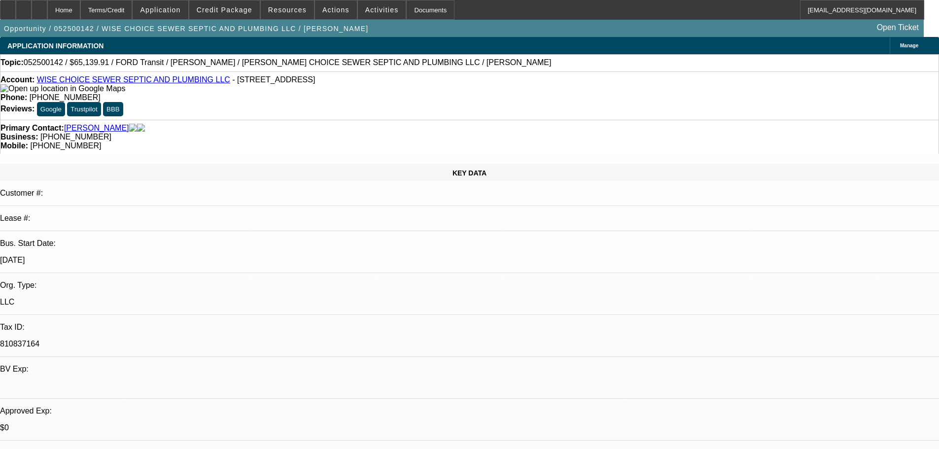
select select "0"
select select "6"
select select "0"
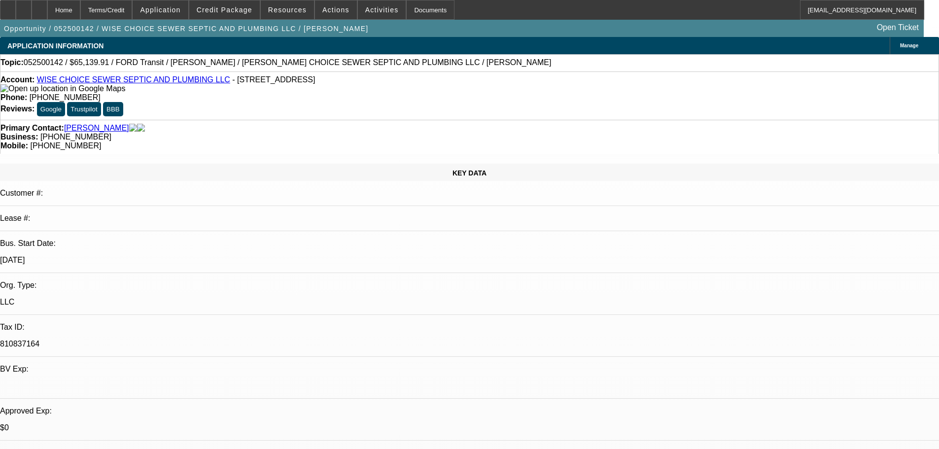
select select "0"
select select "6"
select select "0"
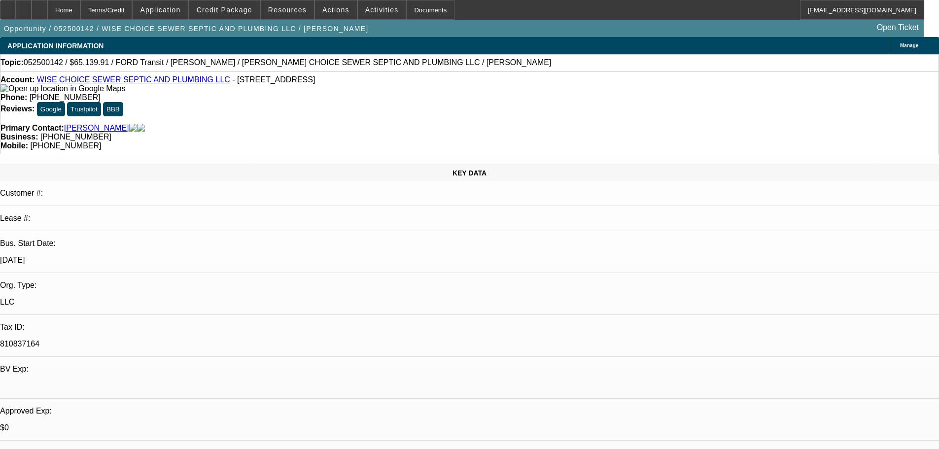
select select "6"
drag, startPoint x: 783, startPoint y: 372, endPoint x: 635, endPoint y: 318, distance: 157.3
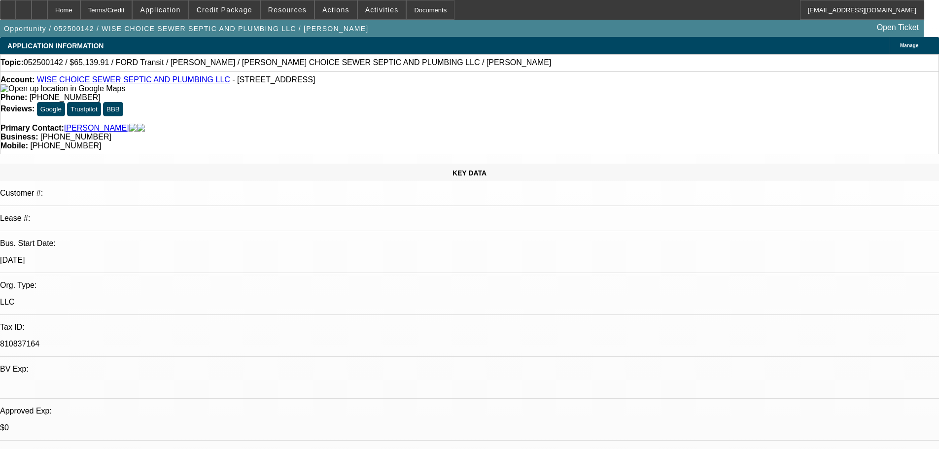
copy div "8/12 going to check out a local excavator from a fireman, cant afford the payme…"
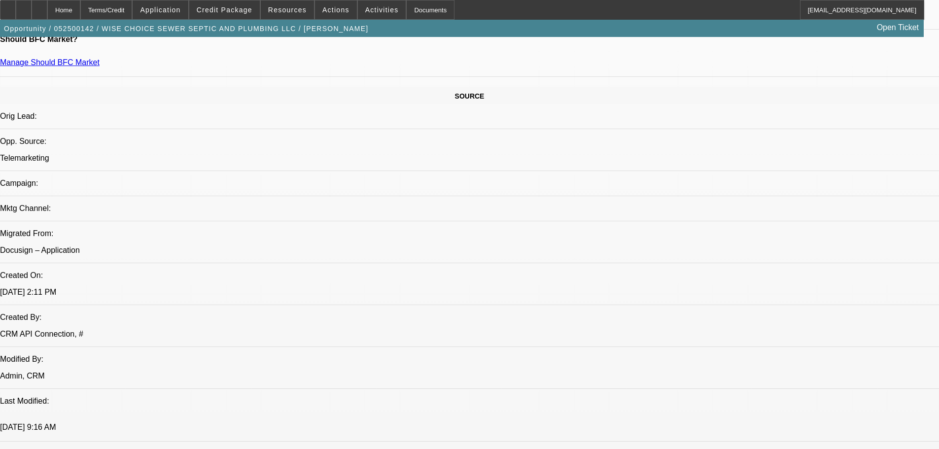
drag, startPoint x: 441, startPoint y: 255, endPoint x: 431, endPoint y: 352, distance: 97.1
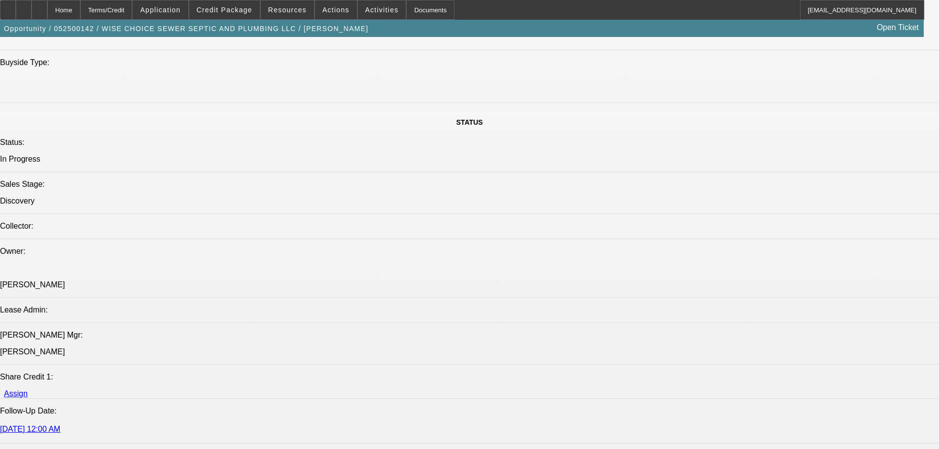
scroll to position [1066, 0]
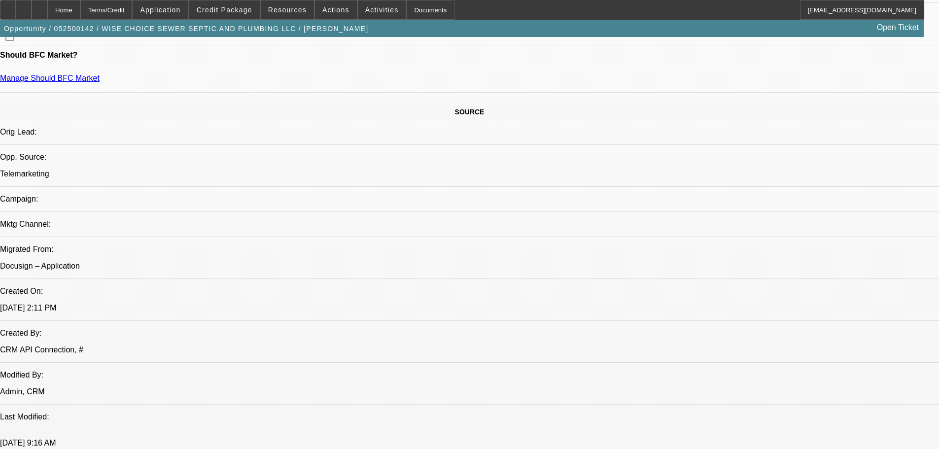
scroll to position [0, 0]
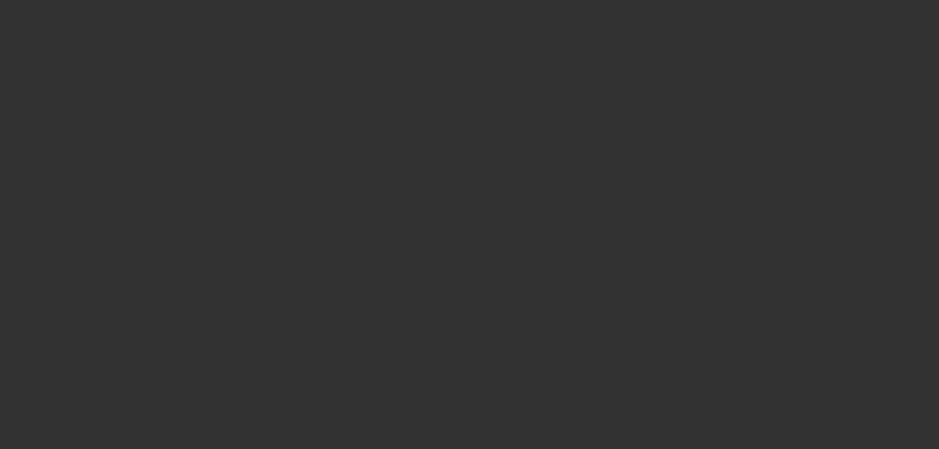
click at [455, 210] on span "Open calendar" at bounding box center [467, 198] width 24 height 24
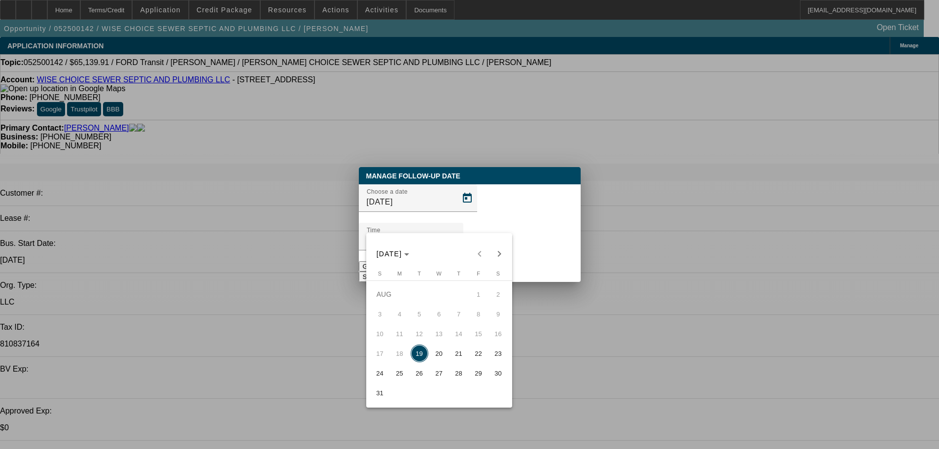
click at [399, 379] on span "25" at bounding box center [400, 373] width 18 height 18
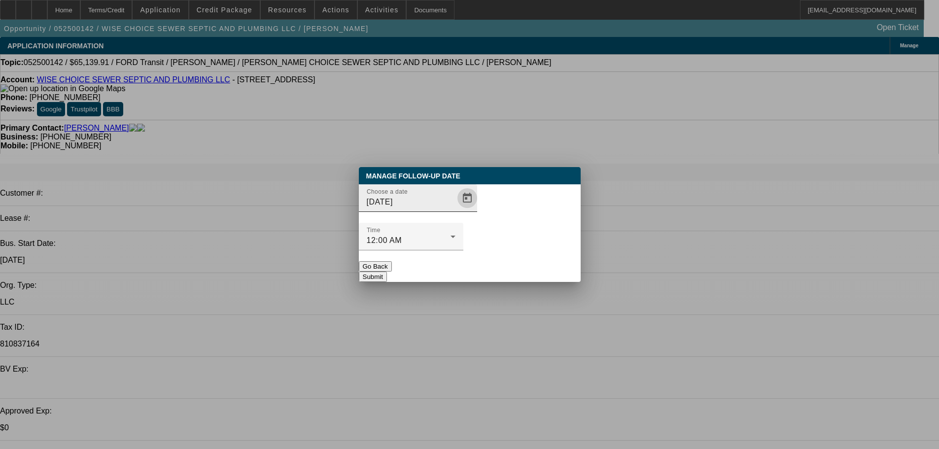
click at [455, 210] on span "Open calendar" at bounding box center [467, 198] width 24 height 24
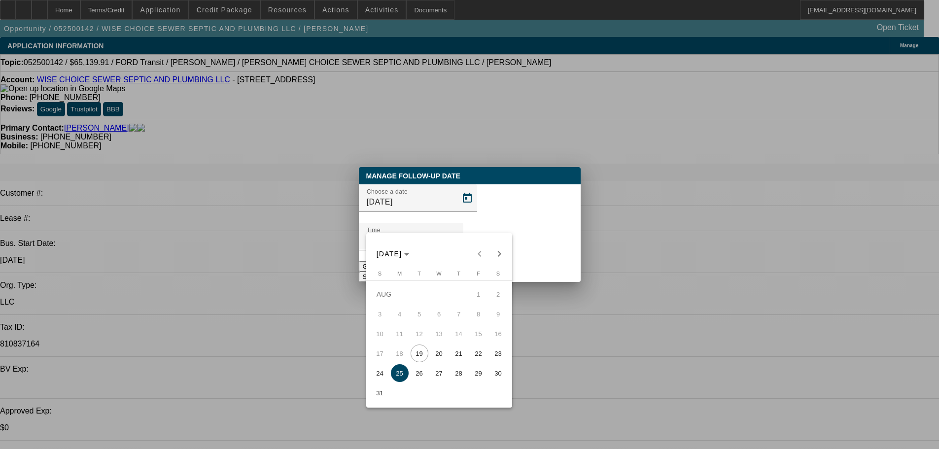
drag, startPoint x: 425, startPoint y: 378, endPoint x: 532, endPoint y: 277, distance: 146.7
click at [426, 379] on span "26" at bounding box center [419, 373] width 18 height 18
type input "8/26/2025"
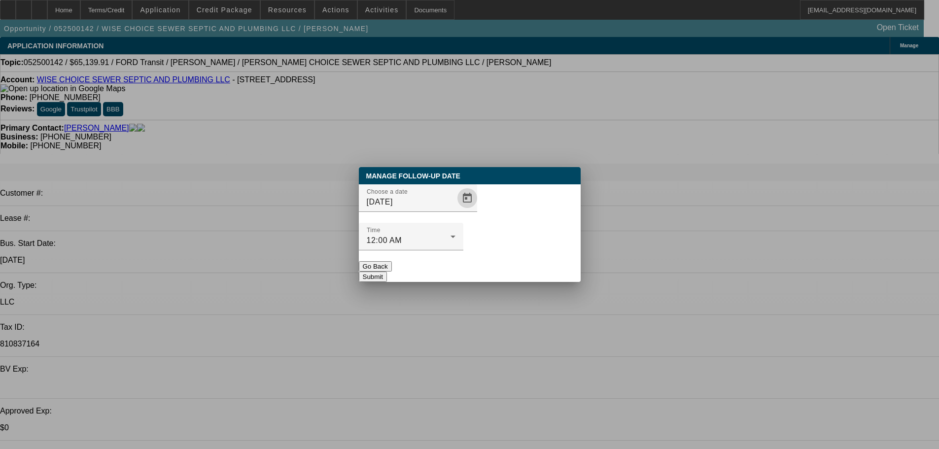
click at [387, 271] on button "Submit" at bounding box center [373, 276] width 28 height 10
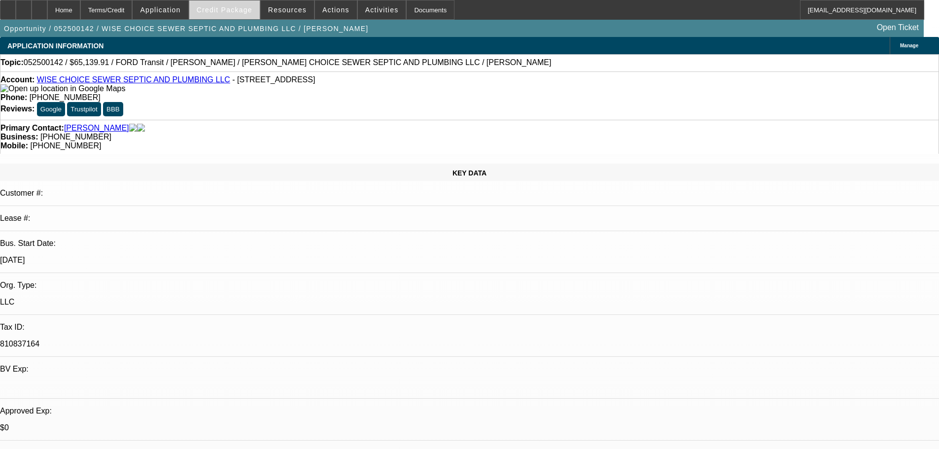
drag, startPoint x: 532, startPoint y: 304, endPoint x: 212, endPoint y: 1, distance: 440.6
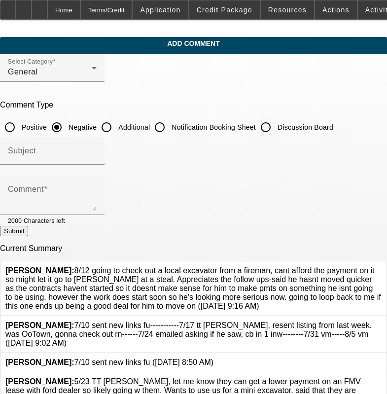
click at [275, 128] on input "Discussion Board" at bounding box center [266, 127] width 20 height 20
radio input "true"
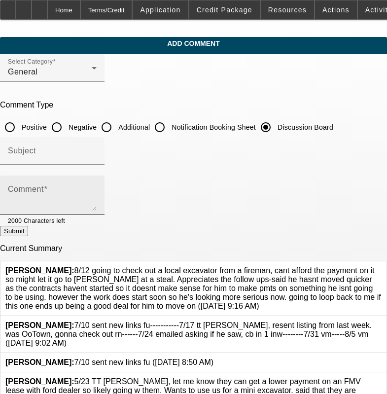
click at [97, 184] on div "Comment" at bounding box center [52, 194] width 89 height 39
paste textarea "8/12 going to check out a local excavator from a fireman, cant afford the payme…"
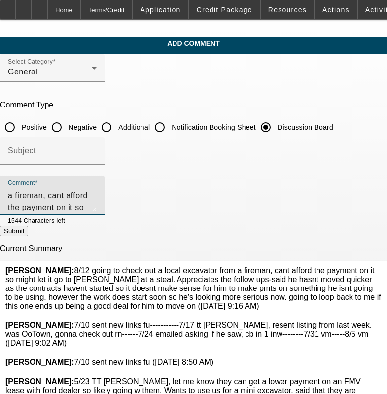
scroll to position [33, 0]
type textarea "8/12 going to check out a local excavator from a fireman, cant afford the payme…"
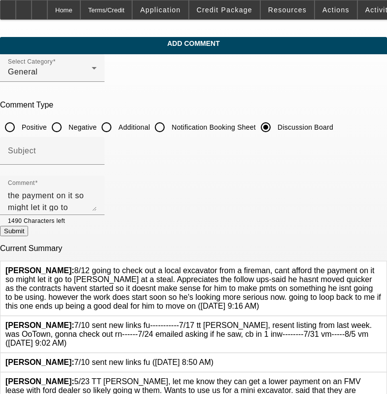
click at [381, 266] on icon at bounding box center [381, 266] width 0 height 0
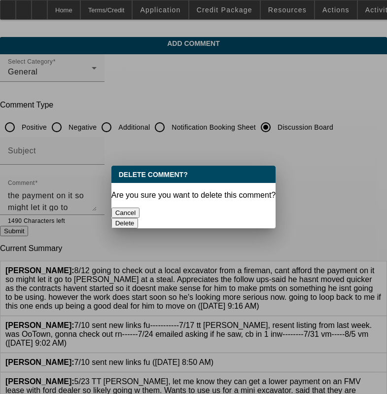
click at [138, 218] on button "Delete" at bounding box center [124, 223] width 27 height 10
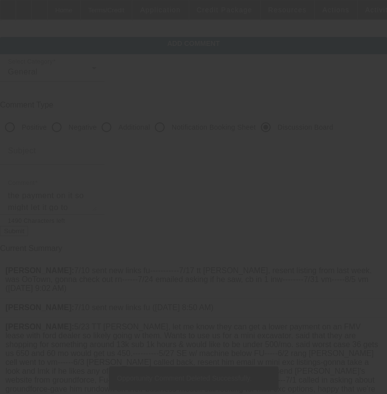
click at [28, 236] on button "Submit" at bounding box center [14, 231] width 28 height 10
radio input "true"
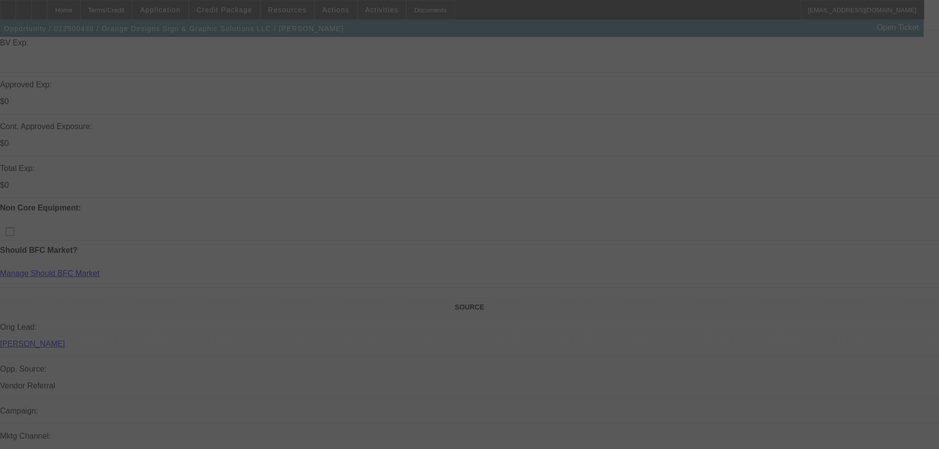
scroll to position [305, 0]
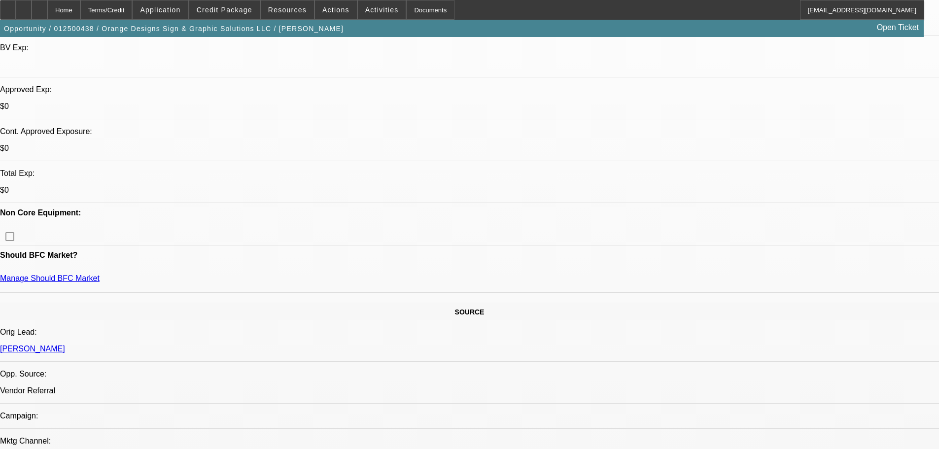
select select "0"
select select "6"
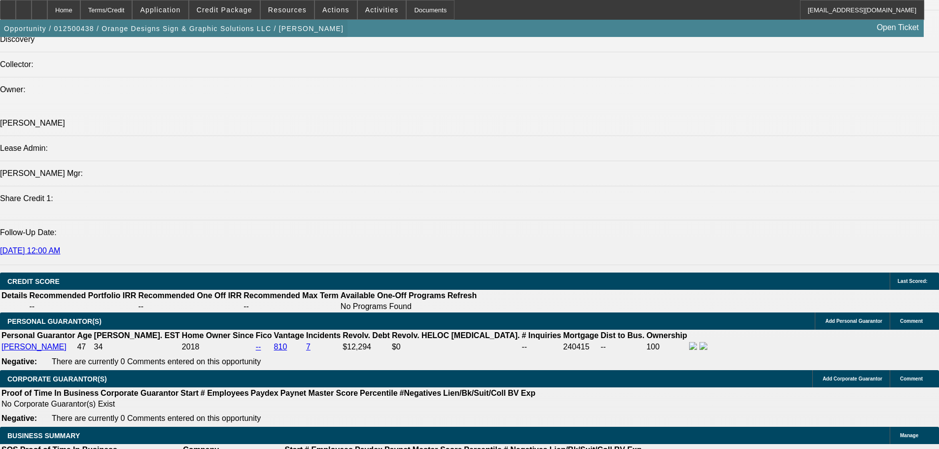
scroll to position [1142, 0]
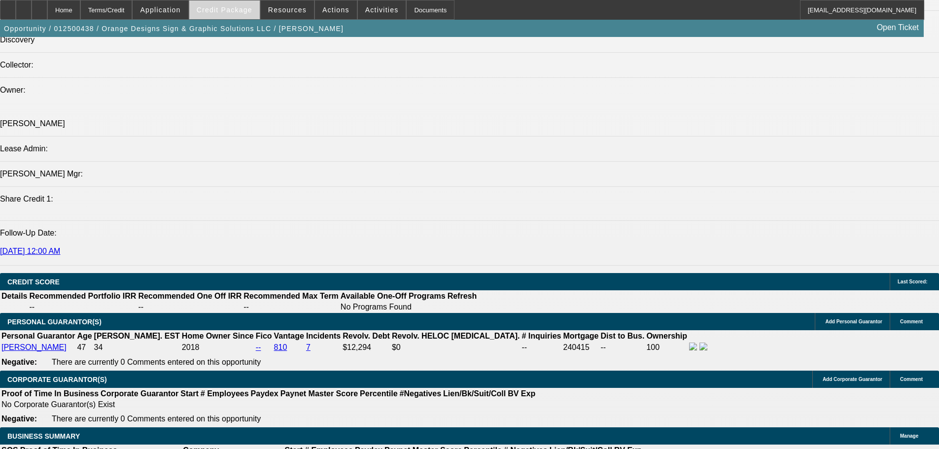
click at [235, 10] on span "Credit Package" at bounding box center [225, 10] width 56 height 8
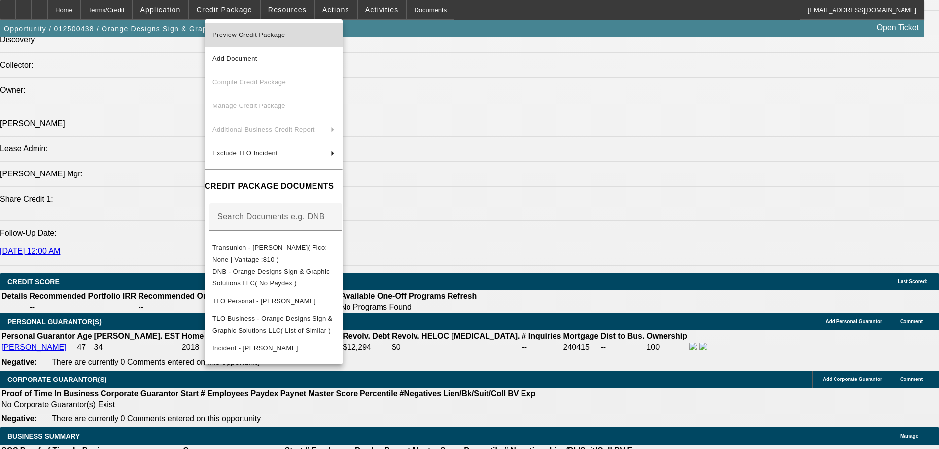
click at [335, 32] on span "Preview Credit Package" at bounding box center [273, 35] width 122 height 12
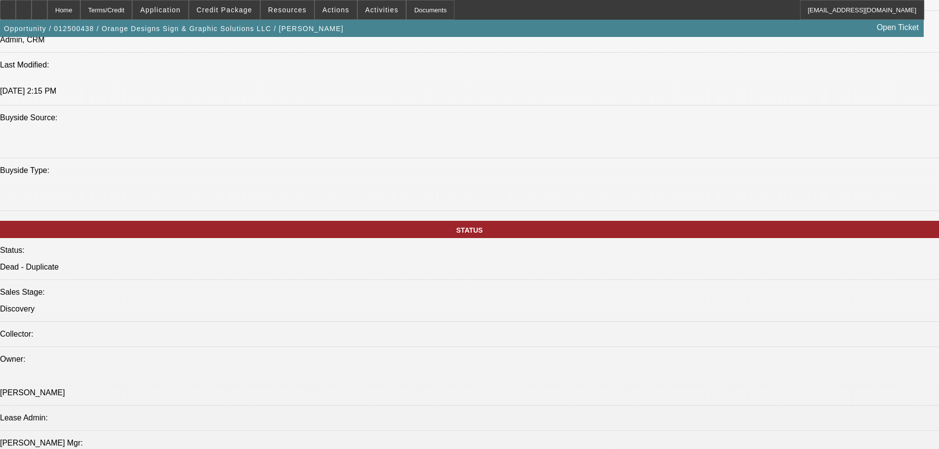
drag, startPoint x: 552, startPoint y: 328, endPoint x: 526, endPoint y: 175, distance: 155.0
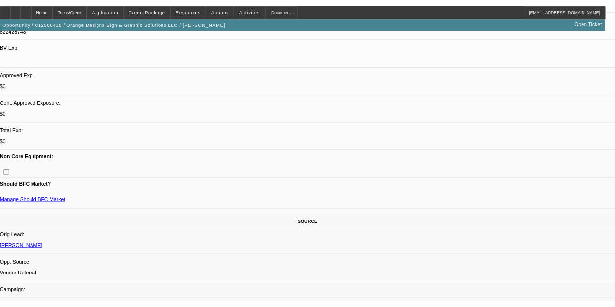
scroll to position [305, 0]
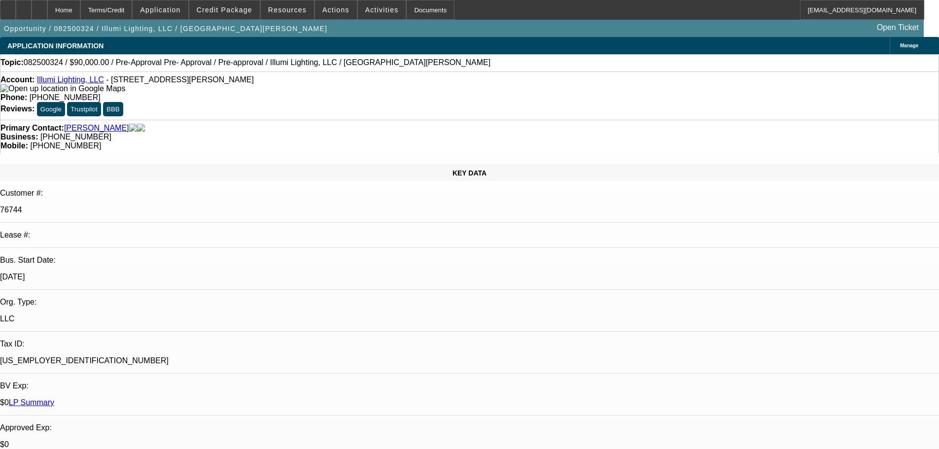
select select "0"
select select "3"
select select "0"
select select "6"
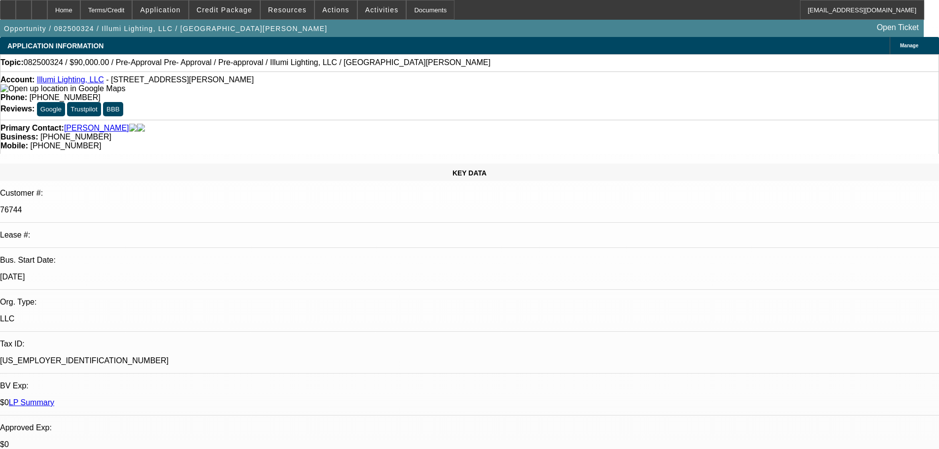
select select "0"
select select "3"
select select "0"
select select "6"
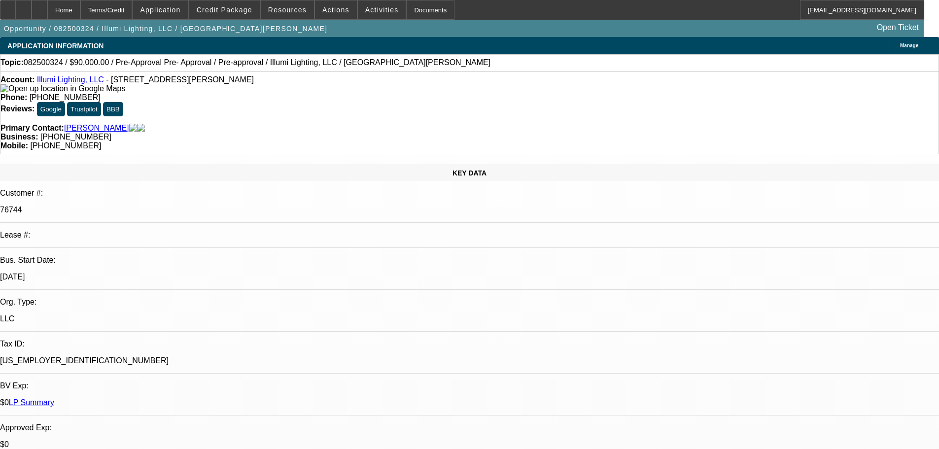
drag, startPoint x: 514, startPoint y: 300, endPoint x: 502, endPoint y: 36, distance: 264.4
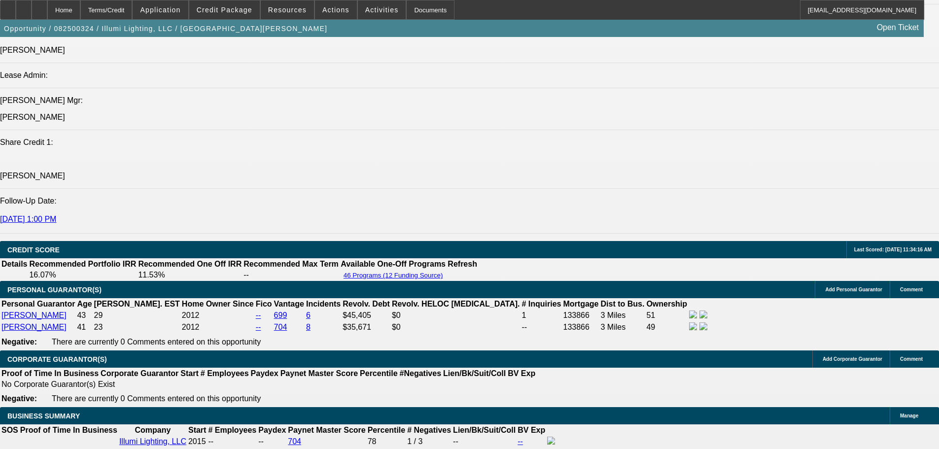
drag, startPoint x: 374, startPoint y: 195, endPoint x: 382, endPoint y: 338, distance: 142.6
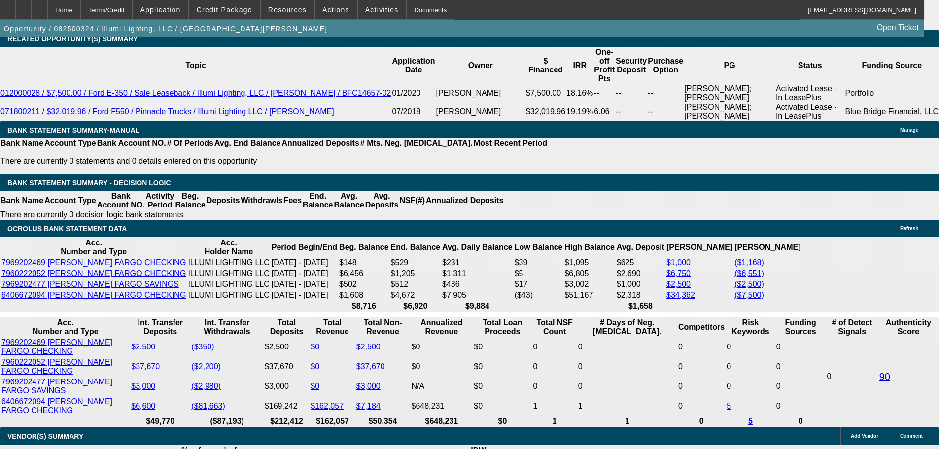
scroll to position [1869, 0]
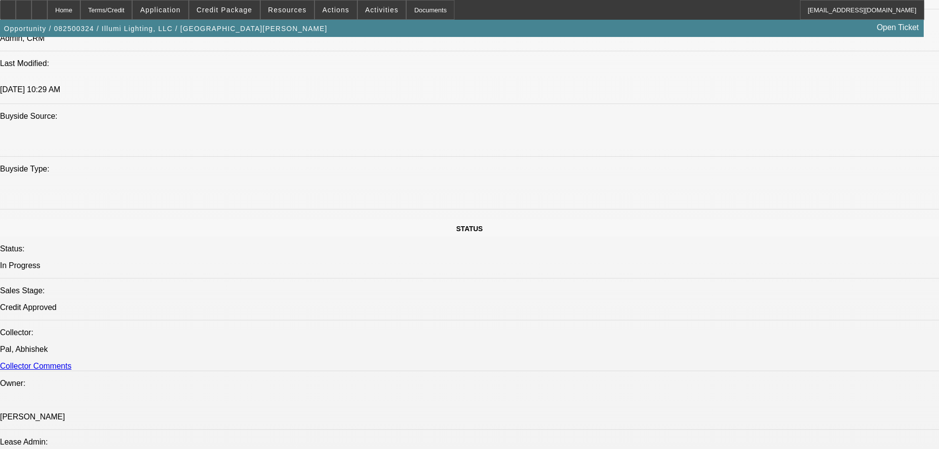
drag, startPoint x: 580, startPoint y: 321, endPoint x: 256, endPoint y: 39, distance: 429.6
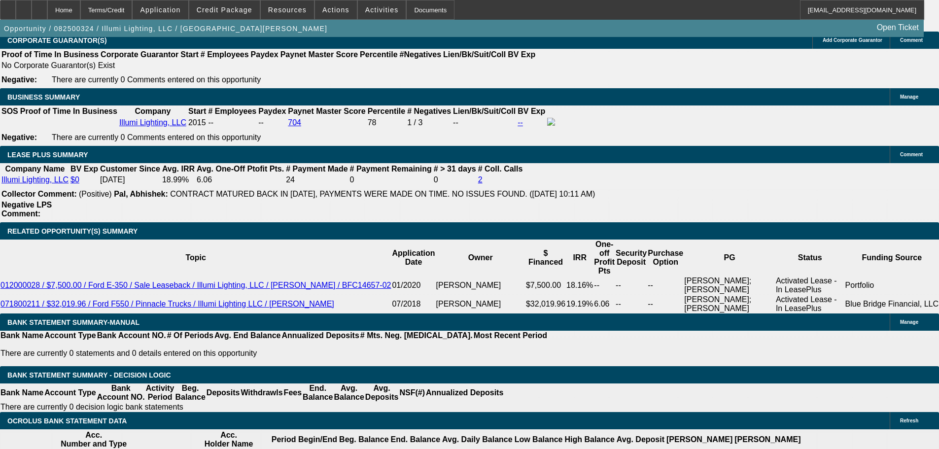
drag, startPoint x: 449, startPoint y: 265, endPoint x: 439, endPoint y: 387, distance: 122.6
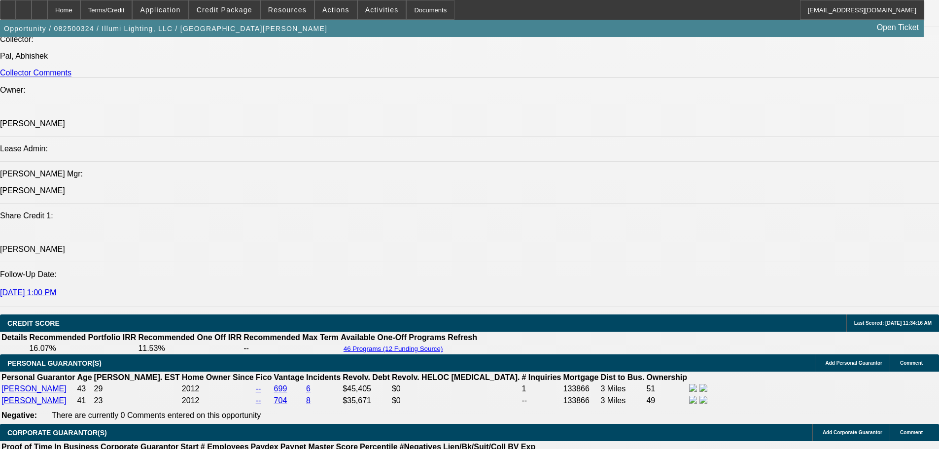
scroll to position [0, 0]
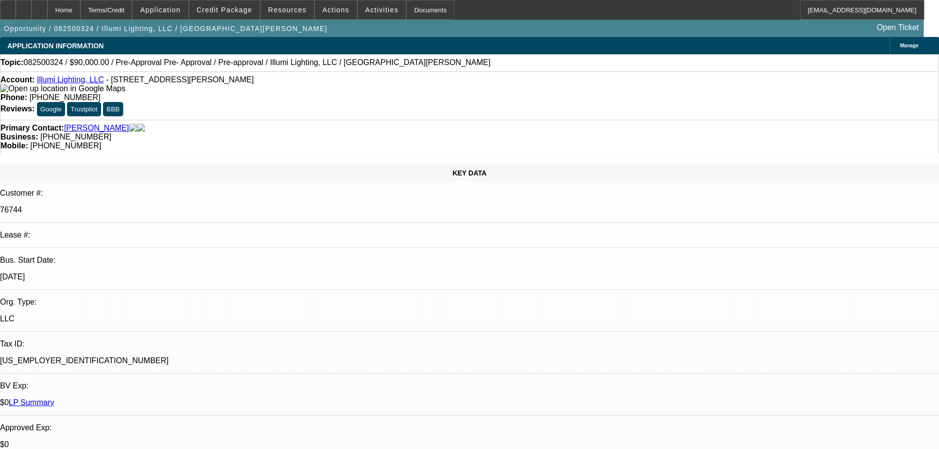
drag, startPoint x: 586, startPoint y: 440, endPoint x: 675, endPoint y: 221, distance: 236.5
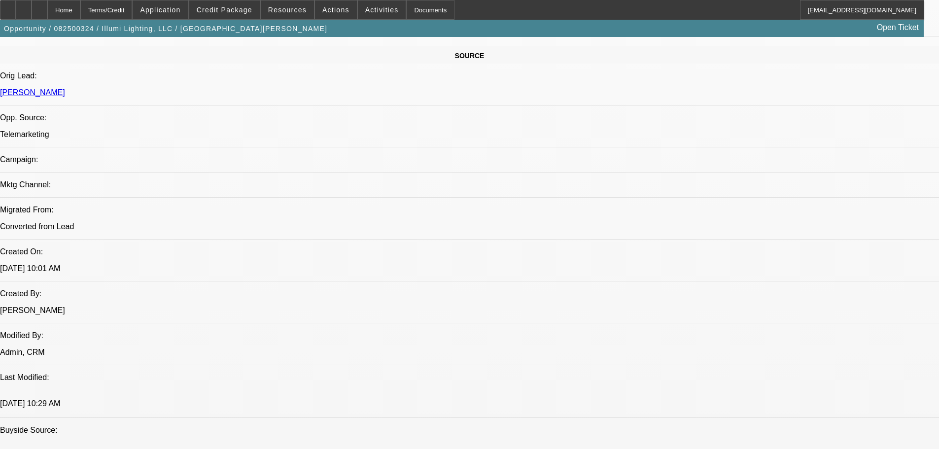
drag, startPoint x: 385, startPoint y: 389, endPoint x: 385, endPoint y: 401, distance: 11.3
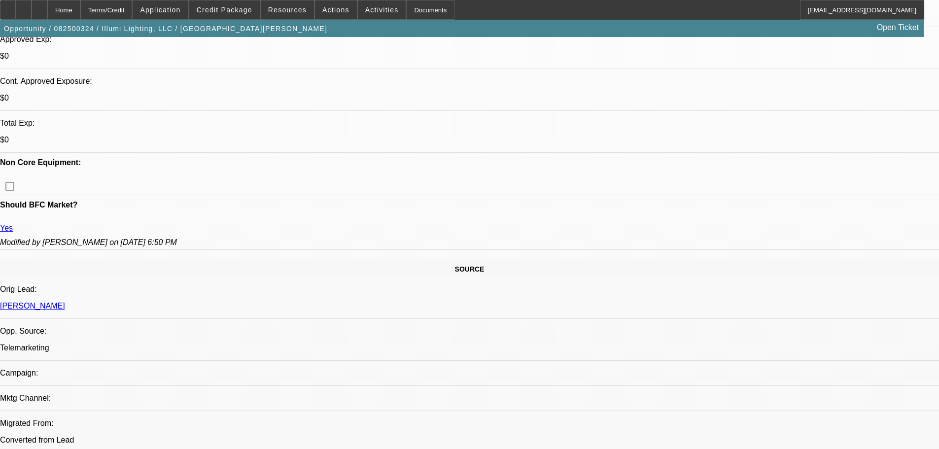
drag, startPoint x: 353, startPoint y: 100, endPoint x: 170, endPoint y: 0, distance: 208.1
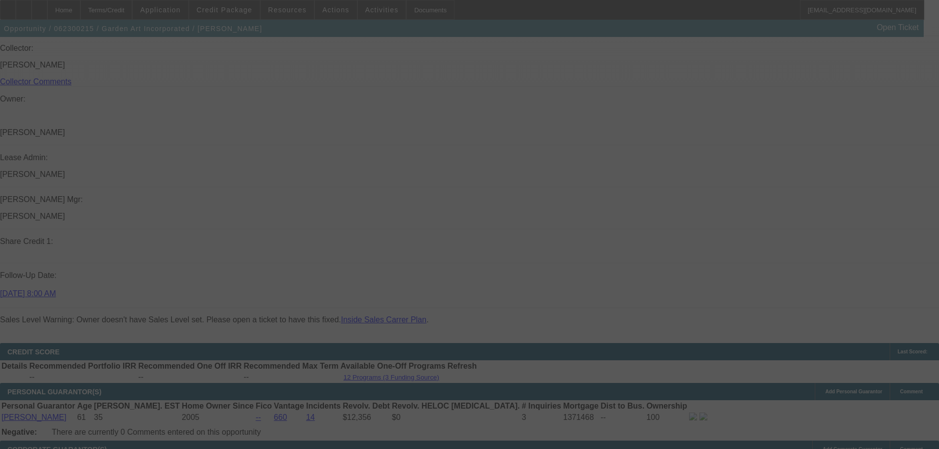
scroll to position [1309, 0]
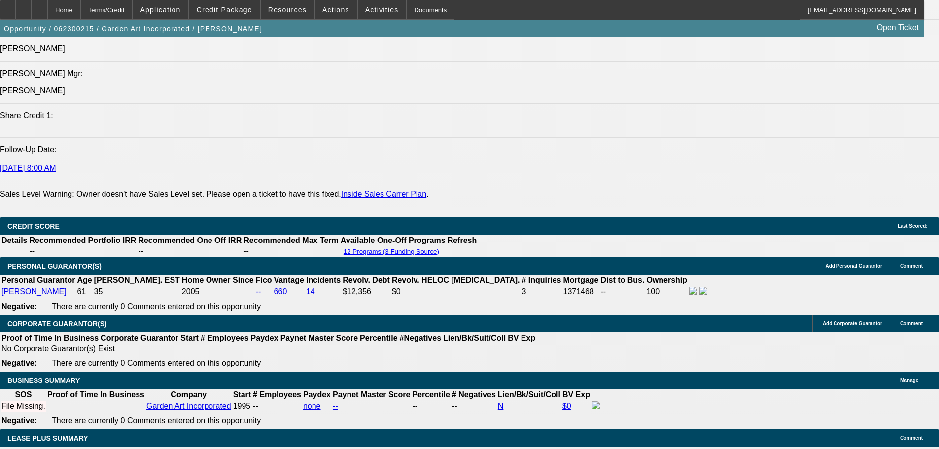
select select "0"
select select "6"
select select "0"
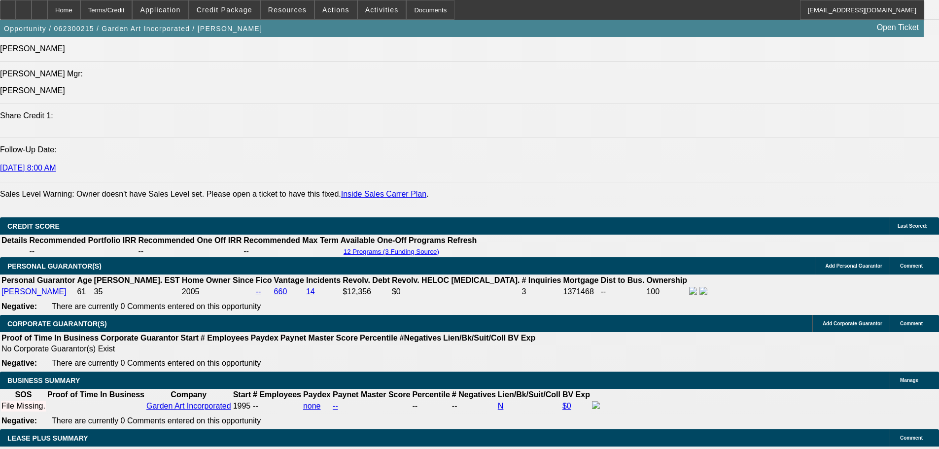
select select "0"
select select "6"
select select "0"
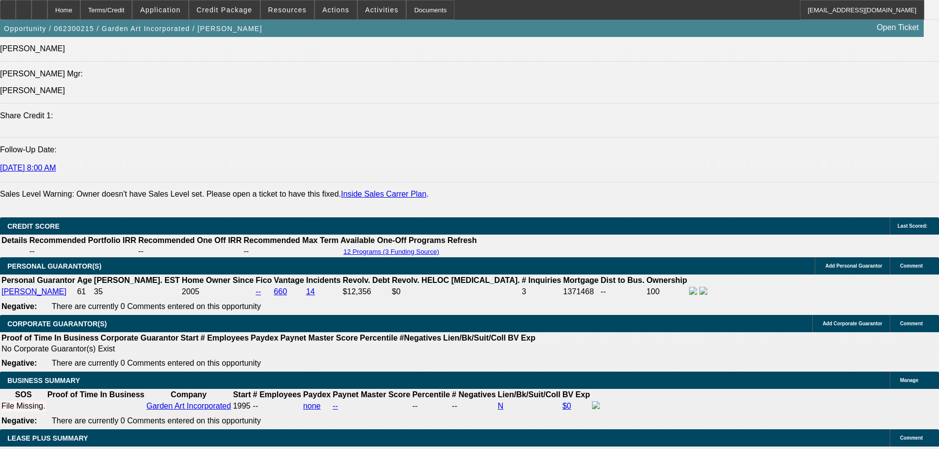
select select "0"
select select "6"
select select "0"
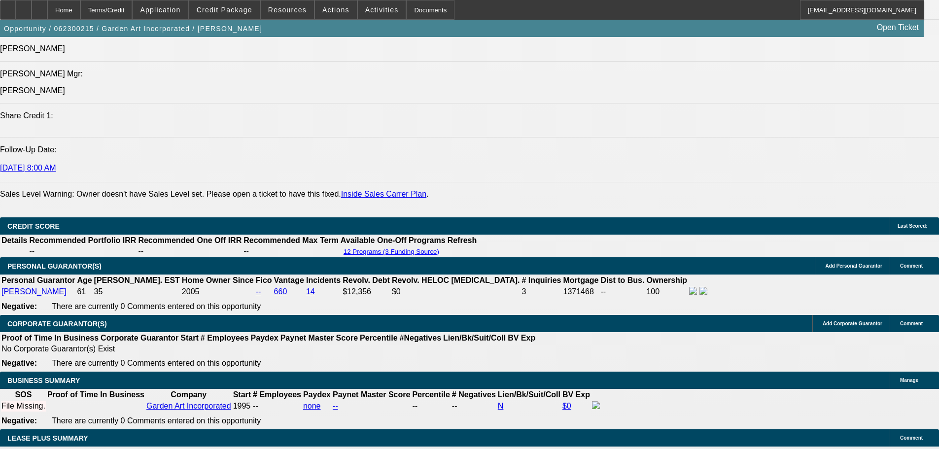
select select "6"
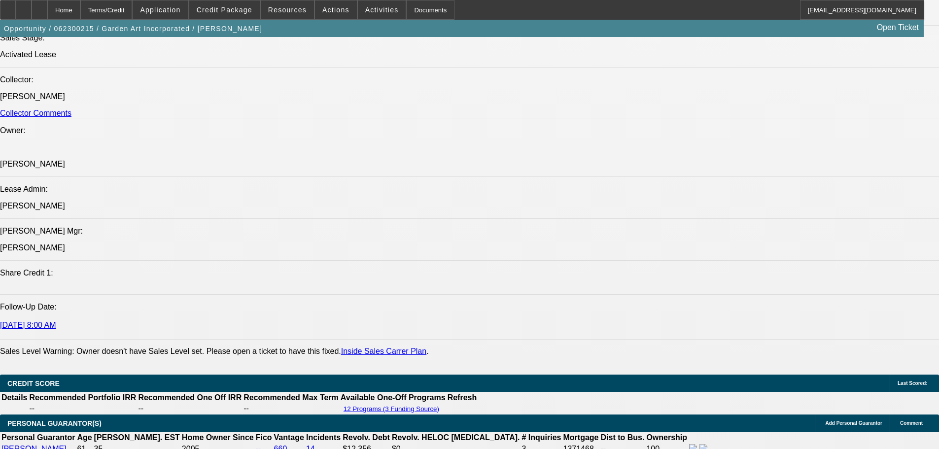
scroll to position [162, 0]
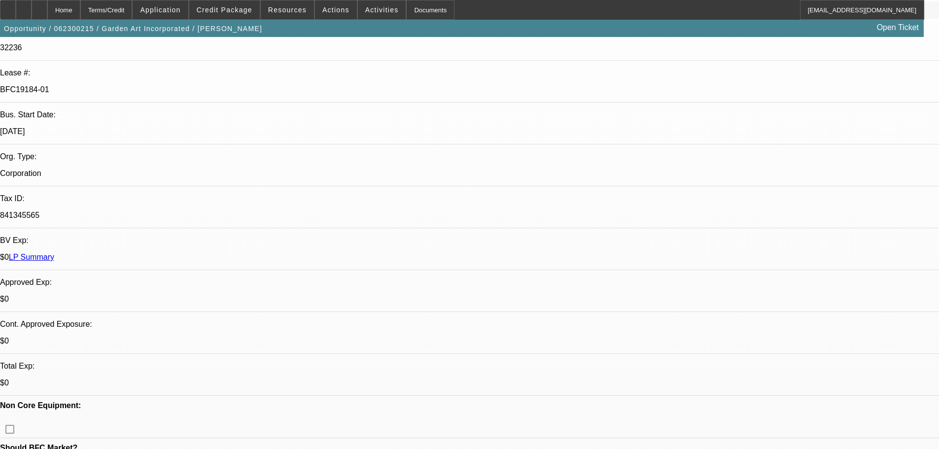
drag, startPoint x: 323, startPoint y: 45, endPoint x: 319, endPoint y: 36, distance: 9.7
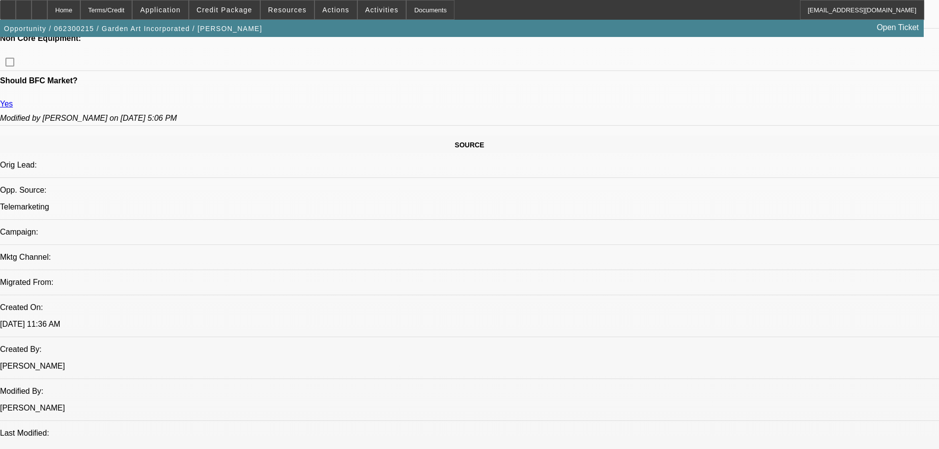
scroll to position [0, 0]
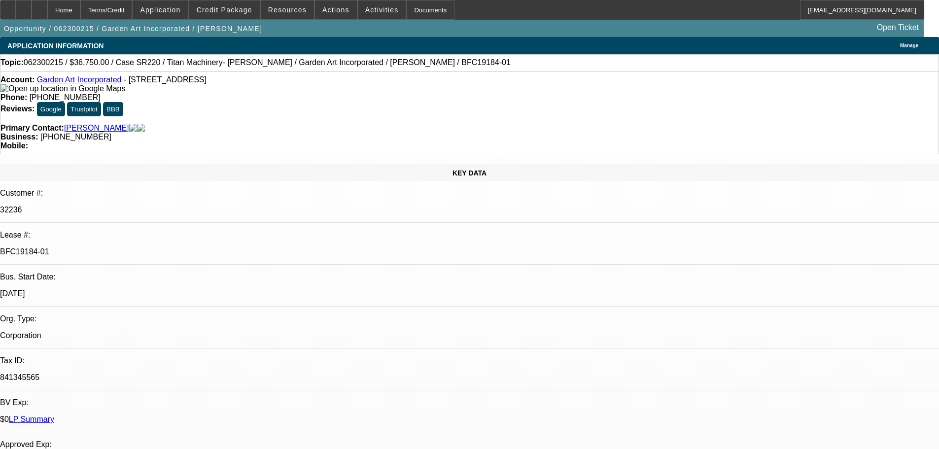
drag, startPoint x: 455, startPoint y: 400, endPoint x: 456, endPoint y: 275, distance: 124.7
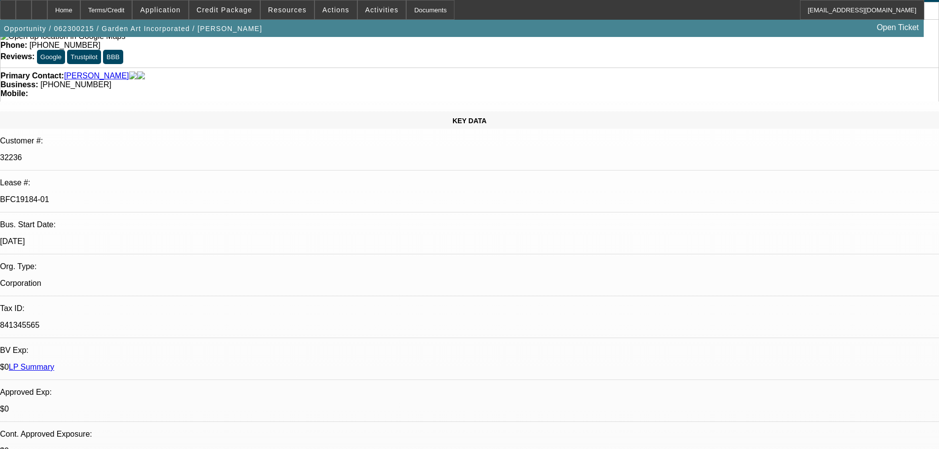
scroll to position [148, 0]
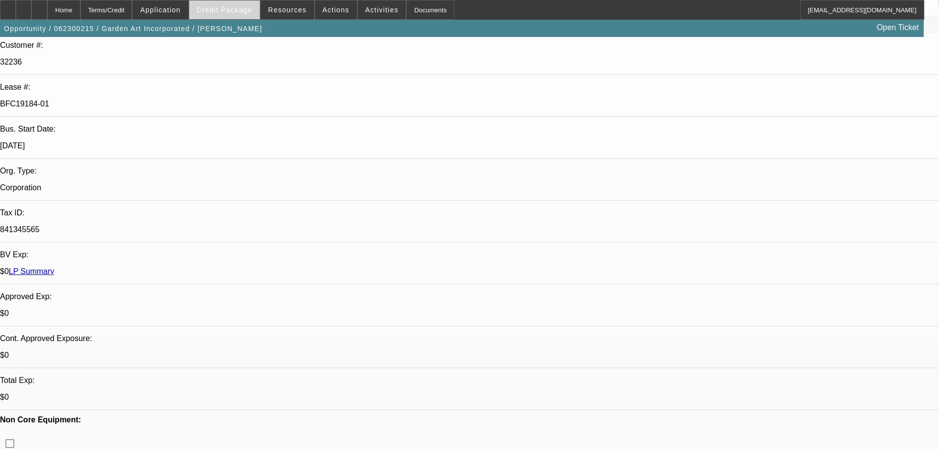
click at [242, 17] on span at bounding box center [224, 10] width 70 height 24
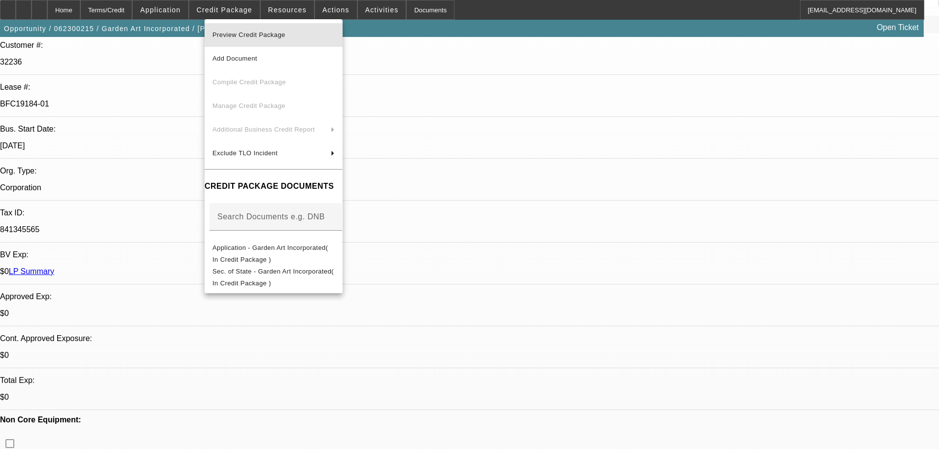
click at [275, 37] on span "Preview Credit Package" at bounding box center [248, 34] width 73 height 7
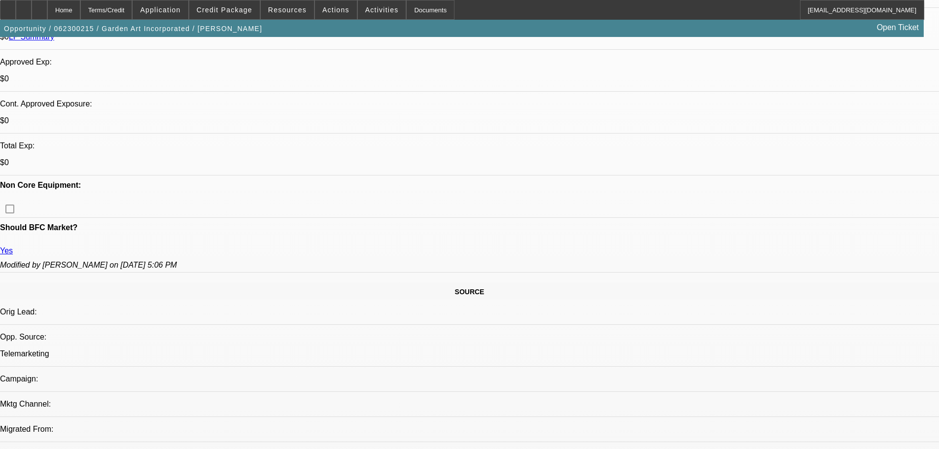
scroll to position [296, 0]
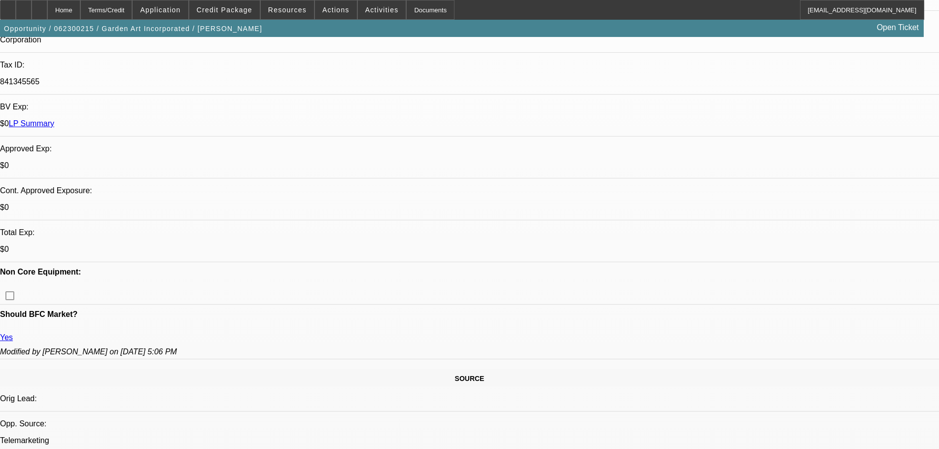
click at [247, 3] on span at bounding box center [224, 10] width 70 height 24
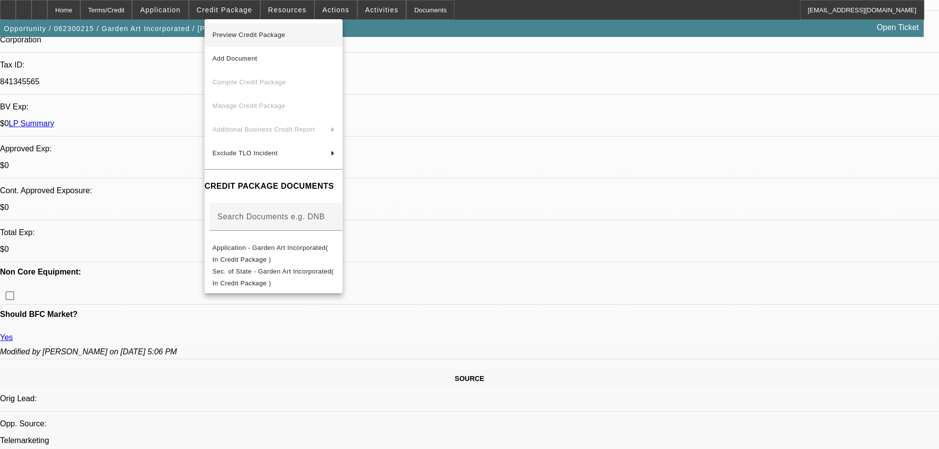
click at [317, 34] on span "Preview Credit Package" at bounding box center [273, 35] width 122 height 12
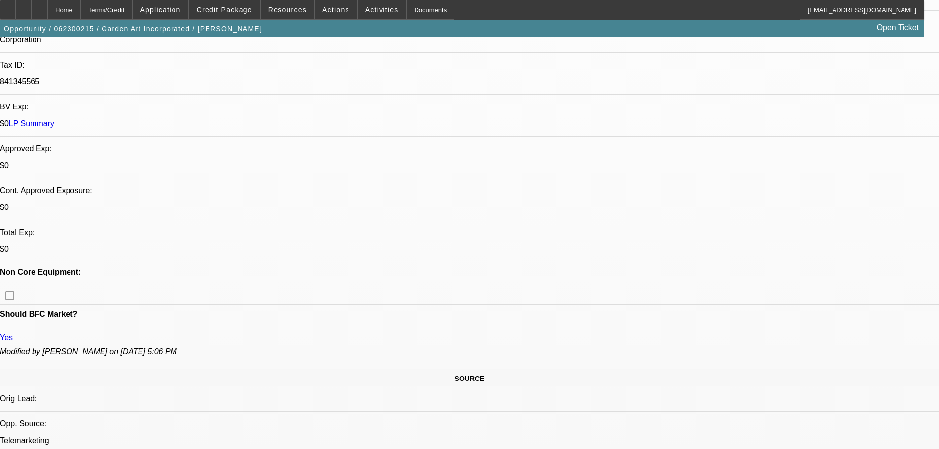
click at [188, 17] on span at bounding box center [160, 10] width 55 height 24
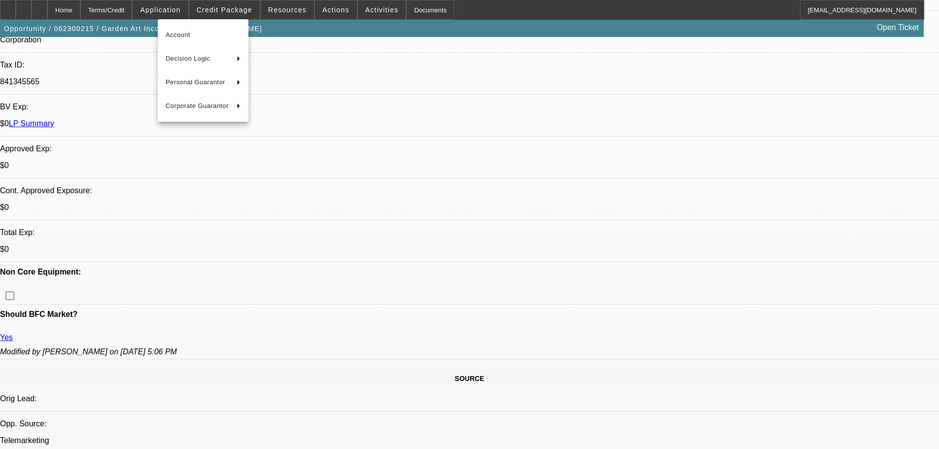
click at [231, 6] on div at bounding box center [469, 224] width 939 height 449
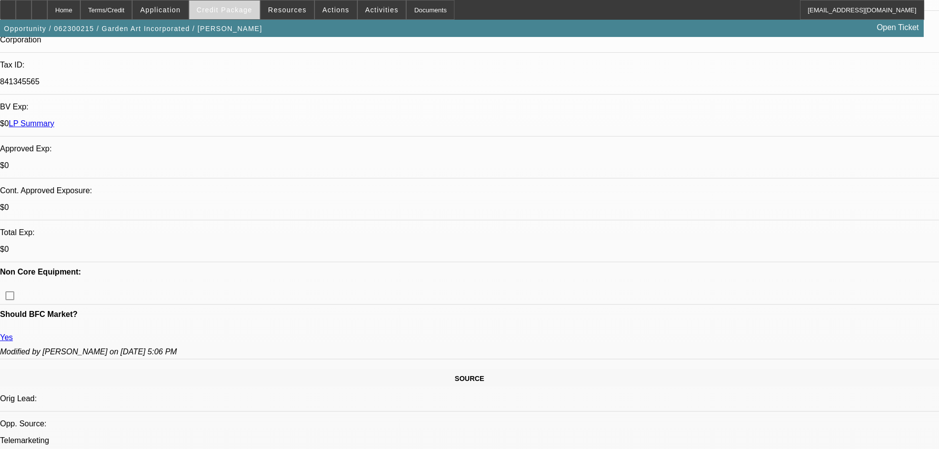
click at [240, 7] on span "Credit Package" at bounding box center [225, 10] width 56 height 8
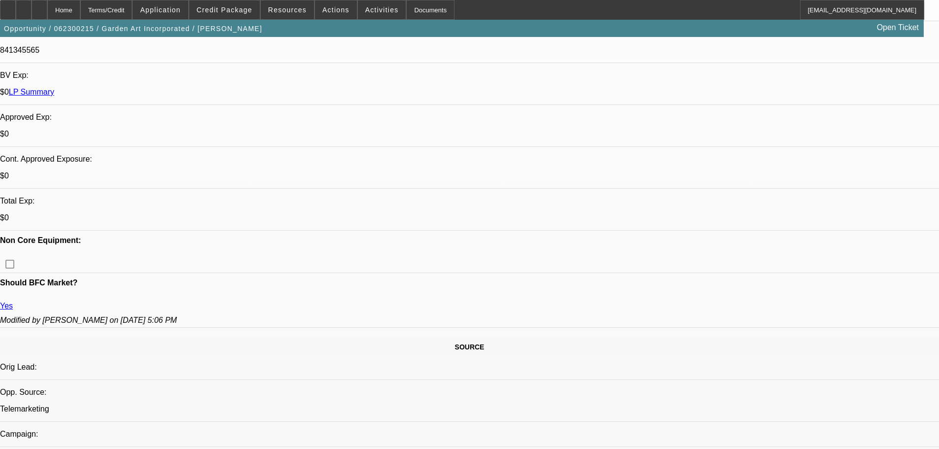
scroll to position [345, 0]
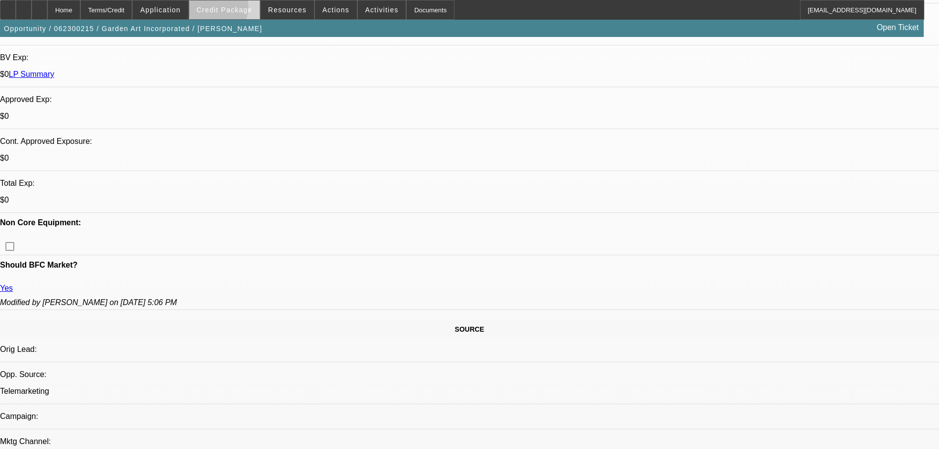
click at [234, 10] on span "Credit Package" at bounding box center [225, 10] width 56 height 8
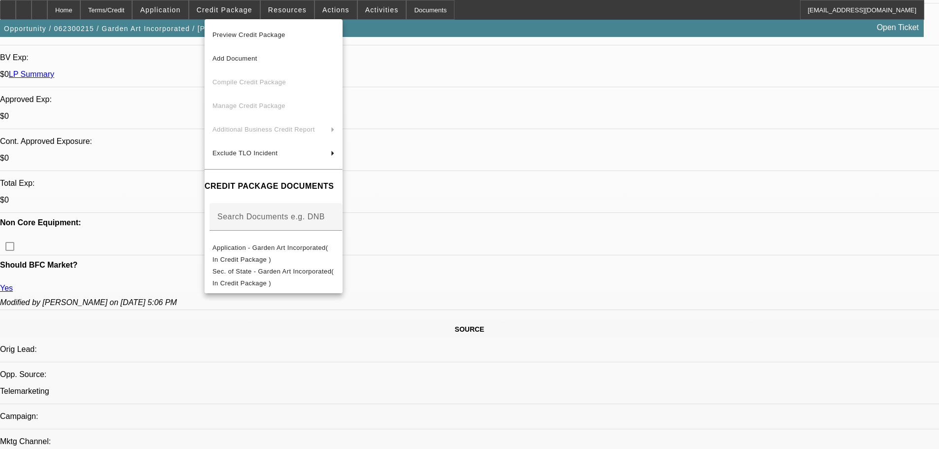
click at [303, 31] on span "Preview Credit Package" at bounding box center [273, 35] width 122 height 12
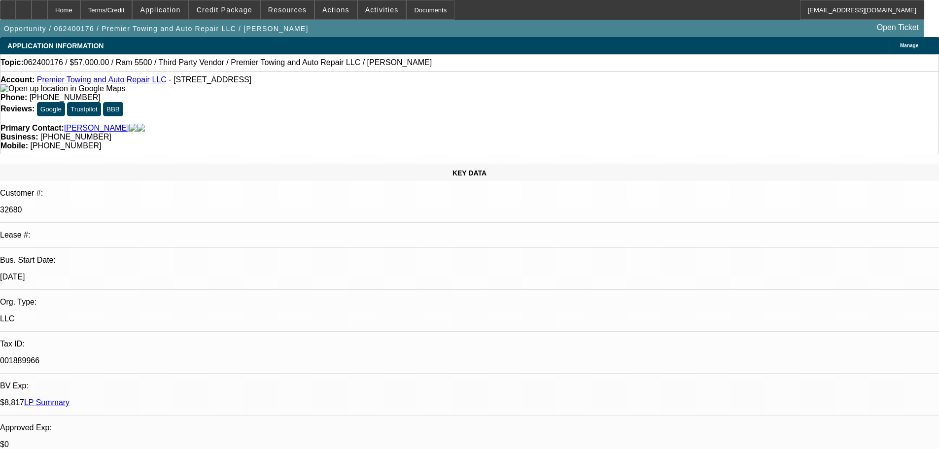
select select "0"
select select "2"
select select "0.1"
select select "4"
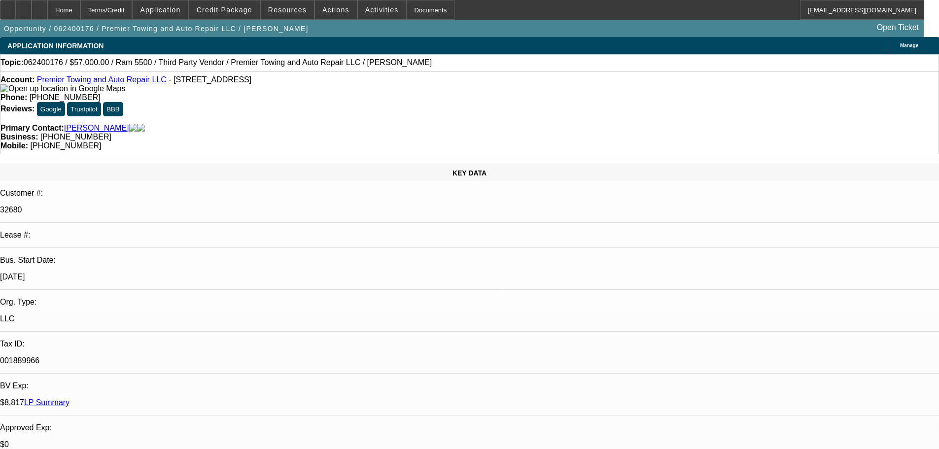
select select "0"
select select "2"
select select "0.1"
select select "4"
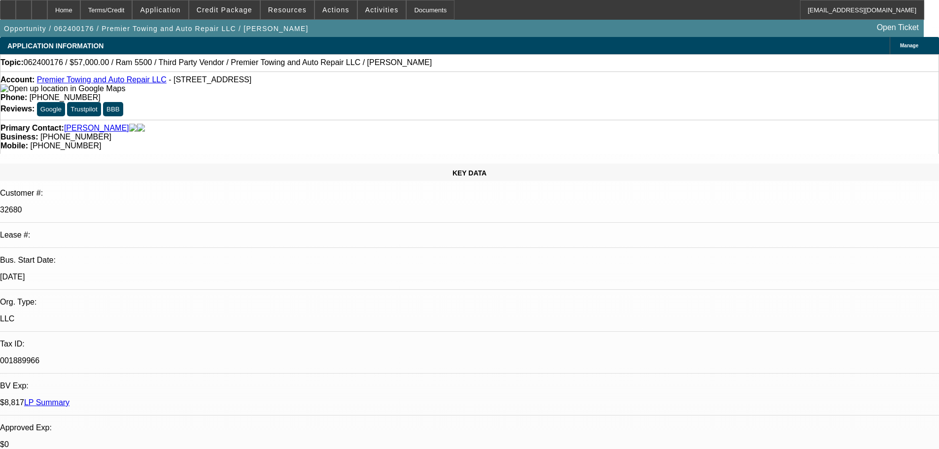
select select "0"
select select "2"
select select "0.1"
select select "4"
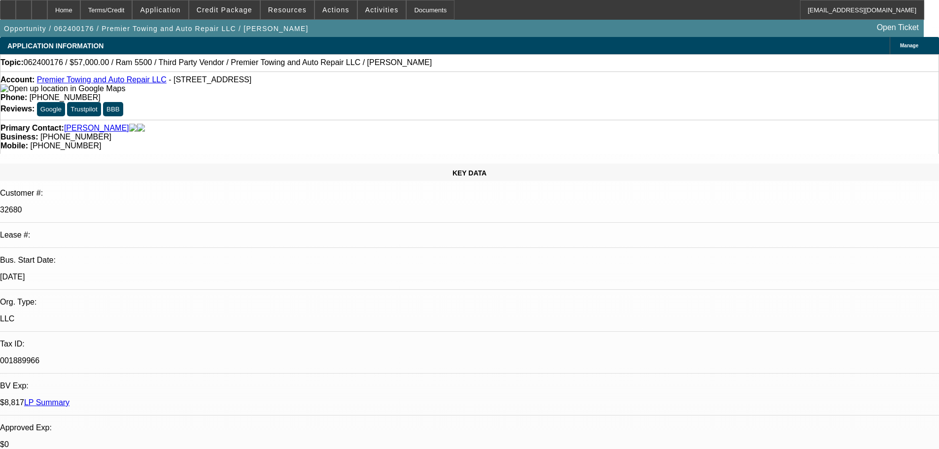
select select "0"
select select "3"
select select "0.1"
select select "4"
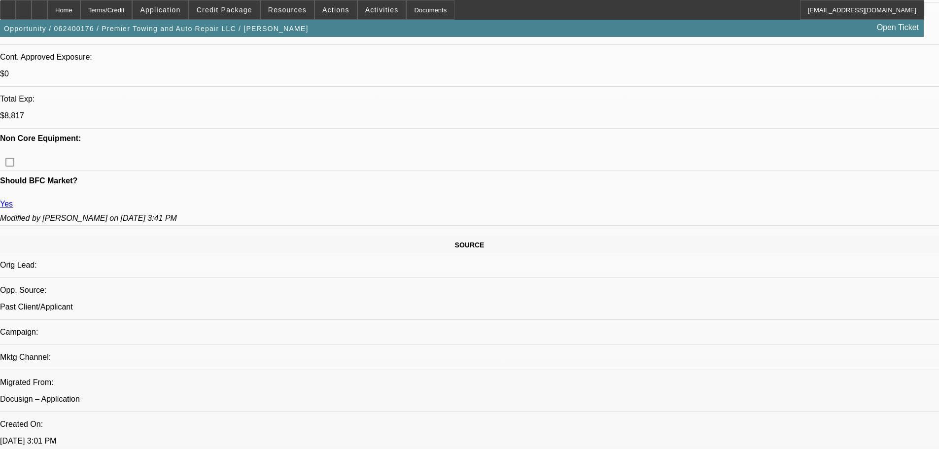
drag, startPoint x: 322, startPoint y: 261, endPoint x: 349, endPoint y: 338, distance: 81.5
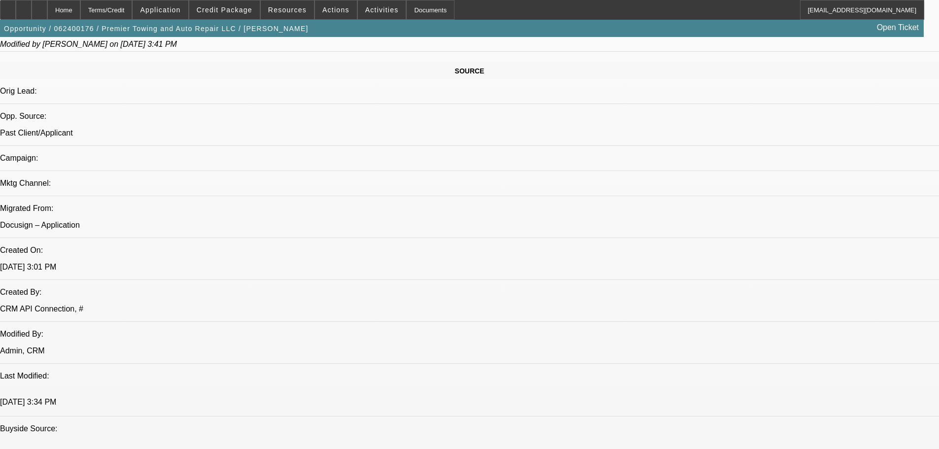
drag, startPoint x: 487, startPoint y: 180, endPoint x: 462, endPoint y: 181, distance: 24.7
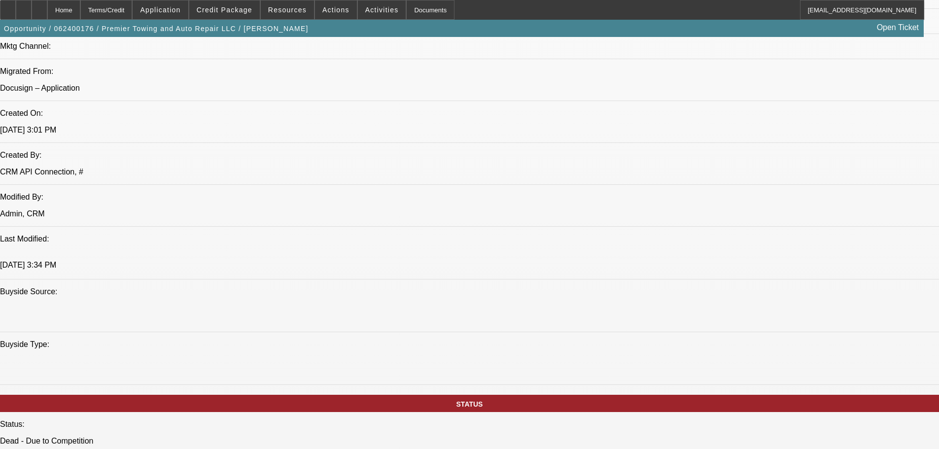
drag, startPoint x: 349, startPoint y: 282, endPoint x: 341, endPoint y: 231, distance: 51.8
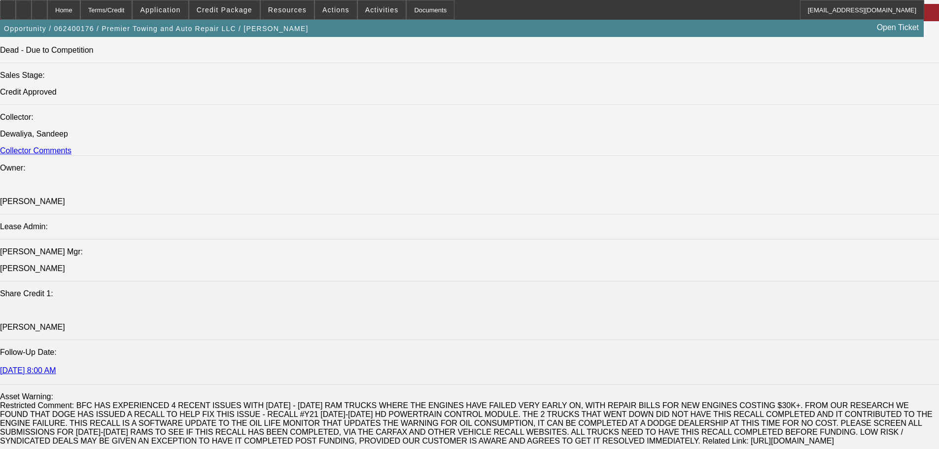
drag, startPoint x: 369, startPoint y: 297, endPoint x: 369, endPoint y: 331, distance: 34.0
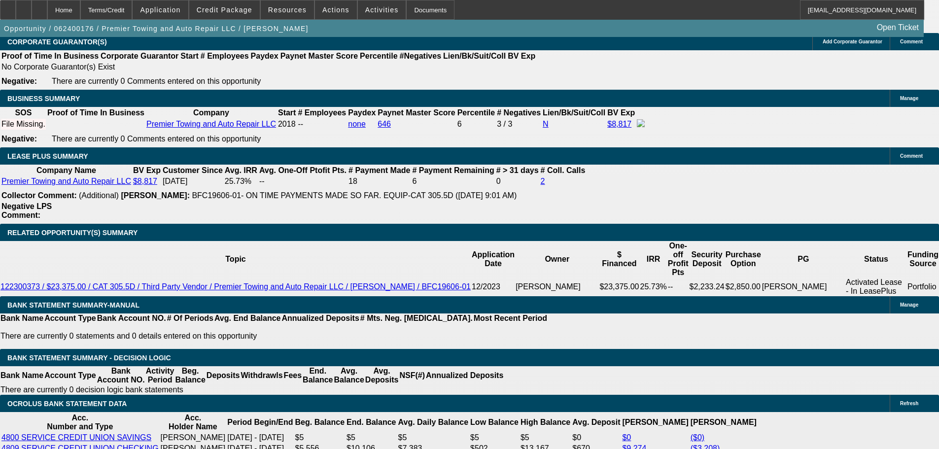
drag, startPoint x: 393, startPoint y: 333, endPoint x: 389, endPoint y: 366, distance: 33.2
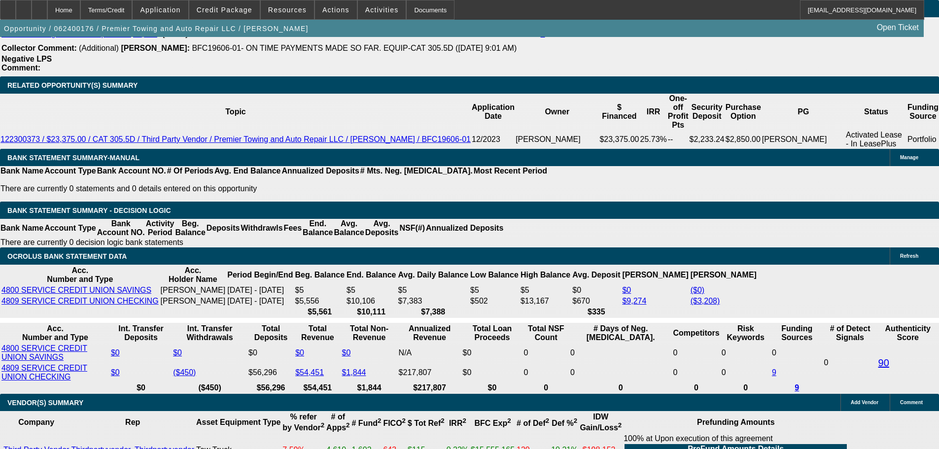
drag, startPoint x: 312, startPoint y: 264, endPoint x: 309, endPoint y: 256, distance: 7.8
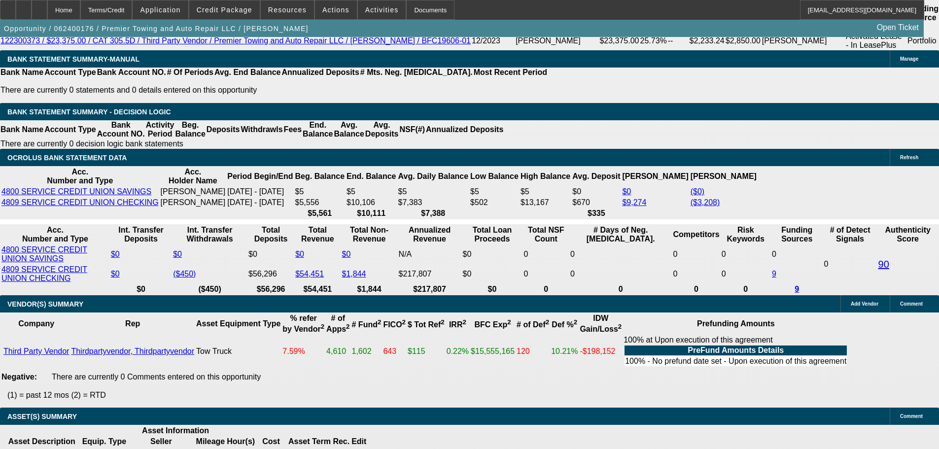
scroll to position [1684, 0]
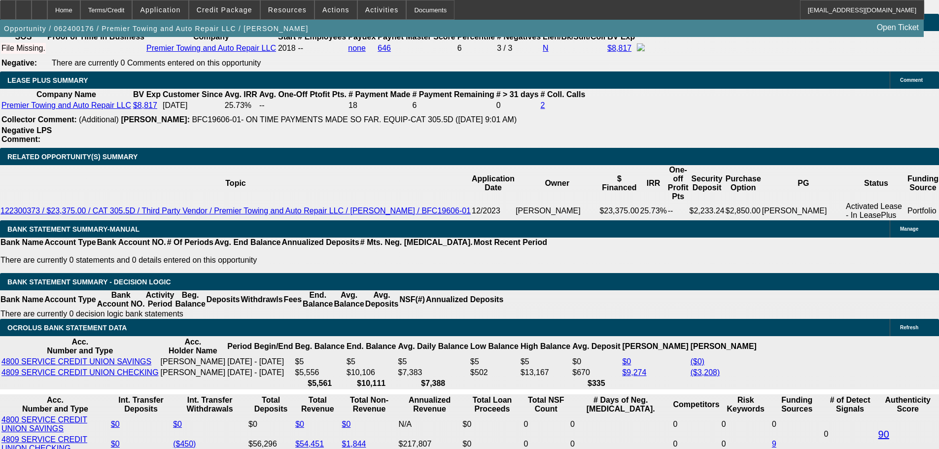
drag, startPoint x: 340, startPoint y: 311, endPoint x: 324, endPoint y: 239, distance: 73.9
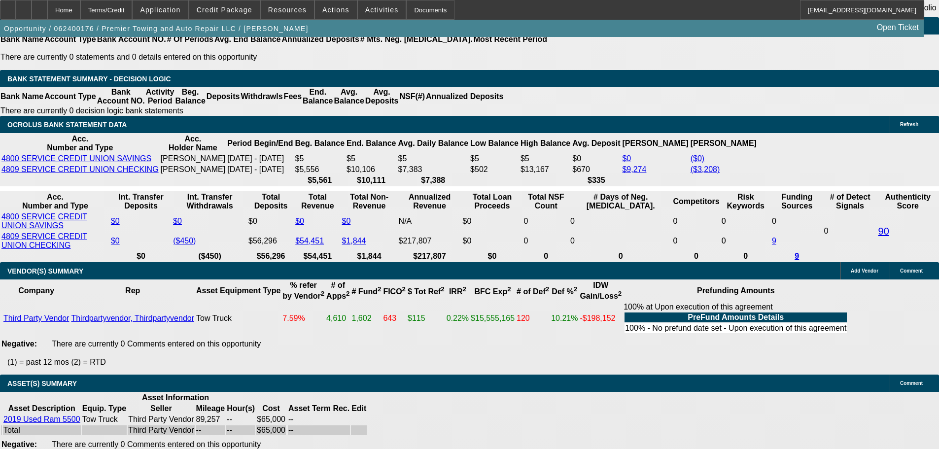
scroll to position [345, 0]
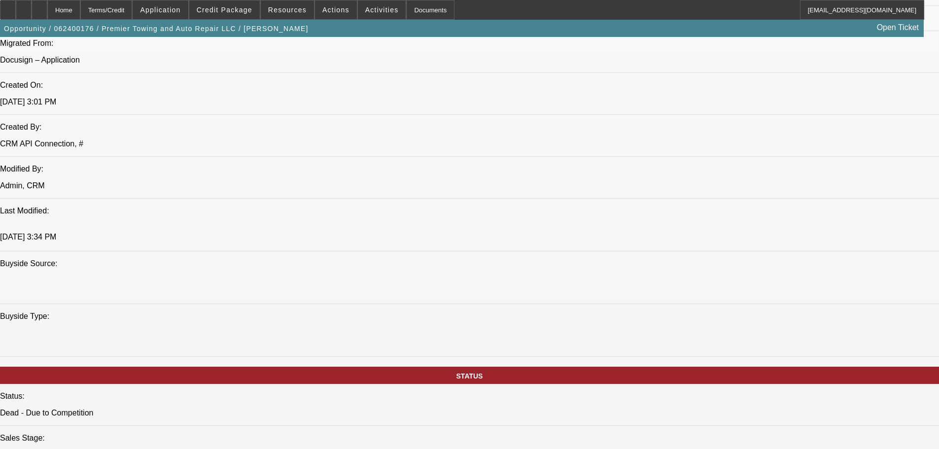
scroll to position [146, 0]
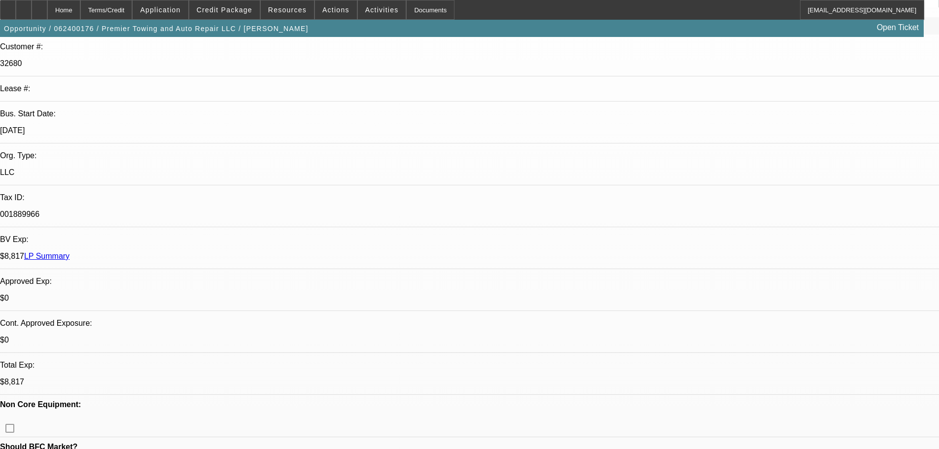
drag, startPoint x: 562, startPoint y: 253, endPoint x: 542, endPoint y: 117, distance: 136.9
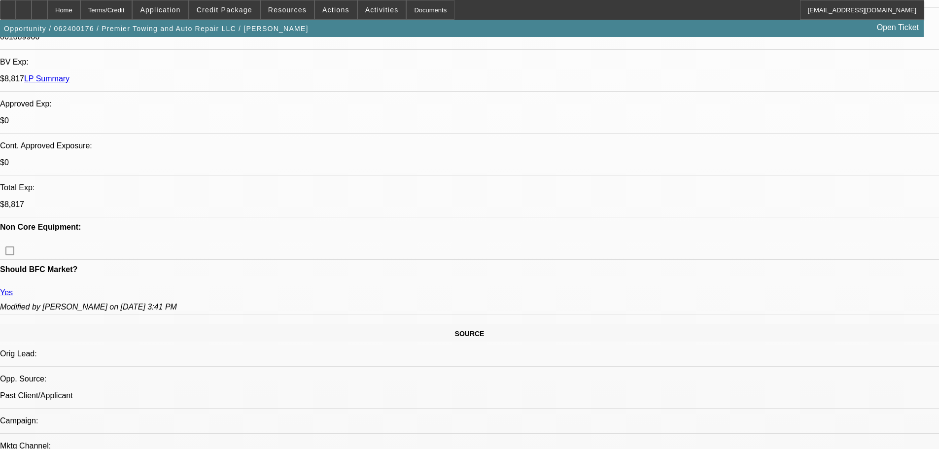
scroll to position [345, 0]
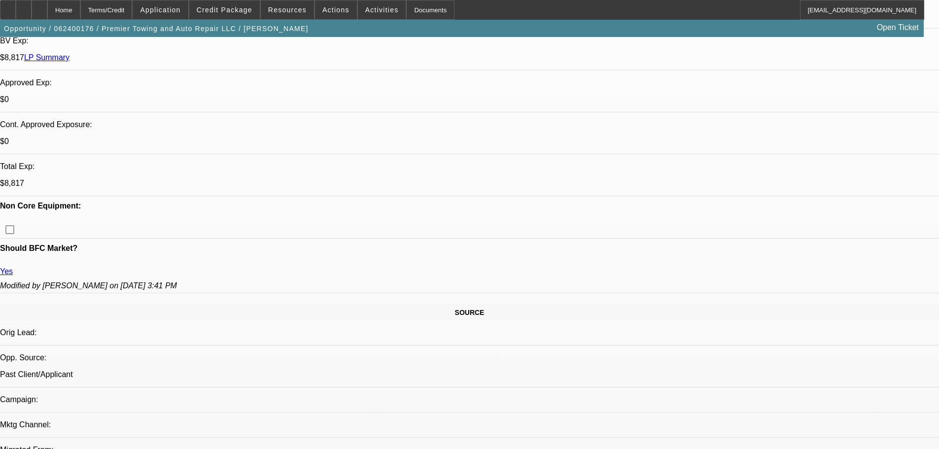
click at [239, 15] on span at bounding box center [224, 10] width 70 height 24
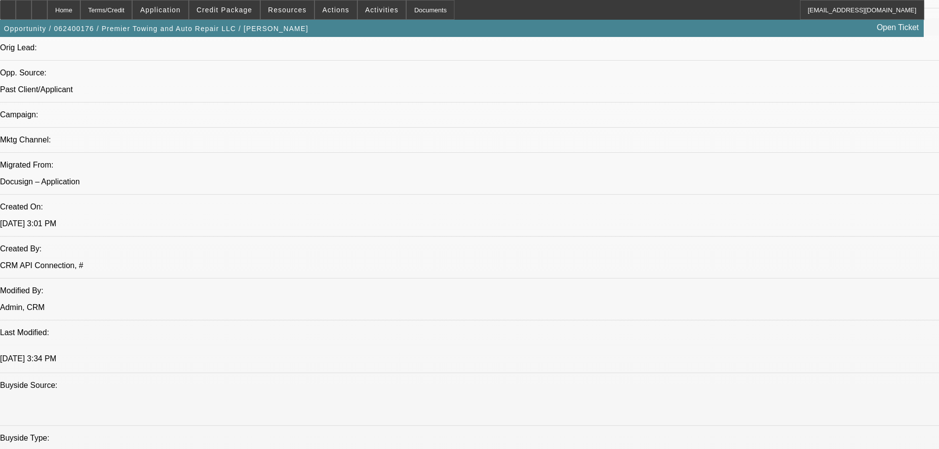
scroll to position [739, 0]
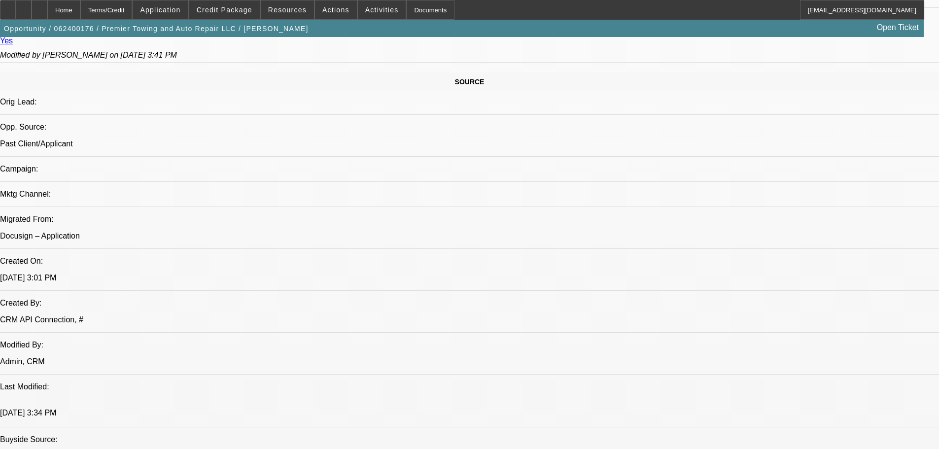
drag, startPoint x: 411, startPoint y: 306, endPoint x: 412, endPoint y: 241, distance: 65.0
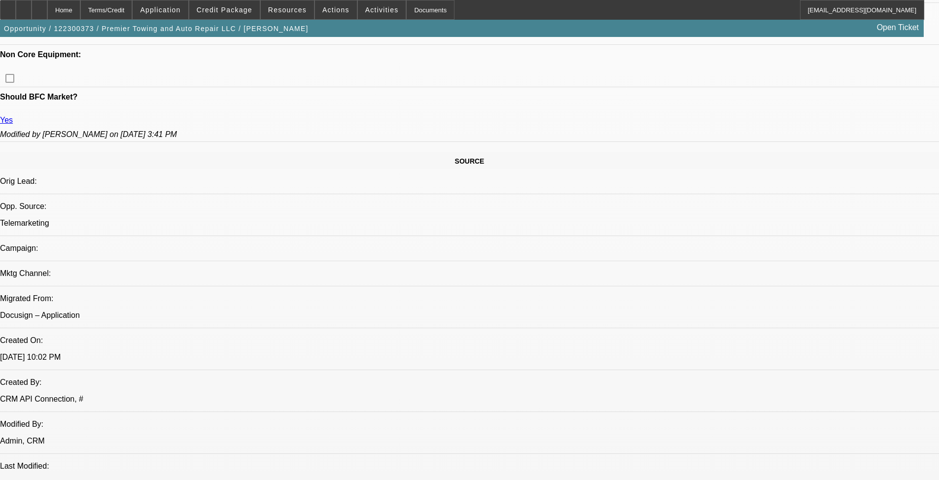
drag, startPoint x: 465, startPoint y: 237, endPoint x: 464, endPoint y: 334, distance: 96.6
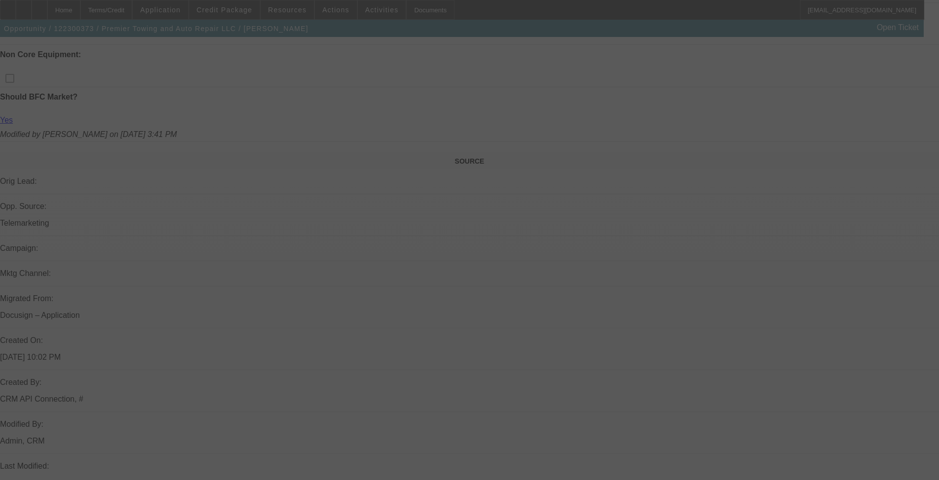
select select "0"
select select "2"
select select "0.1"
select select "4"
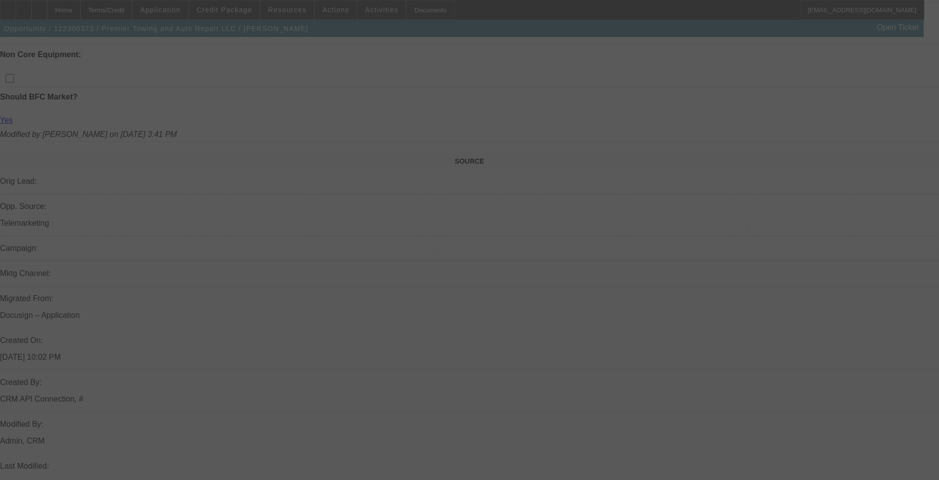
select select "0"
select select "2"
select select "0.1"
select select "4"
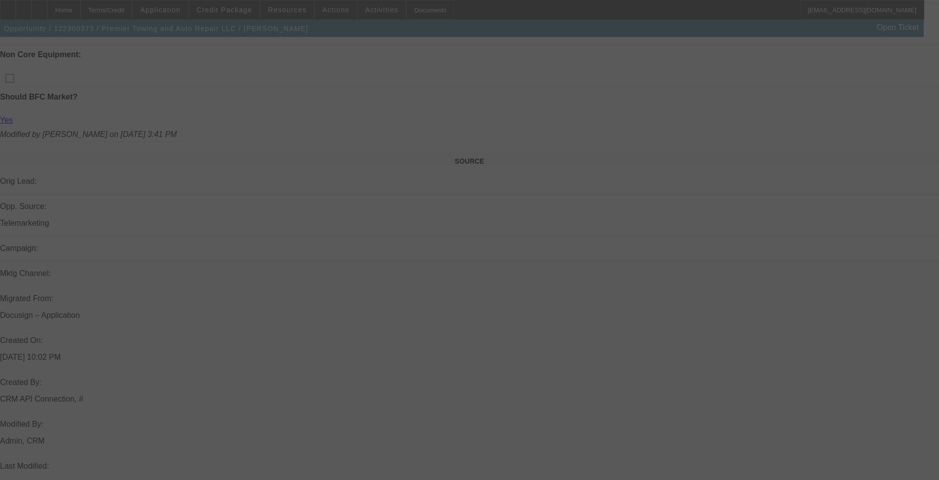
select select "0"
select select "2"
select select "0.1"
select select "4"
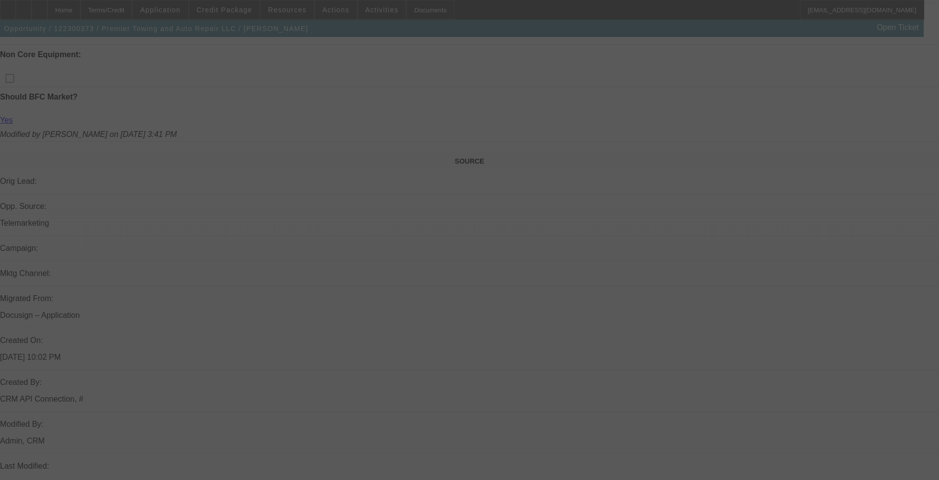
select select "0"
select select "2"
select select "0.1"
select select "4"
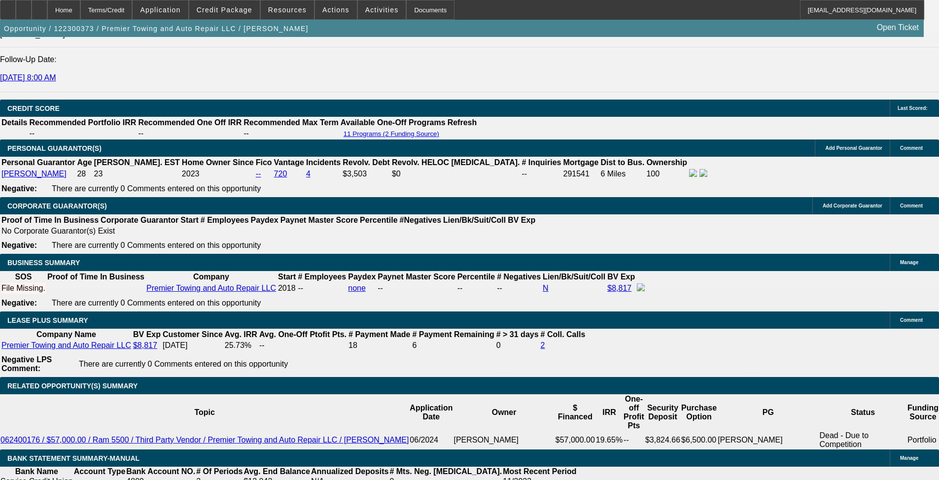
drag, startPoint x: 469, startPoint y: 351, endPoint x: 469, endPoint y: 371, distance: 19.7
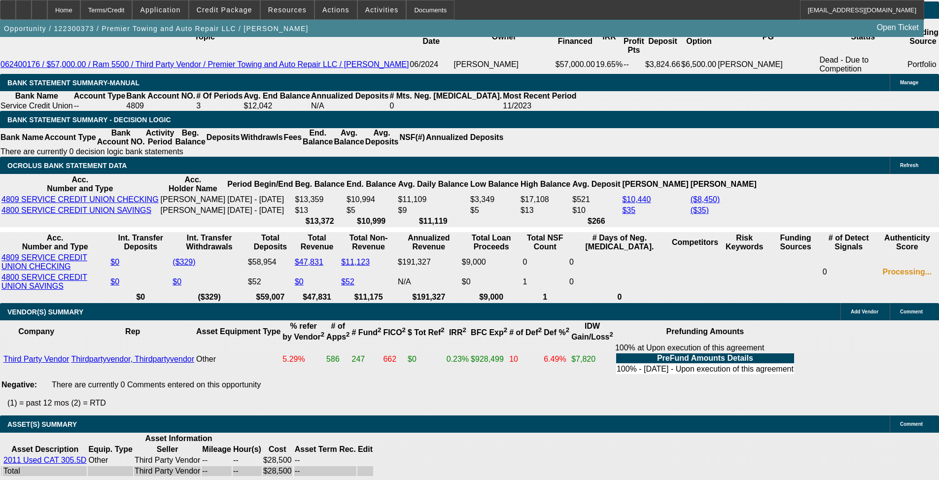
scroll to position [1724, 0]
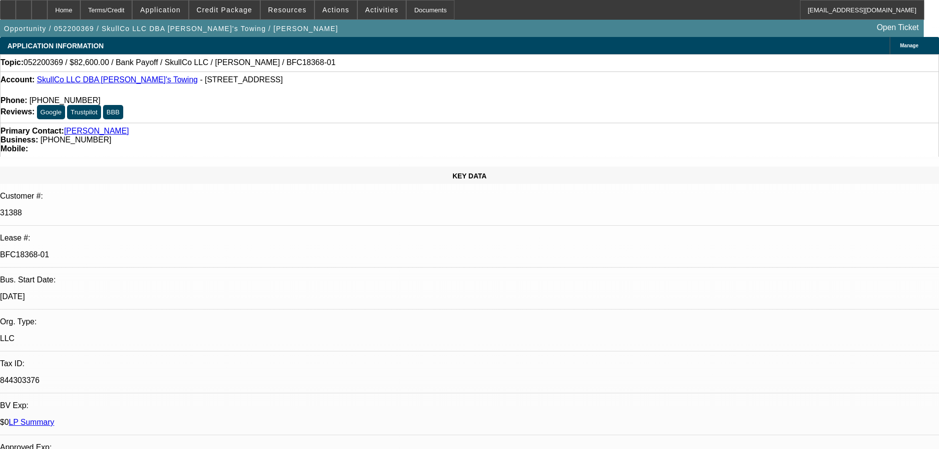
select select "0"
select select "6"
select select "0"
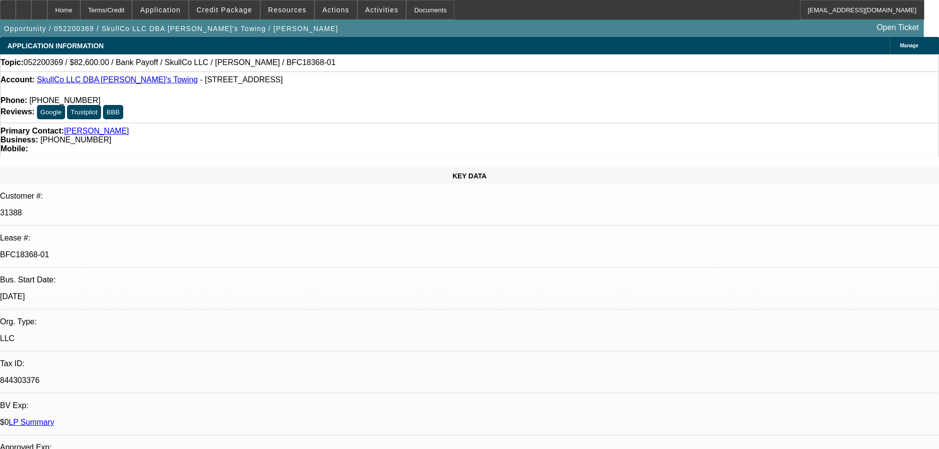
select select "0"
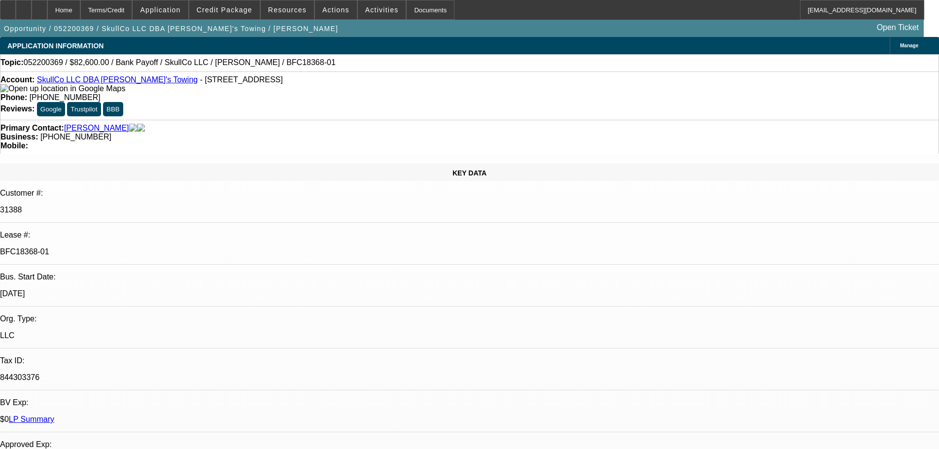
select select "0"
select select "6"
select select "0"
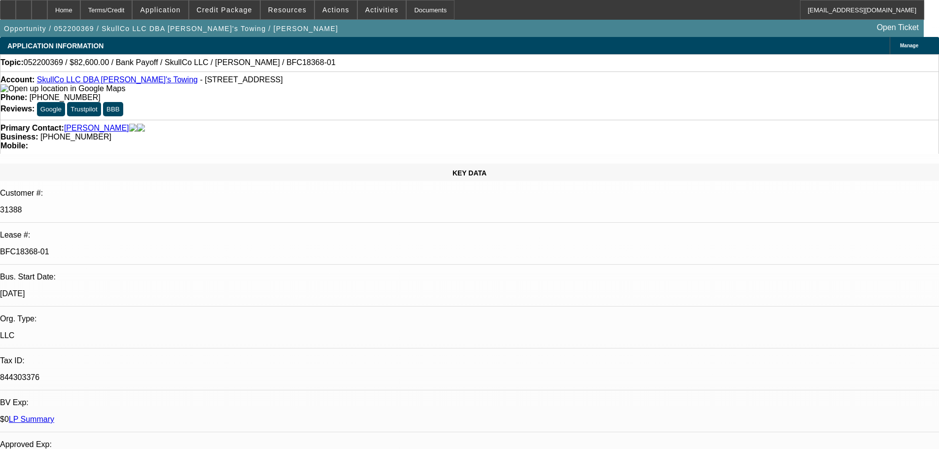
select select "6"
select select "0"
select select "6"
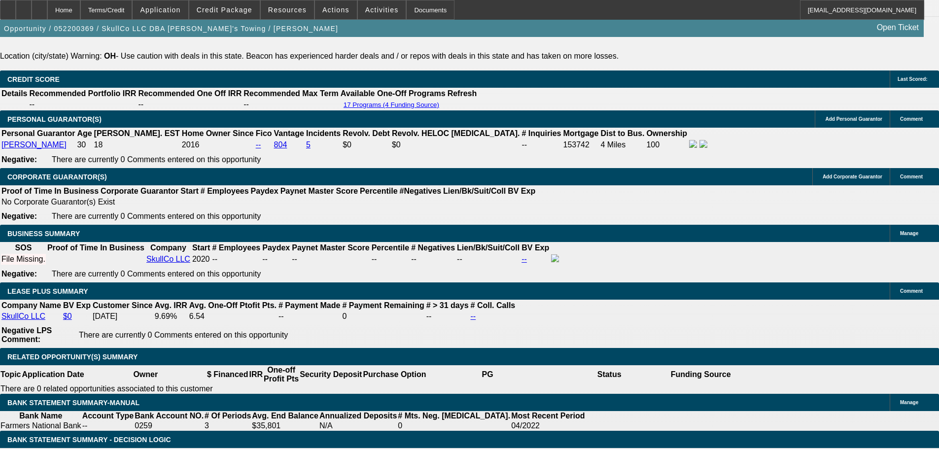
scroll to position [1527, 0]
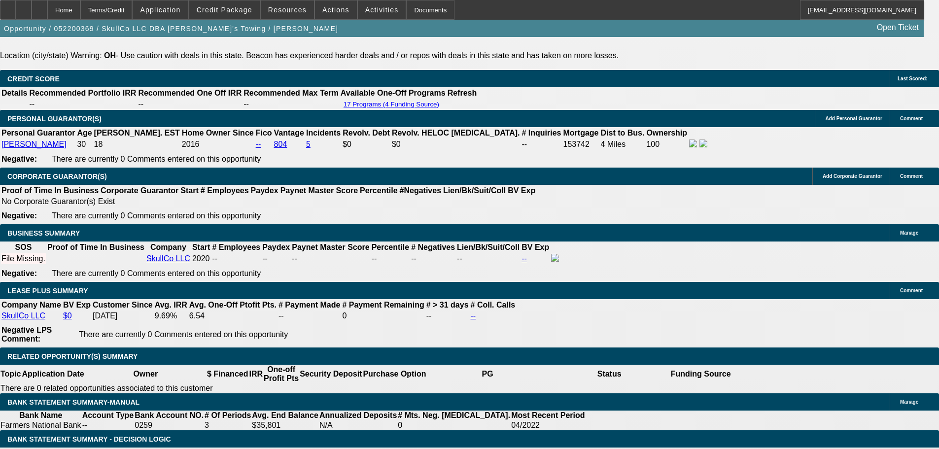
drag, startPoint x: 622, startPoint y: 247, endPoint x: 620, endPoint y: 185, distance: 62.1
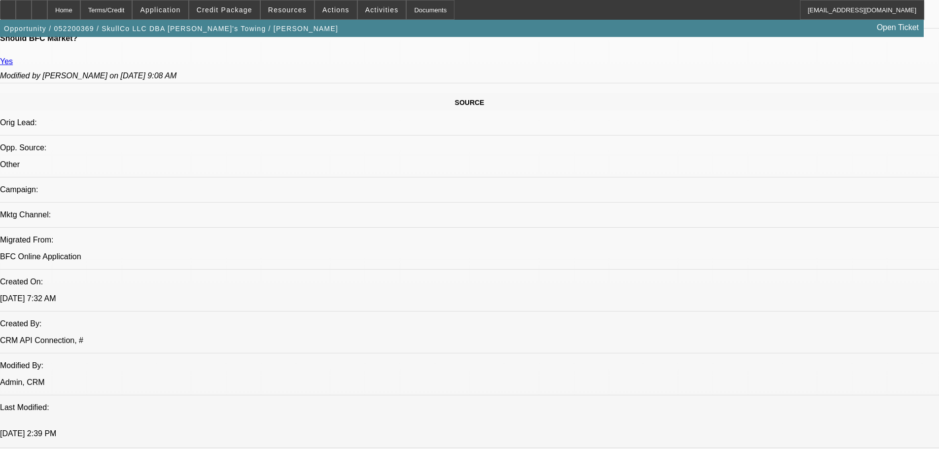
drag, startPoint x: 616, startPoint y: 181, endPoint x: 609, endPoint y: 117, distance: 63.9
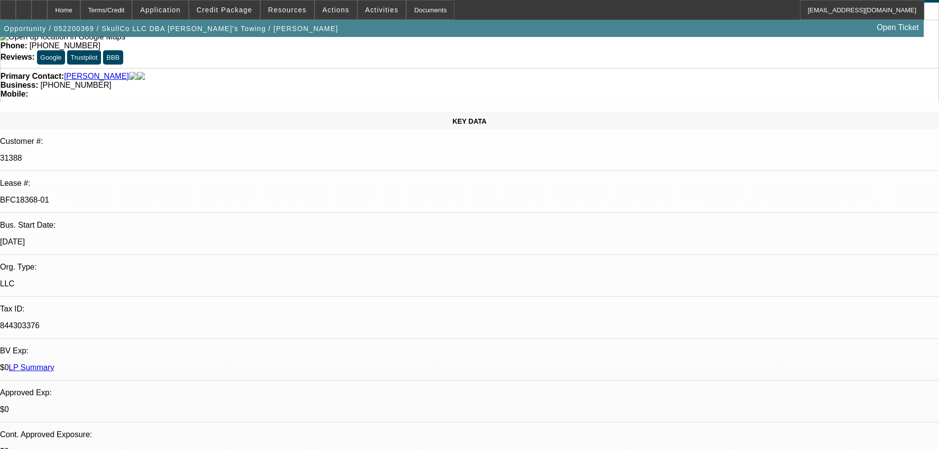
scroll to position [1258, 0]
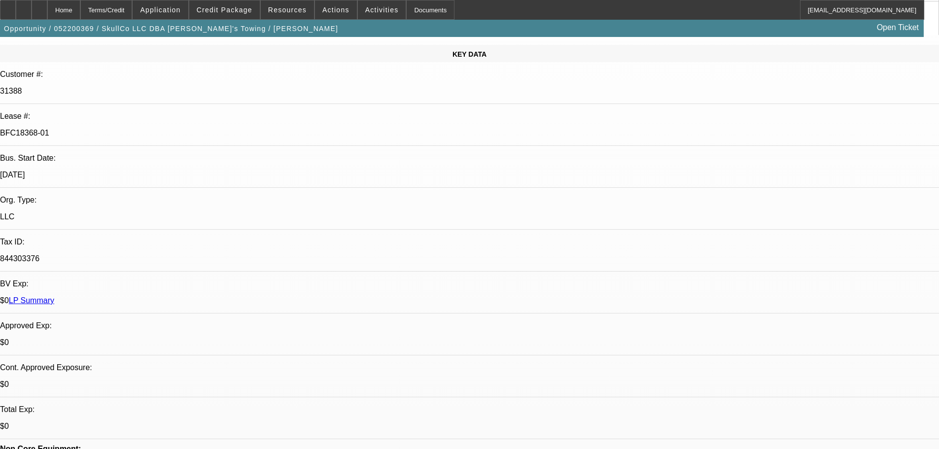
drag, startPoint x: 393, startPoint y: 223, endPoint x: 424, endPoint y: 335, distance: 116.1
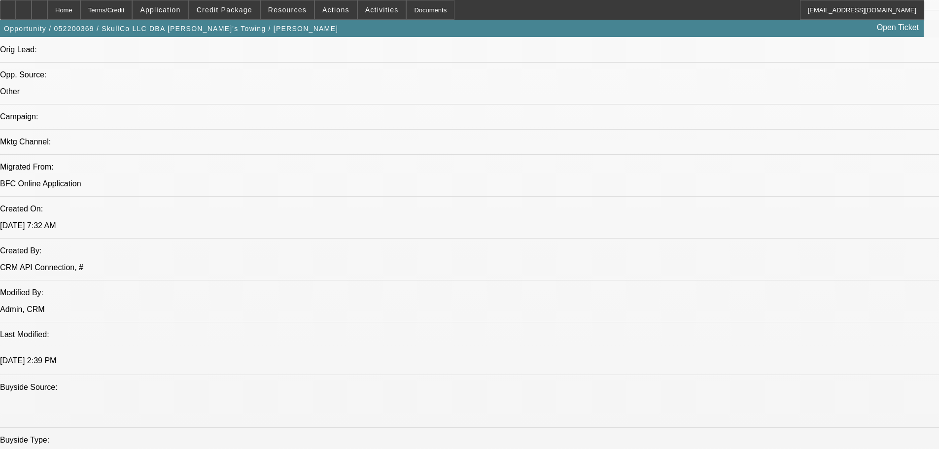
drag, startPoint x: 386, startPoint y: 208, endPoint x: 414, endPoint y: 295, distance: 91.2
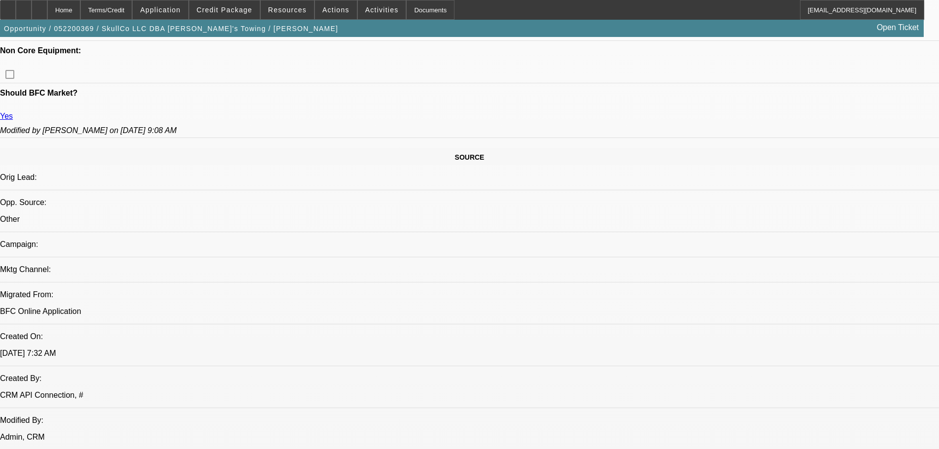
drag, startPoint x: 379, startPoint y: 215, endPoint x: 369, endPoint y: 211, distance: 11.3
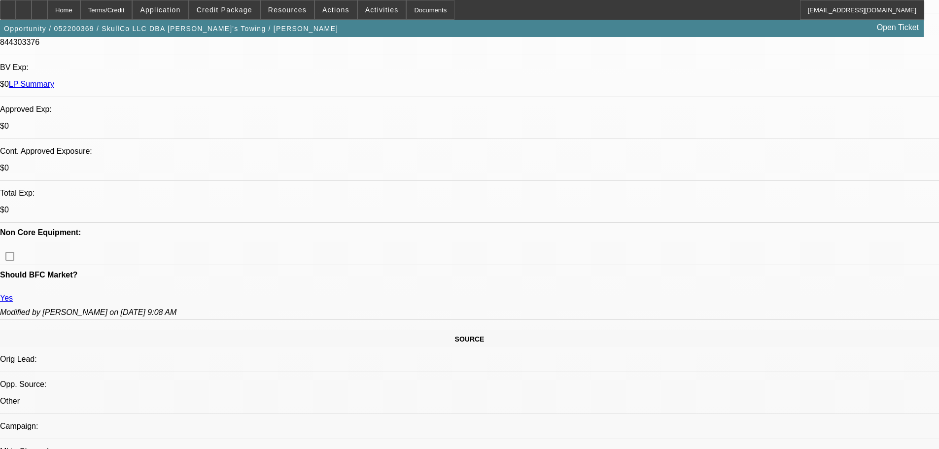
drag, startPoint x: 362, startPoint y: 169, endPoint x: 367, endPoint y: 210, distance: 41.2
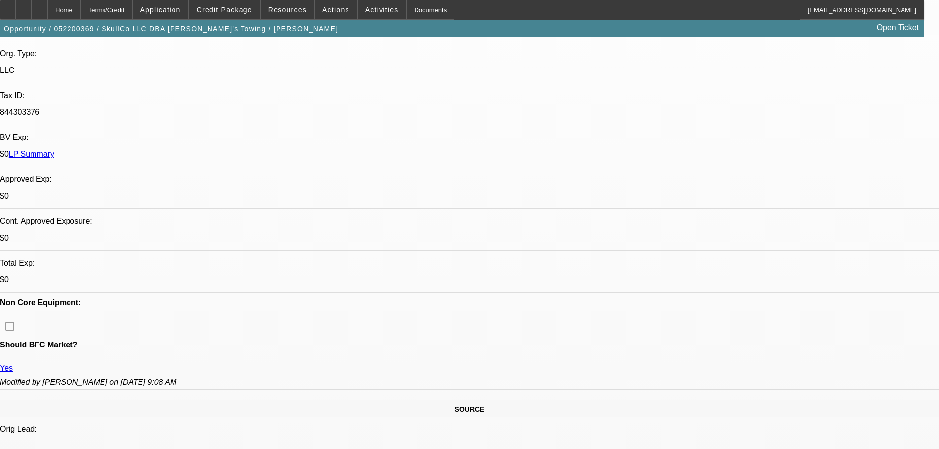
drag, startPoint x: 376, startPoint y: 172, endPoint x: 373, endPoint y: 188, distance: 16.0
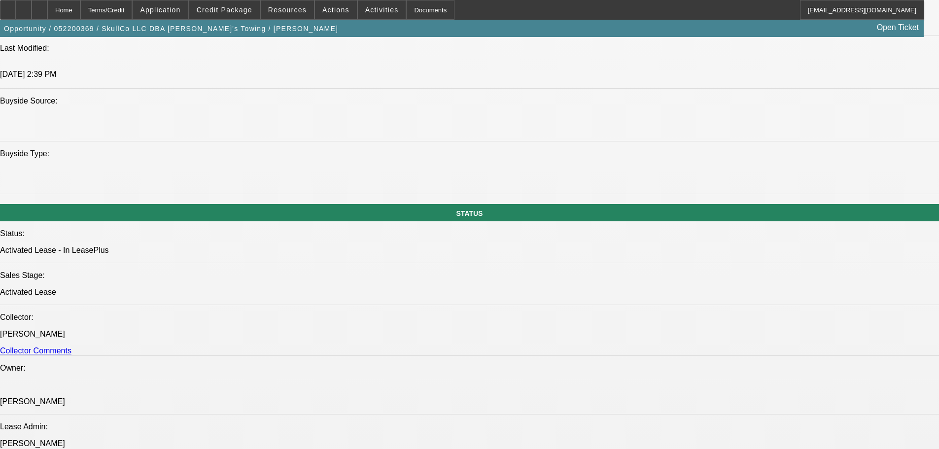
drag, startPoint x: 388, startPoint y: 193, endPoint x: 401, endPoint y: 283, distance: 91.5
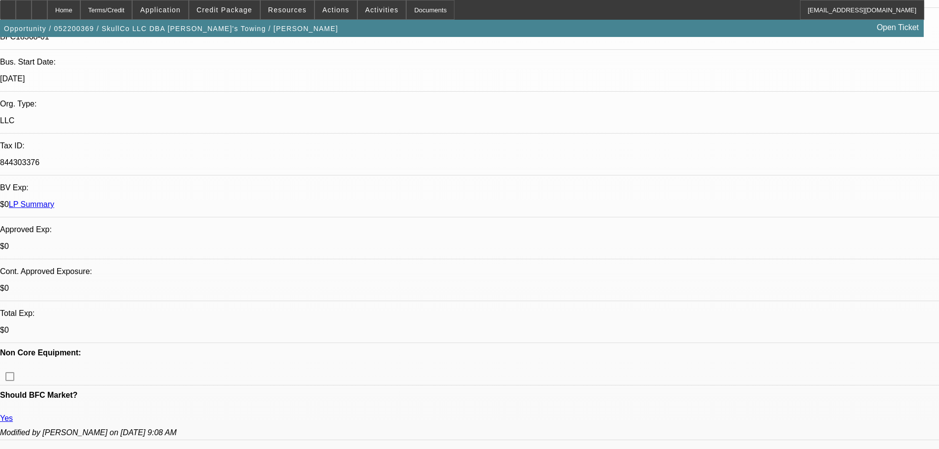
drag, startPoint x: 376, startPoint y: 210, endPoint x: 372, endPoint y: 110, distance: 100.1
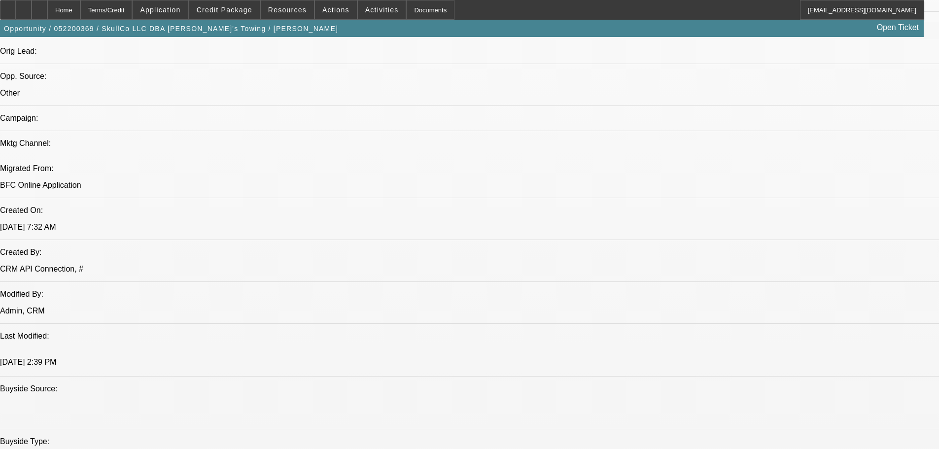
scroll to position [679, 0]
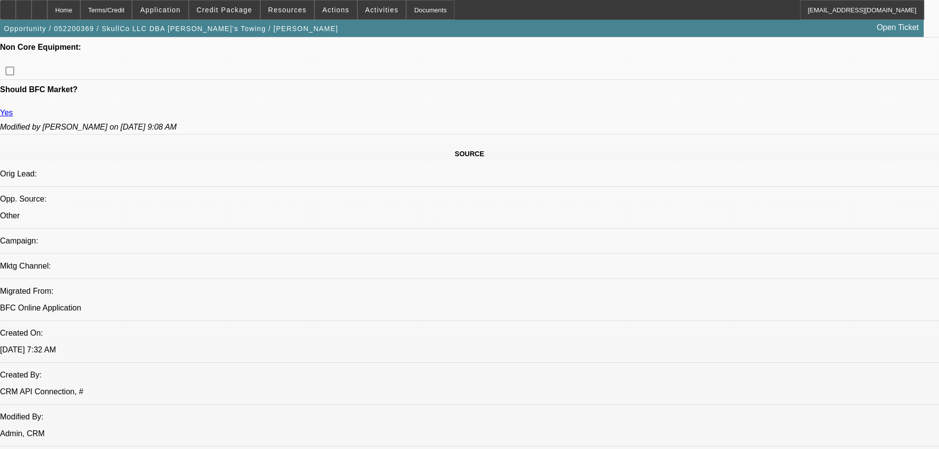
drag, startPoint x: 423, startPoint y: 149, endPoint x: 407, endPoint y: 155, distance: 17.3
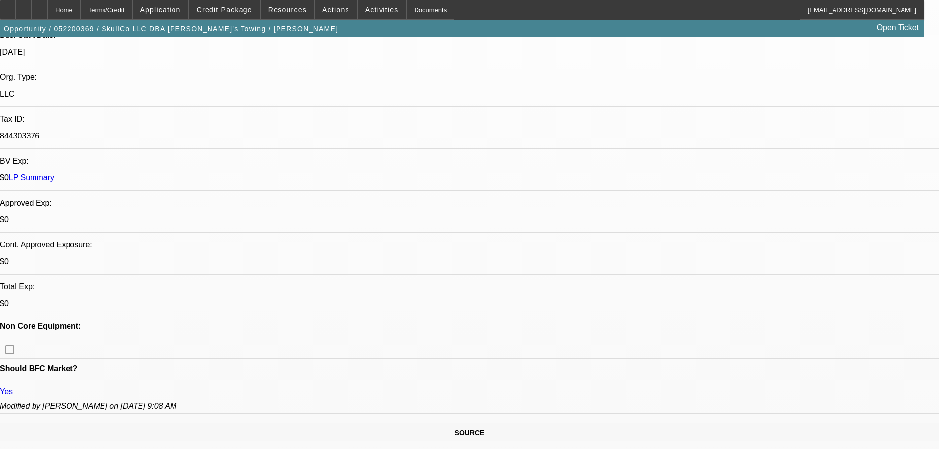
drag, startPoint x: 387, startPoint y: 248, endPoint x: 383, endPoint y: 137, distance: 110.4
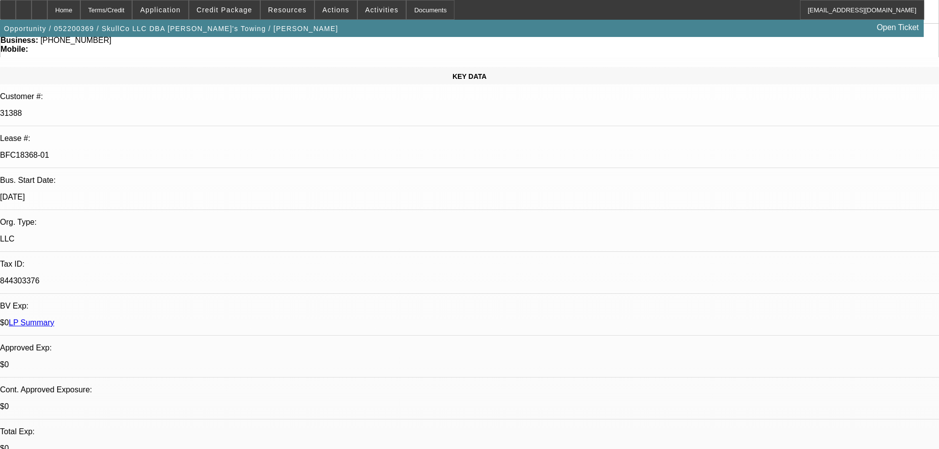
drag, startPoint x: 421, startPoint y: 278, endPoint x: 416, endPoint y: 307, distance: 29.0
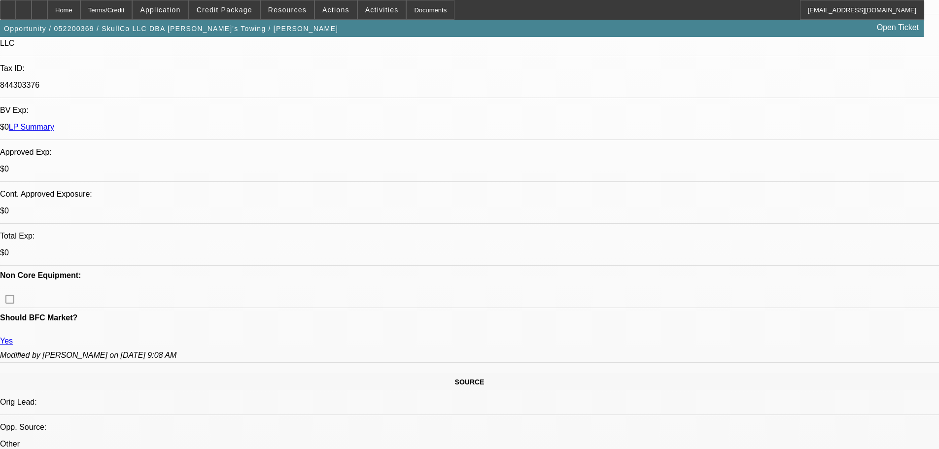
drag, startPoint x: 399, startPoint y: 246, endPoint x: 346, endPoint y: 265, distance: 55.9
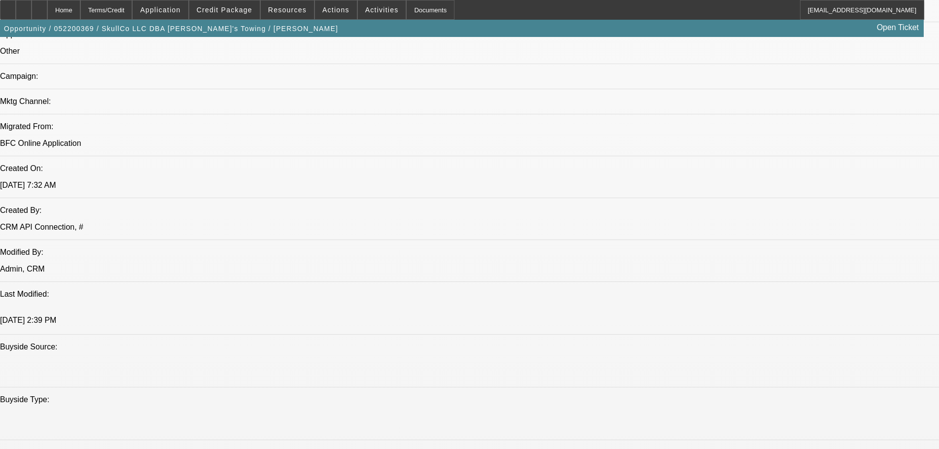
drag, startPoint x: 344, startPoint y: 400, endPoint x: 362, endPoint y: 268, distance: 132.7
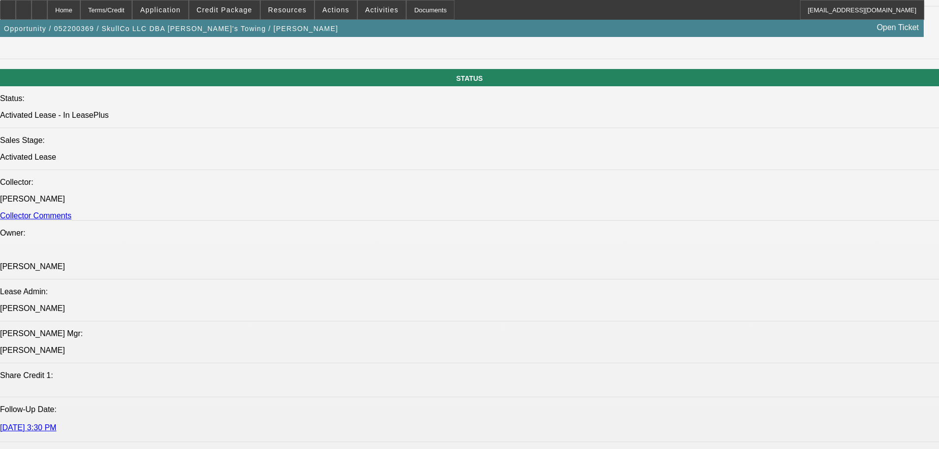
drag, startPoint x: 372, startPoint y: 243, endPoint x: 372, endPoint y: 299, distance: 55.7
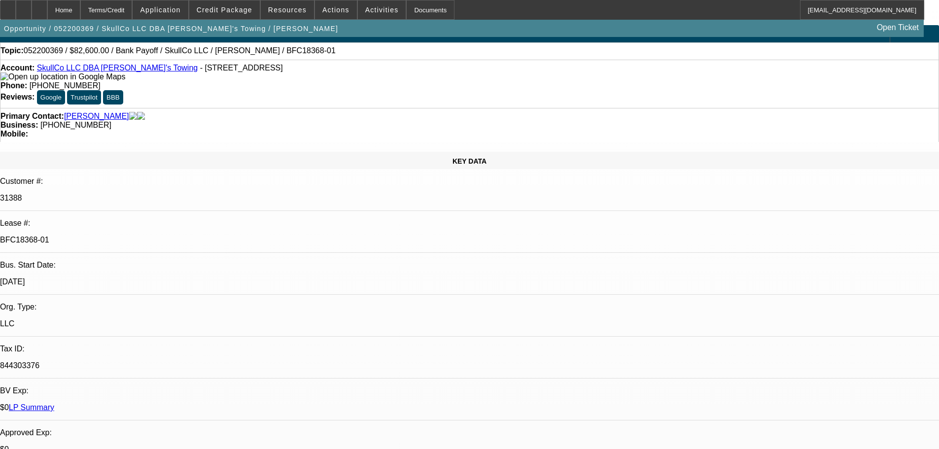
scroll to position [0, 0]
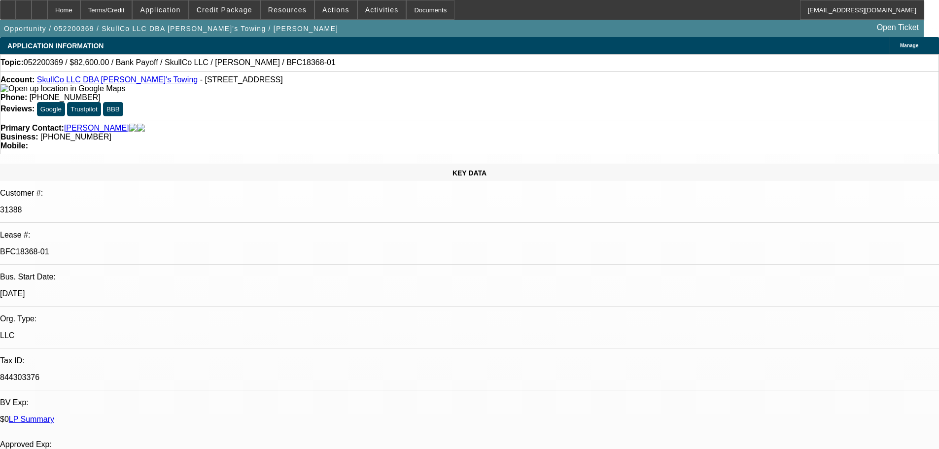
drag, startPoint x: 391, startPoint y: 179, endPoint x: 408, endPoint y: 58, distance: 122.5
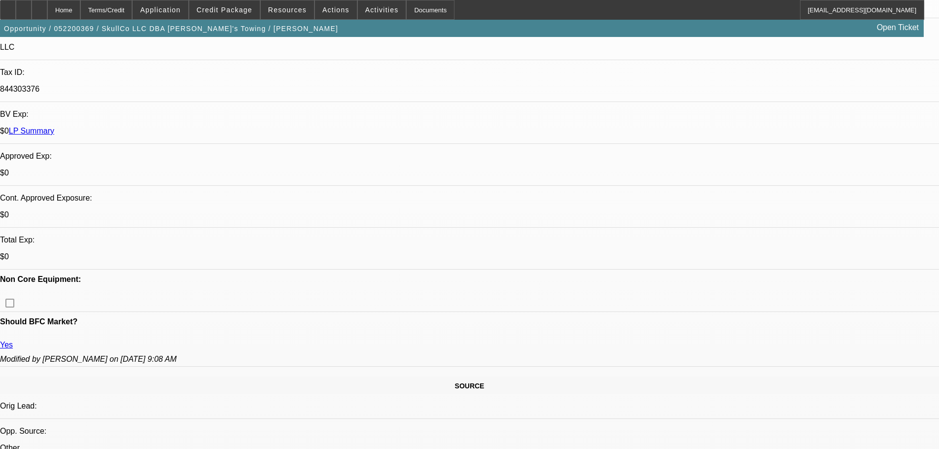
drag, startPoint x: 383, startPoint y: 232, endPoint x: 396, endPoint y: 331, distance: 99.8
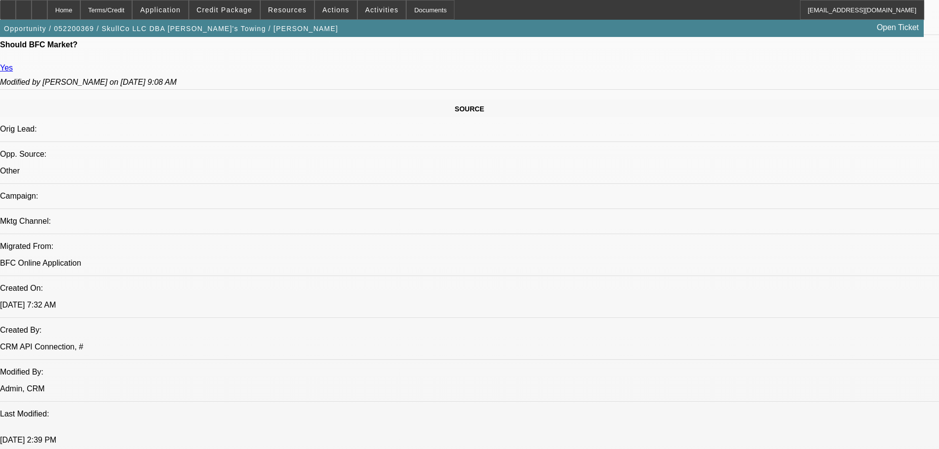
scroll to position [1209, 0]
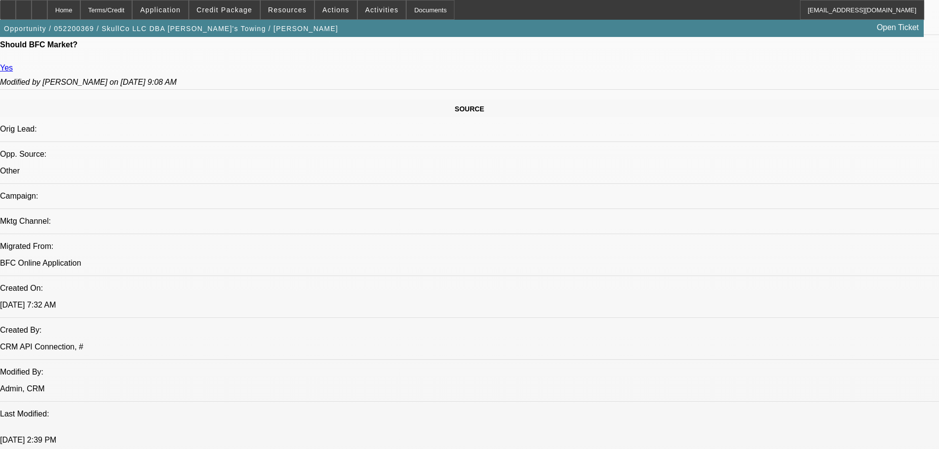
scroll to position [148, 0]
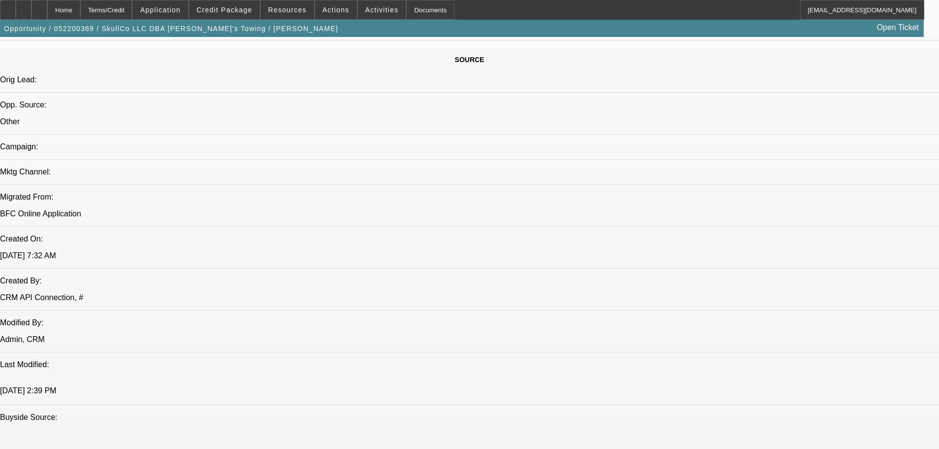
scroll to position [762, 0]
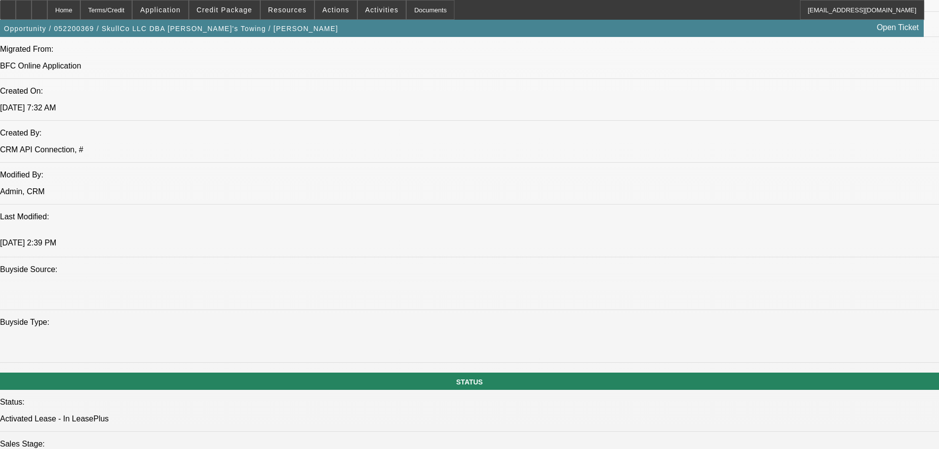
drag, startPoint x: 711, startPoint y: 409, endPoint x: 876, endPoint y: 439, distance: 168.3
drag, startPoint x: 781, startPoint y: 410, endPoint x: 642, endPoint y: 409, distance: 139.4
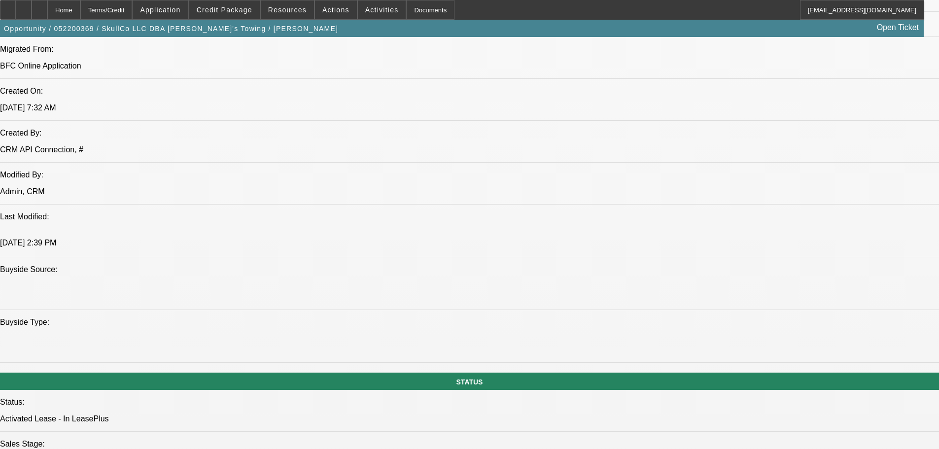
drag, startPoint x: 655, startPoint y: 422, endPoint x: 921, endPoint y: 444, distance: 266.5
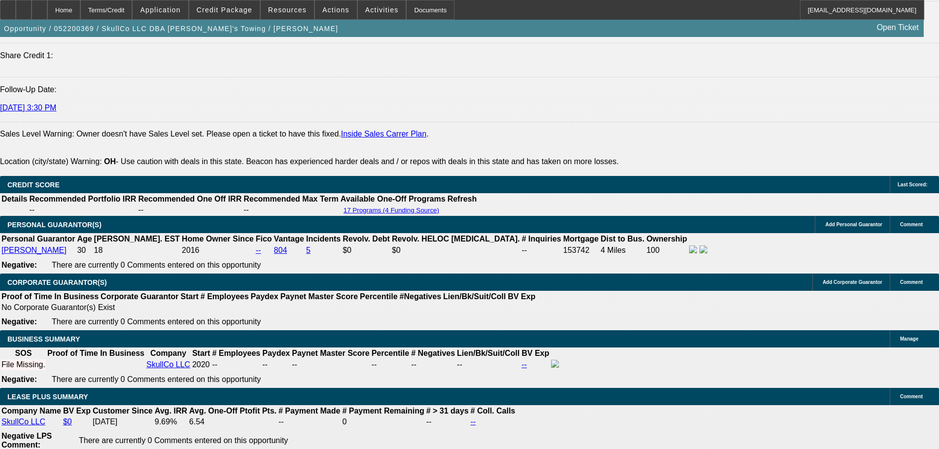
scroll to position [1403, 0]
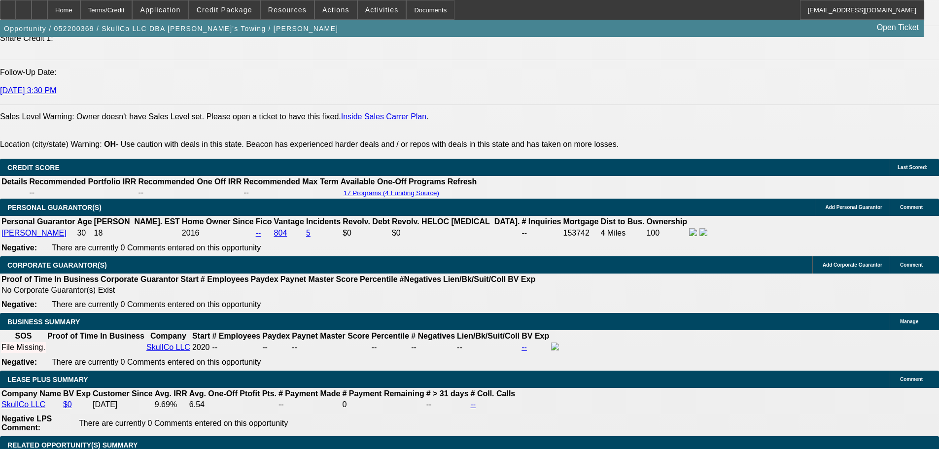
drag, startPoint x: 745, startPoint y: 167, endPoint x: 740, endPoint y: 160, distance: 8.5
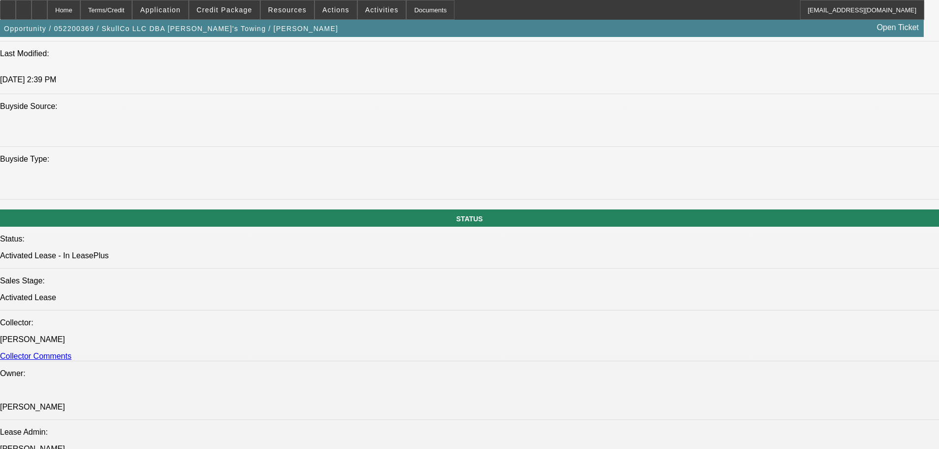
scroll to position [0, 0]
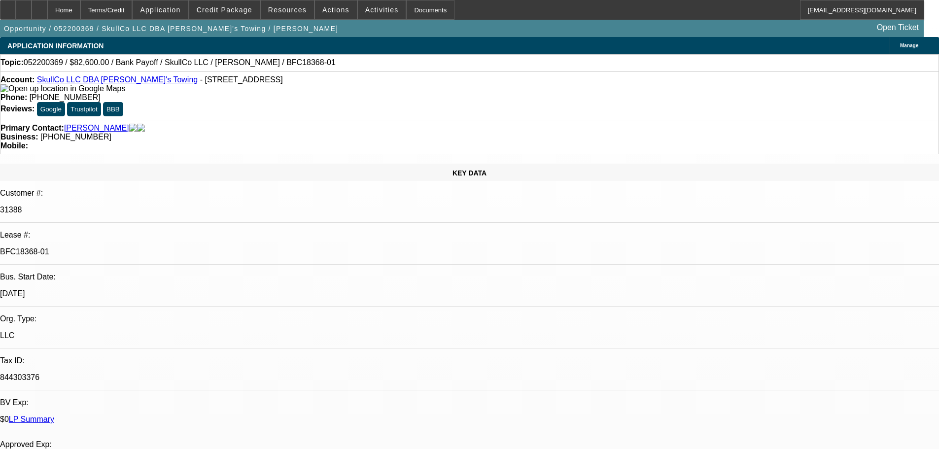
drag, startPoint x: 249, startPoint y: 237, endPoint x: 241, endPoint y: 84, distance: 153.4
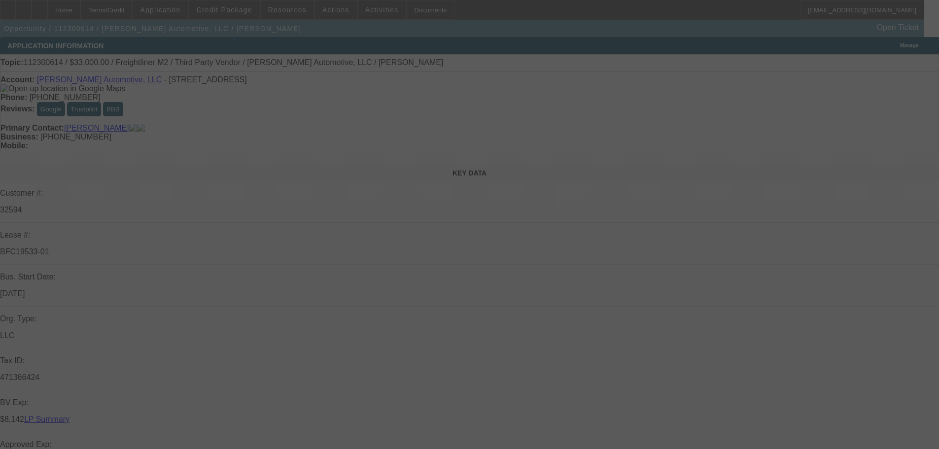
select select "0"
select select "2"
select select "0.1"
select select "4"
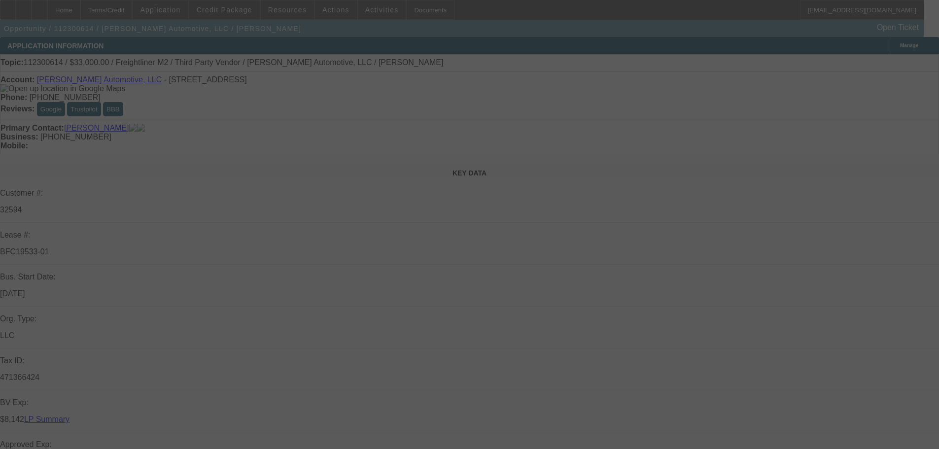
select select "0"
select select "2"
select select "0.1"
select select "4"
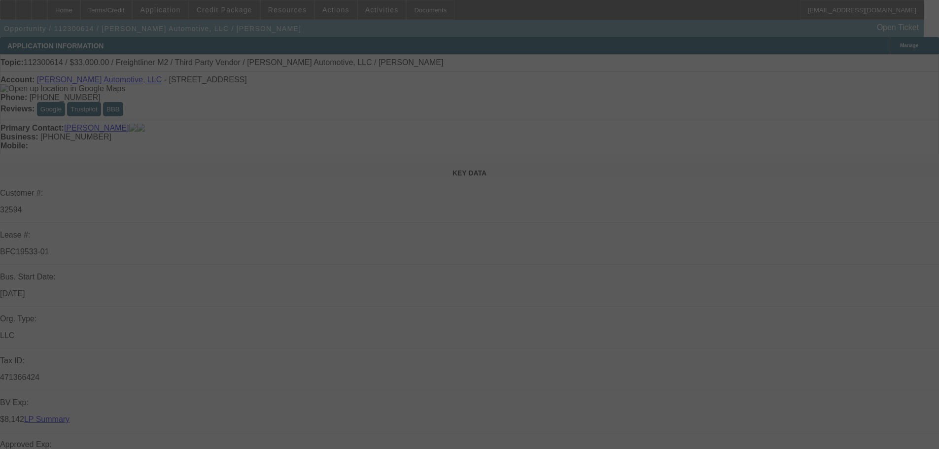
select select "0"
select select "2"
select select "0.1"
select select "4"
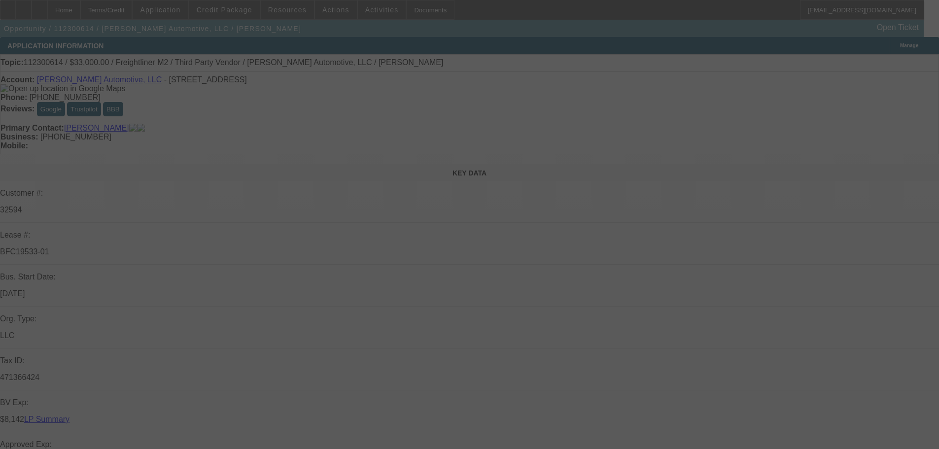
select select "0"
select select "2"
select select "0.1"
select select "4"
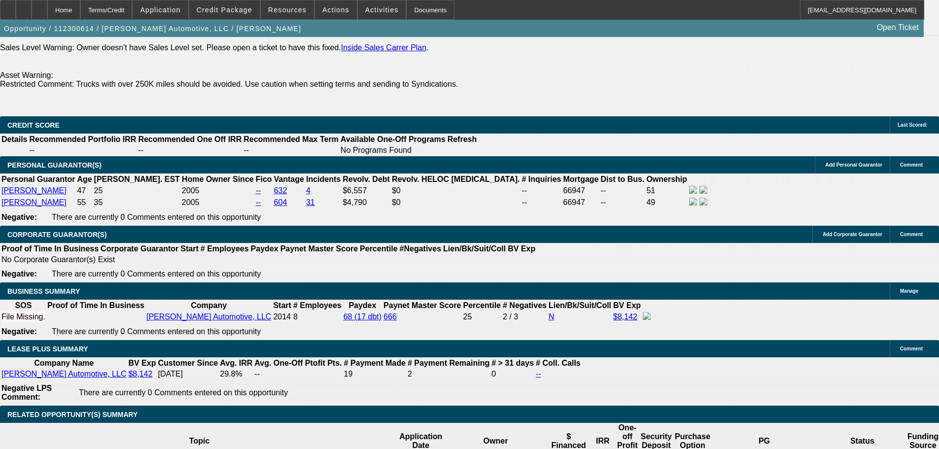
scroll to position [1574, 0]
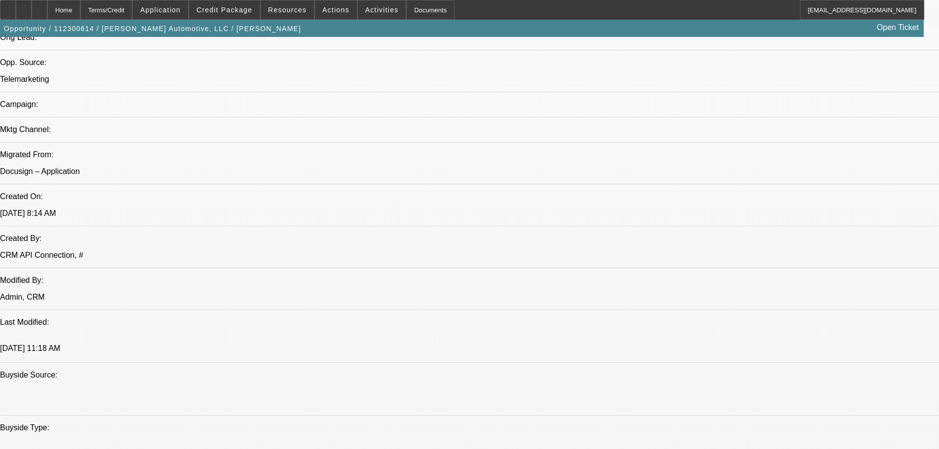
scroll to position [539, 0]
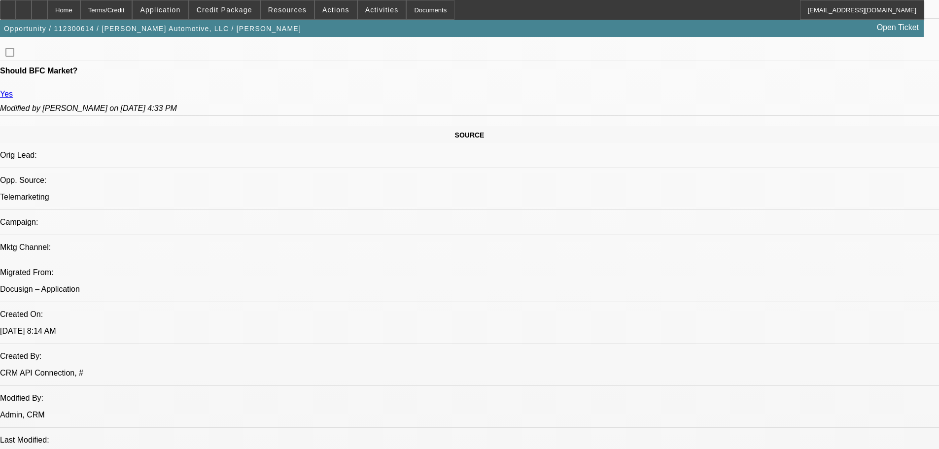
drag, startPoint x: 486, startPoint y: 235, endPoint x: 443, endPoint y: 234, distance: 42.9
drag, startPoint x: 421, startPoint y: 232, endPoint x: 373, endPoint y: 232, distance: 47.3
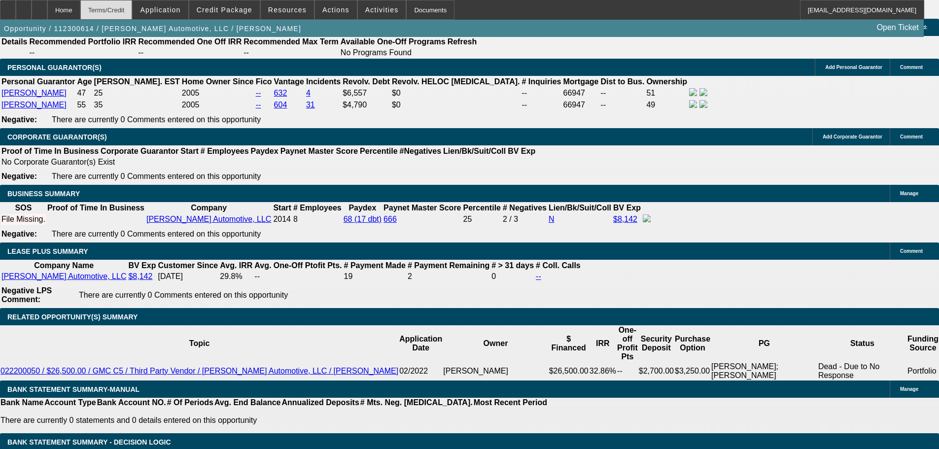
scroll to position [993, 0]
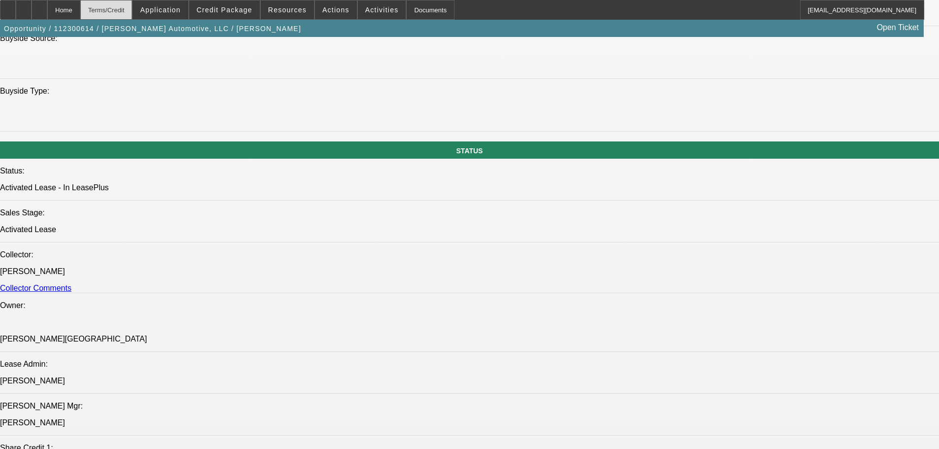
drag, startPoint x: 123, startPoint y: 256, endPoint x: 143, endPoint y: 7, distance: 249.6
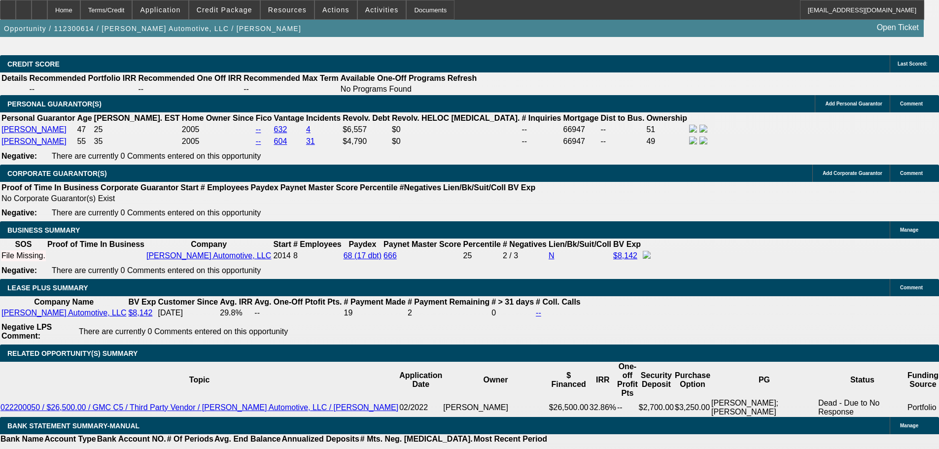
scroll to position [1626, 0]
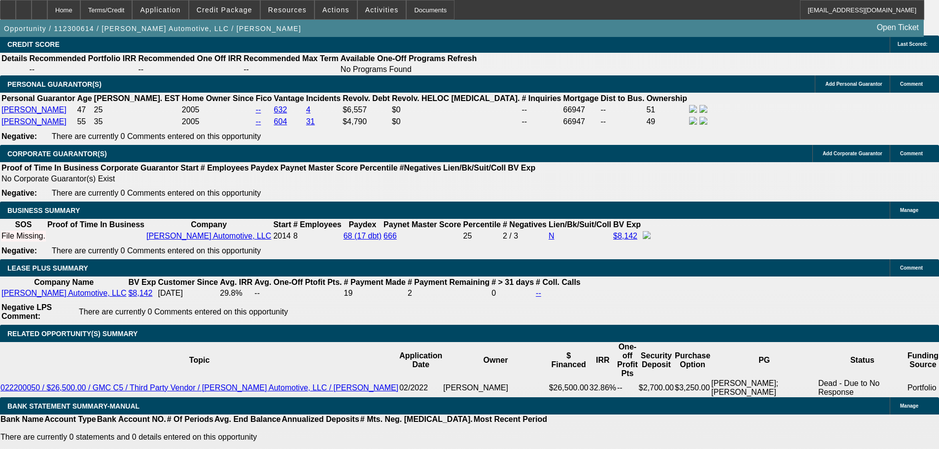
drag, startPoint x: 236, startPoint y: 95, endPoint x: 224, endPoint y: 60, distance: 36.9
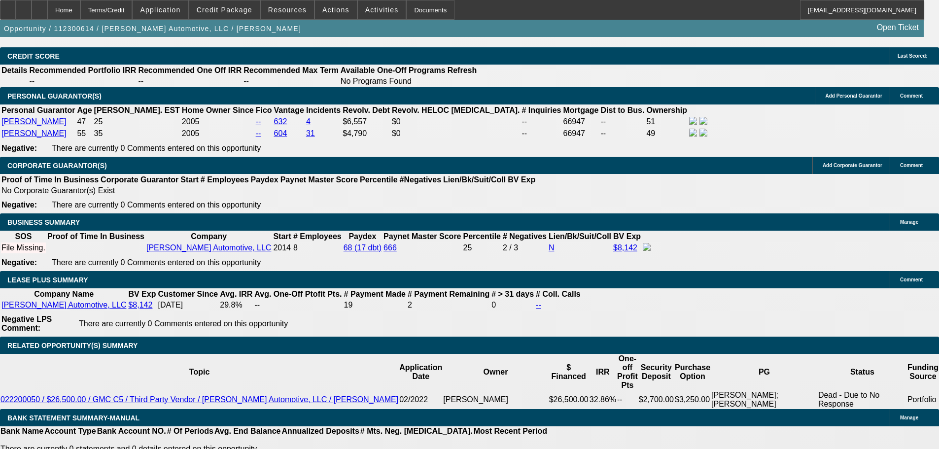
drag, startPoint x: 232, startPoint y: 119, endPoint x: 206, endPoint y: 120, distance: 25.6
drag, startPoint x: 208, startPoint y: 120, endPoint x: 248, endPoint y: 121, distance: 39.9
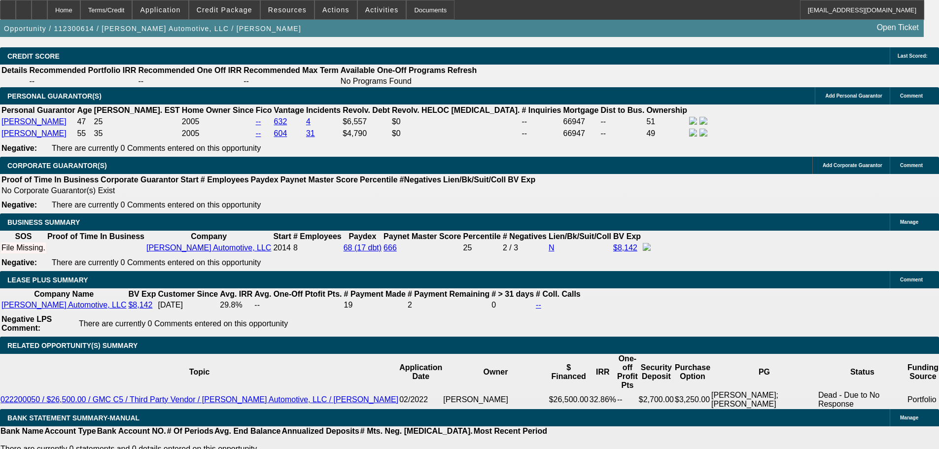
drag, startPoint x: 238, startPoint y: 120, endPoint x: 223, endPoint y: 120, distance: 15.3
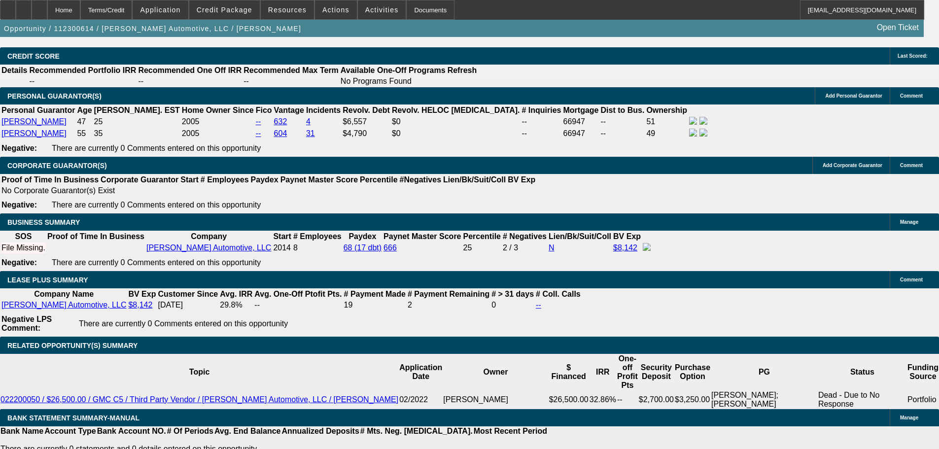
drag, startPoint x: 219, startPoint y: 120, endPoint x: 243, endPoint y: 120, distance: 24.6
drag, startPoint x: 305, startPoint y: 122, endPoint x: 367, endPoint y: 116, distance: 61.9
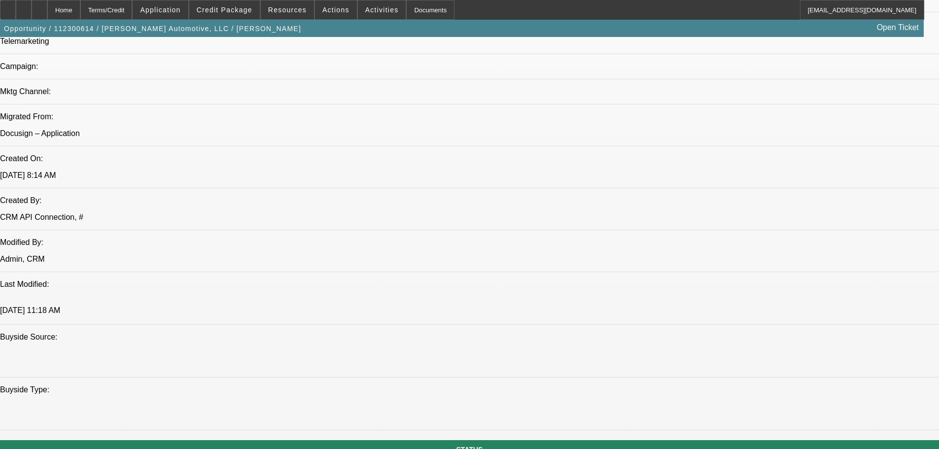
scroll to position [0, 0]
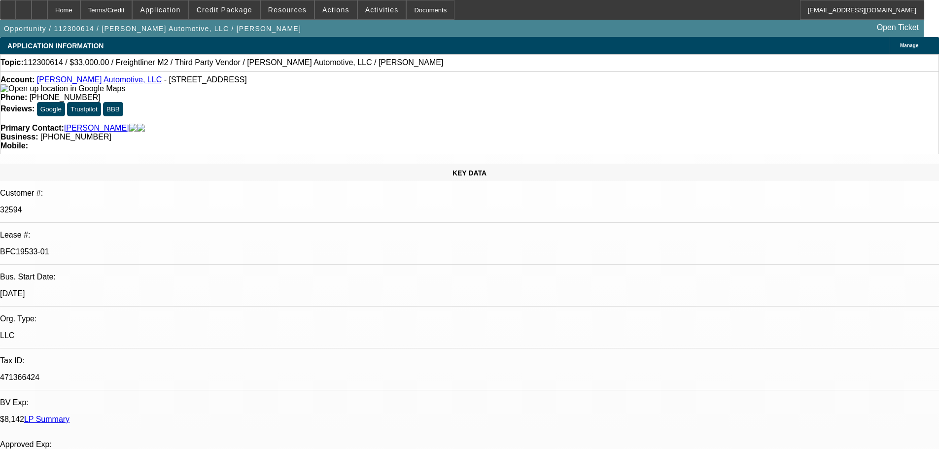
drag, startPoint x: 228, startPoint y: 171, endPoint x: 231, endPoint y: 48, distance: 123.2
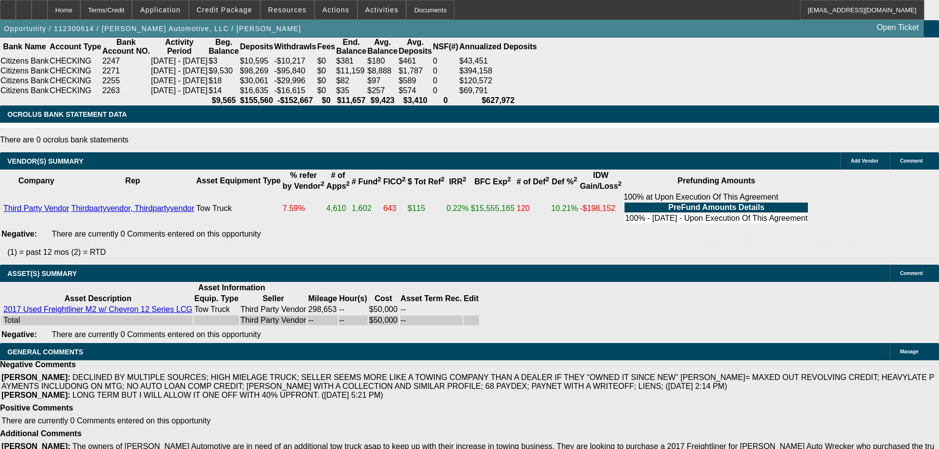
drag, startPoint x: 277, startPoint y: 130, endPoint x: 229, endPoint y: 305, distance: 180.9
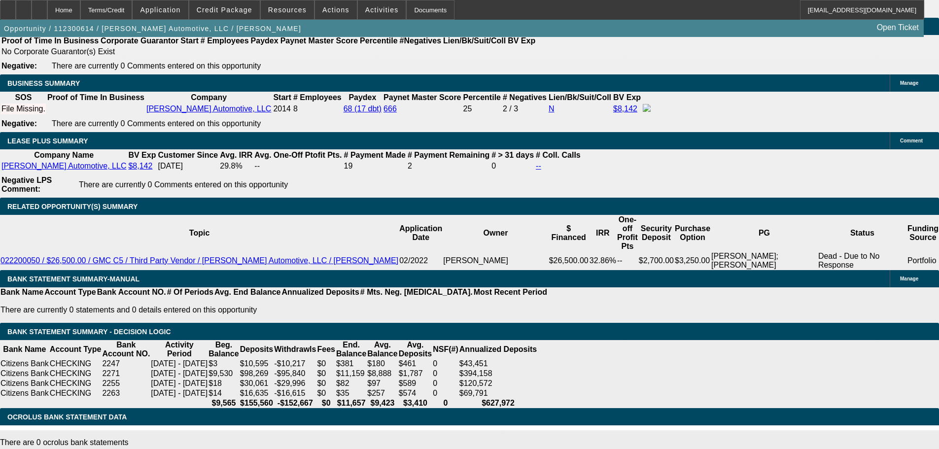
drag, startPoint x: 444, startPoint y: 215, endPoint x: 392, endPoint y: 230, distance: 54.3
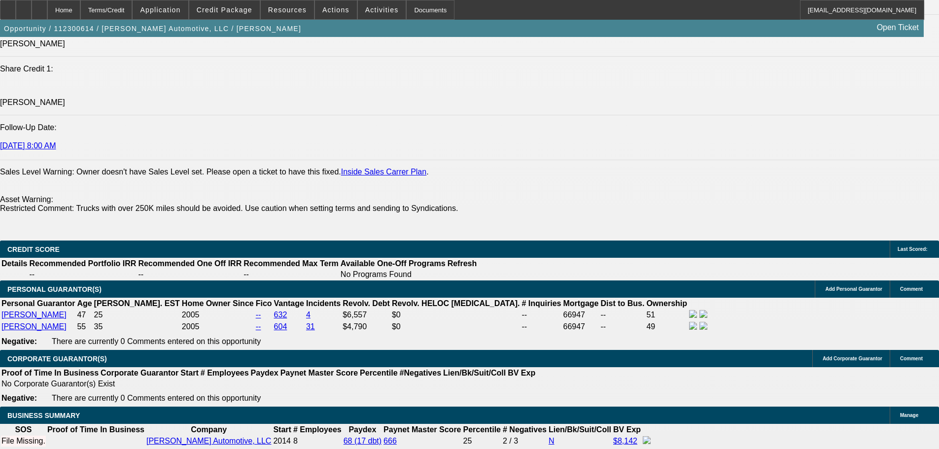
drag, startPoint x: 391, startPoint y: 233, endPoint x: 388, endPoint y: 150, distance: 82.8
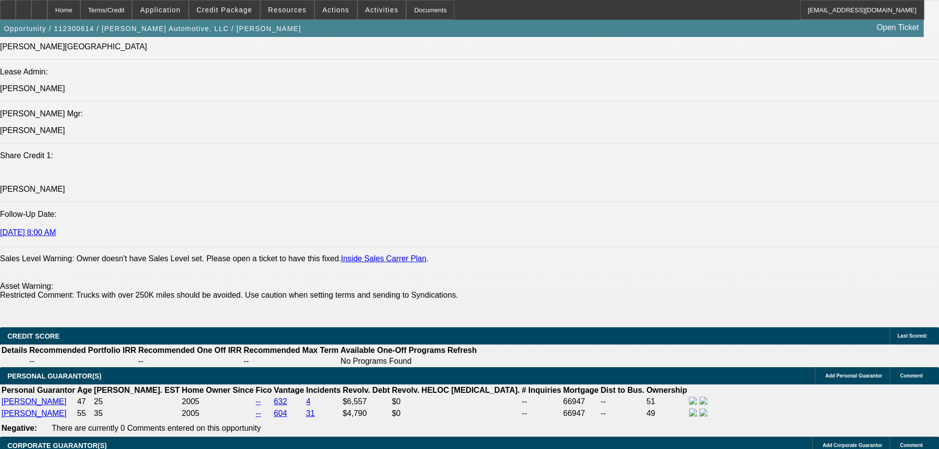
drag, startPoint x: 382, startPoint y: 183, endPoint x: 375, endPoint y: 129, distance: 54.7
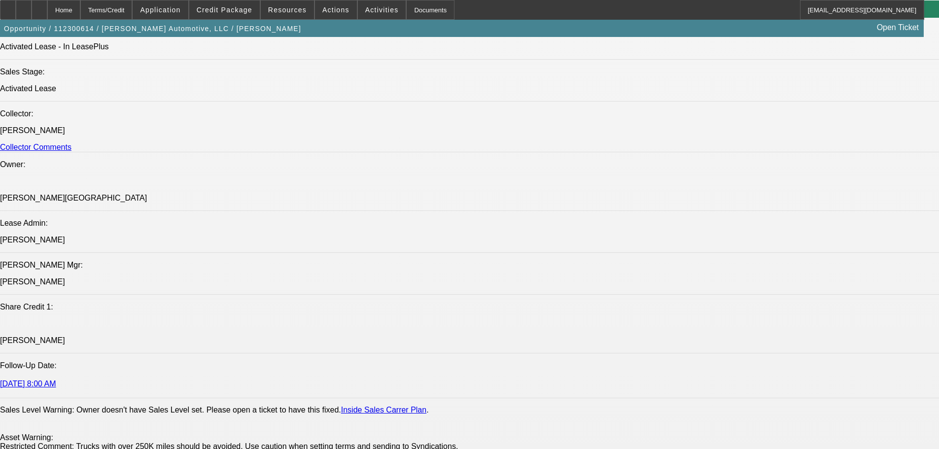
drag, startPoint x: 408, startPoint y: 215, endPoint x: 399, endPoint y: 244, distance: 31.0
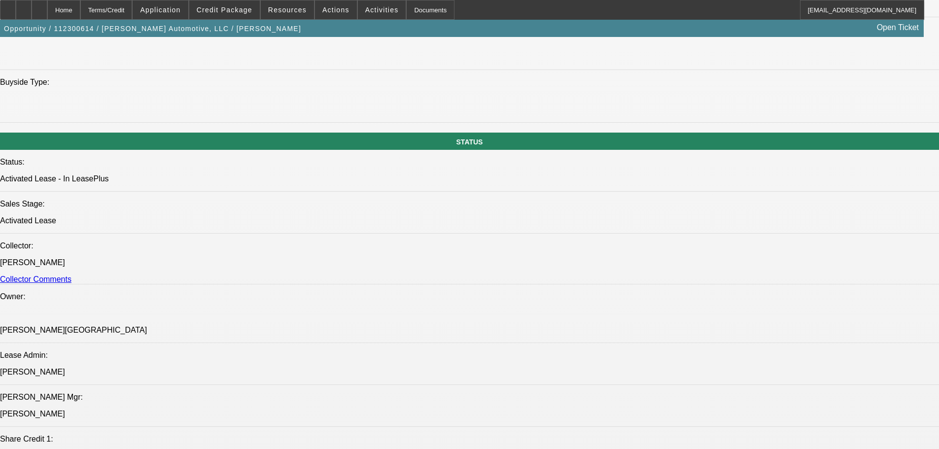
drag, startPoint x: 405, startPoint y: 279, endPoint x: 382, endPoint y: 148, distance: 132.5
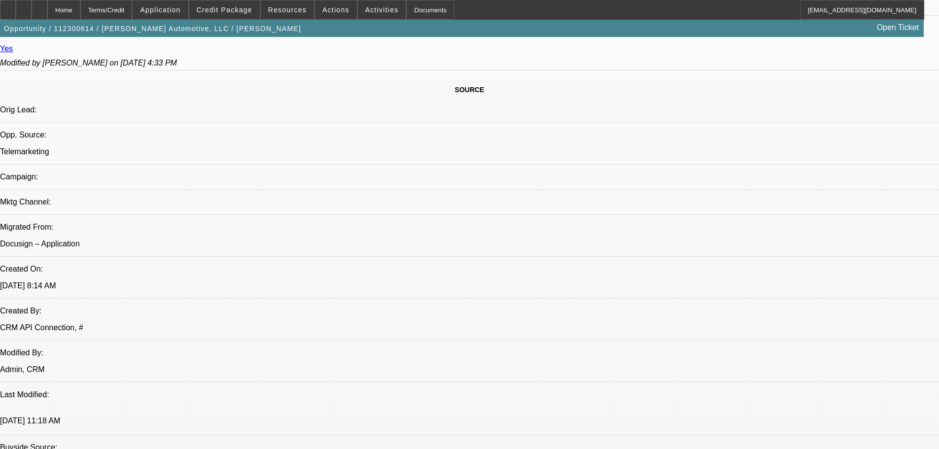
drag, startPoint x: 399, startPoint y: 258, endPoint x: 385, endPoint y: 198, distance: 62.3
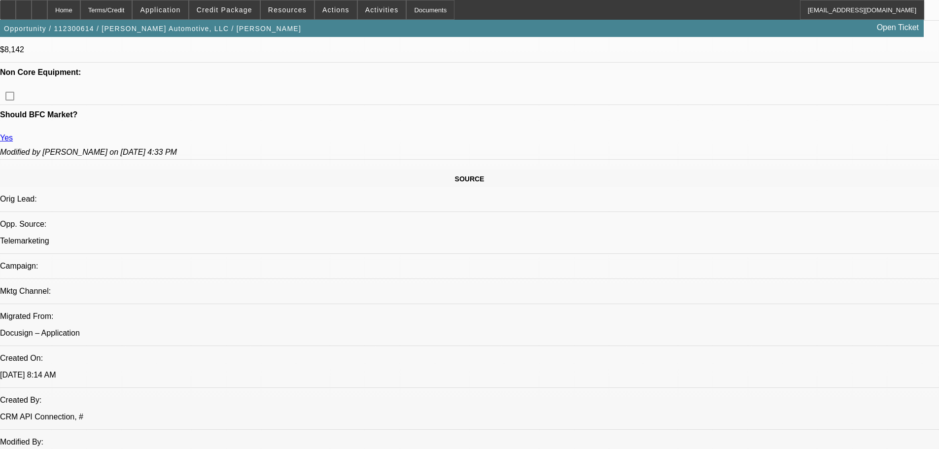
scroll to position [322, 0]
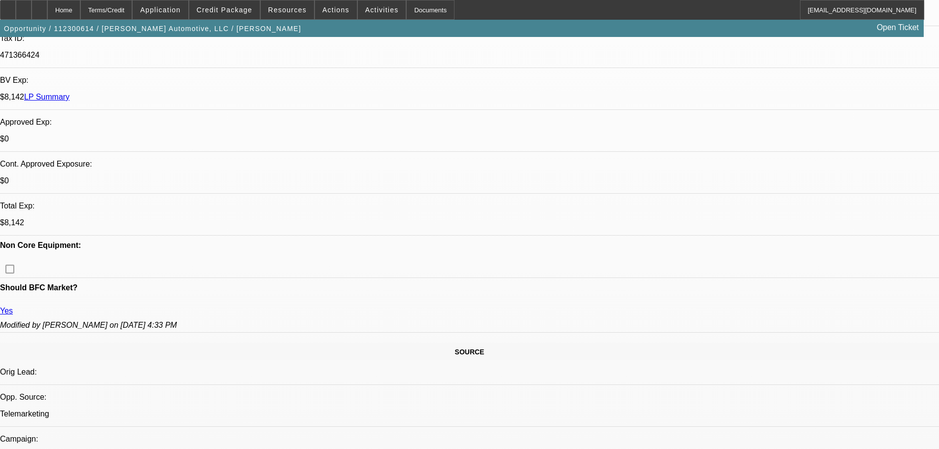
drag, startPoint x: 419, startPoint y: 275, endPoint x: 396, endPoint y: 149, distance: 128.2
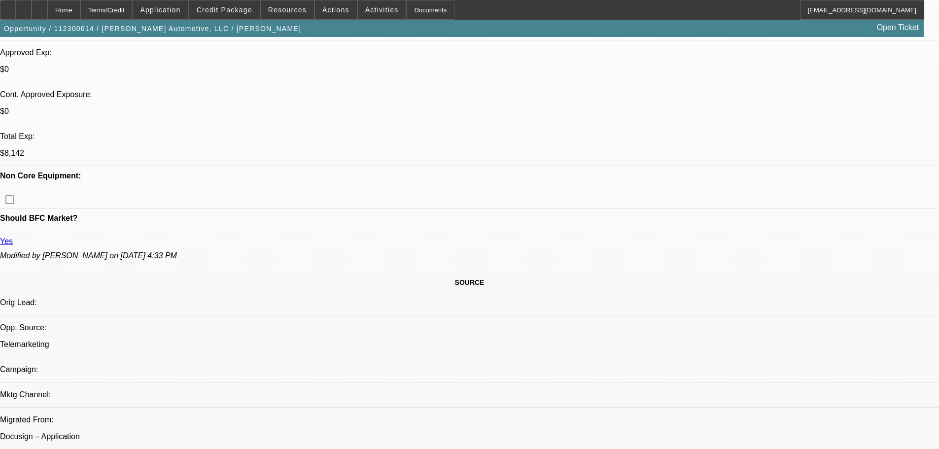
scroll to position [394, 0]
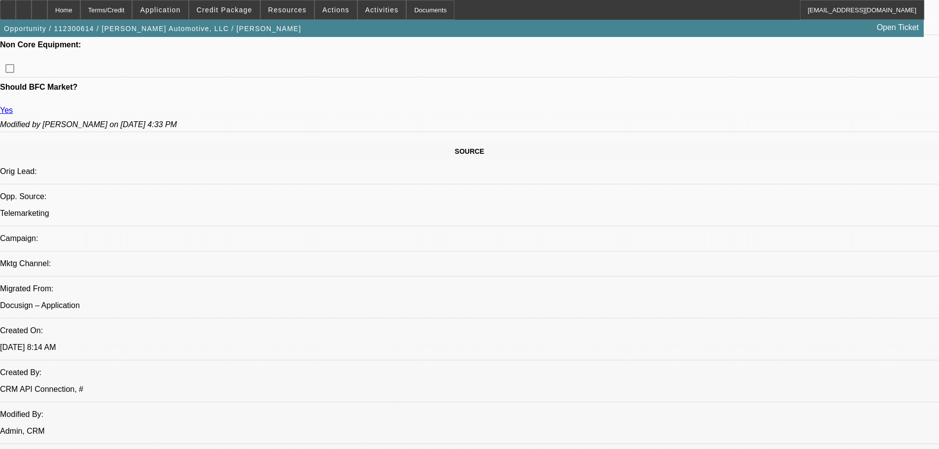
drag, startPoint x: 424, startPoint y: 253, endPoint x: 431, endPoint y: 351, distance: 98.3
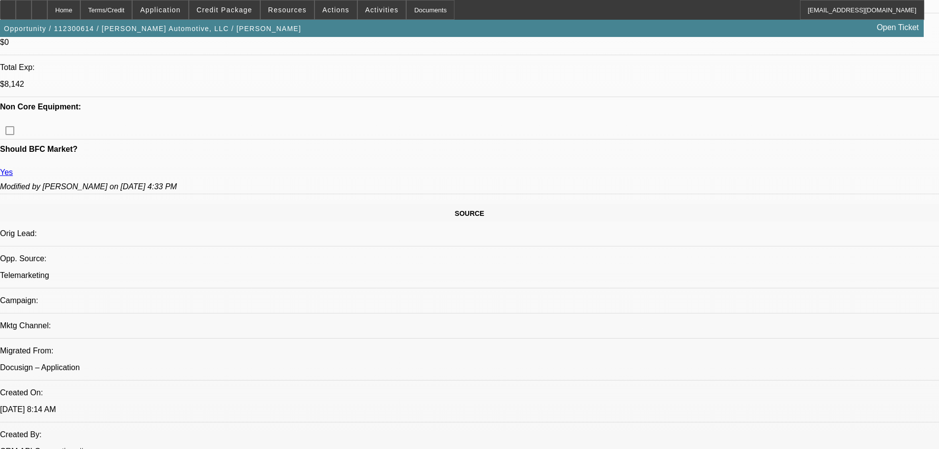
scroll to position [0, 0]
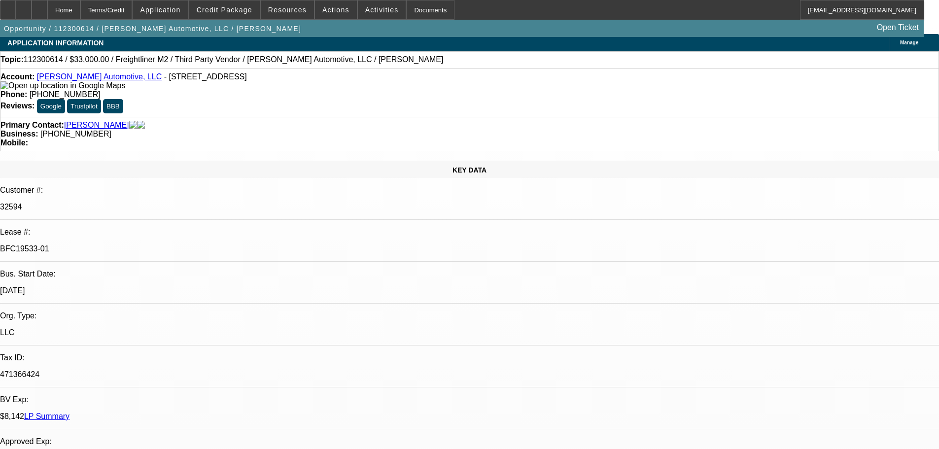
drag, startPoint x: 411, startPoint y: 221, endPoint x: 411, endPoint y: 111, distance: 109.9
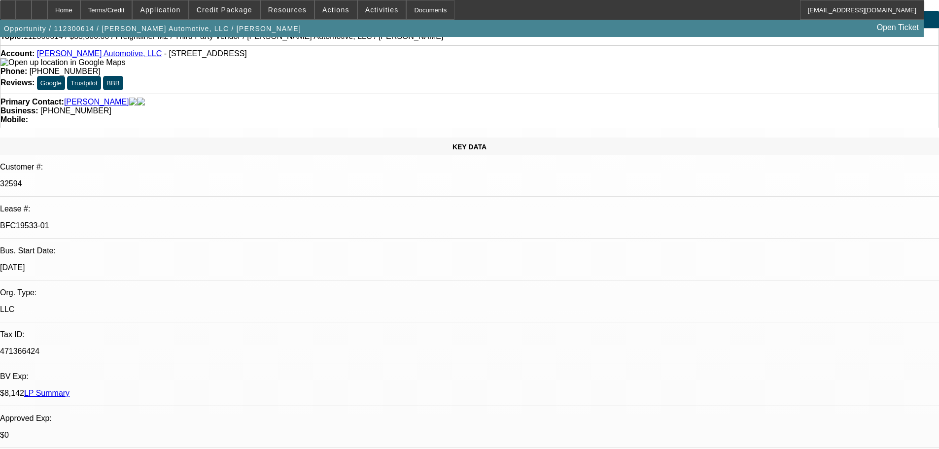
drag, startPoint x: 404, startPoint y: 207, endPoint x: 405, endPoint y: 248, distance: 40.4
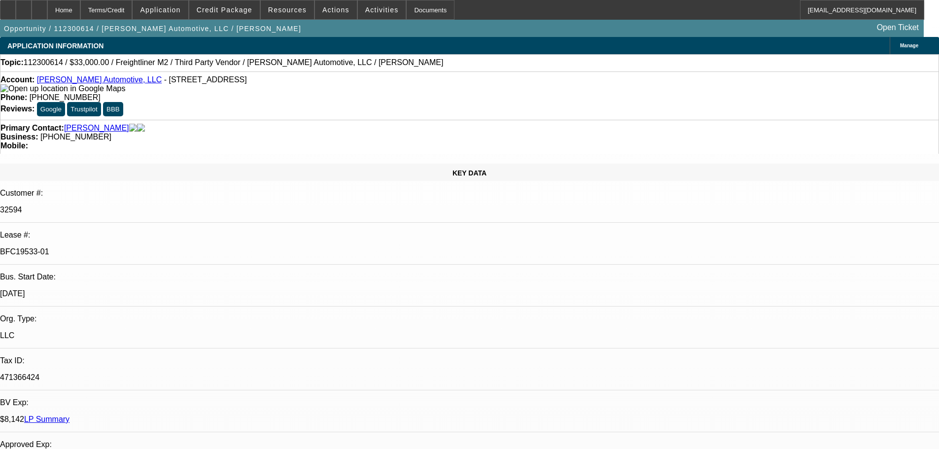
drag, startPoint x: 414, startPoint y: 125, endPoint x: 414, endPoint y: 111, distance: 13.8
drag, startPoint x: 418, startPoint y: 270, endPoint x: 397, endPoint y: 115, distance: 156.2
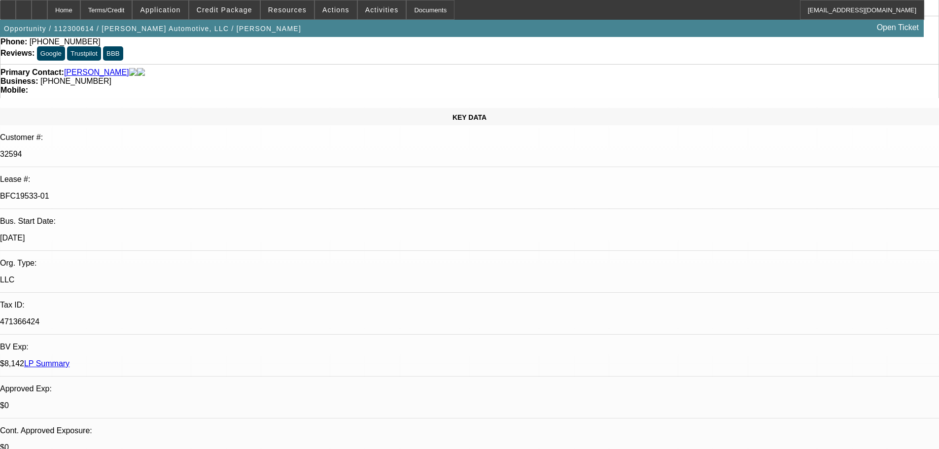
drag, startPoint x: 422, startPoint y: 292, endPoint x: 420, endPoint y: 312, distance: 20.3
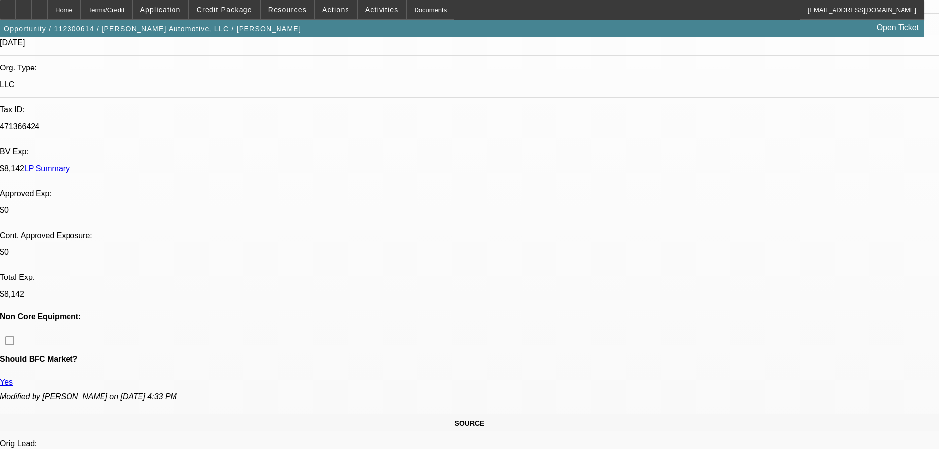
scroll to position [450, 0]
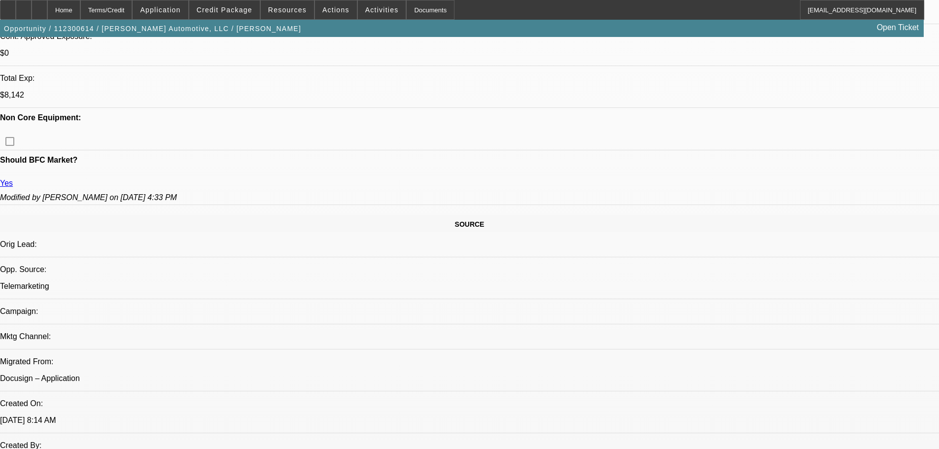
drag, startPoint x: 406, startPoint y: 199, endPoint x: 406, endPoint y: 187, distance: 11.8
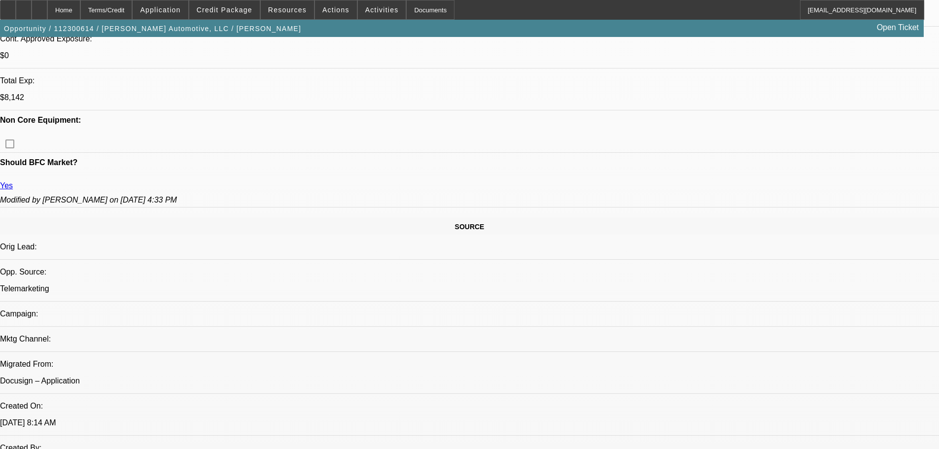
drag, startPoint x: 412, startPoint y: 206, endPoint x: 420, endPoint y: 146, distance: 60.7
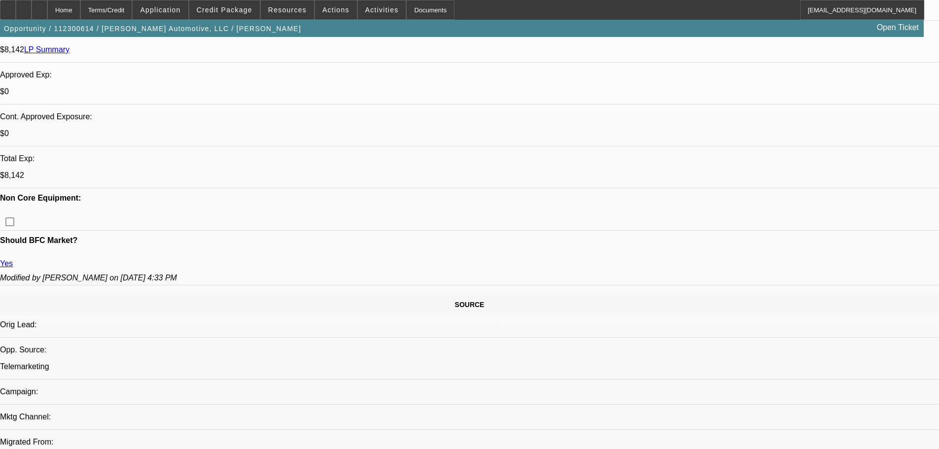
drag, startPoint x: 437, startPoint y: 282, endPoint x: 429, endPoint y: 249, distance: 33.8
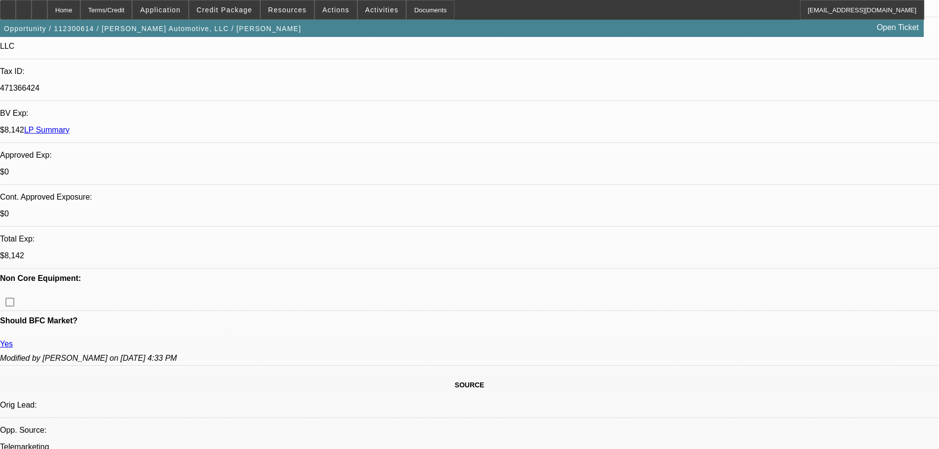
drag, startPoint x: 442, startPoint y: 249, endPoint x: 439, endPoint y: 206, distance: 42.6
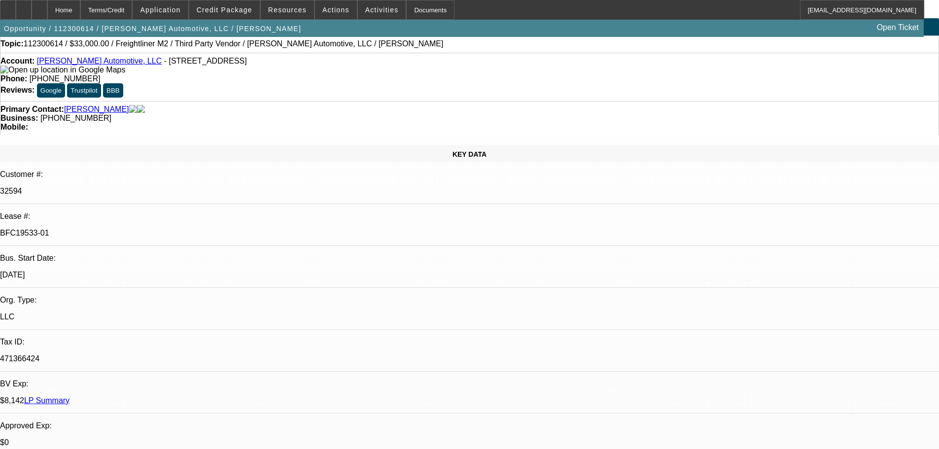
scroll to position [0, 0]
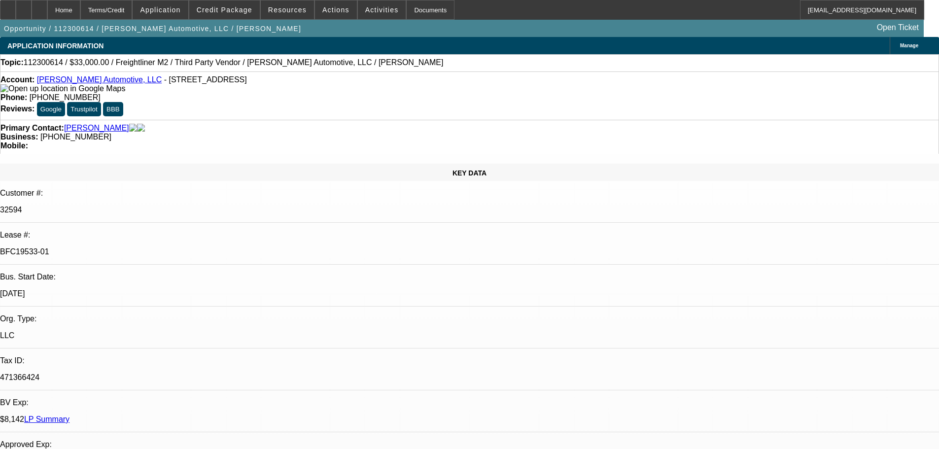
drag, startPoint x: 435, startPoint y: 245, endPoint x: 427, endPoint y: 210, distance: 35.9
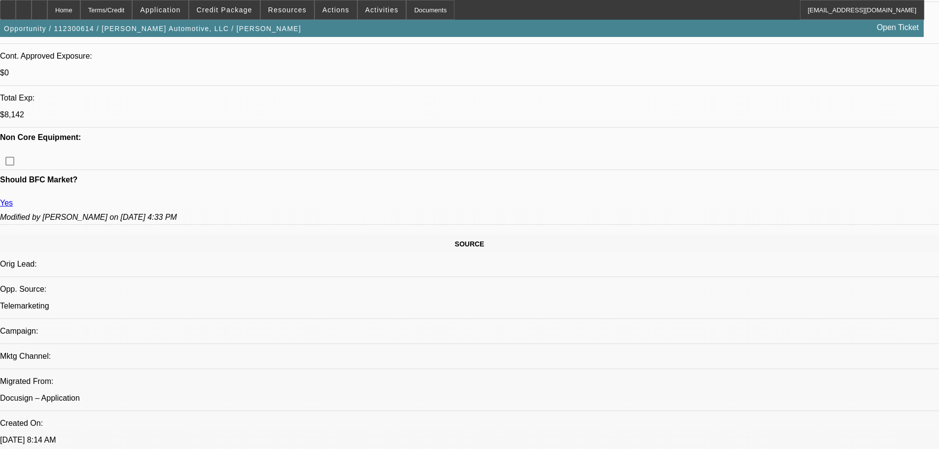
drag, startPoint x: 435, startPoint y: 271, endPoint x: 434, endPoint y: 340, distance: 68.5
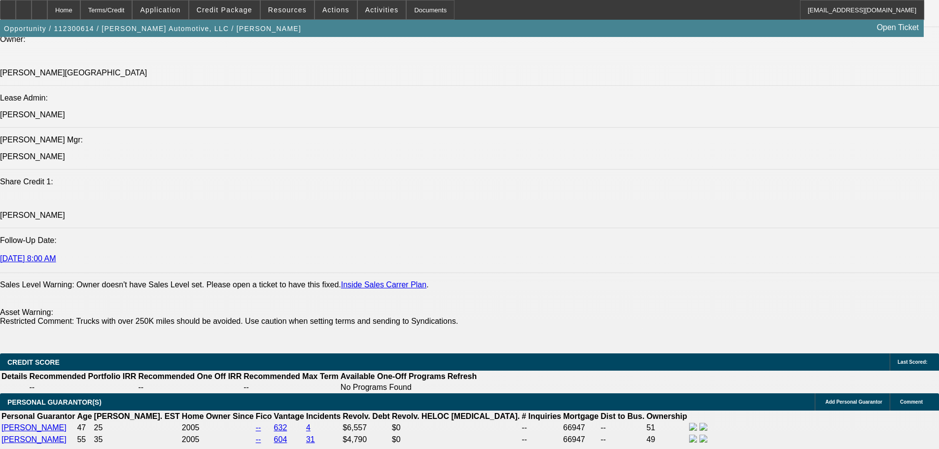
scroll to position [1353, 0]
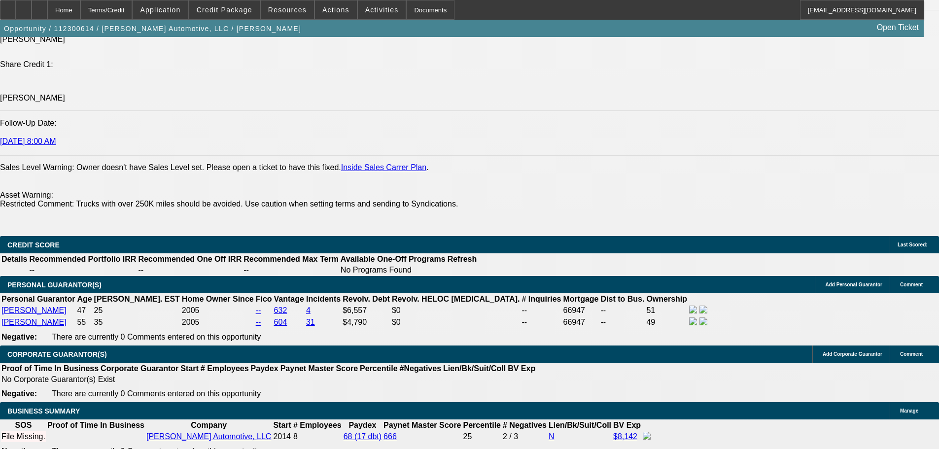
drag, startPoint x: 435, startPoint y: 188, endPoint x: 433, endPoint y: 194, distance: 6.2
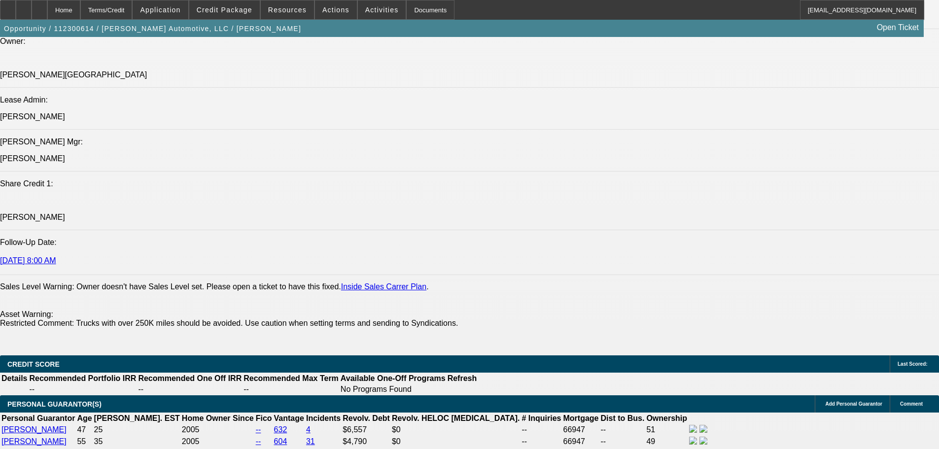
drag, startPoint x: 435, startPoint y: 190, endPoint x: 451, endPoint y: 265, distance: 76.7
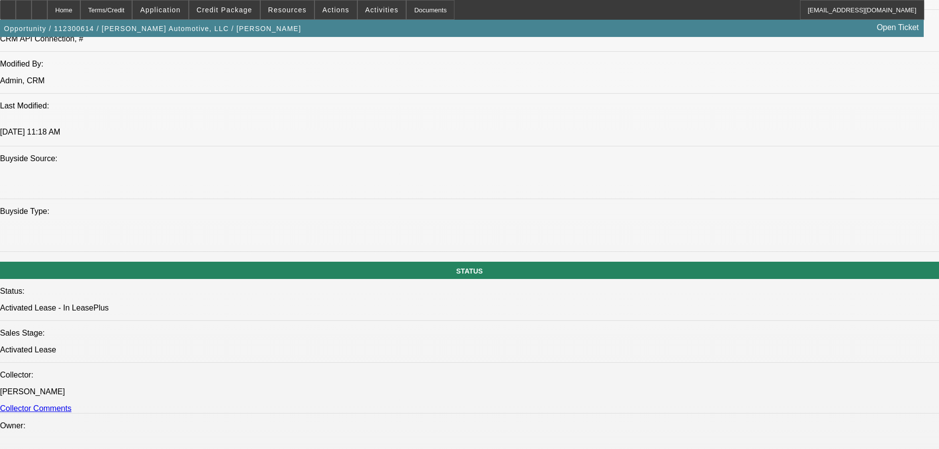
drag, startPoint x: 456, startPoint y: 277, endPoint x: 458, endPoint y: 186, distance: 91.2
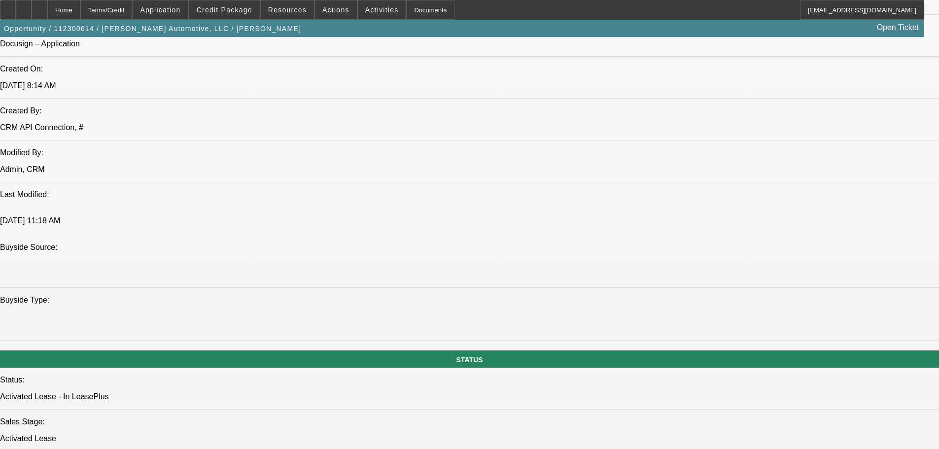
drag
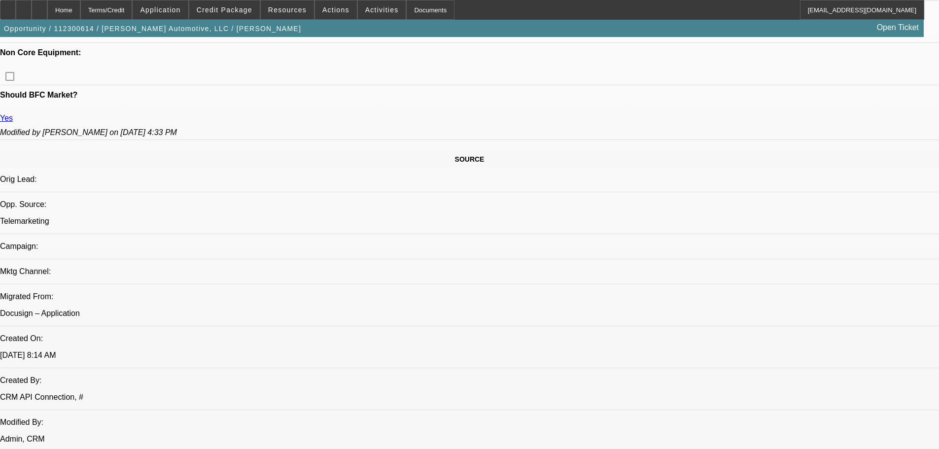
scroll to position [501, 0]
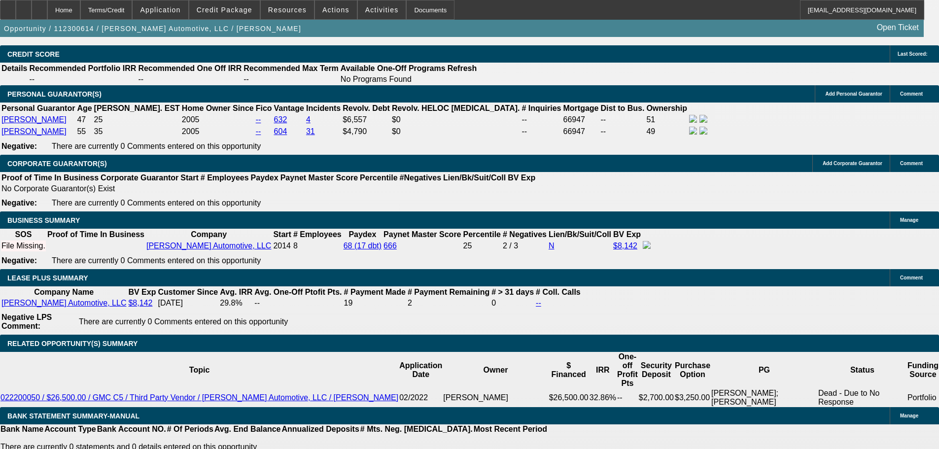
scroll to position [1626, 0]
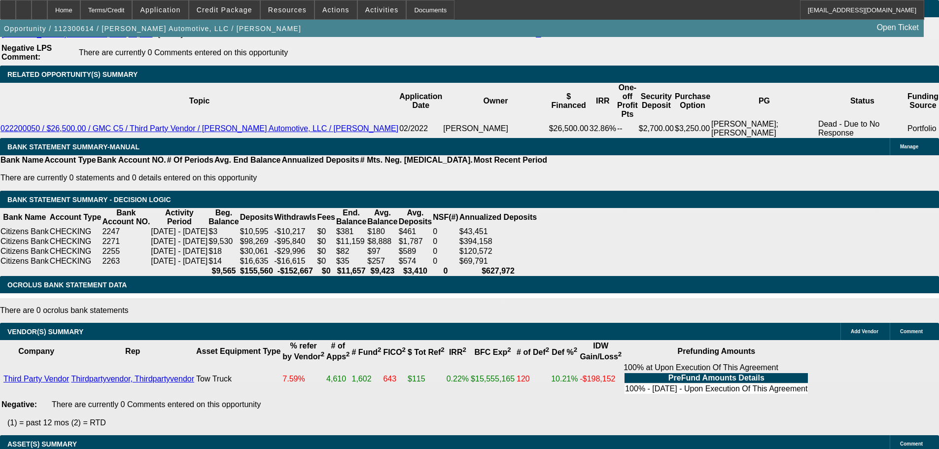
scroll to position [1732, 0]
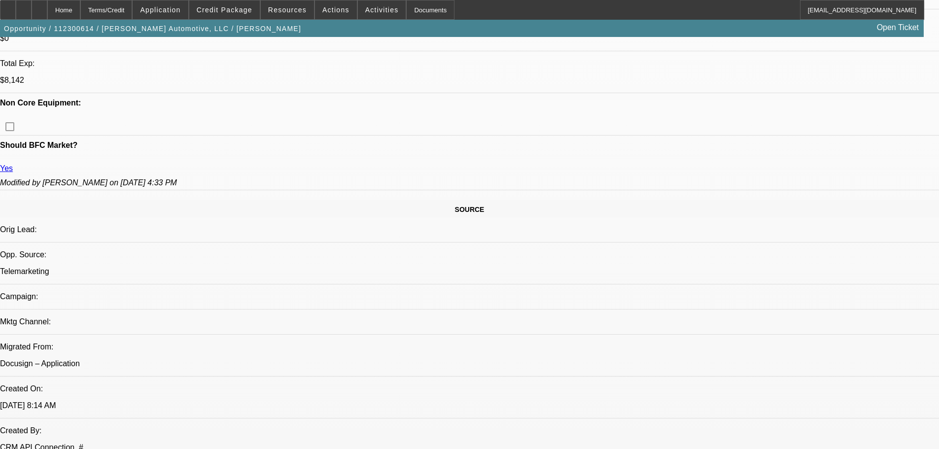
scroll to position [210, 0]
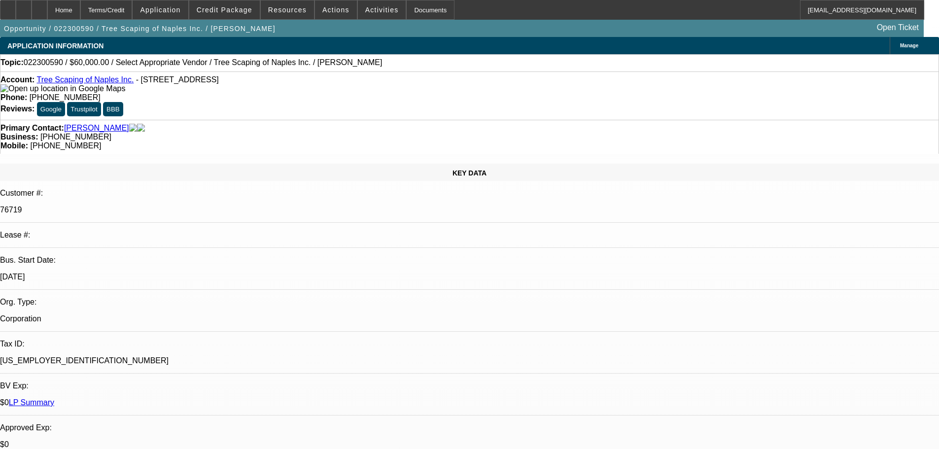
select select "0"
select select "2"
select select "0.1"
select select "4"
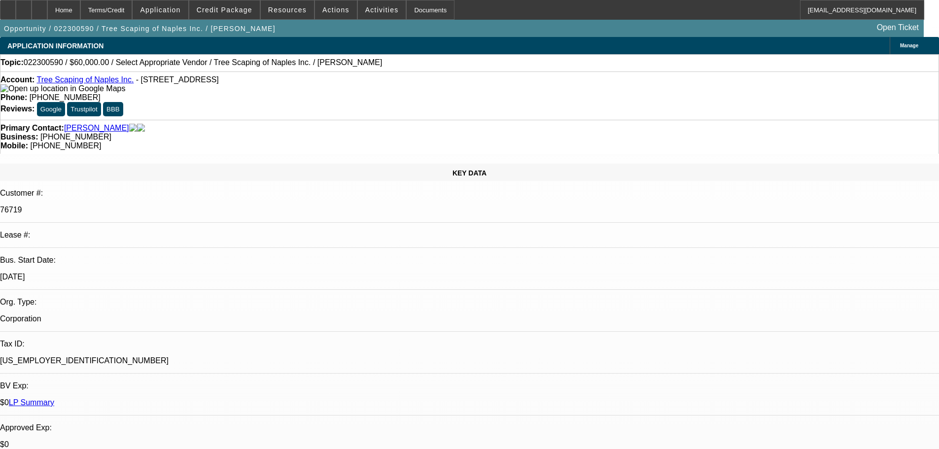
drag, startPoint x: 243, startPoint y: 294, endPoint x: 249, endPoint y: 154, distance: 140.1
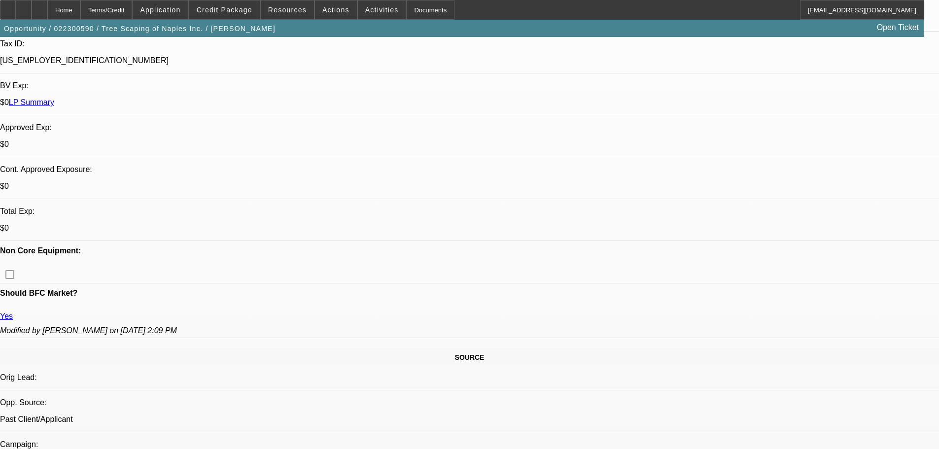
scroll to position [296, 0]
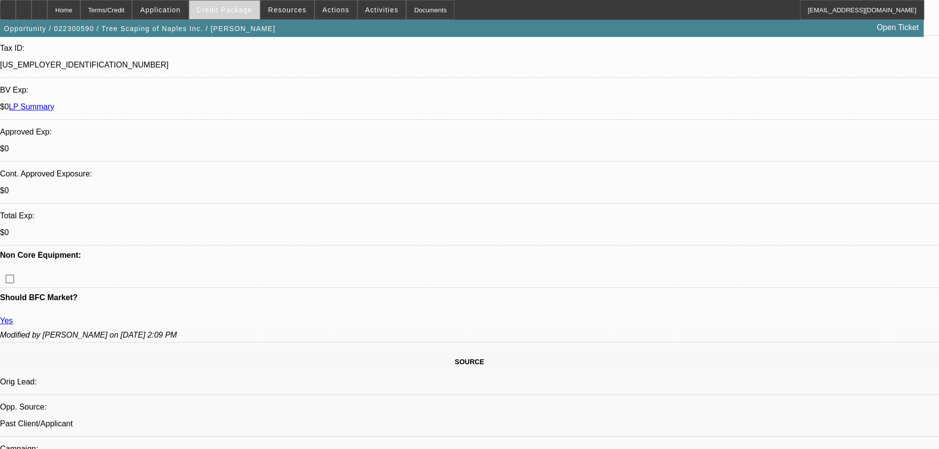
click at [245, 13] on span "Credit Package" at bounding box center [225, 10] width 56 height 8
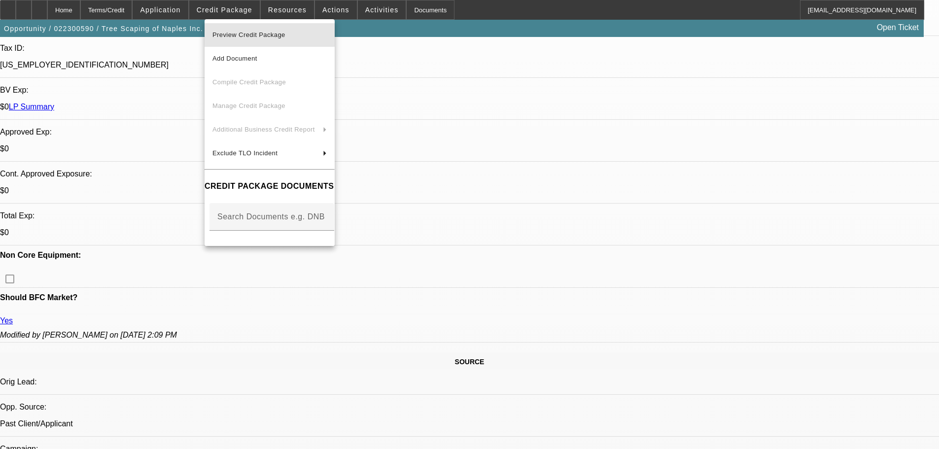
click at [271, 34] on span "Preview Credit Package" at bounding box center [248, 34] width 73 height 7
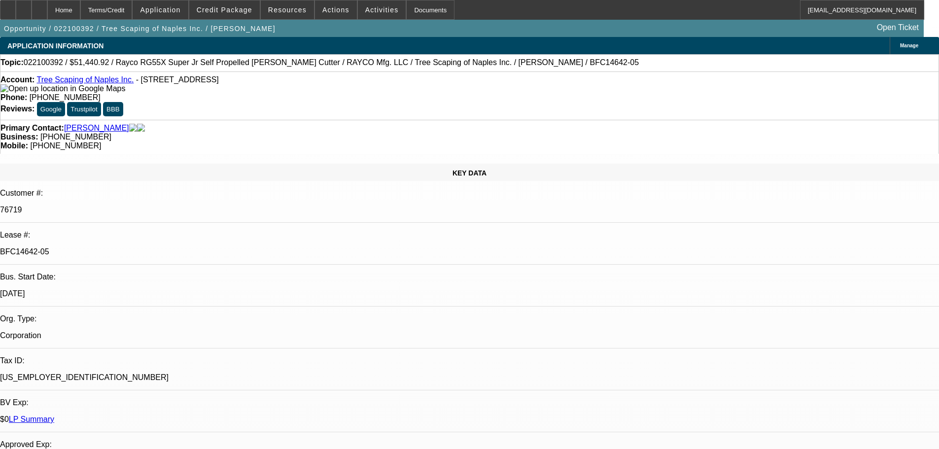
select select "0"
select select "6"
select select "0"
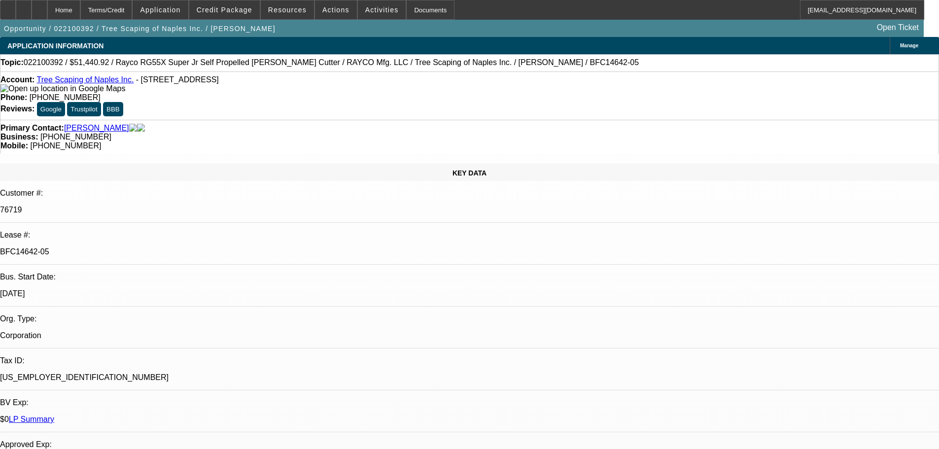
select select "0"
select select "6"
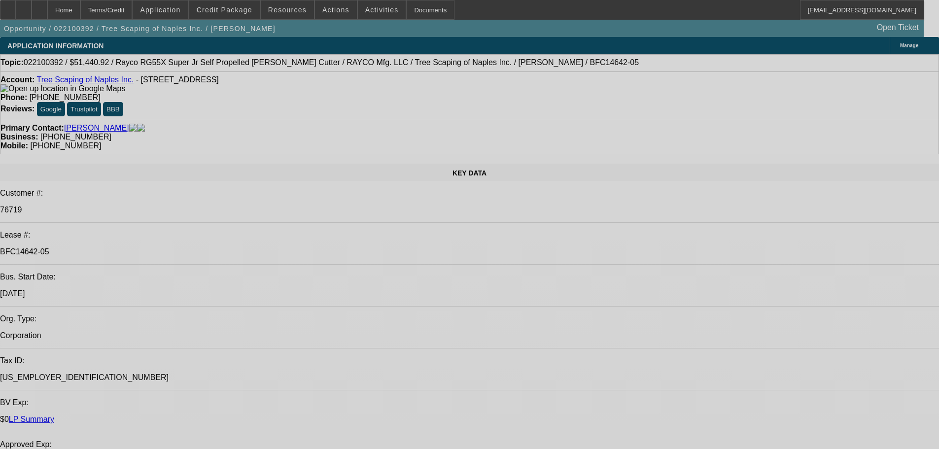
select select "0"
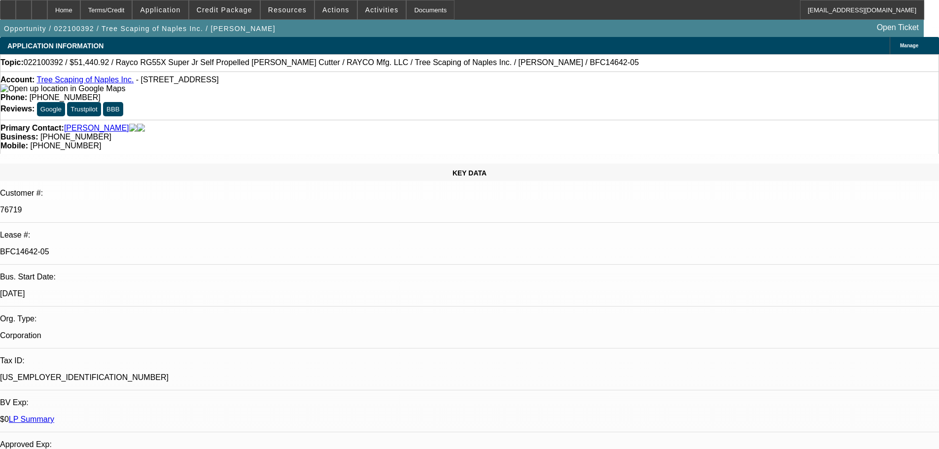
select select "0"
select select "6"
select select "0"
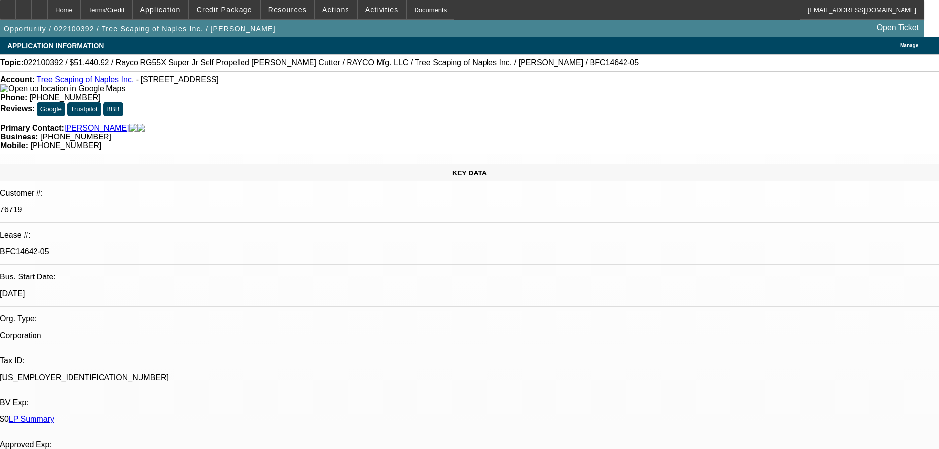
select select "0"
select select "6"
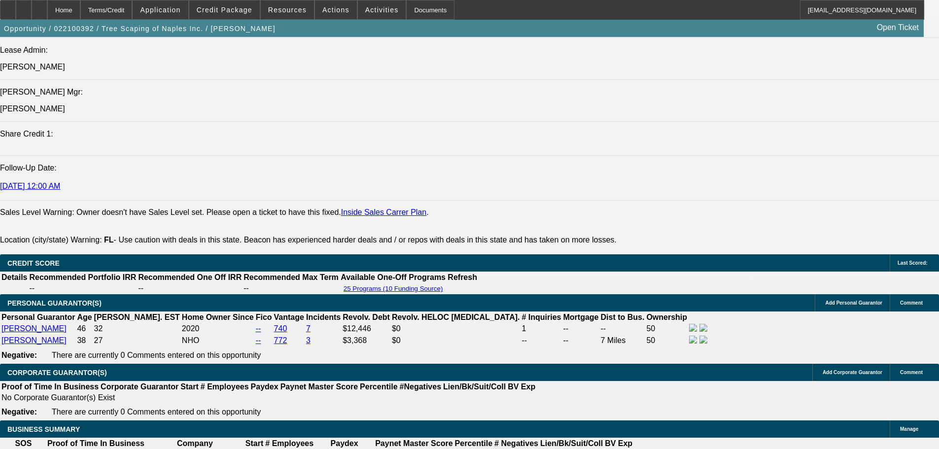
drag, startPoint x: 366, startPoint y: 220, endPoint x: 381, endPoint y: 358, distance: 138.8
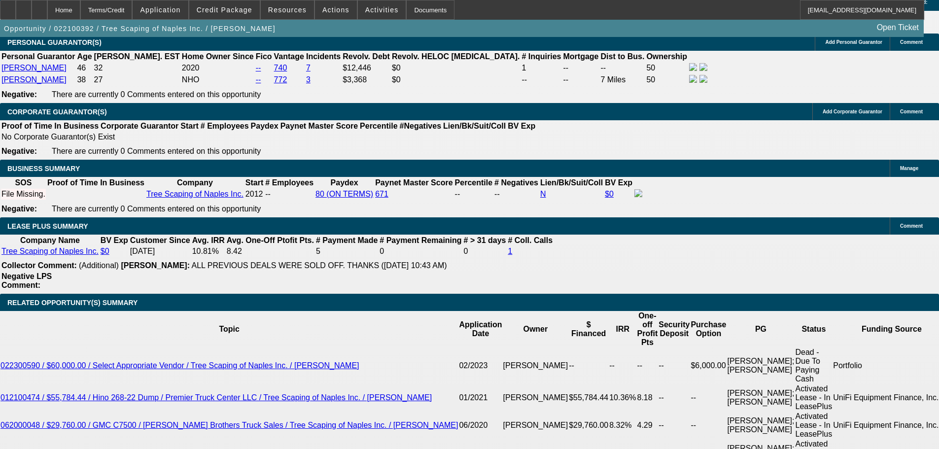
scroll to position [1483, 0]
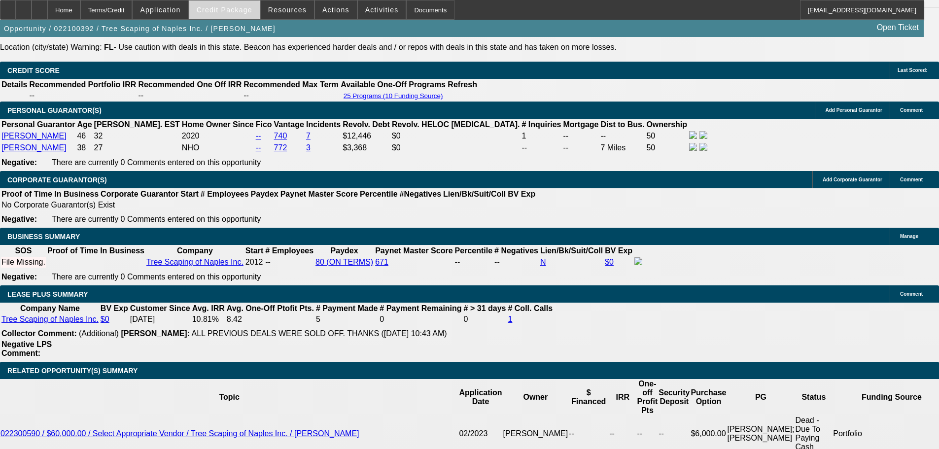
click at [243, 4] on span at bounding box center [224, 10] width 70 height 24
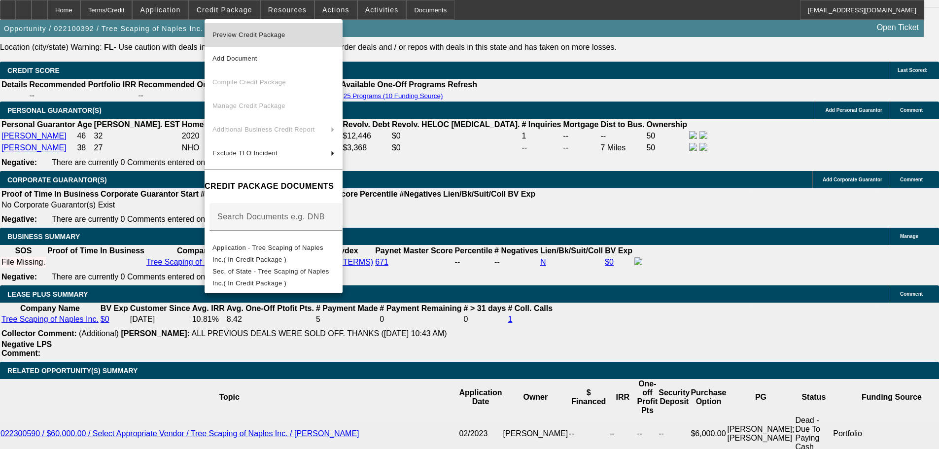
click at [335, 32] on span "Preview Credit Package" at bounding box center [273, 35] width 122 height 12
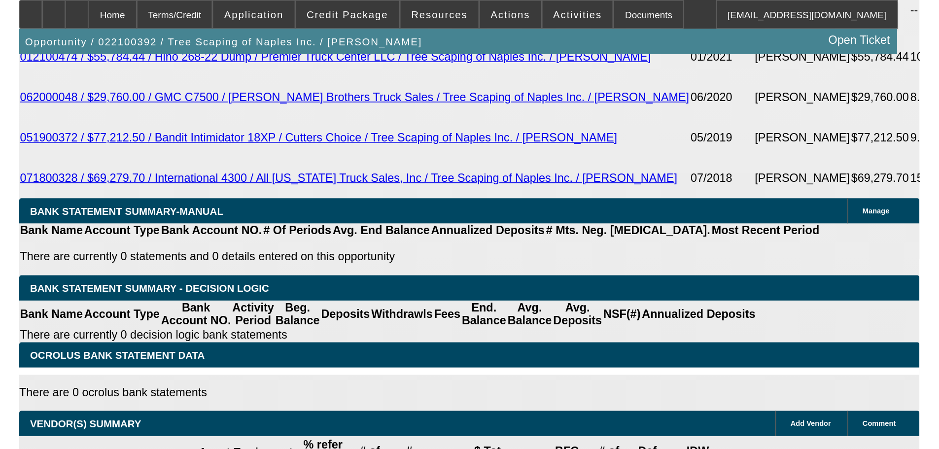
scroll to position [1631, 0]
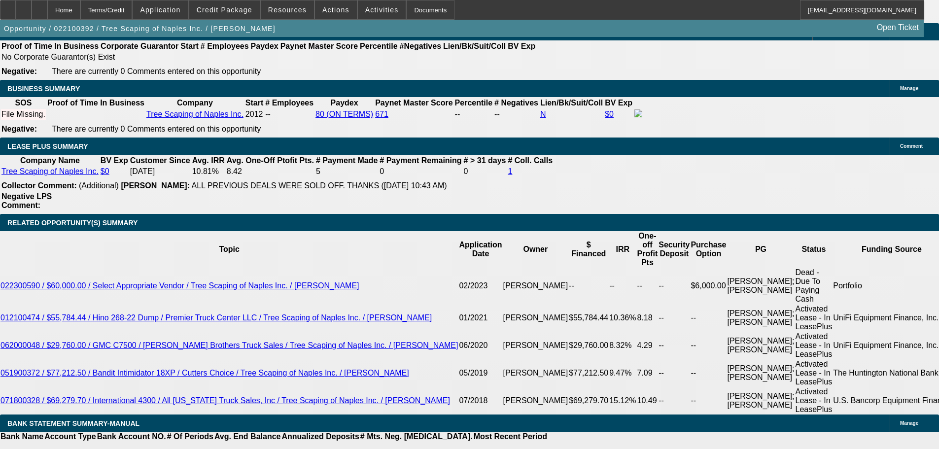
drag, startPoint x: 732, startPoint y: 194, endPoint x: 731, endPoint y: 176, distance: 17.8
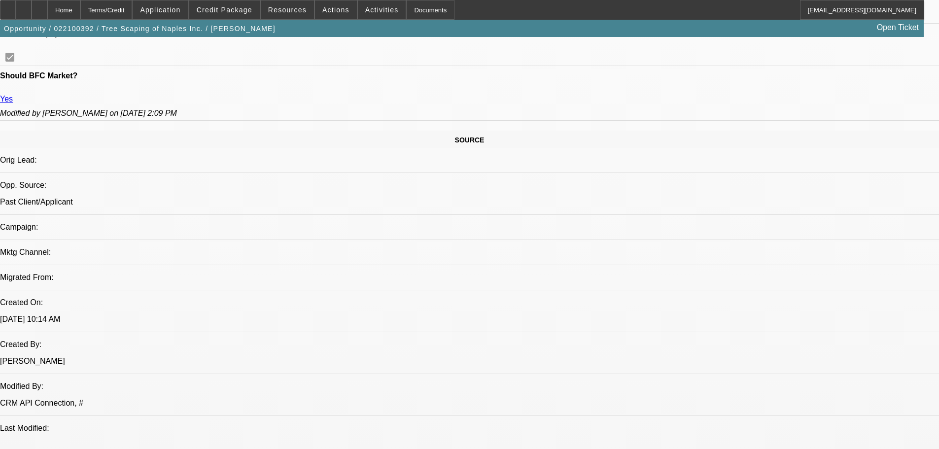
drag, startPoint x: 571, startPoint y: 267, endPoint x: 508, endPoint y: 78, distance: 199.4
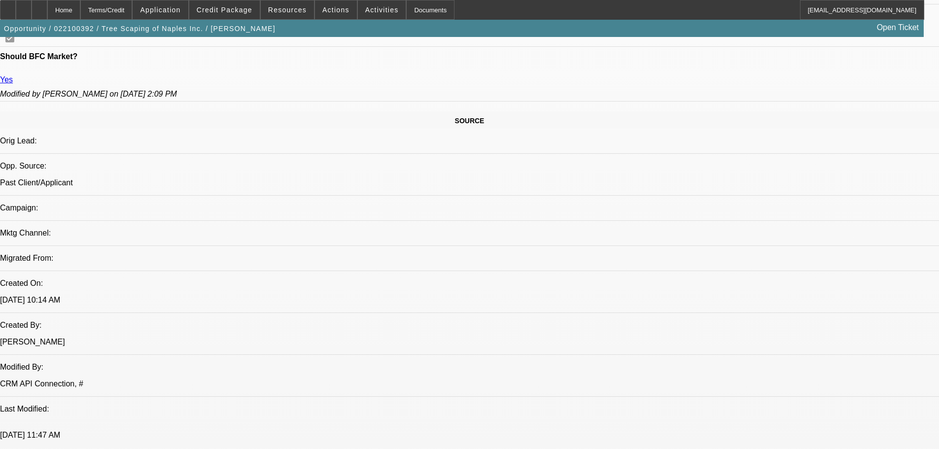
scroll to position [554, 0]
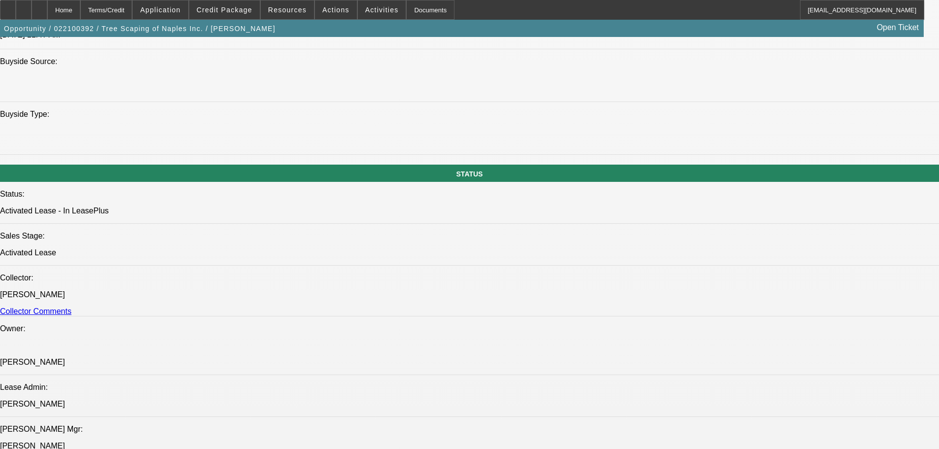
drag, startPoint x: 440, startPoint y: 393, endPoint x: 445, endPoint y: 385, distance: 9.3
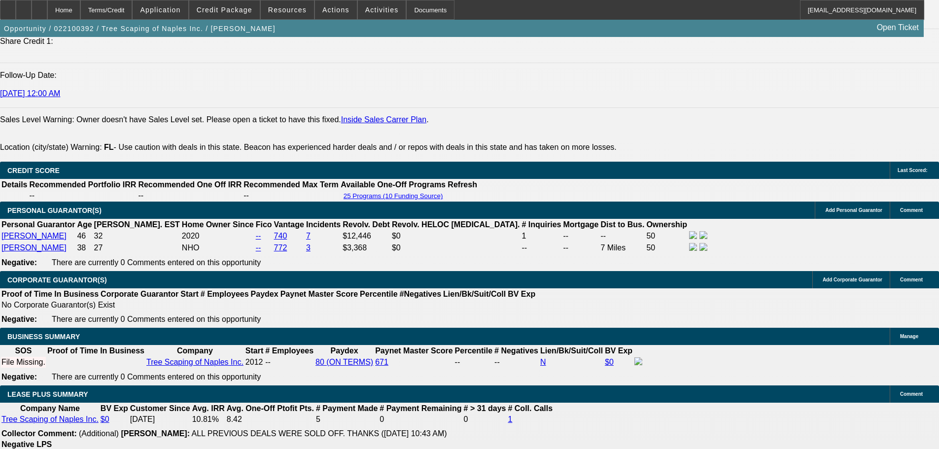
drag, startPoint x: 443, startPoint y: 253, endPoint x: 473, endPoint y: 308, distance: 62.6
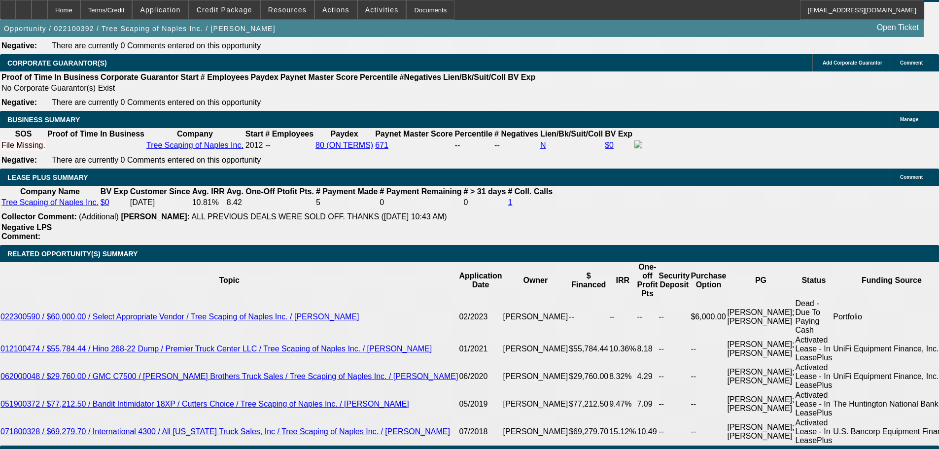
scroll to position [1682, 0]
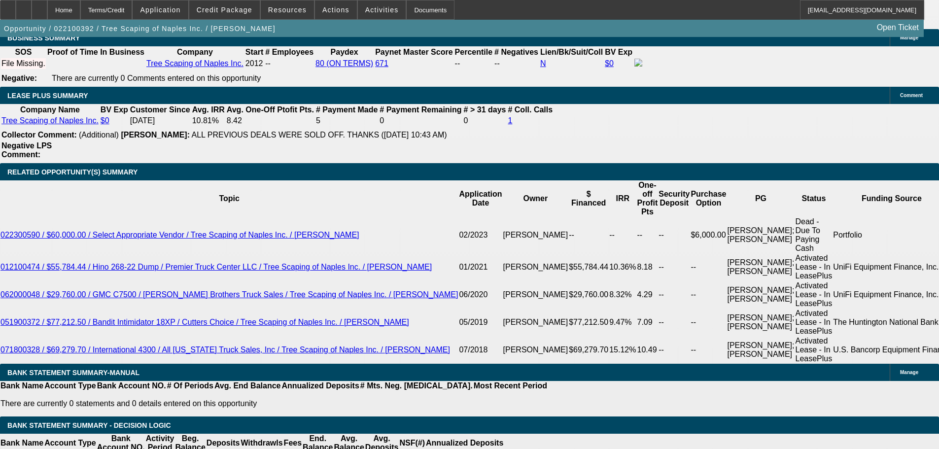
drag, startPoint x: 817, startPoint y: 241, endPoint x: 811, endPoint y: 239, distance: 7.2
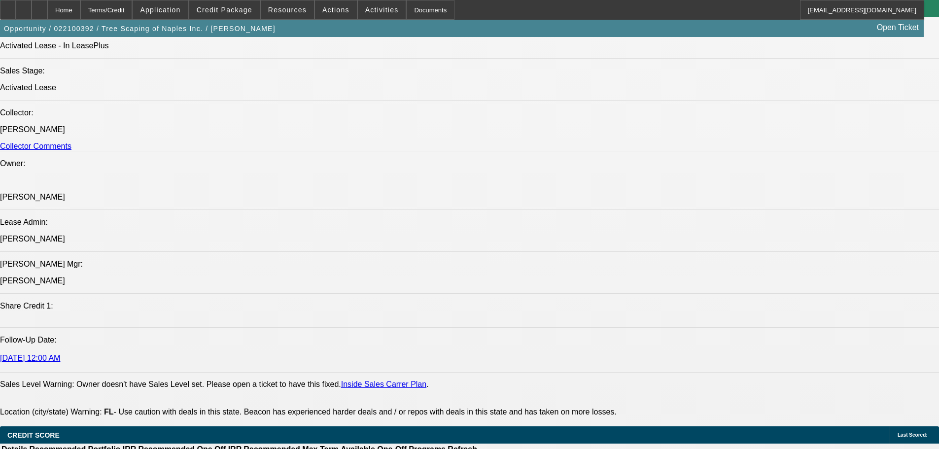
drag, startPoint x: 468, startPoint y: 287, endPoint x: 444, endPoint y: 158, distance: 130.7
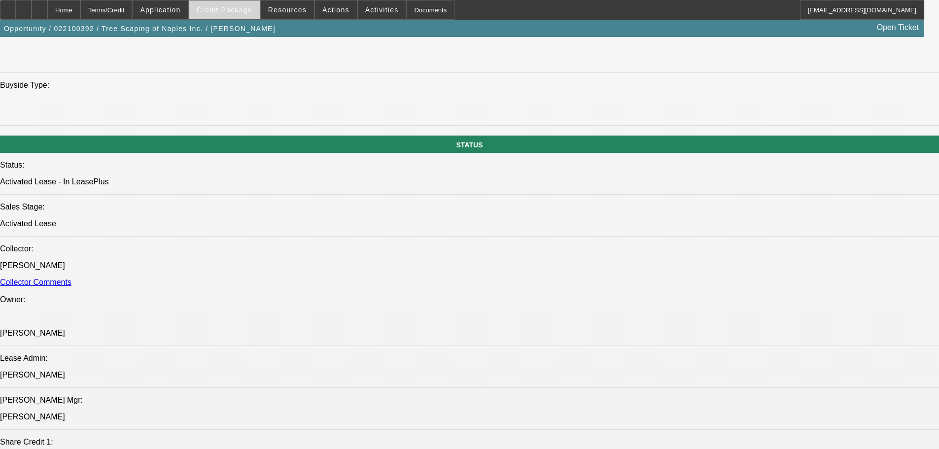
click at [252, 6] on span "Credit Package" at bounding box center [225, 10] width 56 height 8
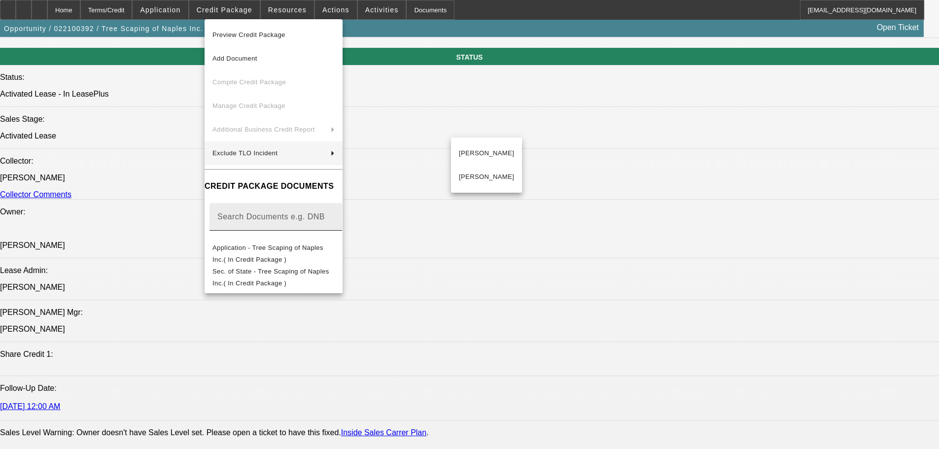
scroll to position [1081, 0]
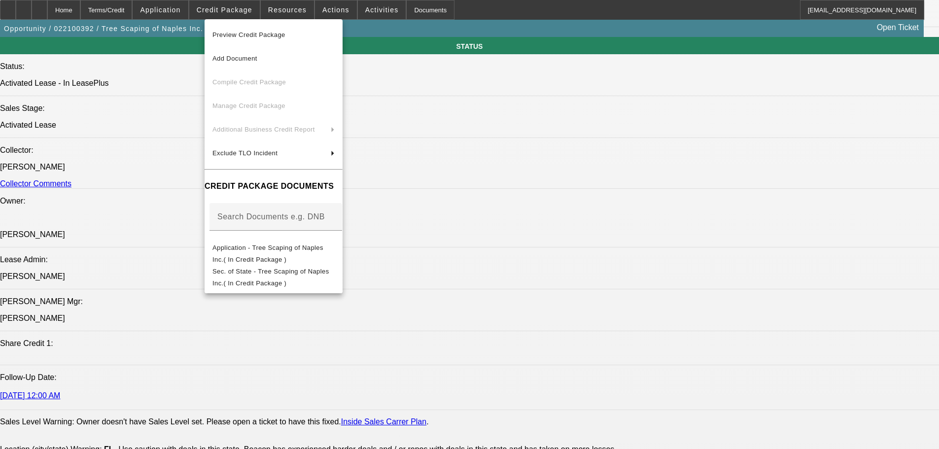
click at [551, 316] on div at bounding box center [469, 224] width 939 height 449
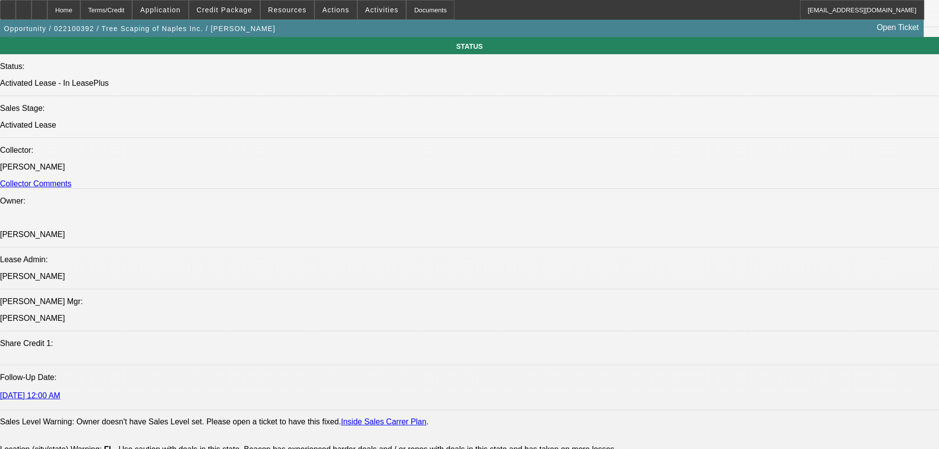
scroll to position [641, 0]
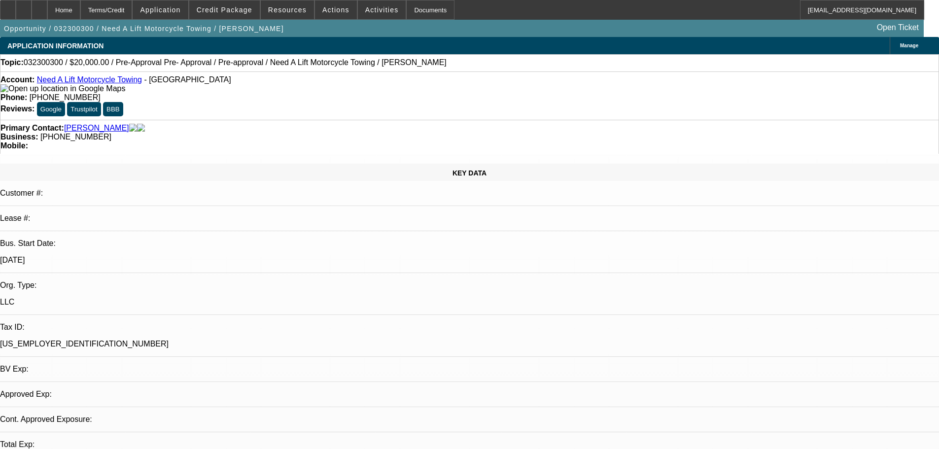
select select "0"
select select "0.1"
select select "4"
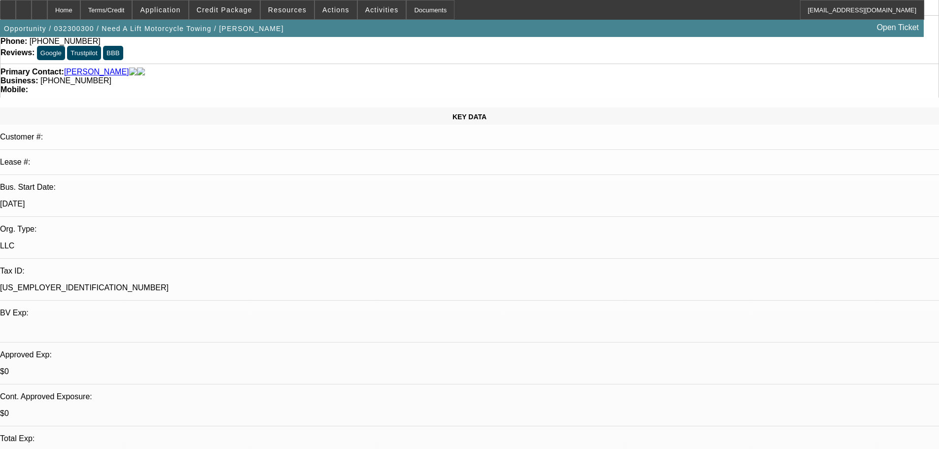
scroll to position [148, 0]
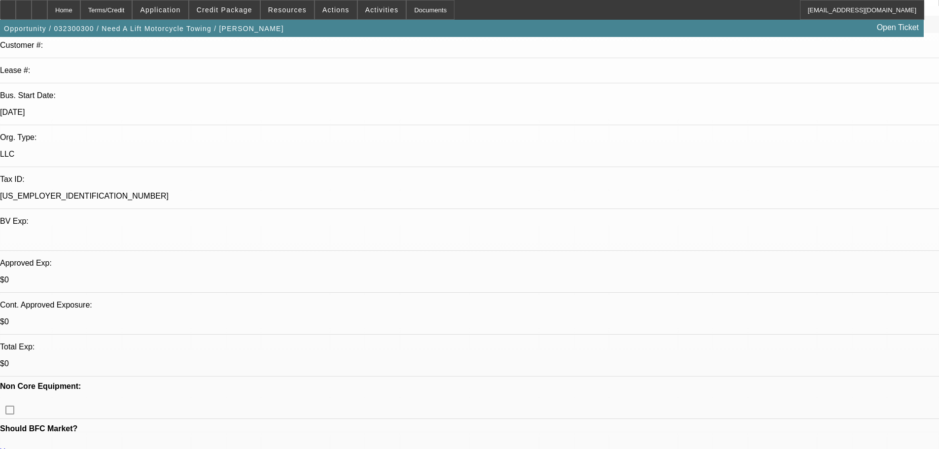
click at [233, 12] on span "Credit Package" at bounding box center [225, 10] width 56 height 8
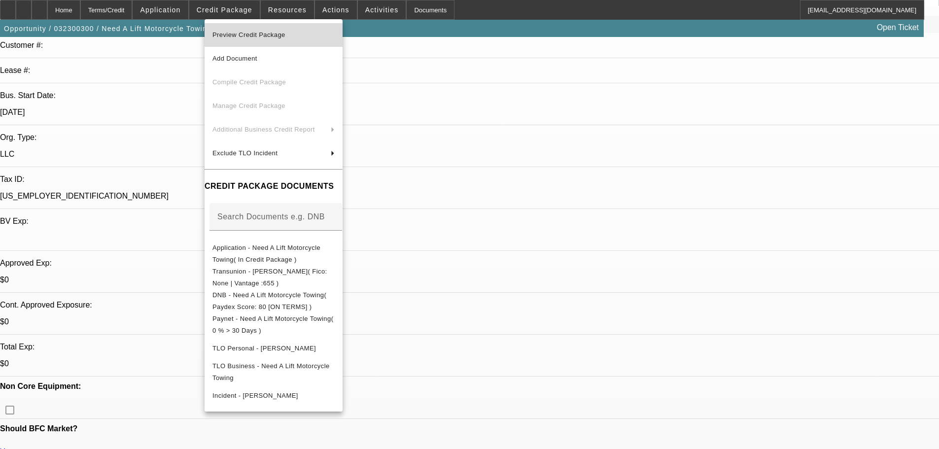
click at [335, 38] on span "Preview Credit Package" at bounding box center [273, 35] width 122 height 12
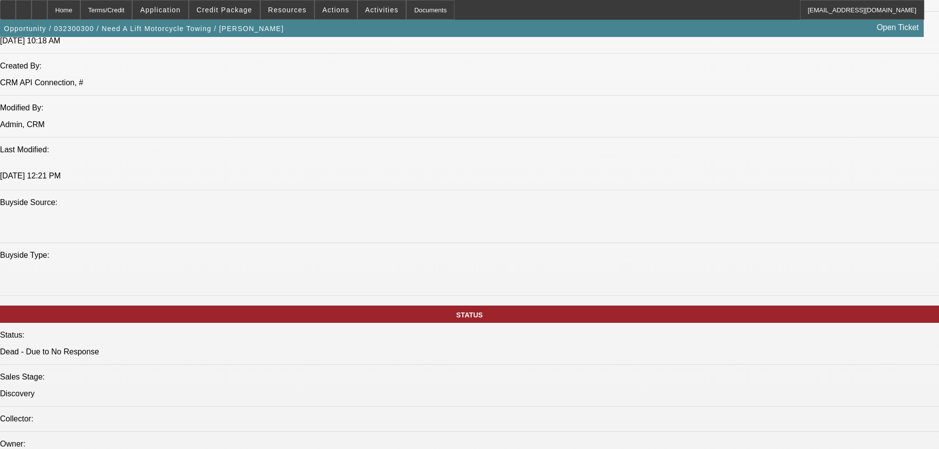
scroll to position [0, 0]
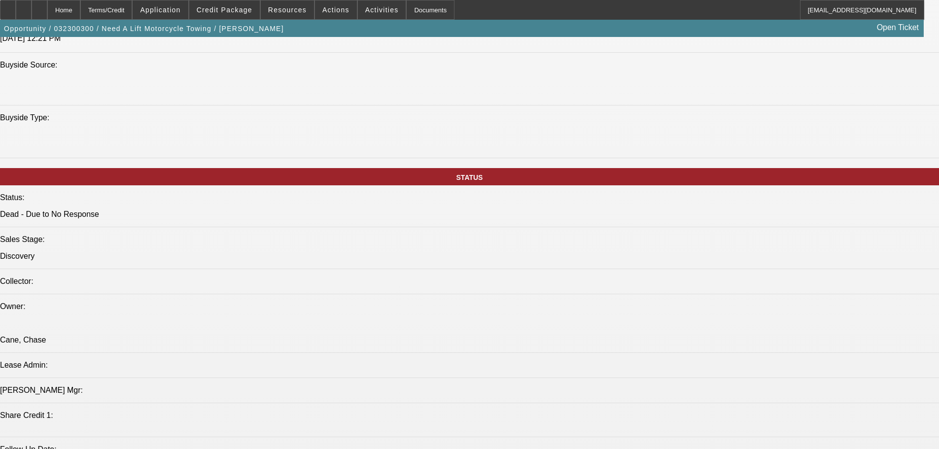
drag, startPoint x: 406, startPoint y: 322, endPoint x: 383, endPoint y: 427, distance: 107.3
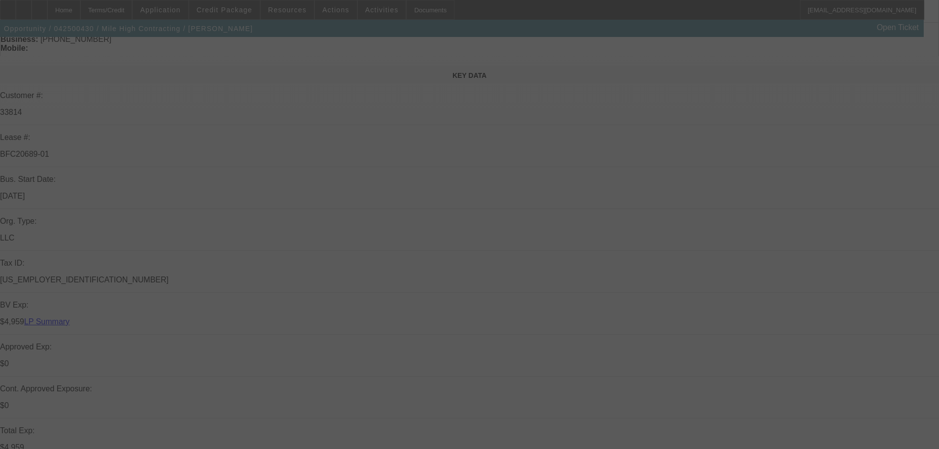
scroll to position [148, 0]
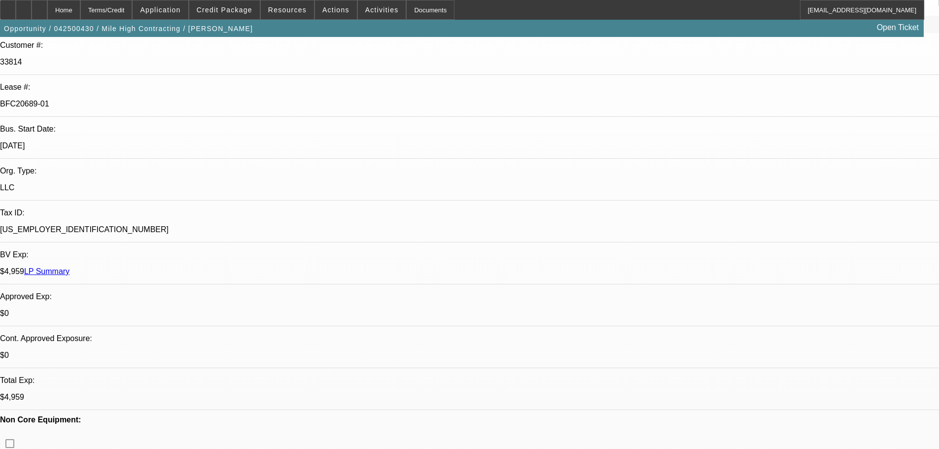
select select "0"
select select "0.1"
select select "4"
select select "0"
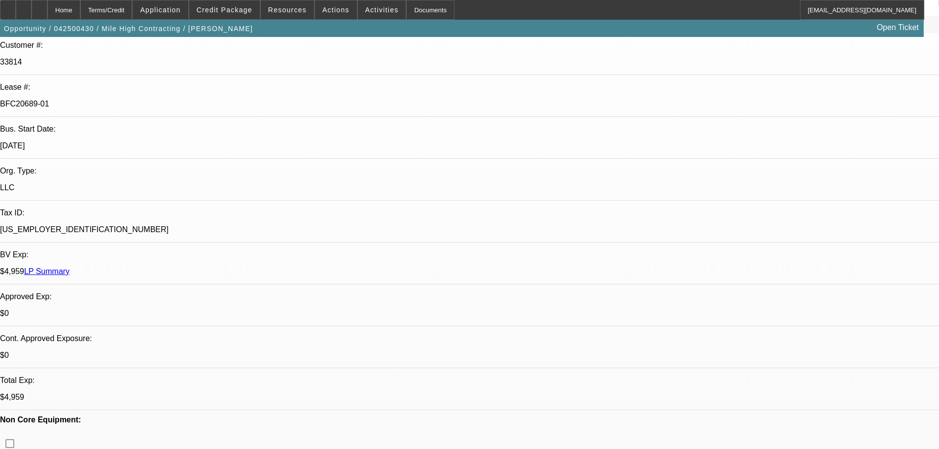
select select "0"
select select "0.1"
select select "4"
select select "0"
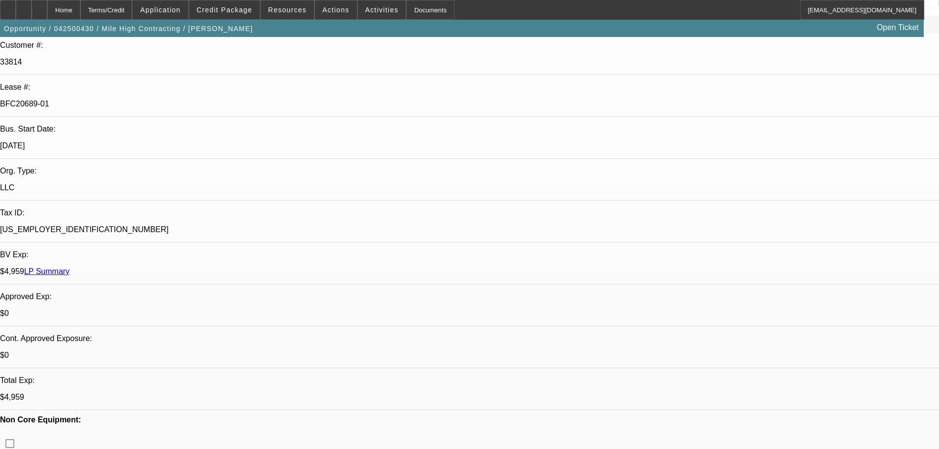
select select "0.1"
select select "4"
select select "0"
select select "0.1"
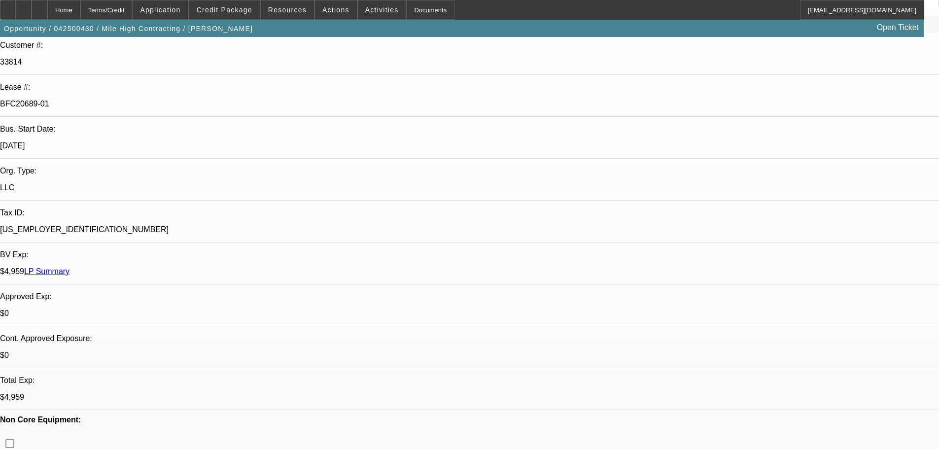
select select "4"
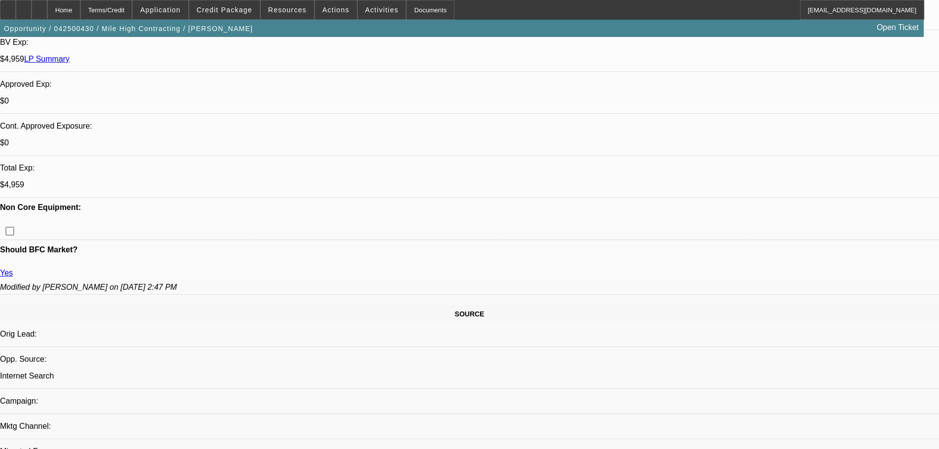
scroll to position [394, 0]
